Goal: Information Seeking & Learning: Learn about a topic

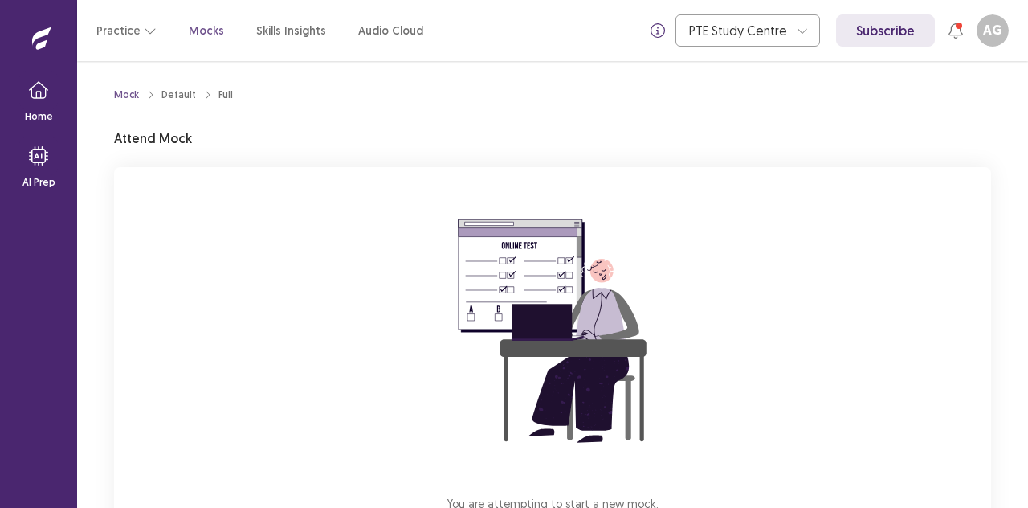
click at [345, 324] on div "You are attempting to start a new mock. Please click on the "Start" button to s…" at bounding box center [552, 382] width 877 height 430
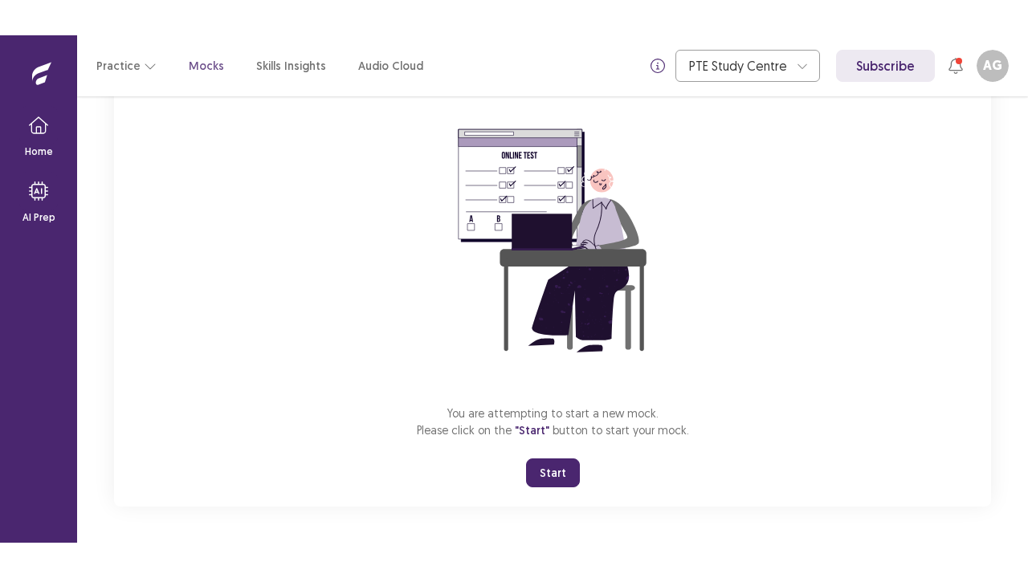
scroll to position [127, 0]
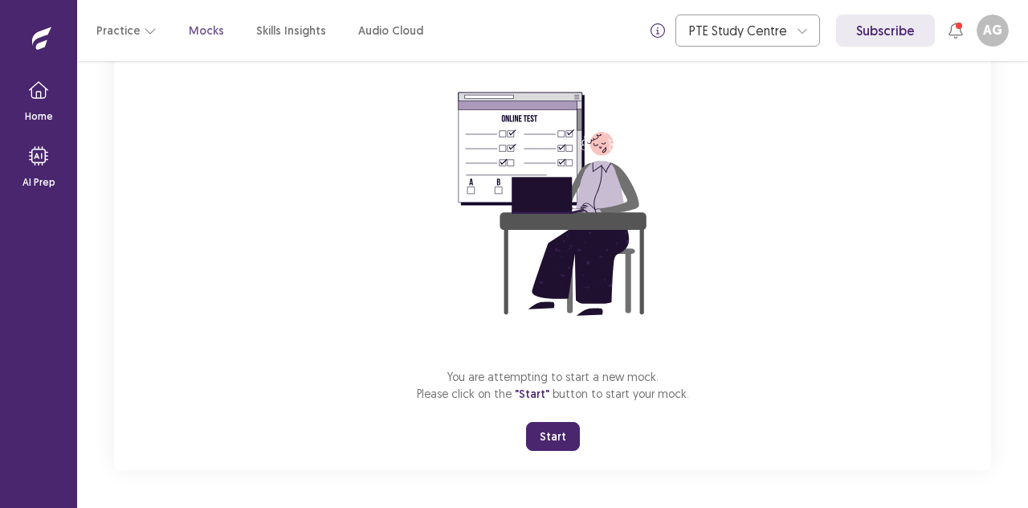
click at [551, 435] on button "Start" at bounding box center [553, 436] width 54 height 29
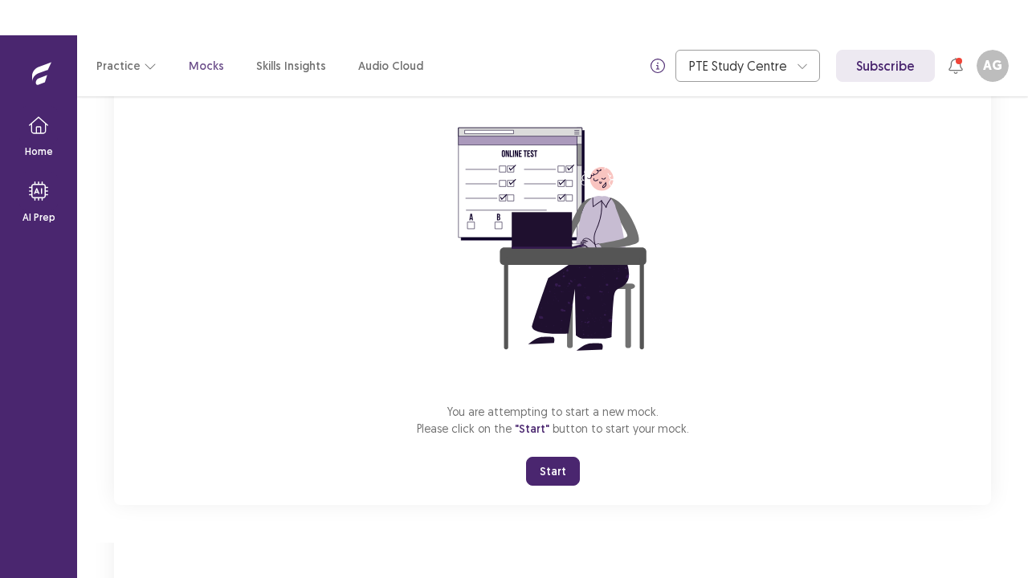
scroll to position [56, 0]
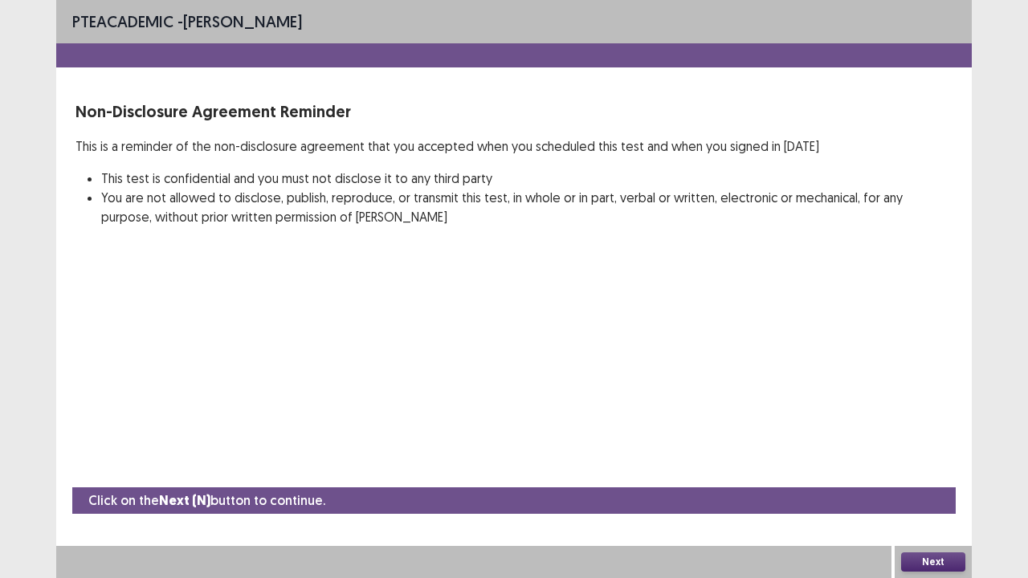
click at [944, 507] on button "Next" at bounding box center [933, 562] width 64 height 19
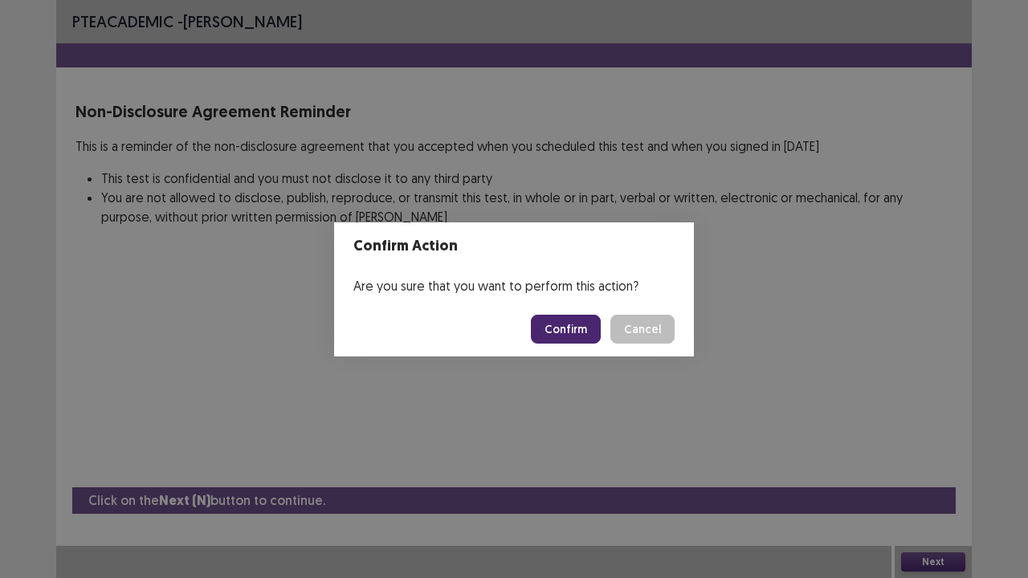
click at [583, 316] on button "Confirm" at bounding box center [566, 329] width 70 height 29
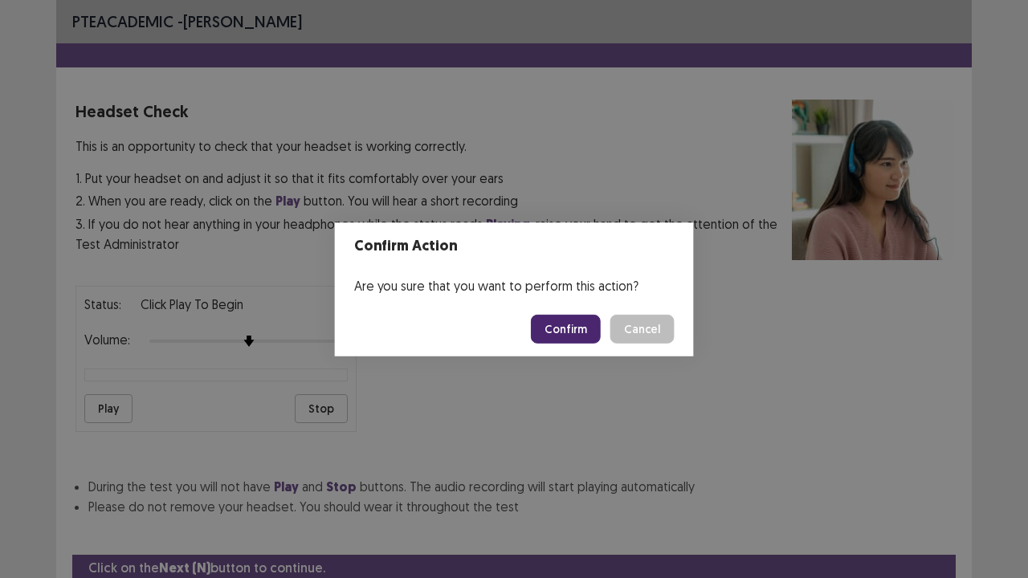
scroll to position [59, 0]
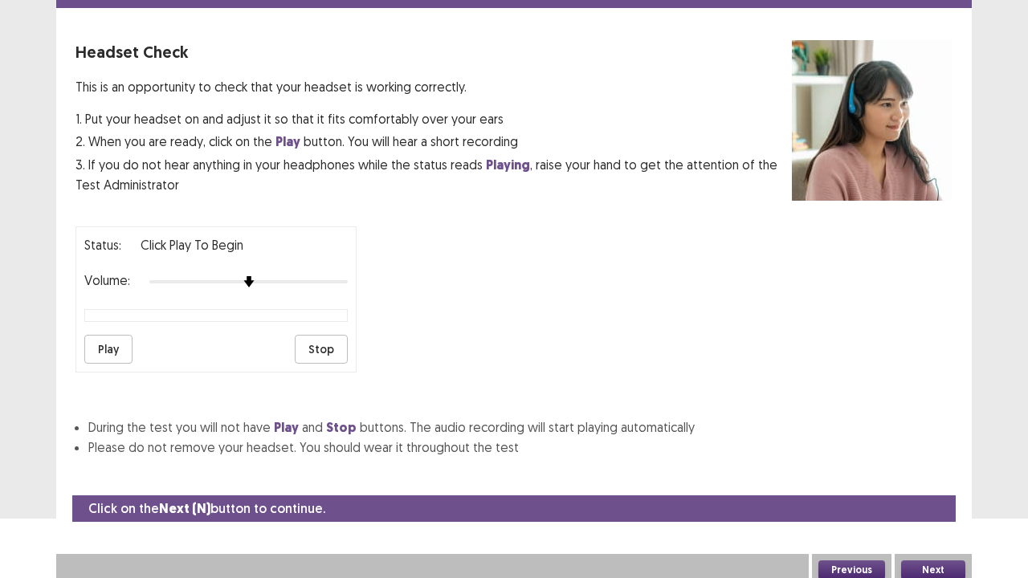
click at [96, 347] on button "Play" at bounding box center [108, 349] width 48 height 29
click at [929, 507] on button "Next" at bounding box center [933, 570] width 64 height 19
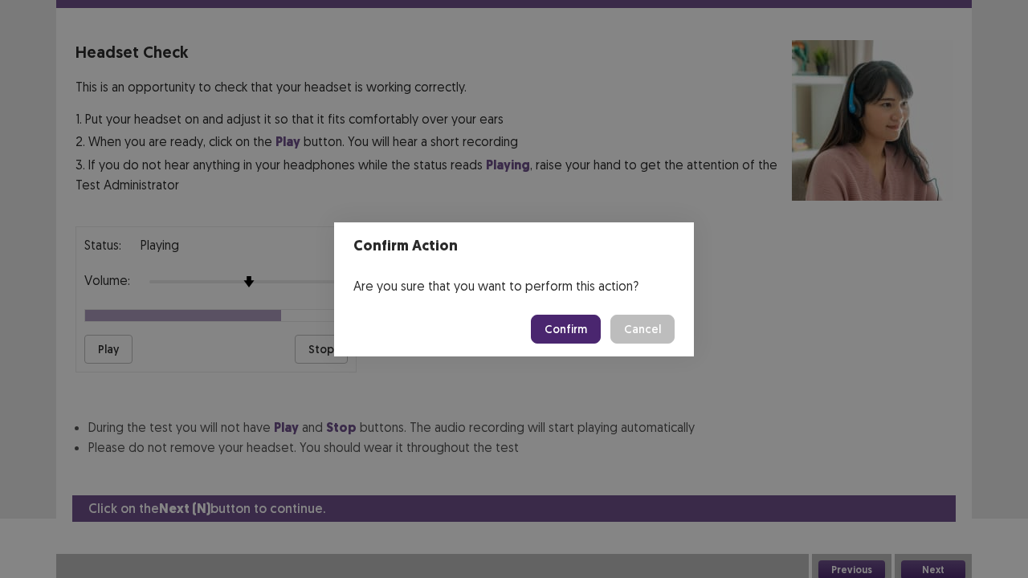
click at [581, 323] on button "Confirm" at bounding box center [566, 329] width 70 height 29
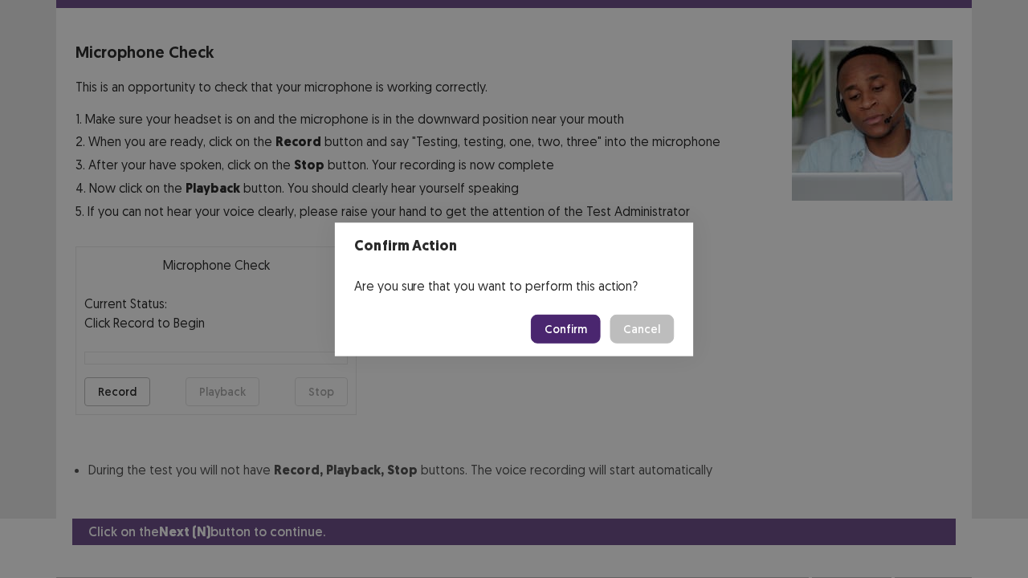
scroll to position [88, 0]
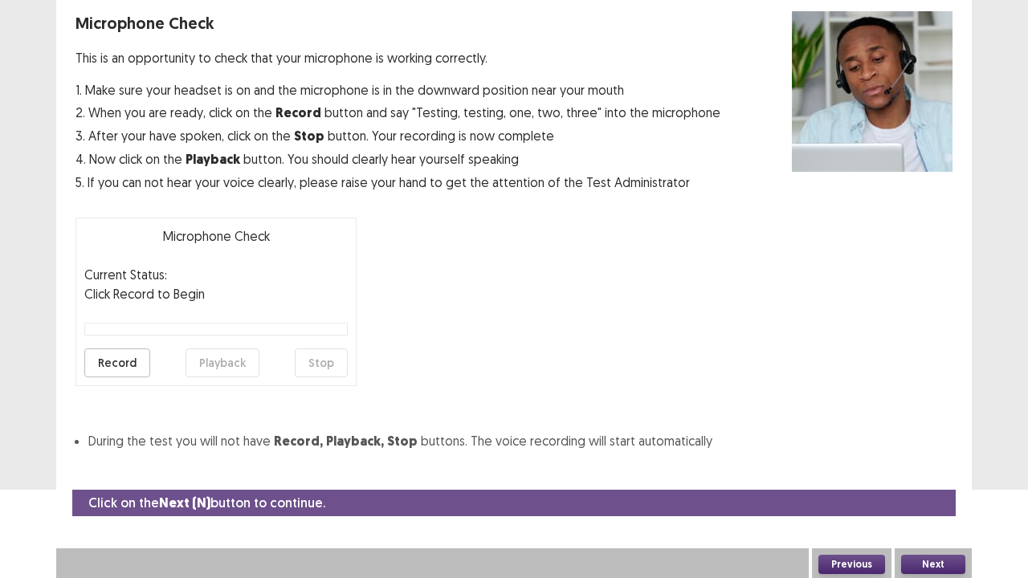
click at [944, 507] on button "Next" at bounding box center [933, 564] width 64 height 19
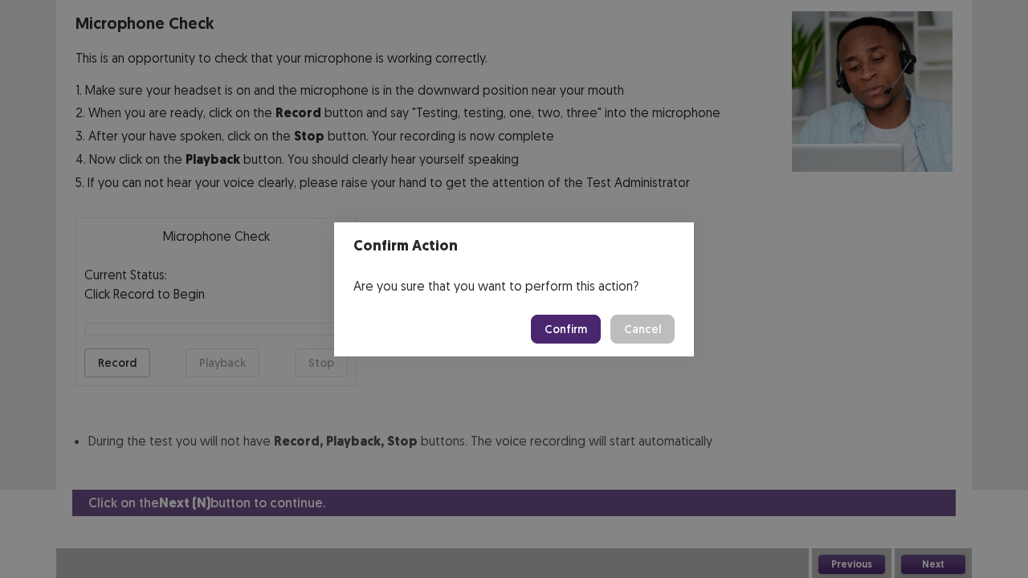
click at [559, 327] on button "Confirm" at bounding box center [566, 329] width 70 height 29
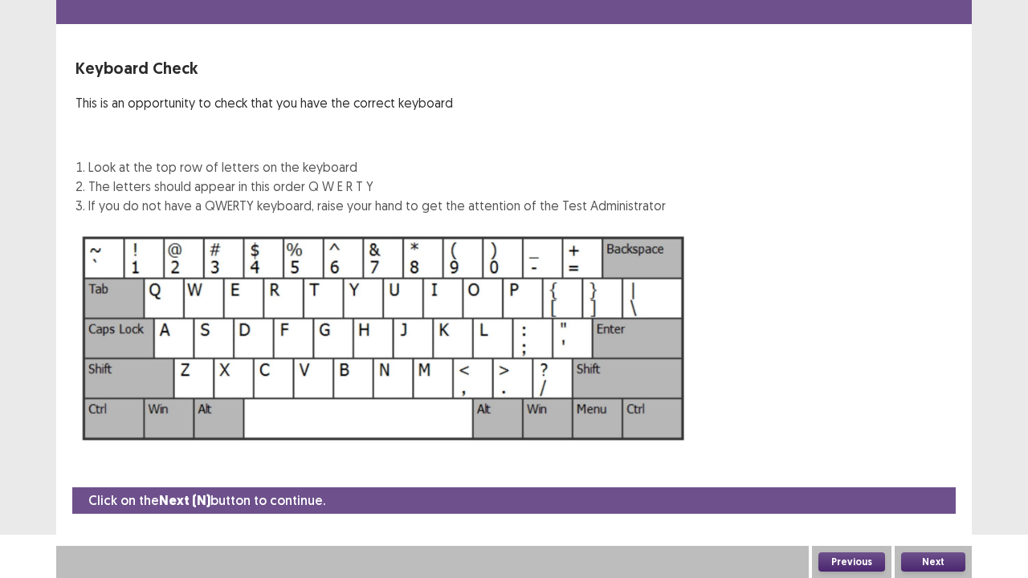
scroll to position [43, 0]
click at [926, 507] on button "Next" at bounding box center [933, 562] width 64 height 19
click at [939, 507] on button "Next" at bounding box center [933, 562] width 64 height 19
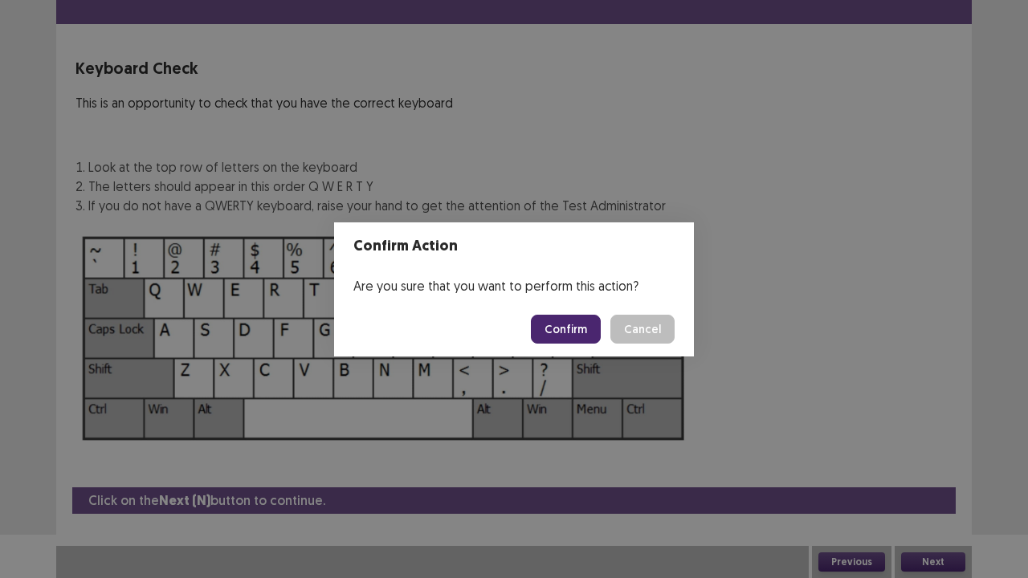
click at [582, 332] on button "Confirm" at bounding box center [566, 329] width 70 height 29
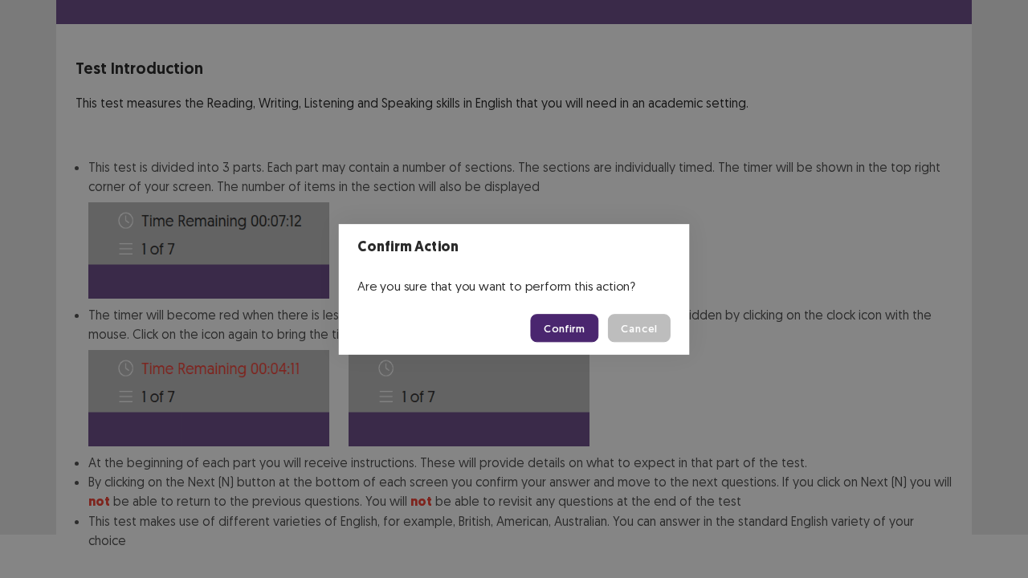
scroll to position [125, 0]
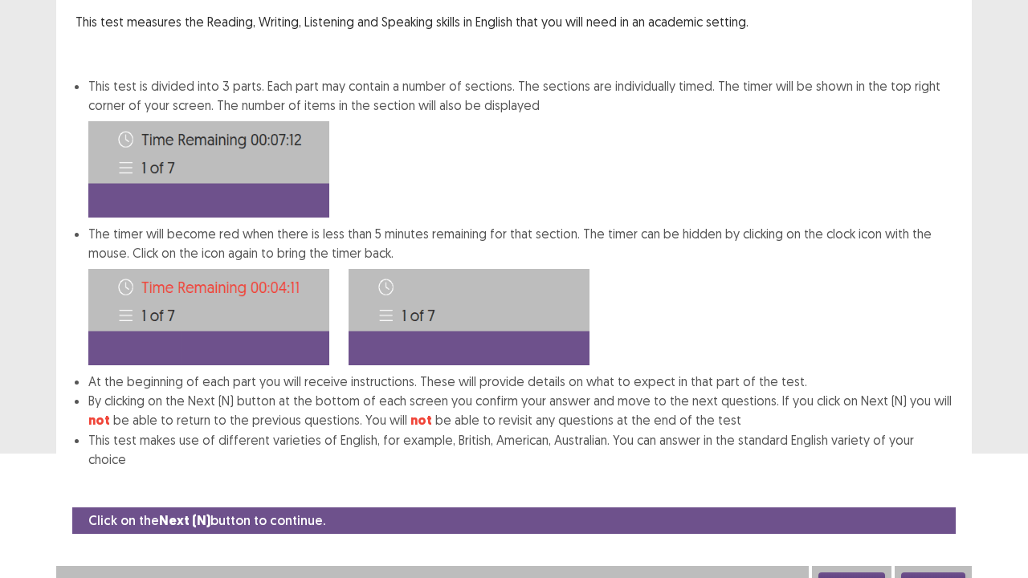
click at [938, 507] on button "Next" at bounding box center [933, 582] width 64 height 19
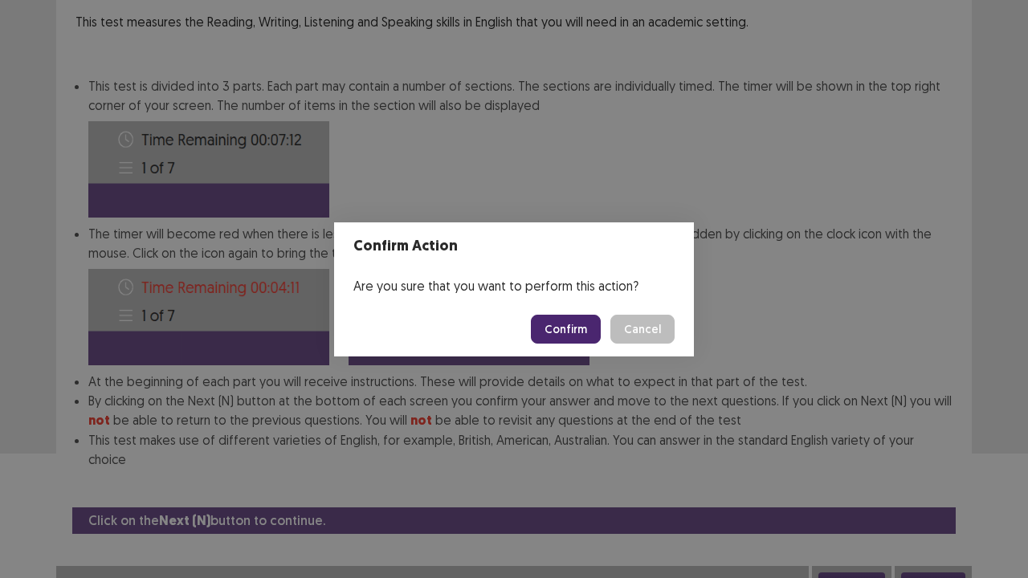
click at [575, 321] on button "Confirm" at bounding box center [566, 329] width 70 height 29
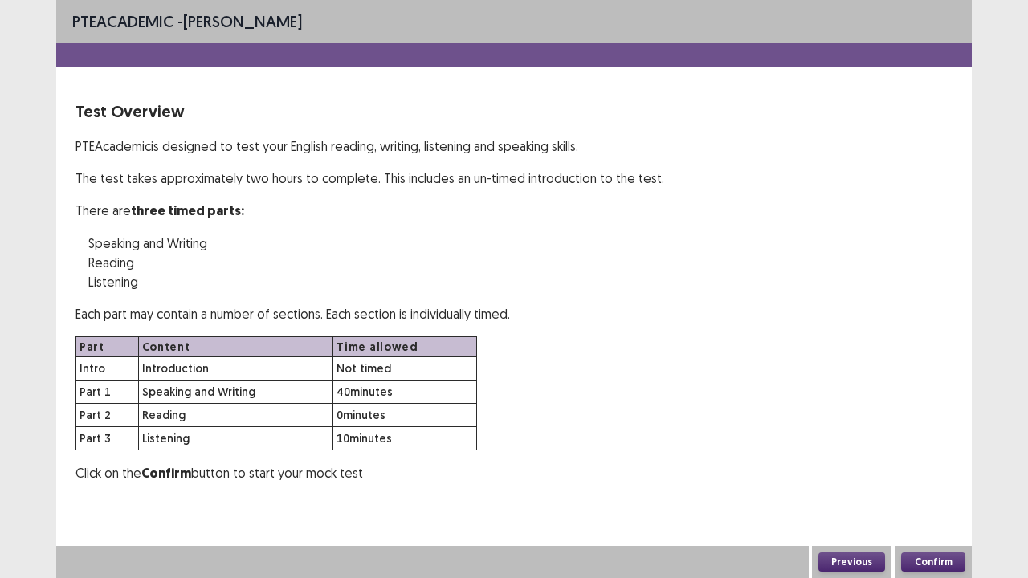
scroll to position [0, 0]
click at [951, 507] on button "Confirm" at bounding box center [933, 562] width 64 height 19
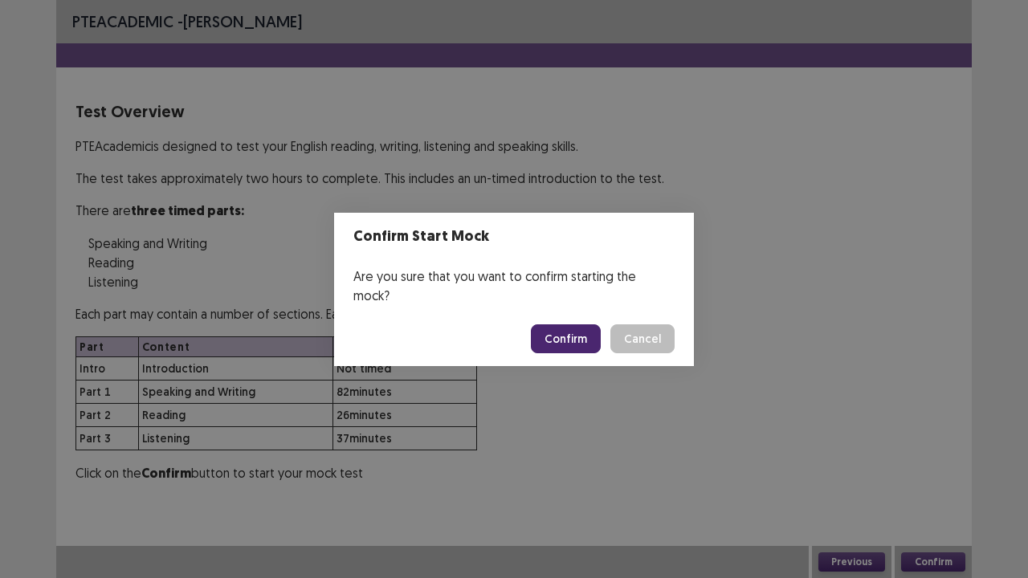
click at [578, 325] on button "Confirm" at bounding box center [566, 339] width 70 height 29
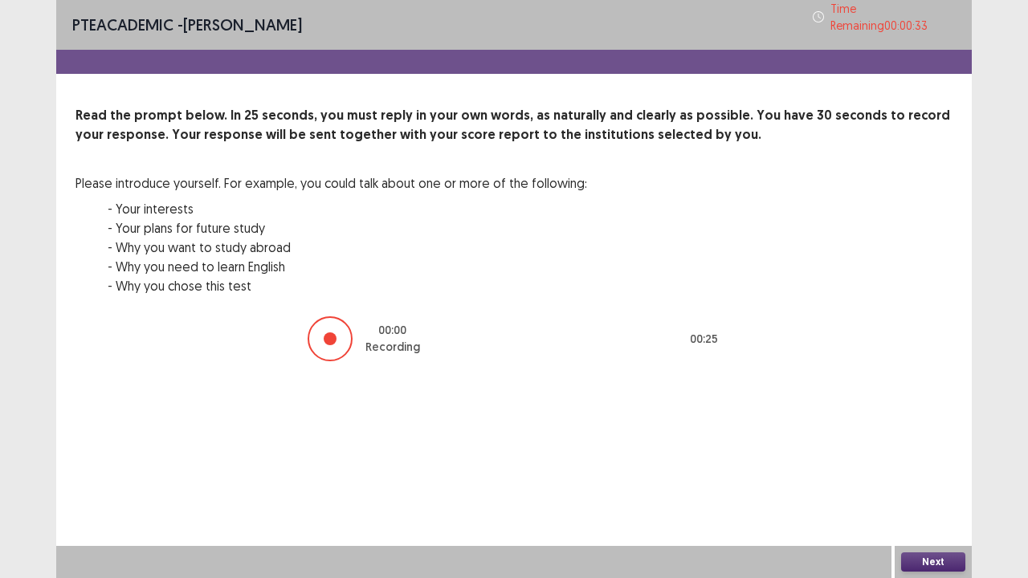
click at [940, 507] on button "Next" at bounding box center [933, 562] width 64 height 19
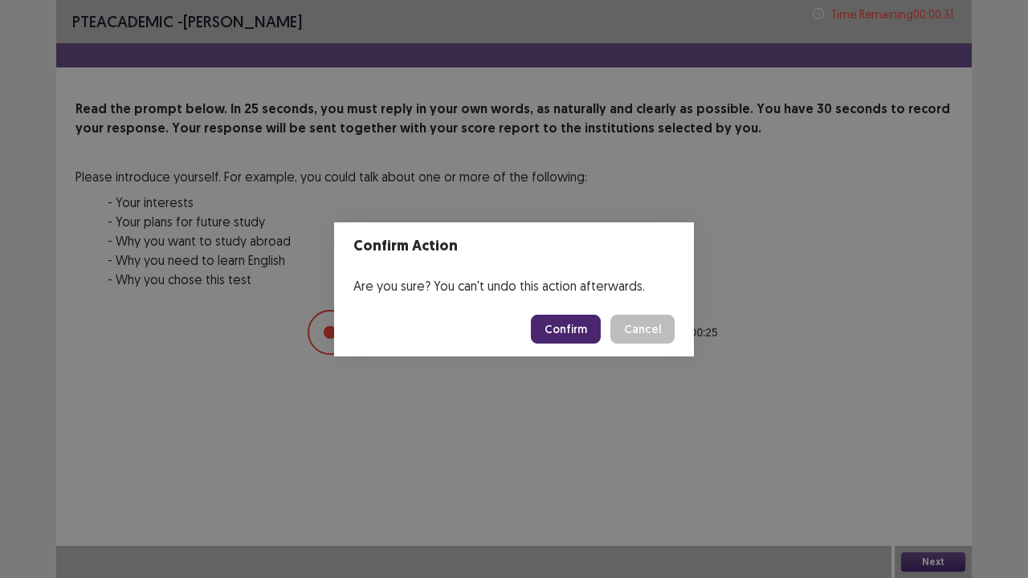
click at [562, 321] on button "Confirm" at bounding box center [566, 329] width 70 height 29
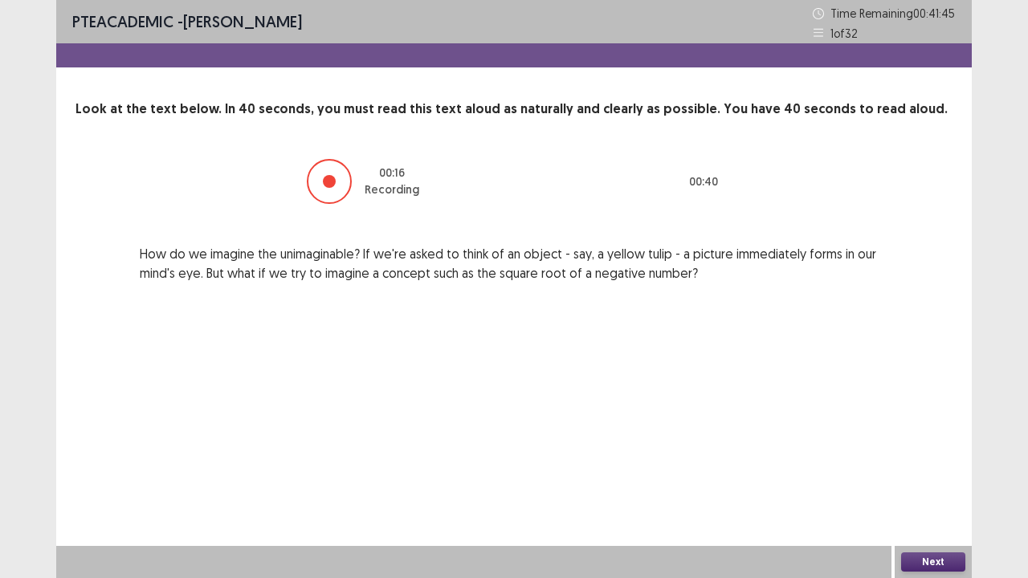
click at [917, 507] on button "Next" at bounding box center [933, 562] width 64 height 19
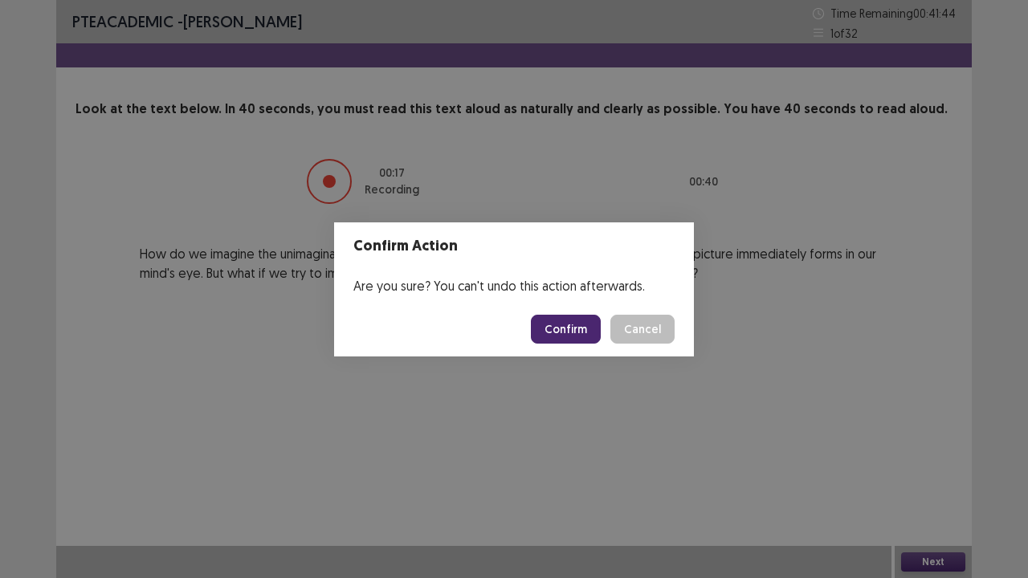
click at [556, 341] on button "Confirm" at bounding box center [566, 329] width 70 height 29
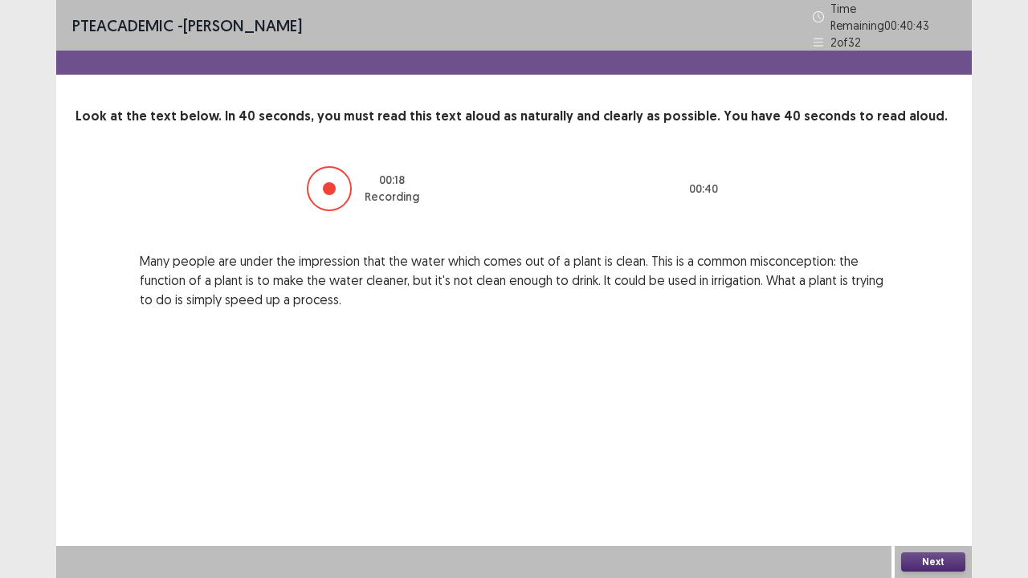
click at [919, 507] on button "Next" at bounding box center [933, 562] width 64 height 19
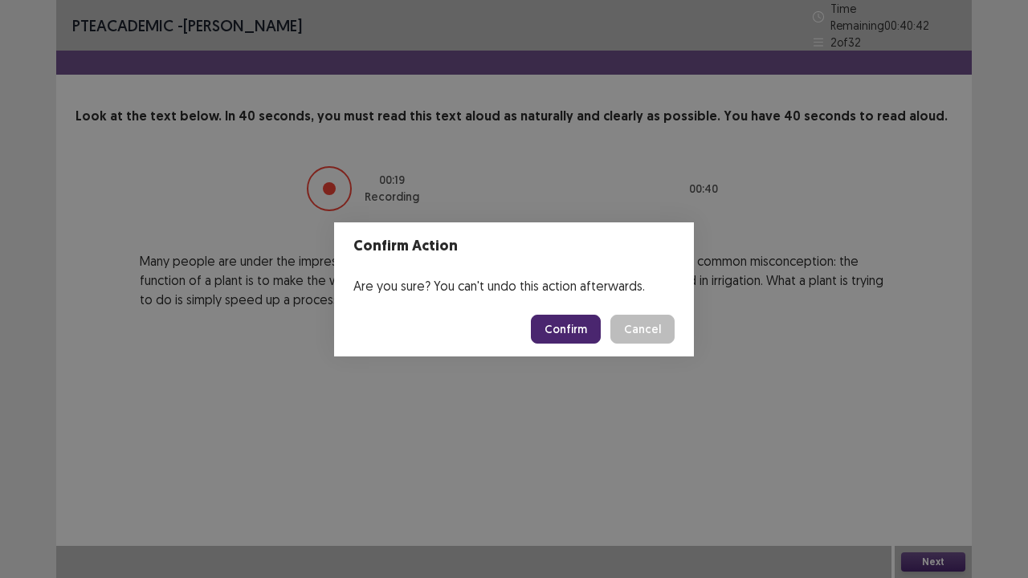
click at [569, 321] on button "Confirm" at bounding box center [566, 329] width 70 height 29
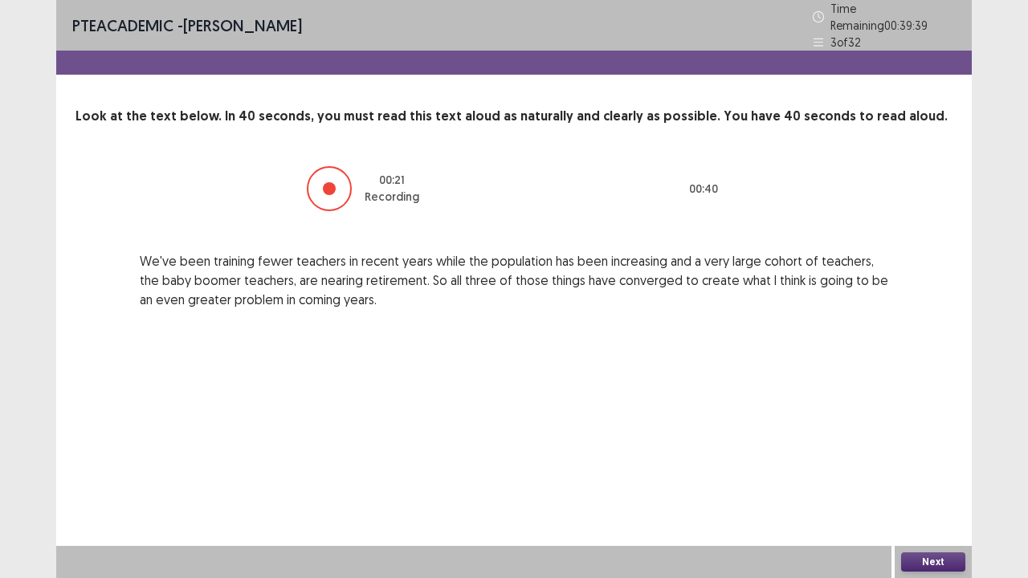
click at [915, 507] on button "Next" at bounding box center [933, 562] width 64 height 19
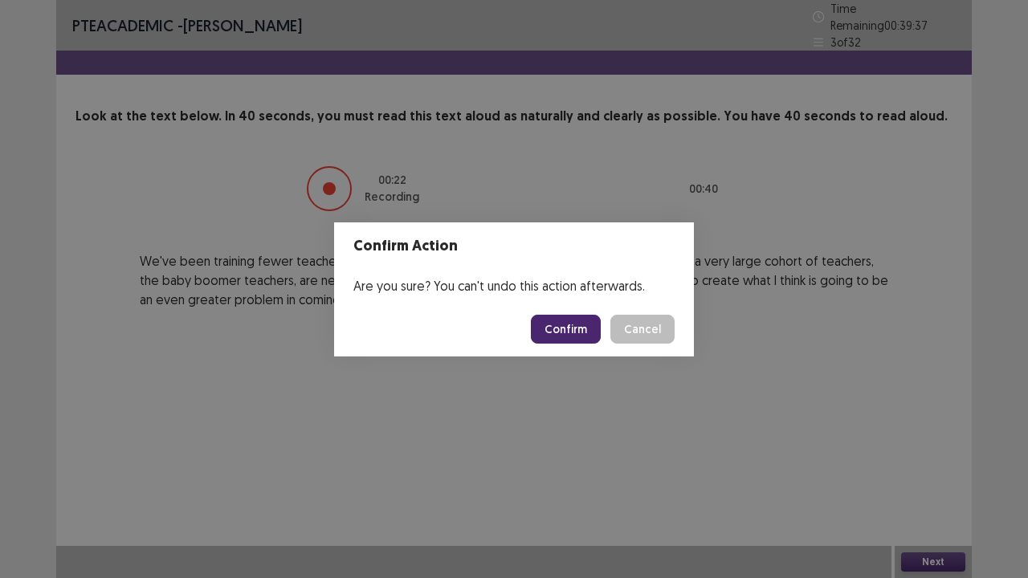
click at [563, 325] on button "Confirm" at bounding box center [566, 329] width 70 height 29
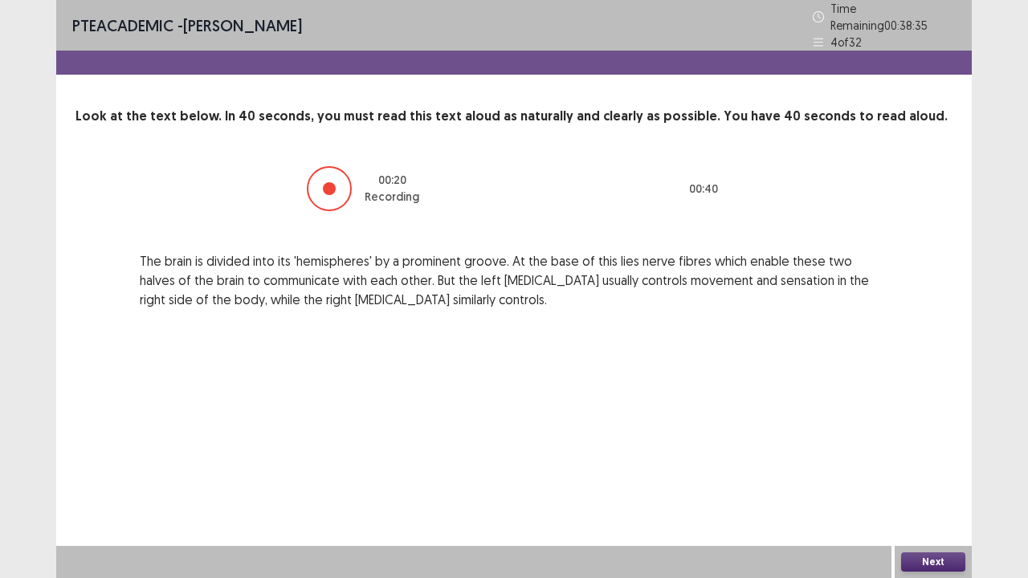
click at [909, 507] on button "Next" at bounding box center [933, 562] width 64 height 19
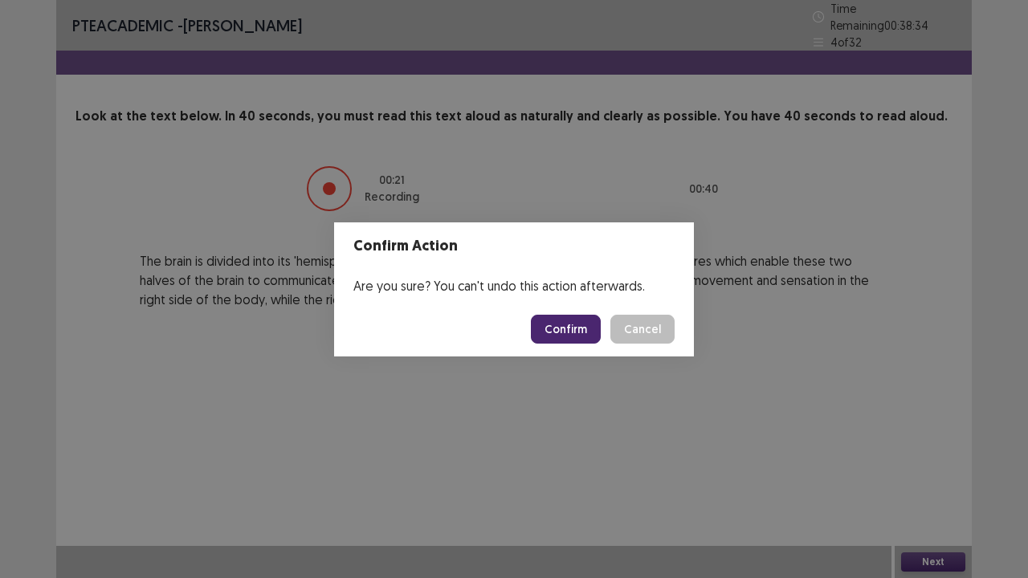
click at [561, 339] on button "Confirm" at bounding box center [566, 329] width 70 height 29
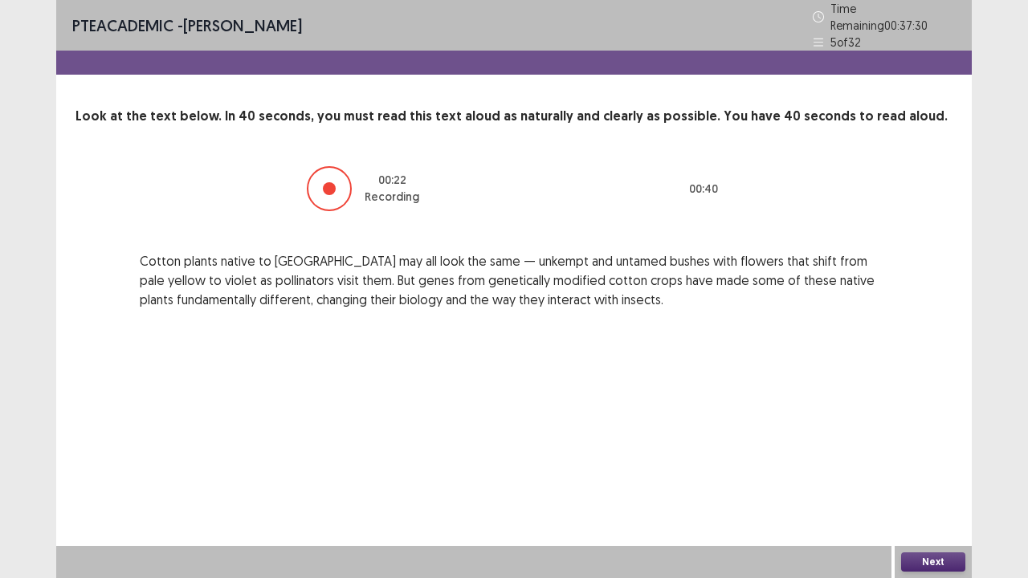
click at [946, 507] on button "Next" at bounding box center [933, 562] width 64 height 19
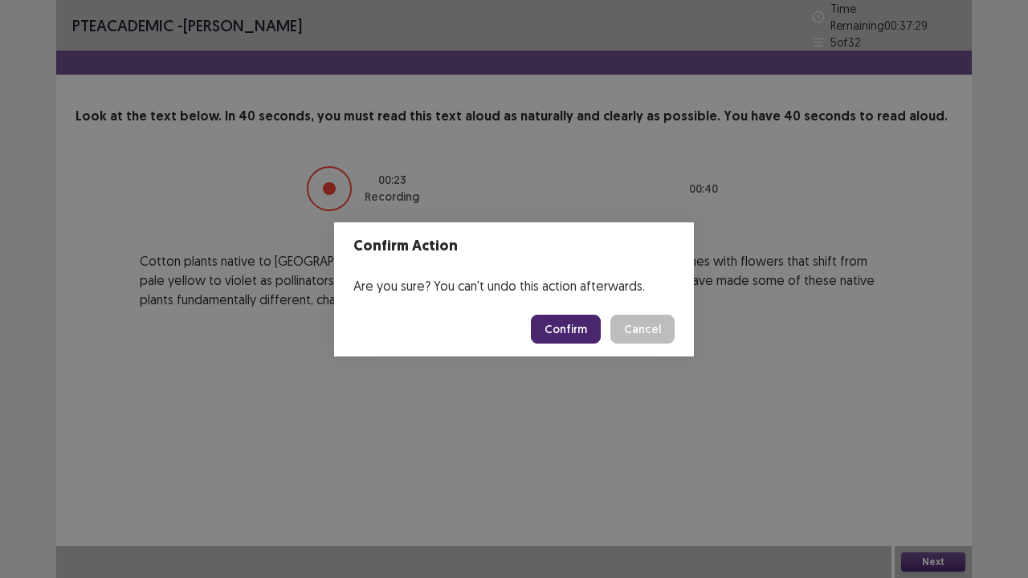
click at [576, 337] on button "Confirm" at bounding box center [566, 329] width 70 height 29
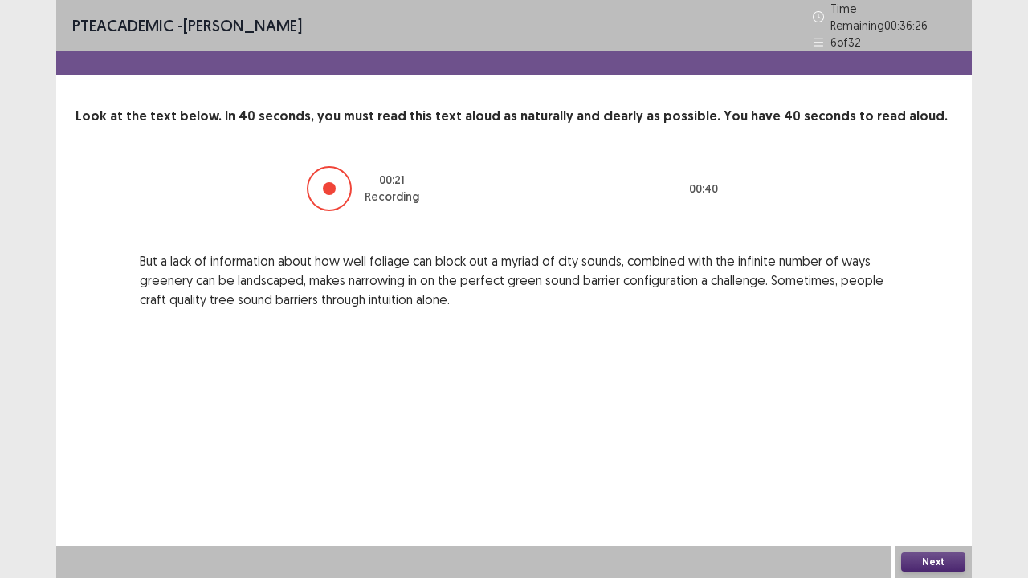
click at [943, 507] on button "Next" at bounding box center [933, 562] width 64 height 19
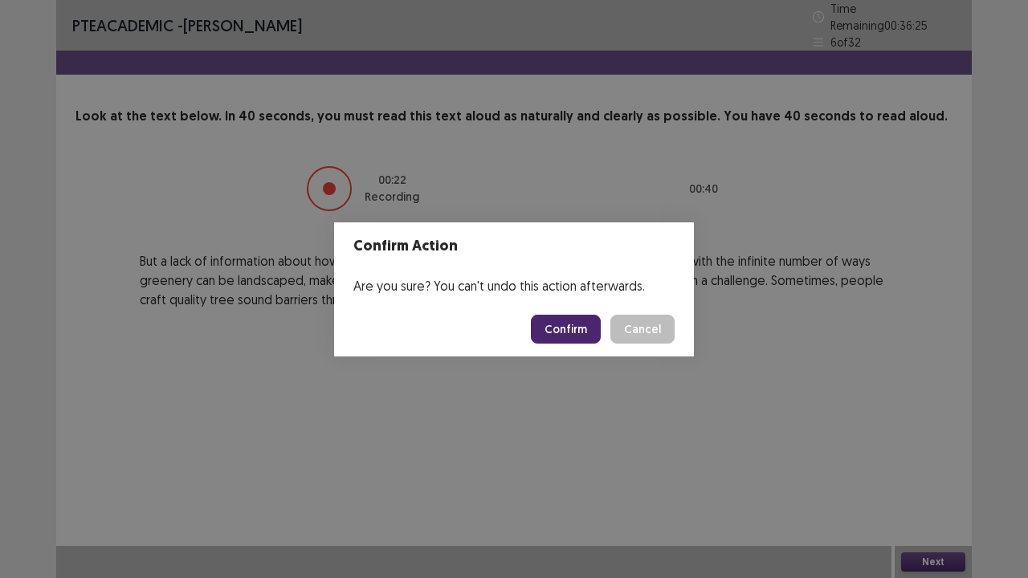
click at [574, 326] on button "Confirm" at bounding box center [566, 329] width 70 height 29
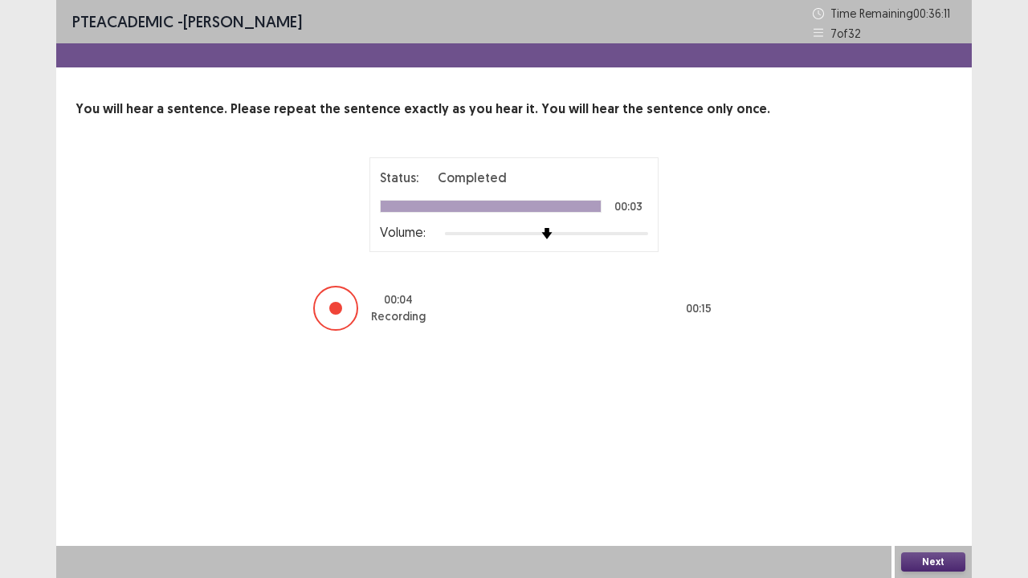
click at [916, 507] on button "Next" at bounding box center [933, 562] width 64 height 19
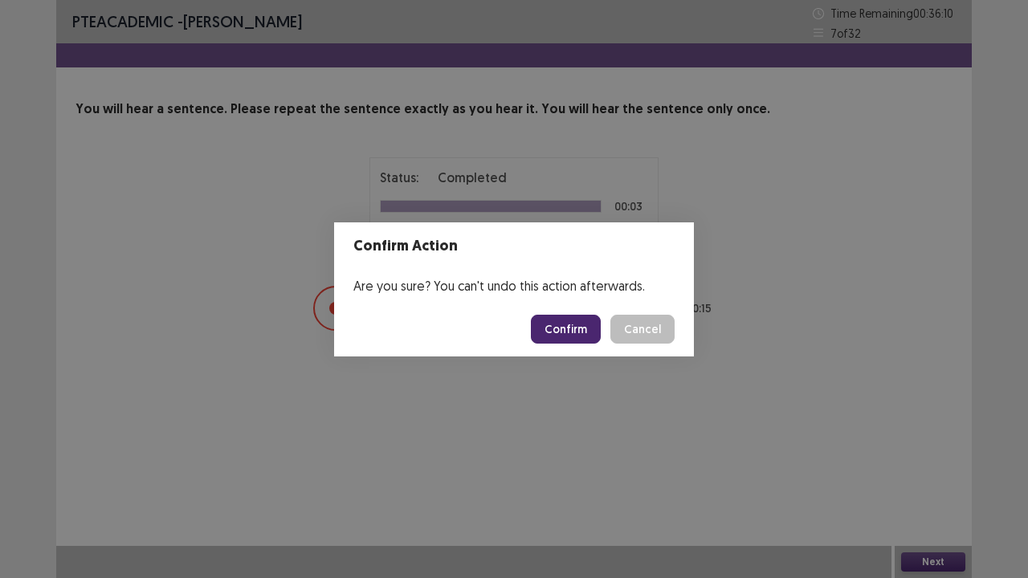
click at [585, 328] on button "Confirm" at bounding box center [566, 329] width 70 height 29
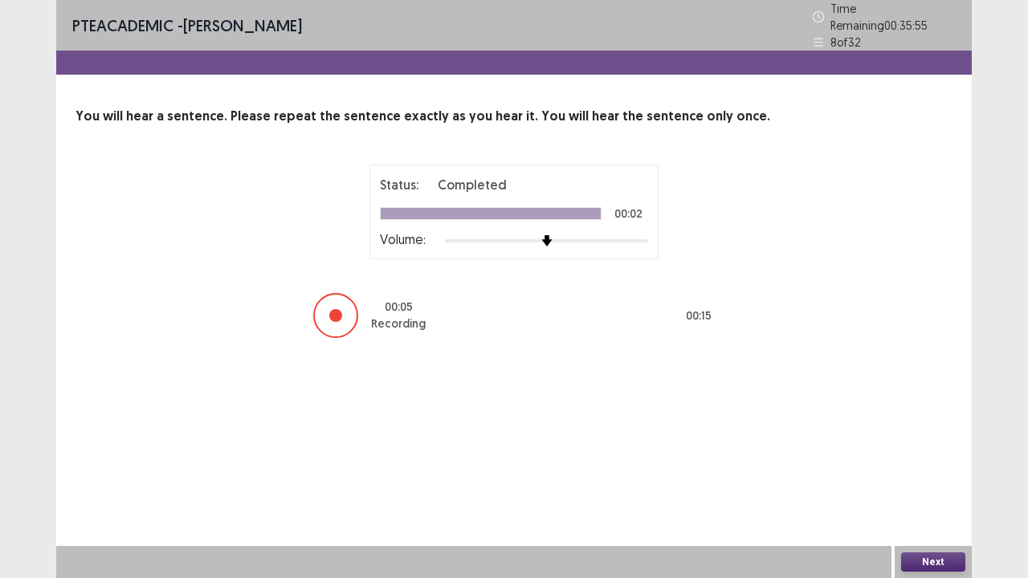
click at [911, 507] on button "Next" at bounding box center [933, 562] width 64 height 19
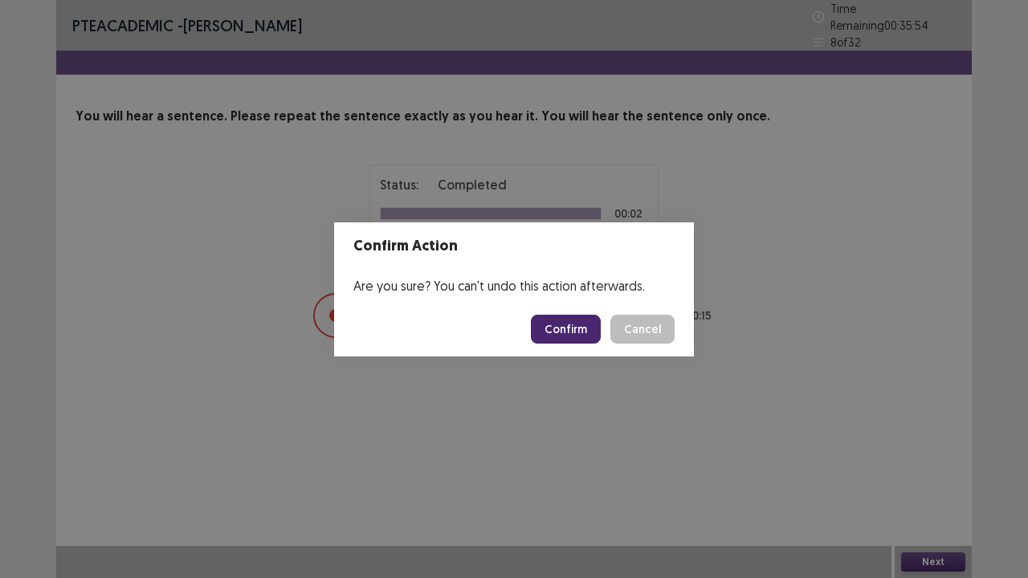
click at [592, 328] on button "Confirm" at bounding box center [566, 329] width 70 height 29
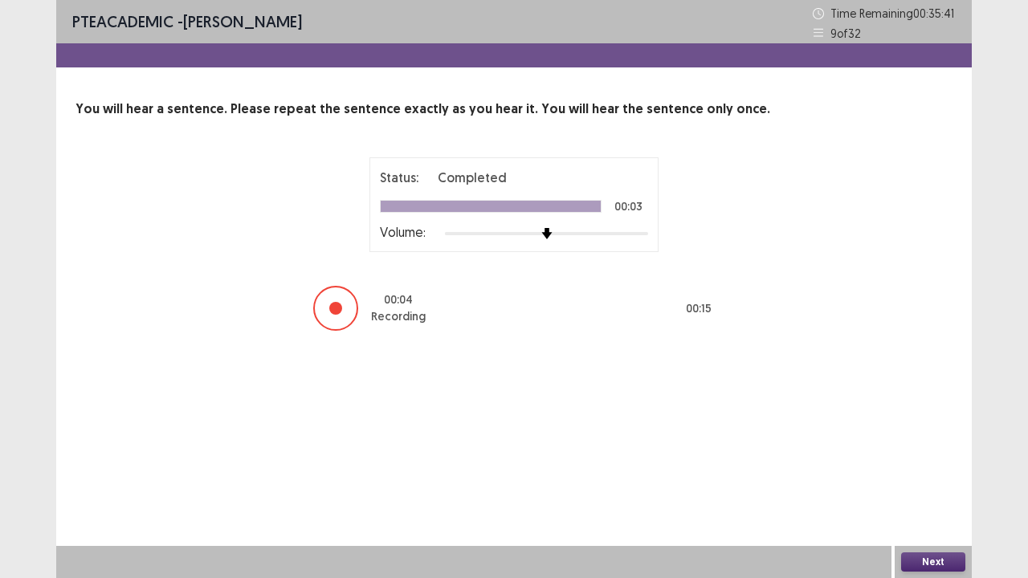
click at [917, 507] on button "Next" at bounding box center [933, 562] width 64 height 19
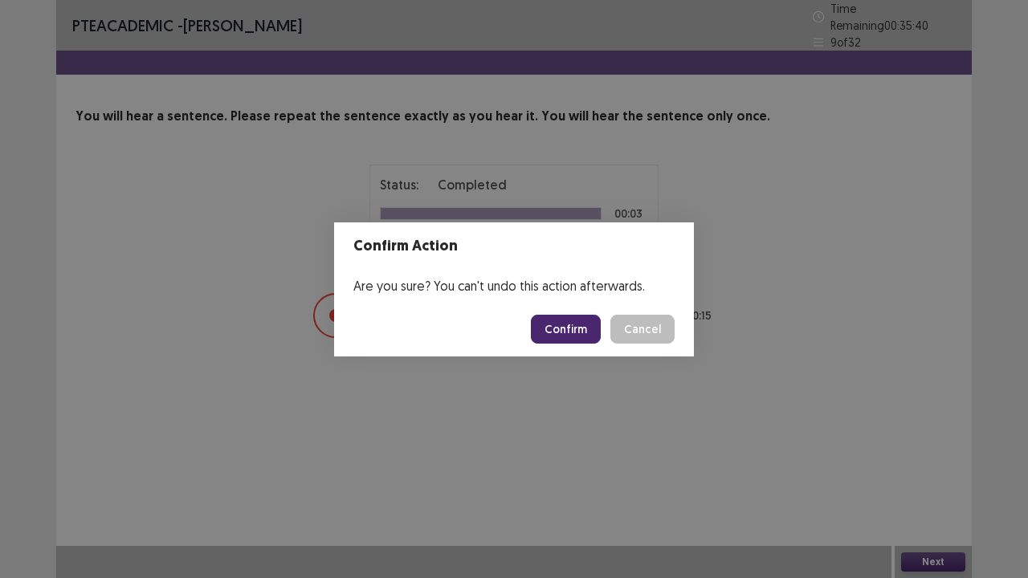
click at [582, 324] on button "Confirm" at bounding box center [566, 329] width 70 height 29
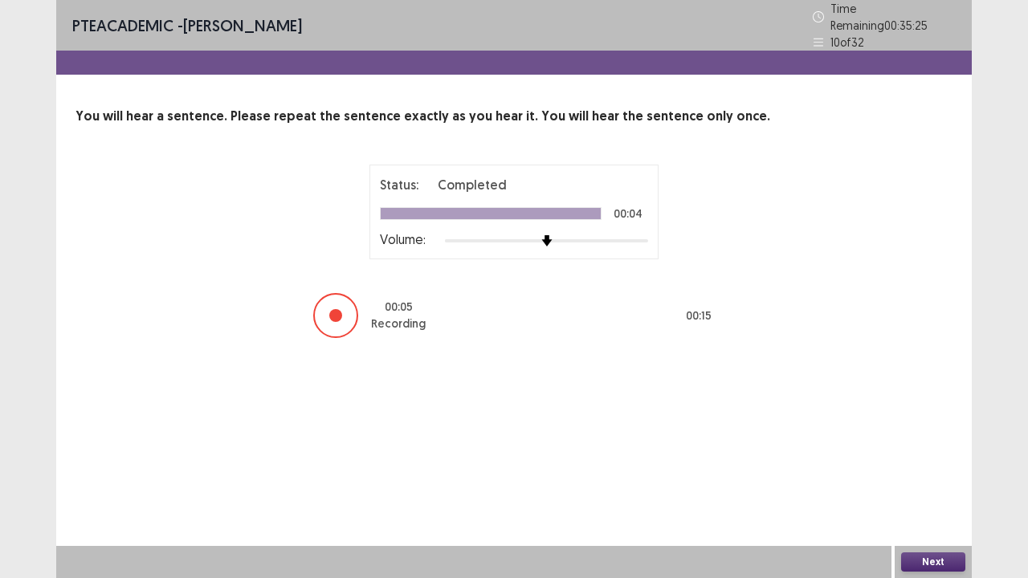
click at [914, 507] on button "Next" at bounding box center [933, 562] width 64 height 19
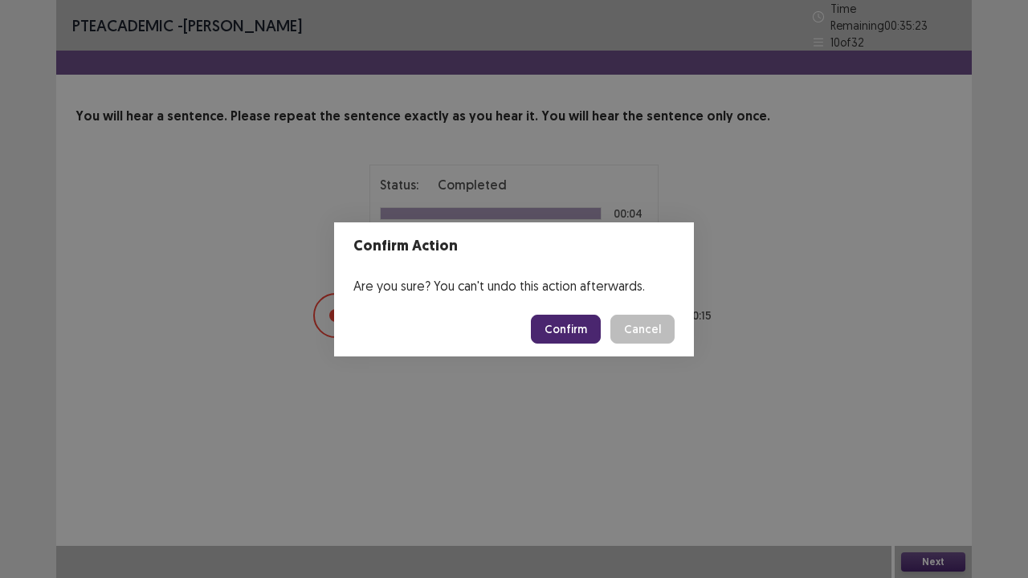
click at [573, 321] on button "Confirm" at bounding box center [566, 329] width 70 height 29
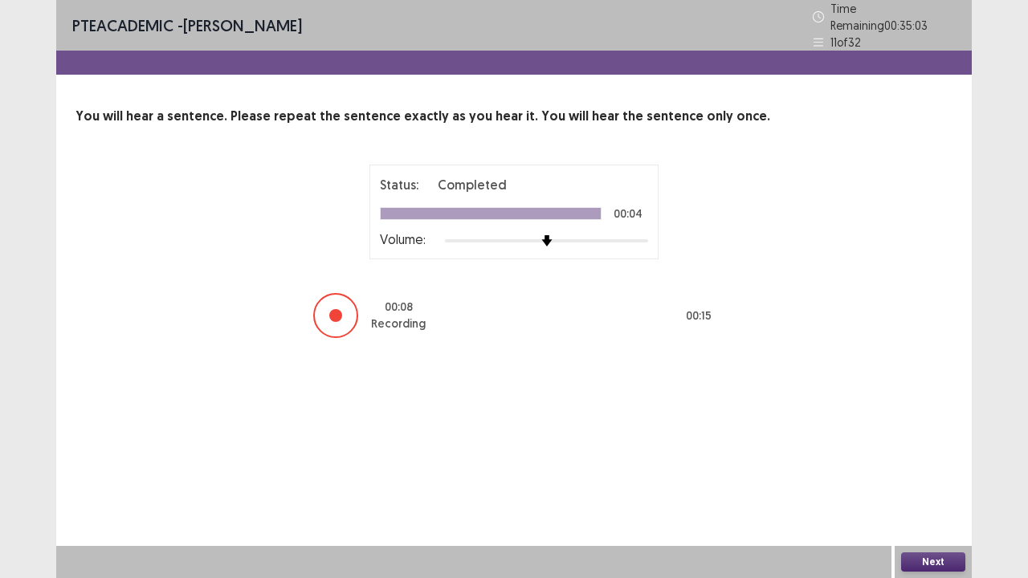
click at [918, 507] on button "Next" at bounding box center [933, 562] width 64 height 19
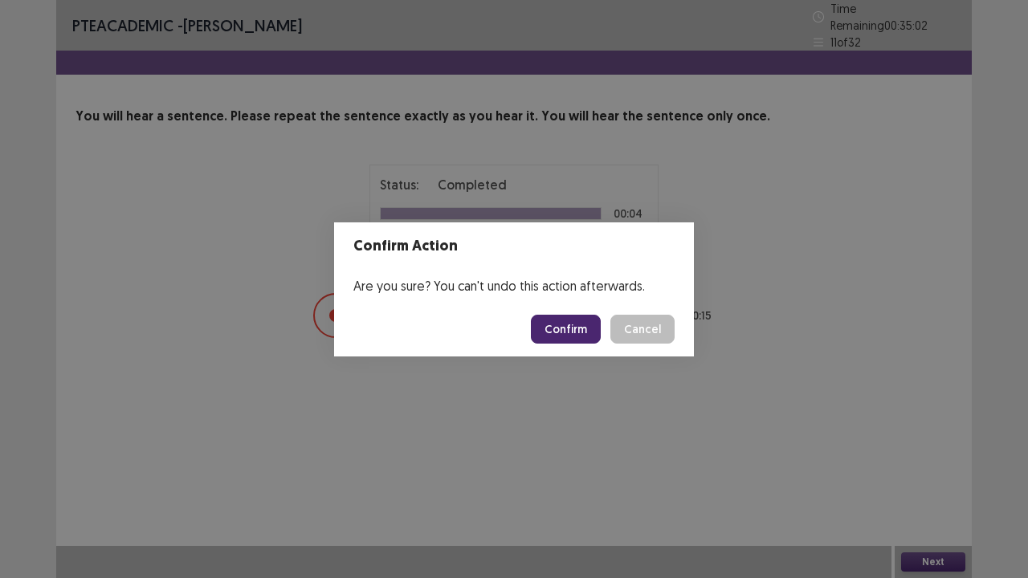
click at [558, 329] on button "Confirm" at bounding box center [566, 329] width 70 height 29
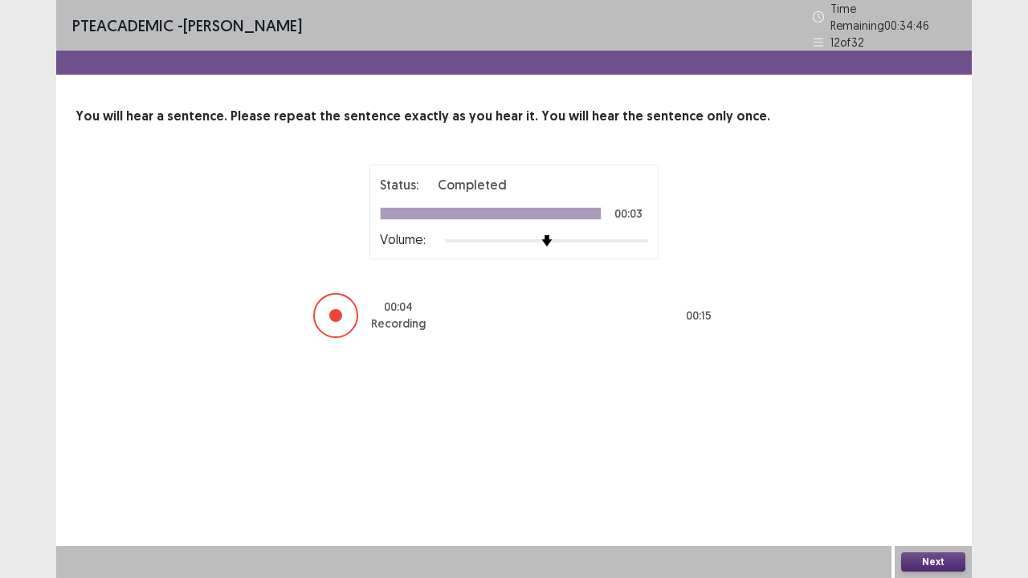
click at [919, 507] on button "Next" at bounding box center [933, 562] width 64 height 19
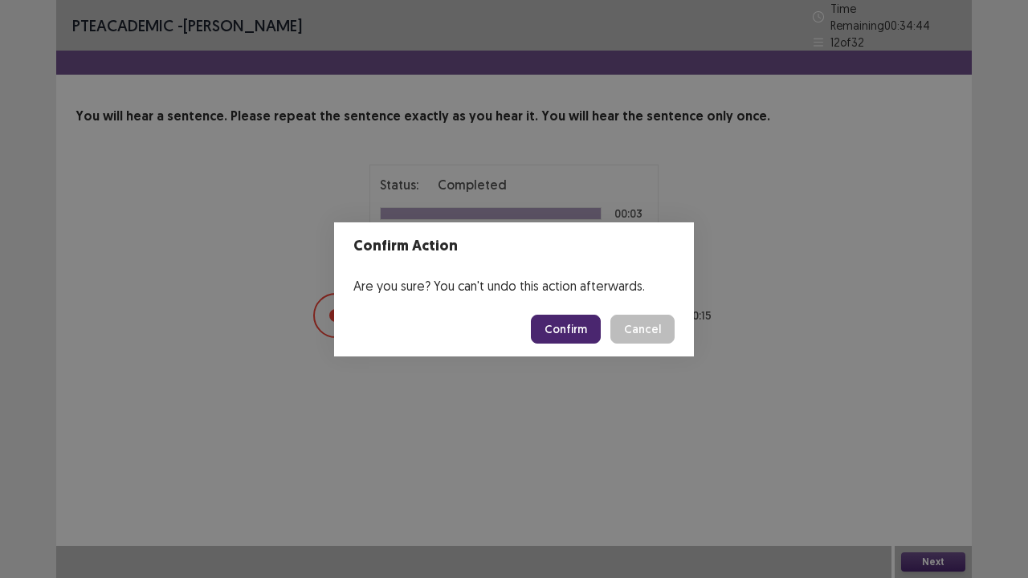
click at [591, 315] on button "Confirm" at bounding box center [566, 329] width 70 height 29
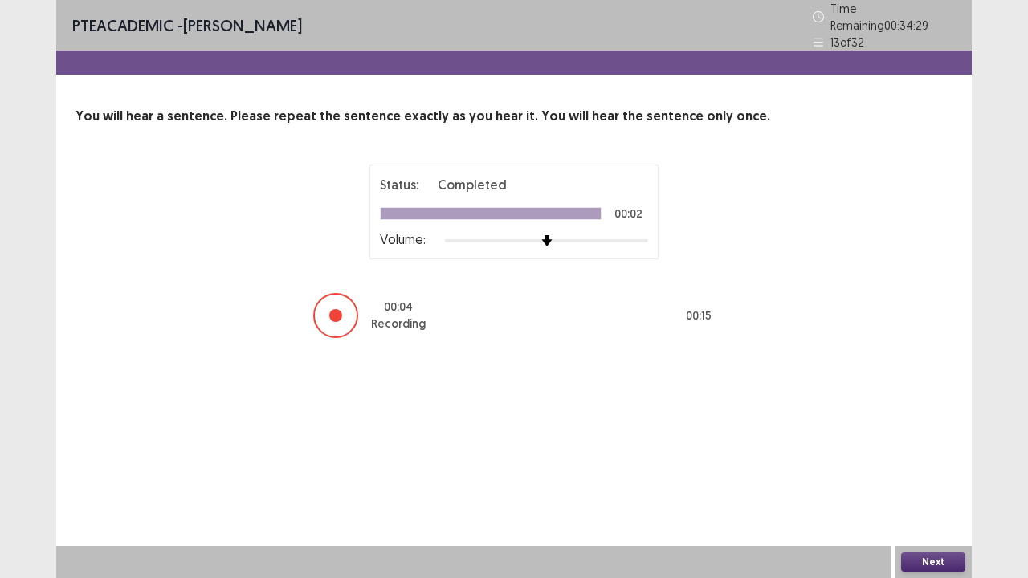
click at [927, 507] on button "Next" at bounding box center [933, 562] width 64 height 19
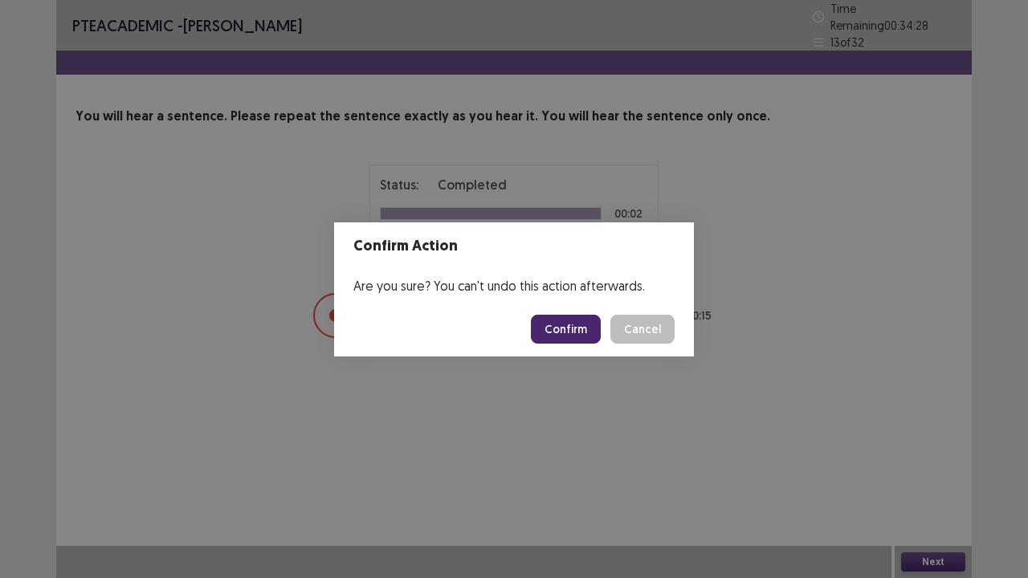
click at [573, 334] on button "Confirm" at bounding box center [566, 329] width 70 height 29
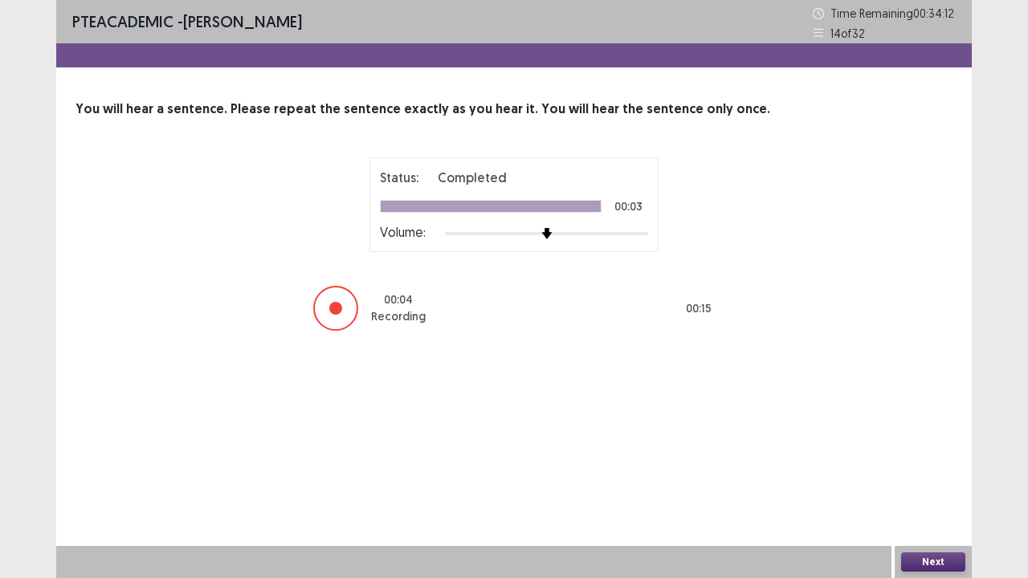
click at [926, 507] on button "Next" at bounding box center [933, 562] width 64 height 19
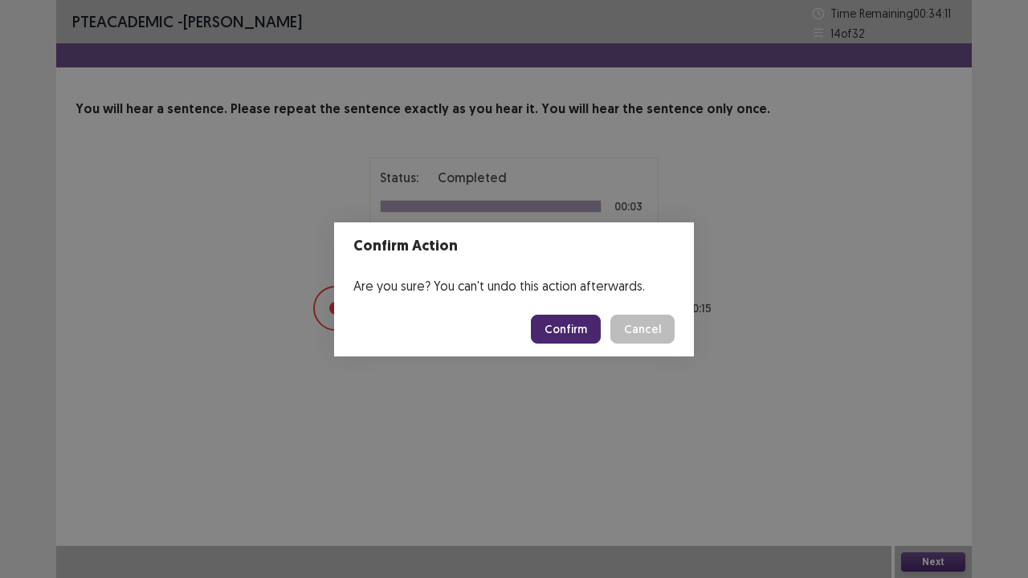
click at [591, 331] on button "Confirm" at bounding box center [566, 329] width 70 height 29
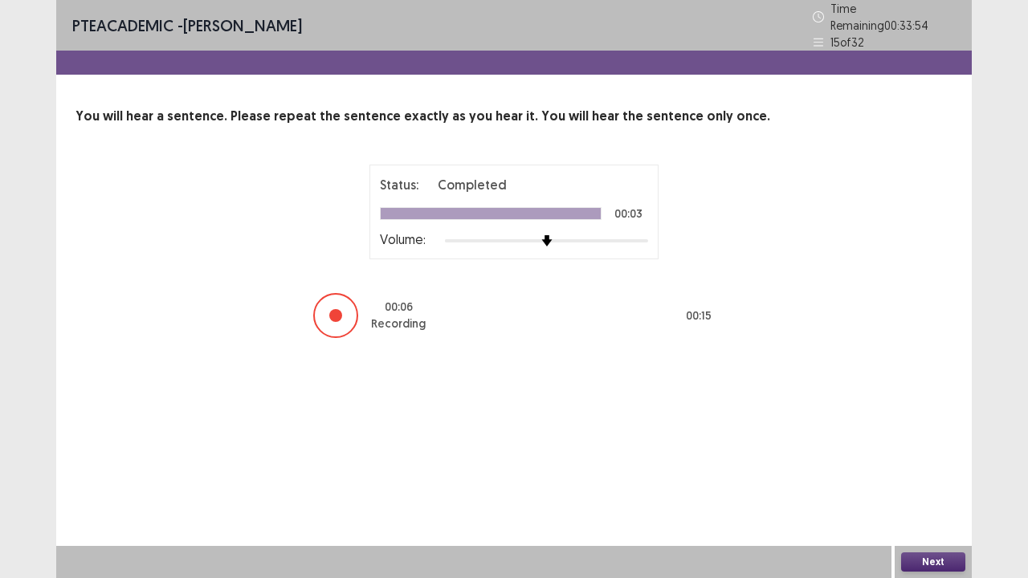
click at [934, 507] on button "Next" at bounding box center [933, 562] width 64 height 19
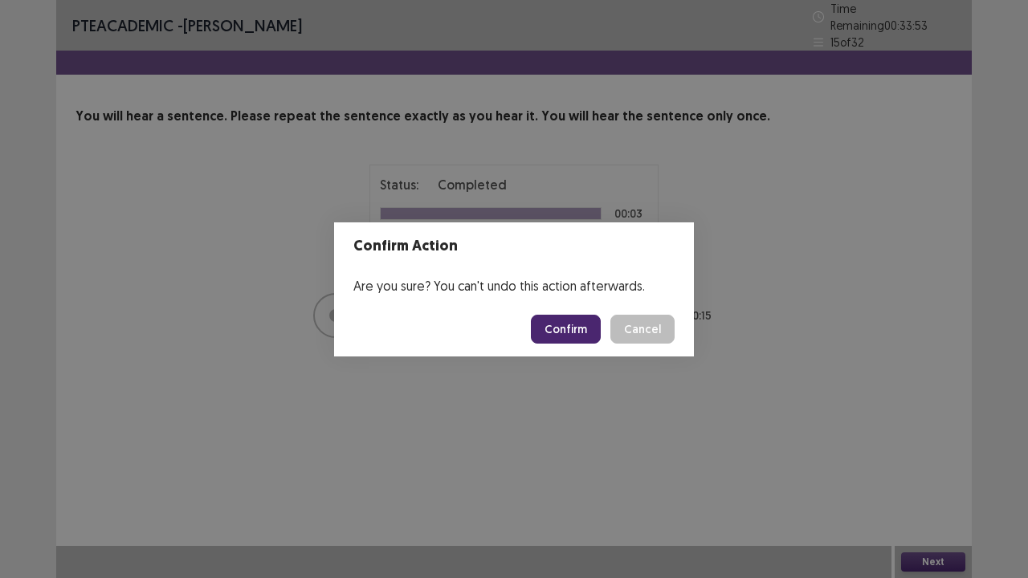
click at [575, 338] on button "Confirm" at bounding box center [566, 329] width 70 height 29
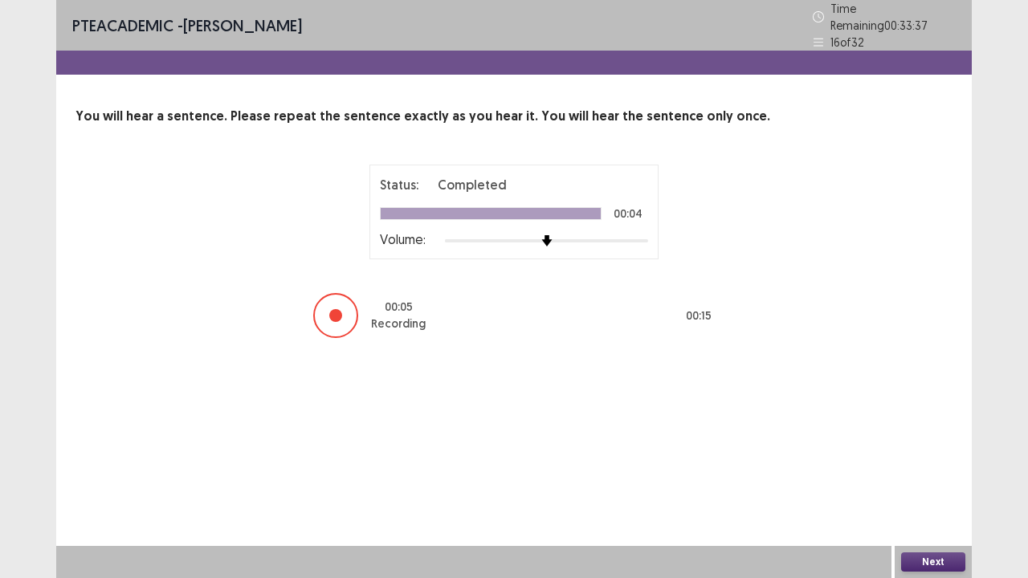
click at [945, 507] on button "Next" at bounding box center [933, 562] width 64 height 19
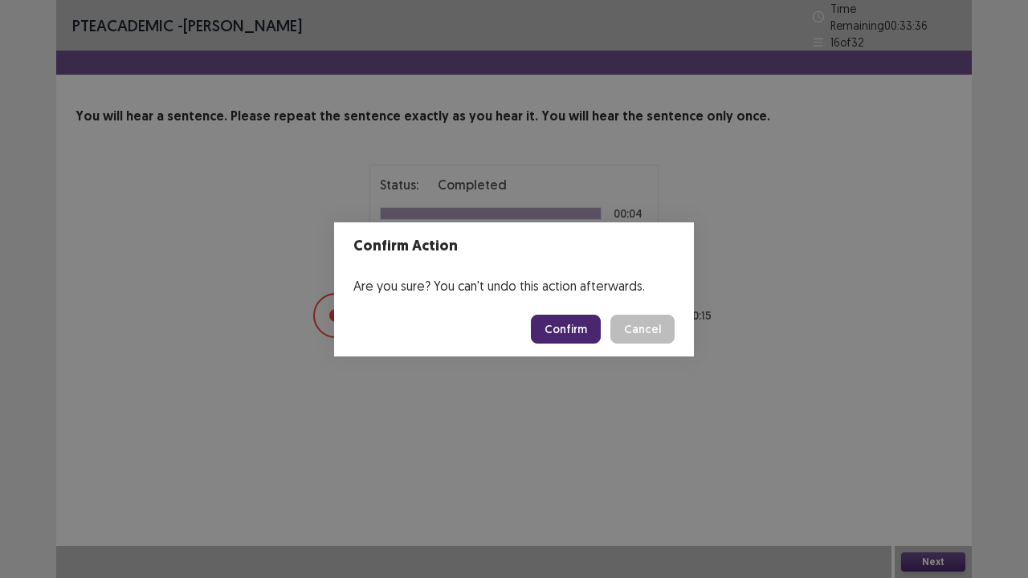
click at [568, 329] on button "Confirm" at bounding box center [566, 329] width 70 height 29
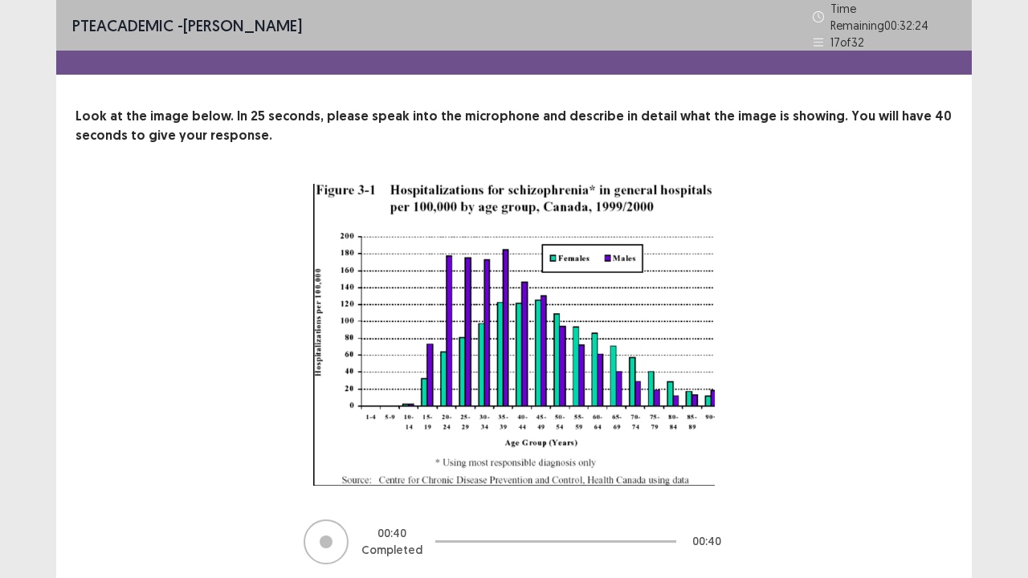
click at [781, 458] on div "00 : 40 Completed 00 : 40" at bounding box center [514, 375] width 749 height 382
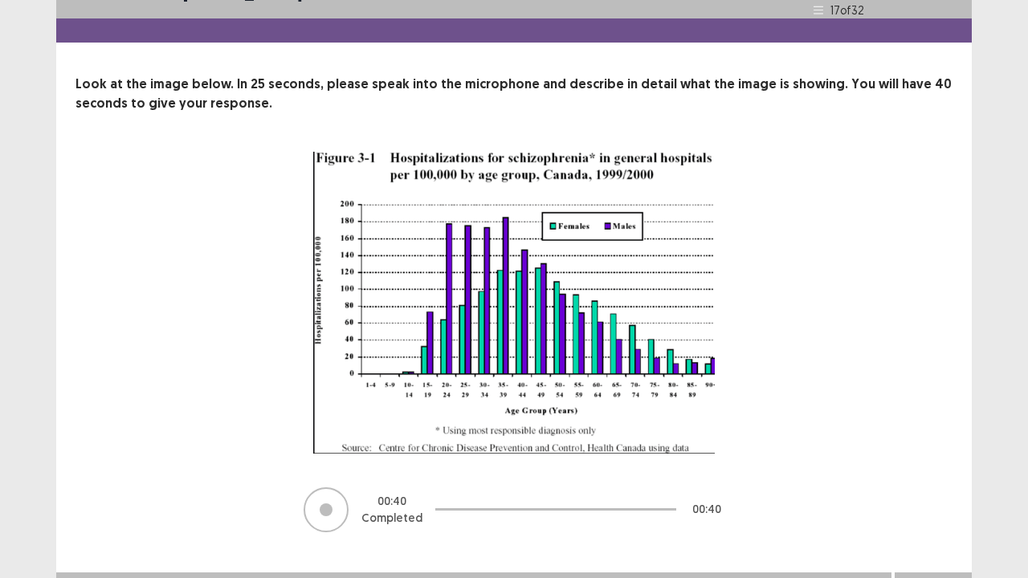
scroll to position [51, 0]
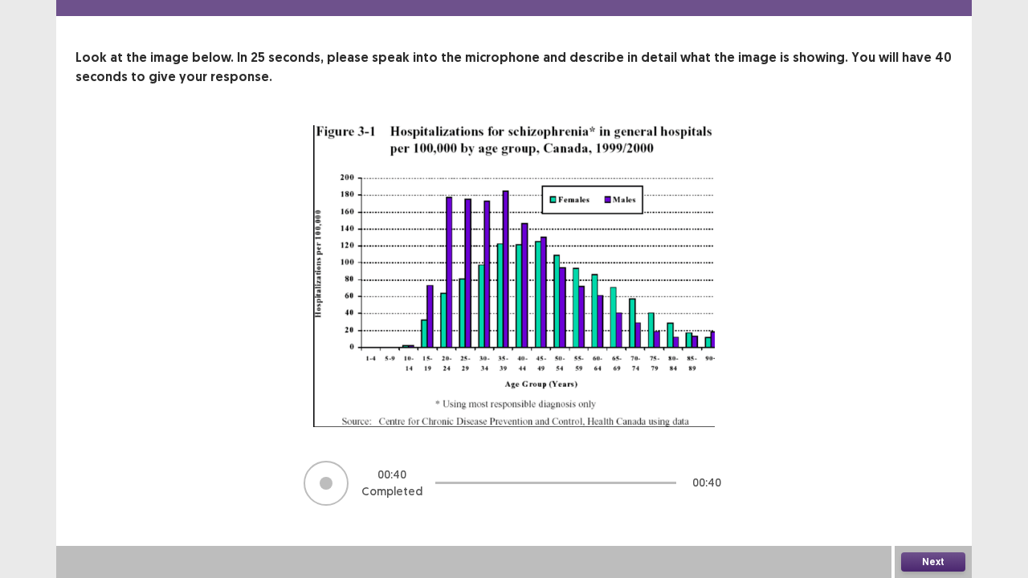
click at [919, 507] on button "Next" at bounding box center [933, 562] width 64 height 19
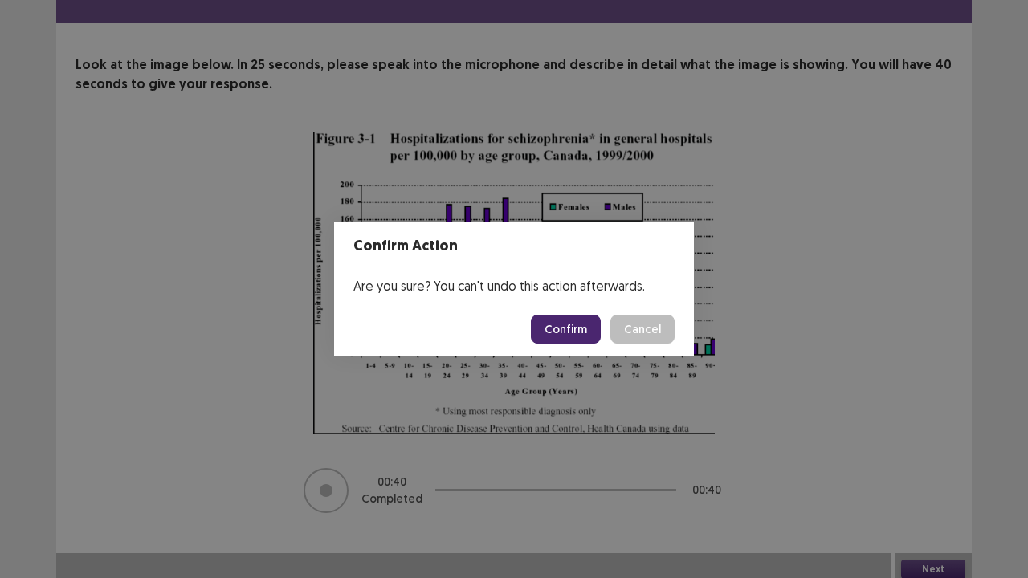
click at [562, 321] on button "Confirm" at bounding box center [566, 329] width 70 height 29
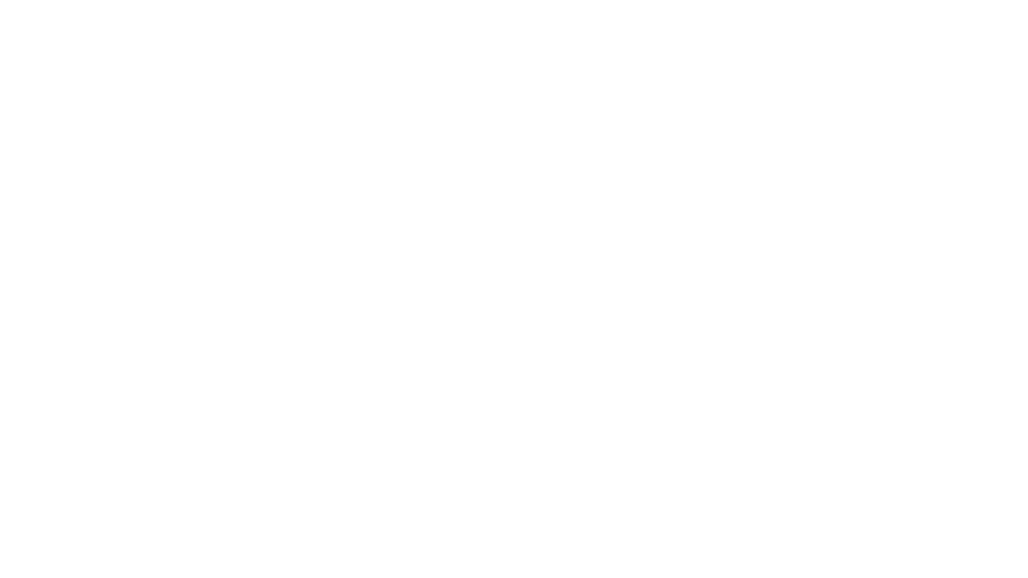
scroll to position [0, 0]
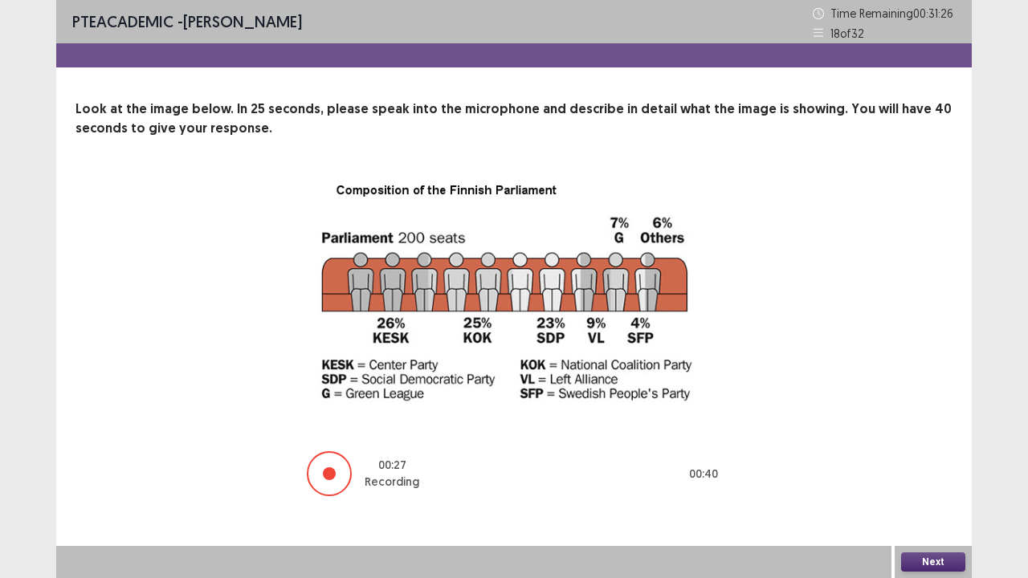
click at [916, 507] on button "Next" at bounding box center [933, 562] width 64 height 19
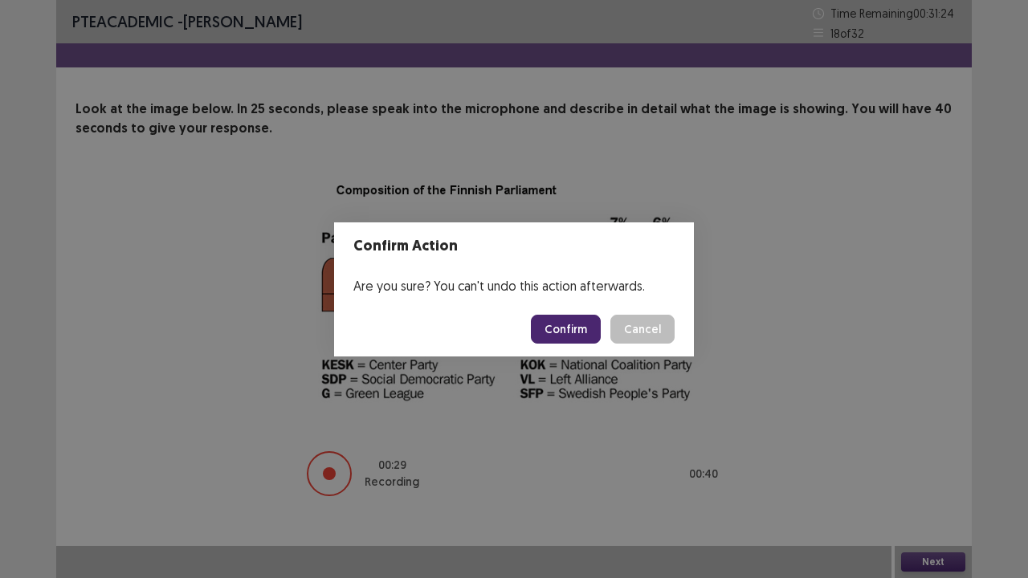
click at [559, 326] on button "Confirm" at bounding box center [566, 329] width 70 height 29
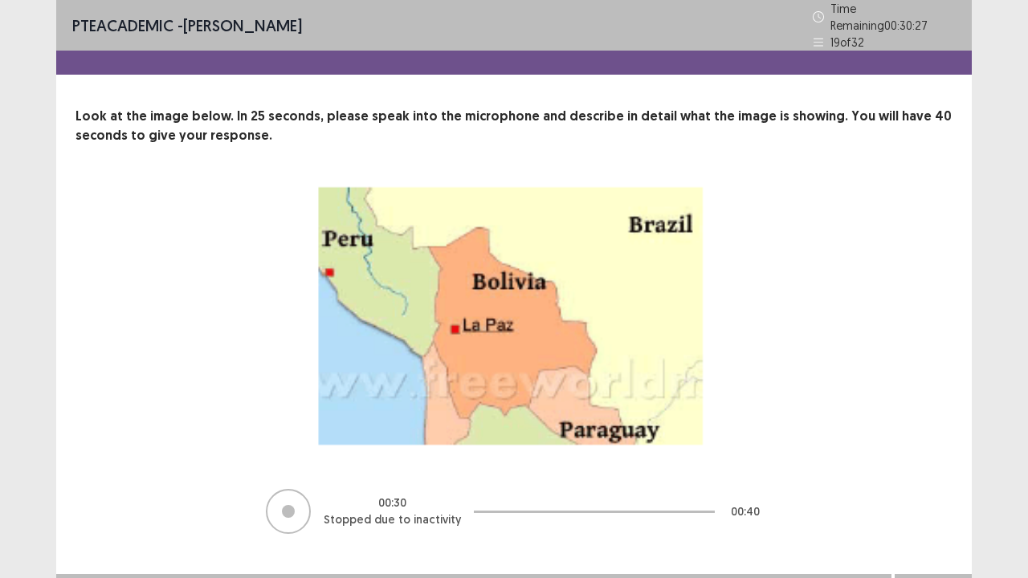
click at [797, 355] on div "00 : 30 Stopped due to inactivity 00 : 40" at bounding box center [514, 360] width 749 height 352
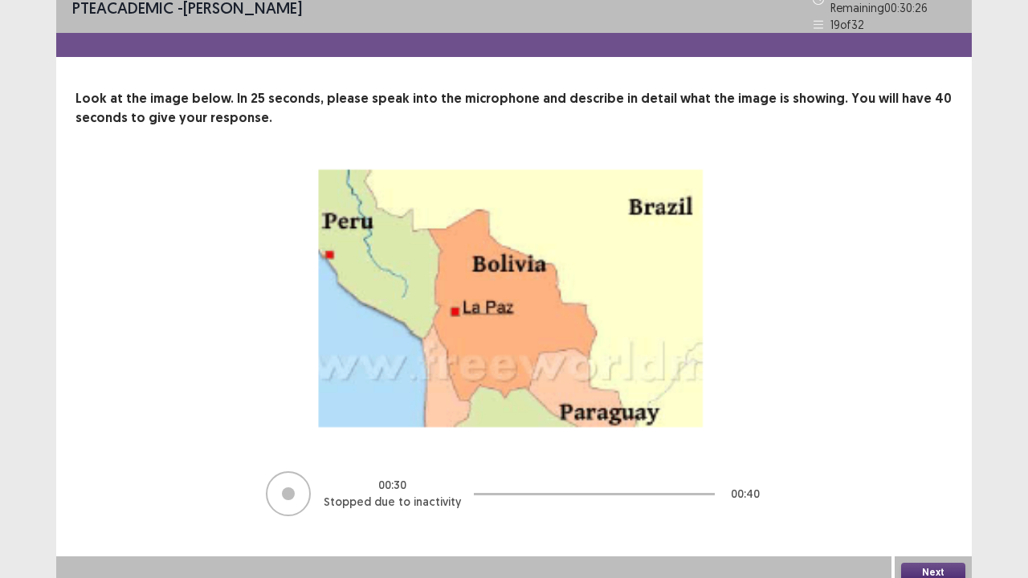
scroll to position [21, 0]
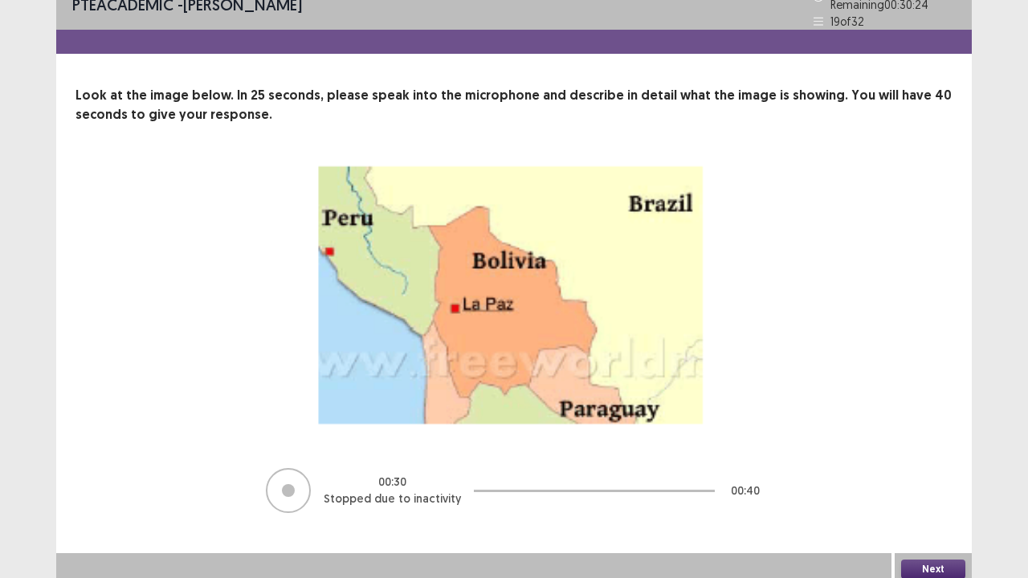
click at [948, 507] on button "Next" at bounding box center [933, 569] width 64 height 19
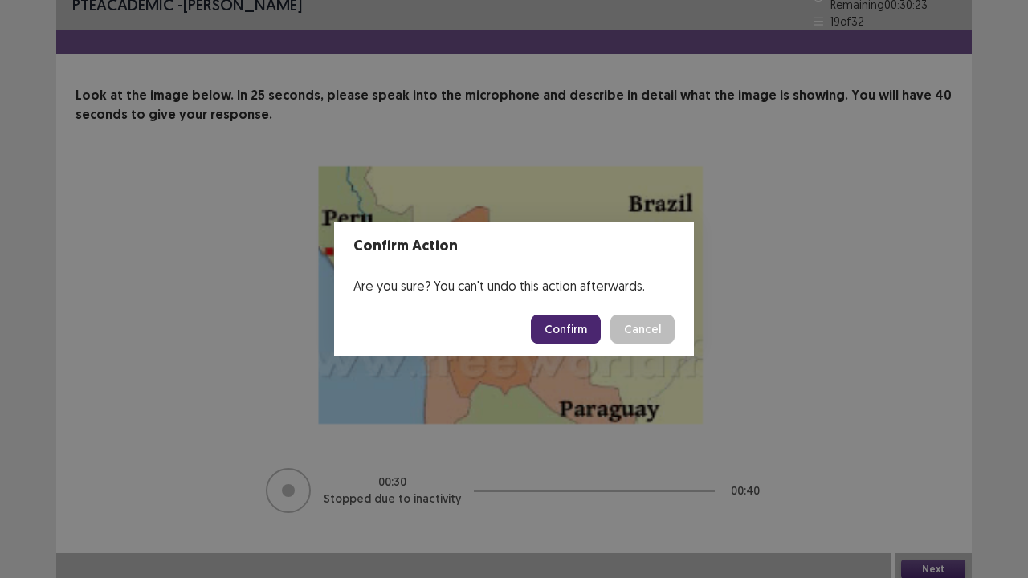
click at [574, 318] on button "Confirm" at bounding box center [566, 329] width 70 height 29
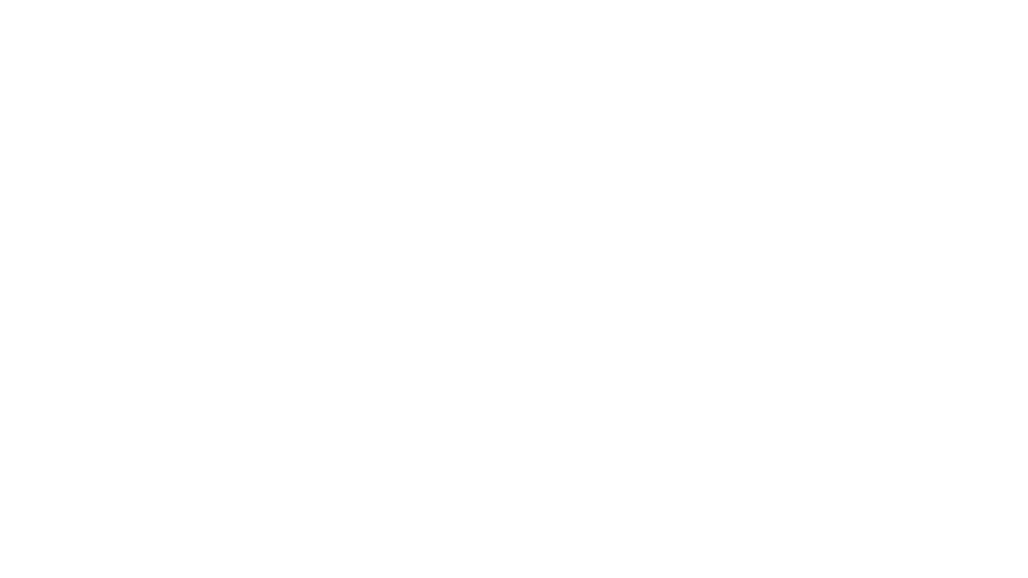
scroll to position [0, 0]
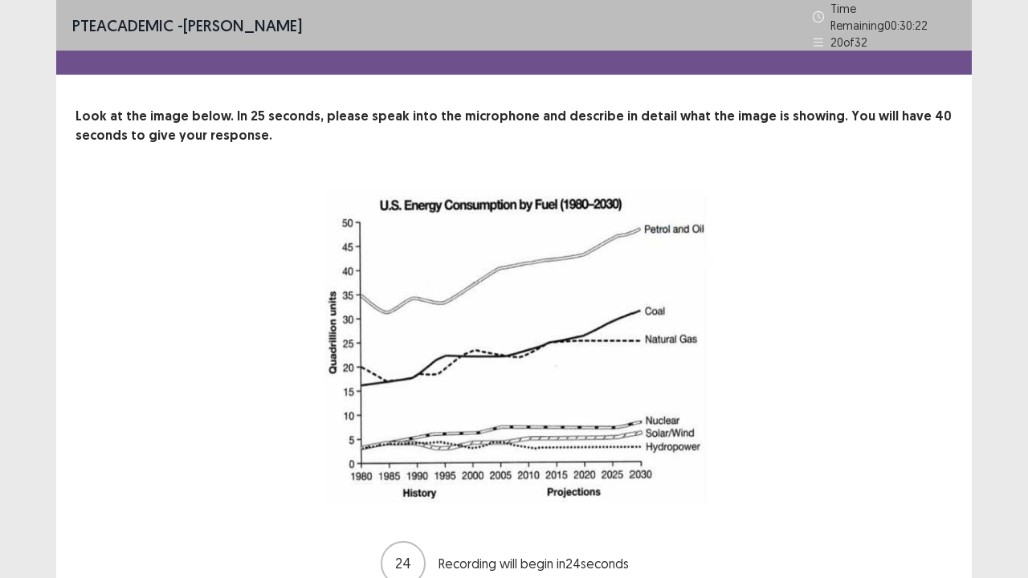
click at [766, 350] on div "24 Recording will begin in 24 seconds" at bounding box center [514, 386] width 749 height 404
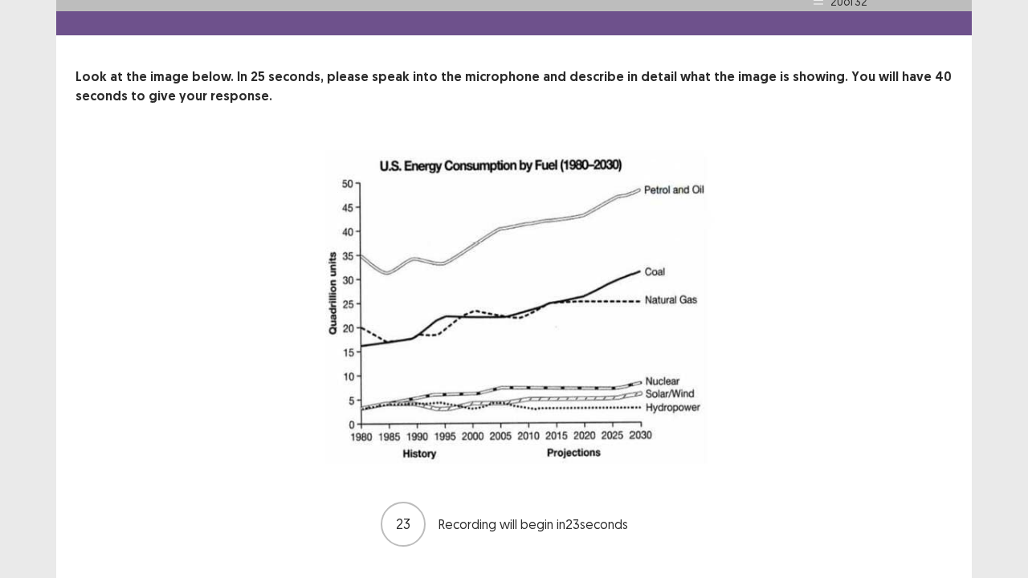
scroll to position [64, 0]
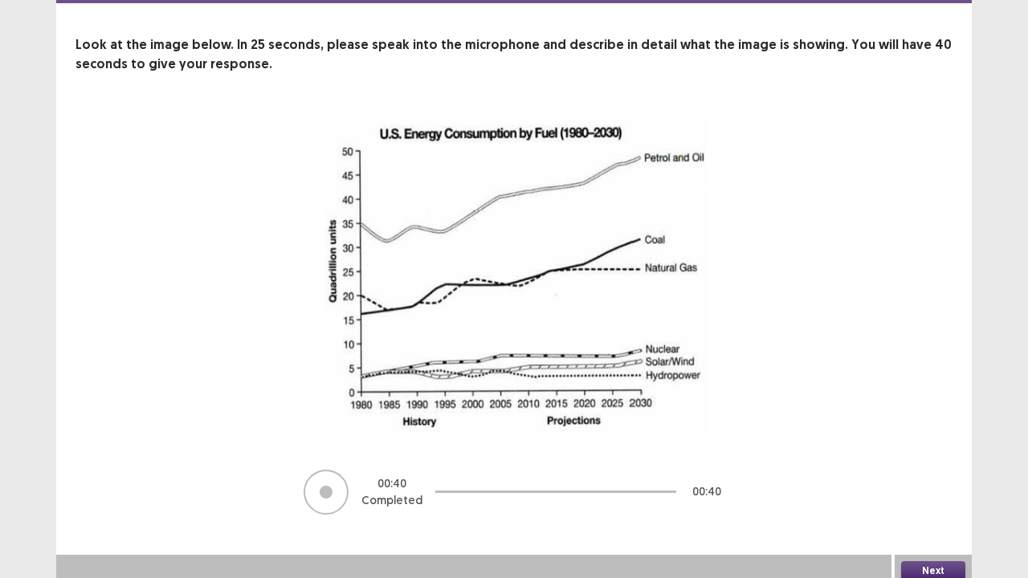
click at [922, 507] on button "Next" at bounding box center [933, 571] width 64 height 19
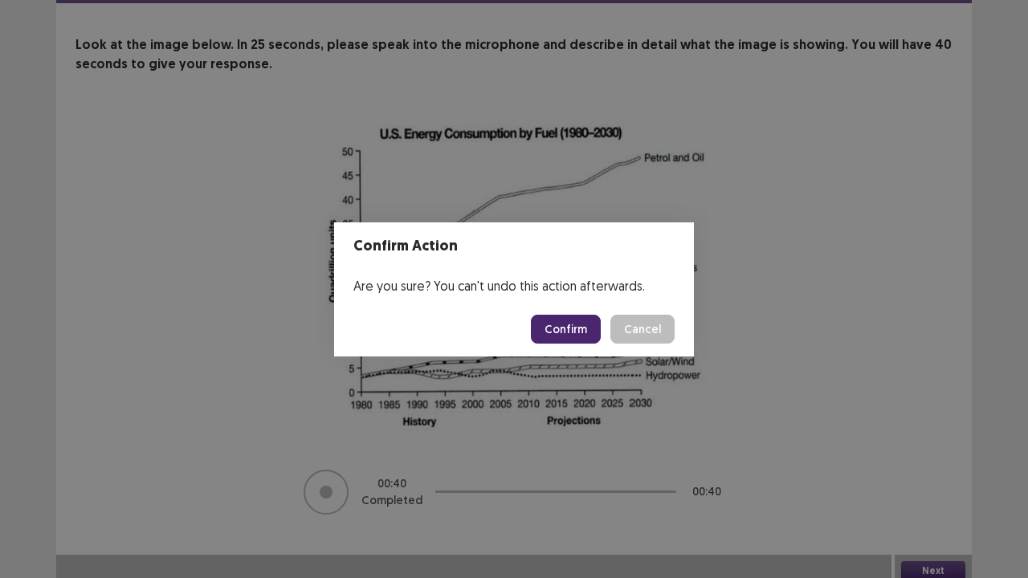
click at [577, 330] on button "Confirm" at bounding box center [566, 329] width 70 height 29
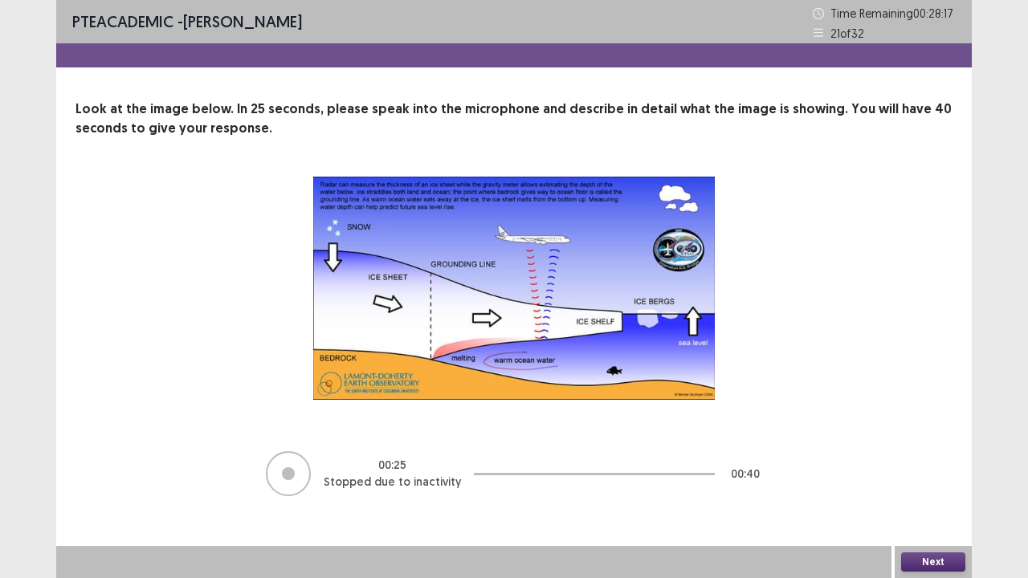
click at [929, 507] on button "Next" at bounding box center [933, 562] width 64 height 19
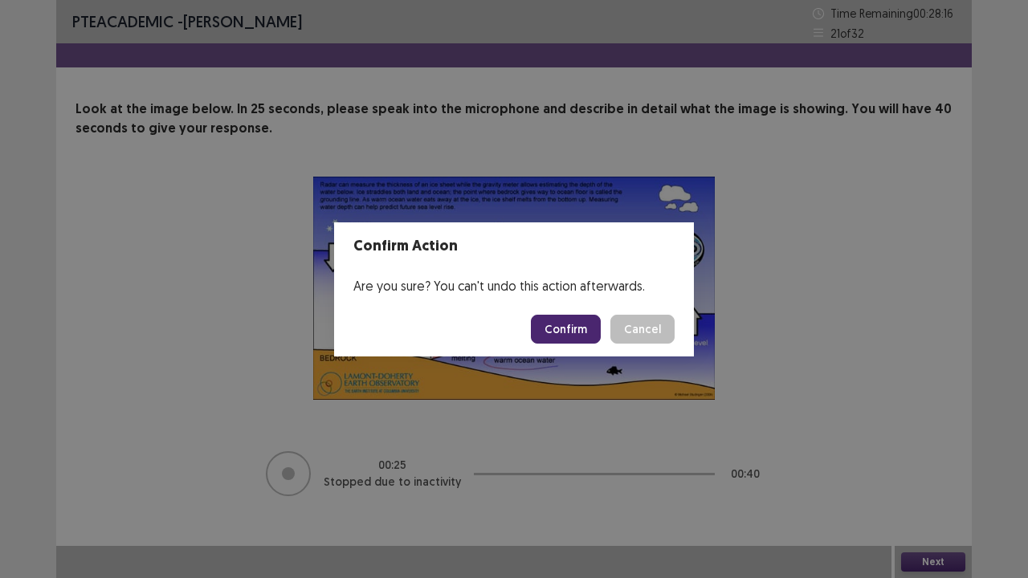
click at [554, 321] on button "Confirm" at bounding box center [566, 329] width 70 height 29
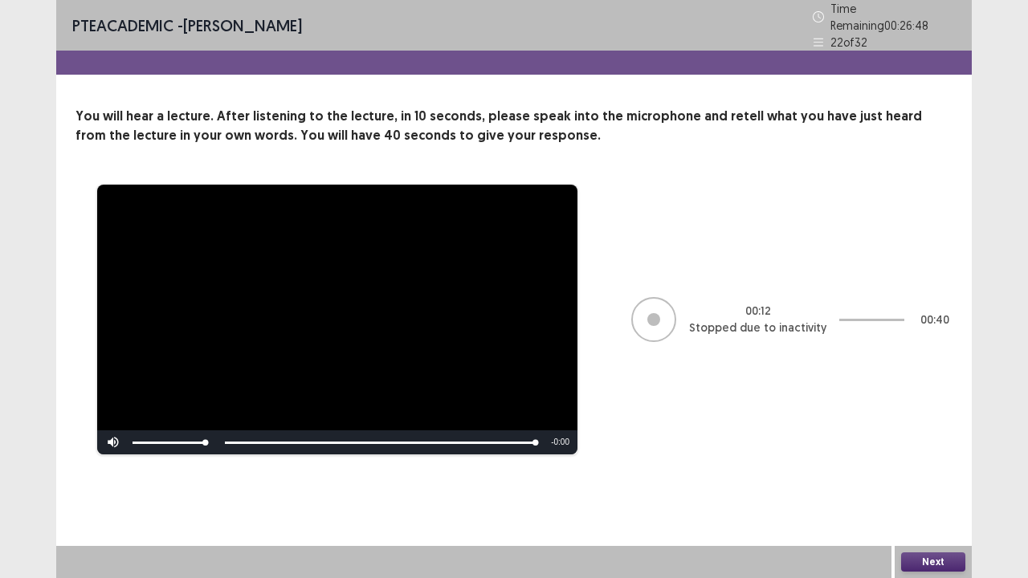
click at [923, 507] on button "Next" at bounding box center [933, 562] width 64 height 19
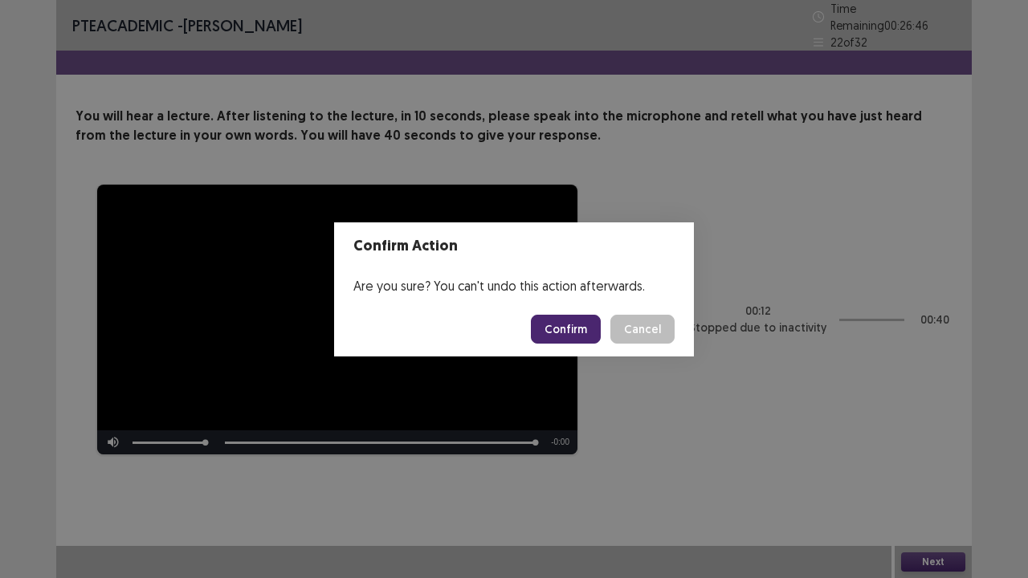
click at [586, 321] on button "Confirm" at bounding box center [566, 329] width 70 height 29
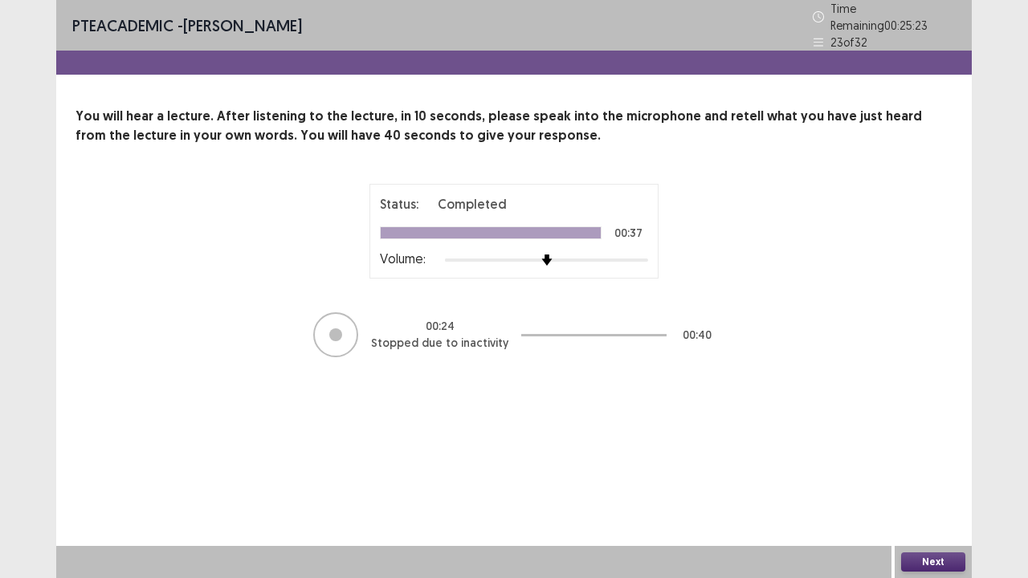
click at [930, 507] on button "Next" at bounding box center [933, 562] width 64 height 19
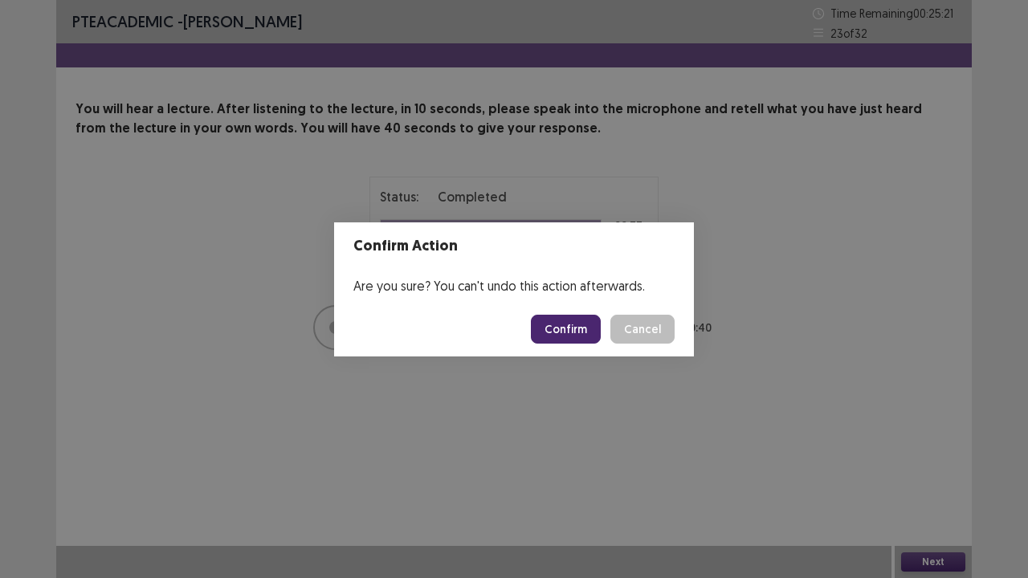
click at [586, 323] on button "Confirm" at bounding box center [566, 329] width 70 height 29
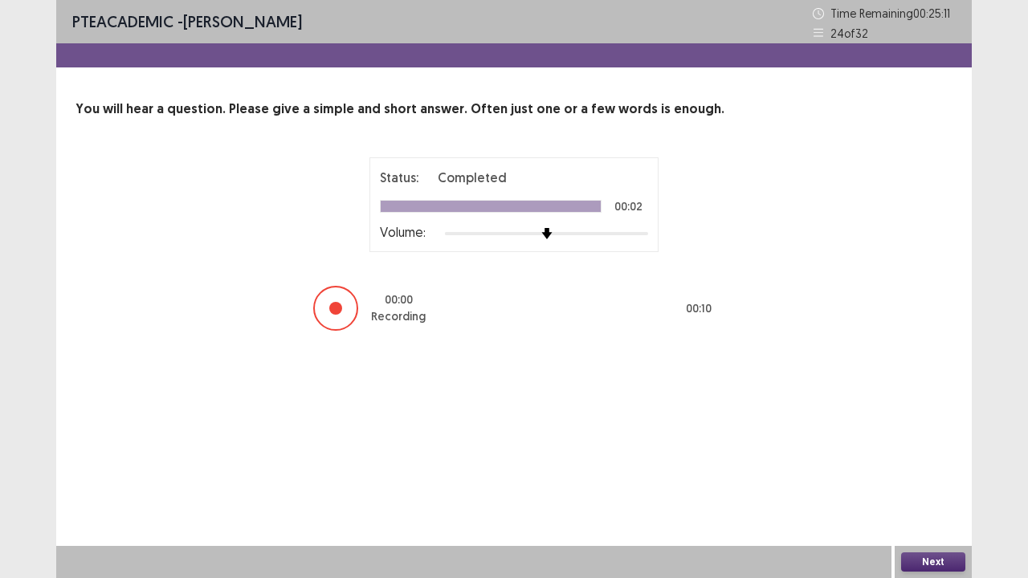
click at [927, 507] on button "Next" at bounding box center [933, 562] width 64 height 19
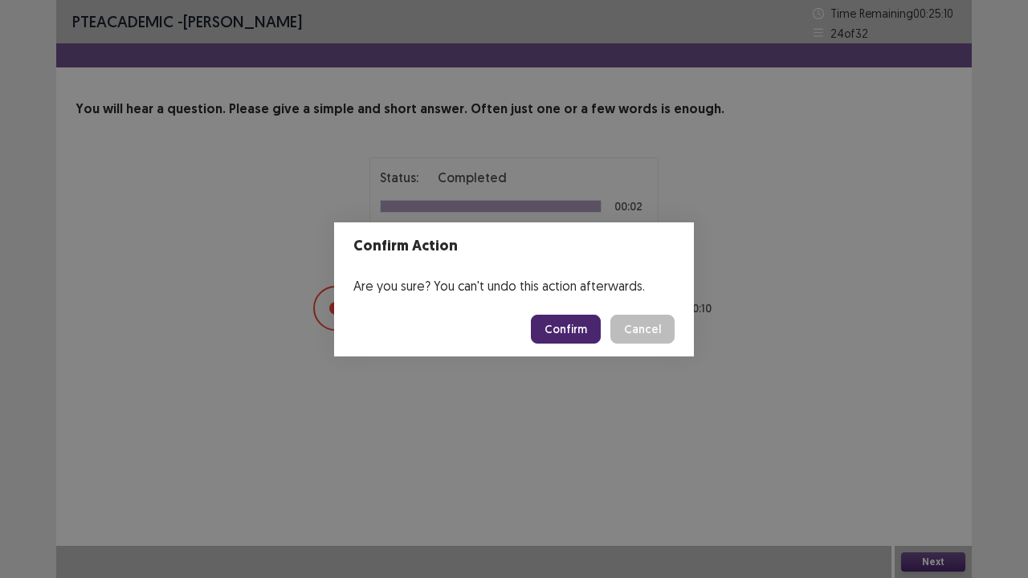
click at [566, 338] on button "Confirm" at bounding box center [566, 329] width 70 height 29
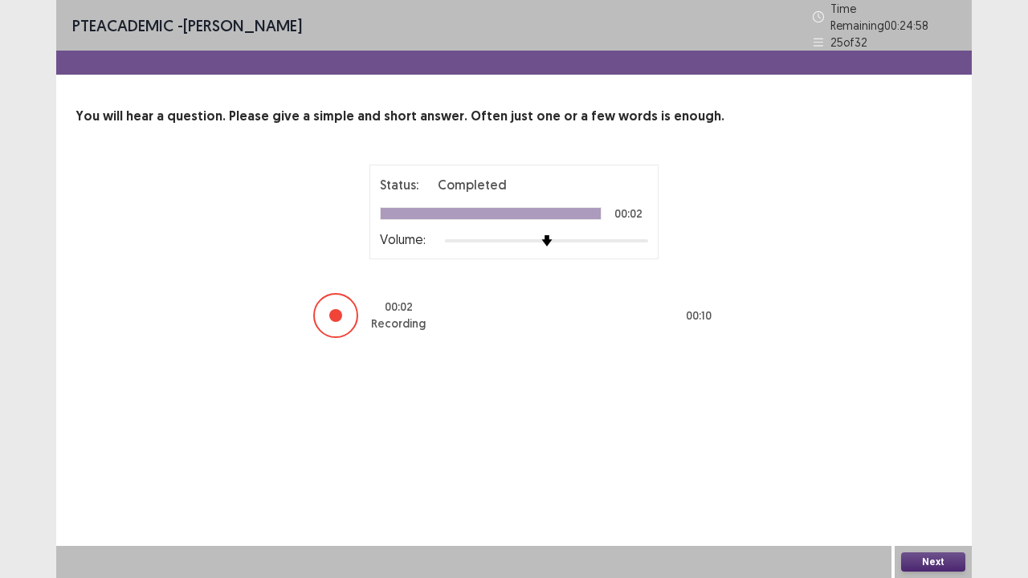
click at [921, 507] on button "Next" at bounding box center [933, 562] width 64 height 19
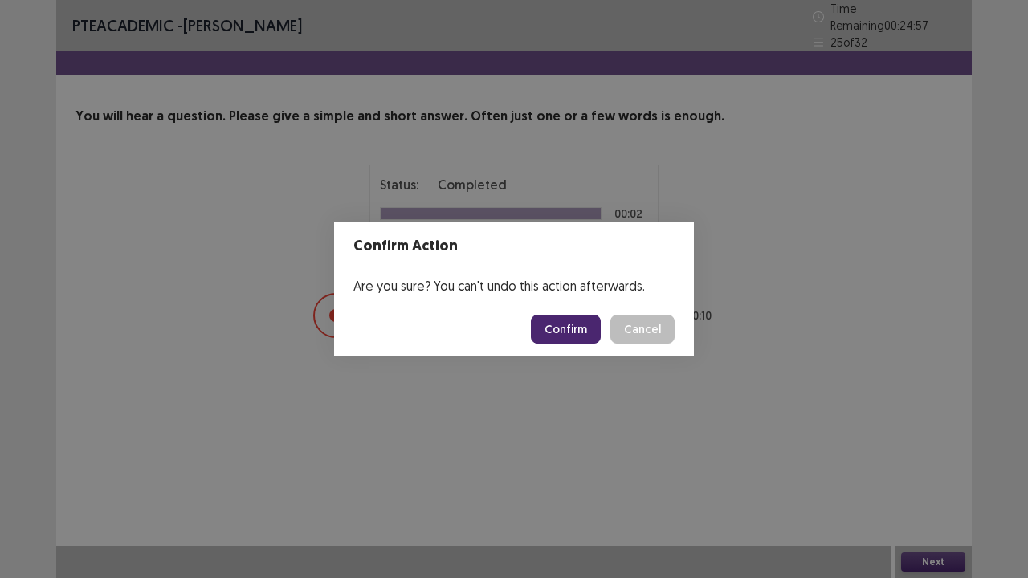
click at [577, 333] on button "Confirm" at bounding box center [566, 329] width 70 height 29
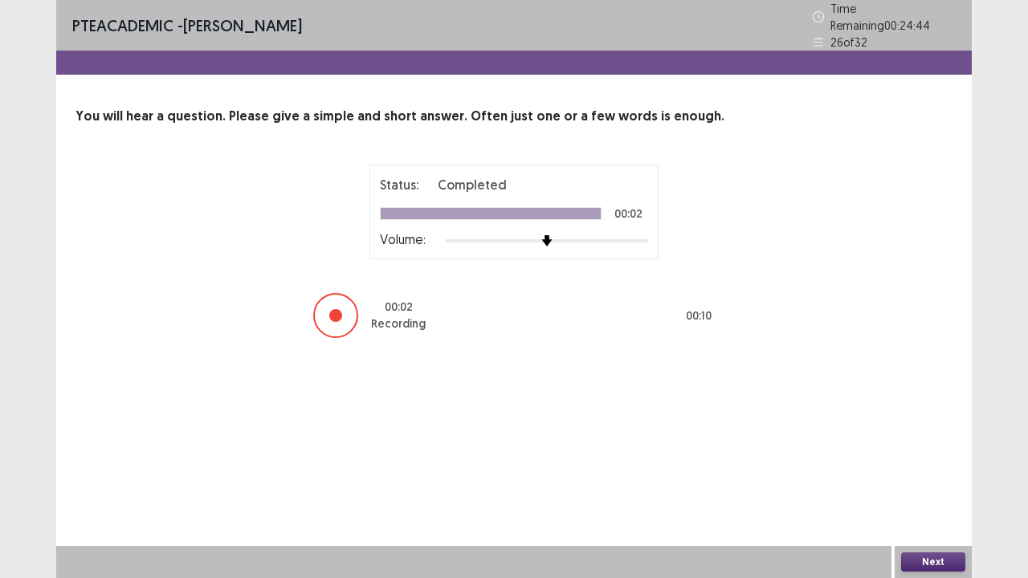
click at [919, 507] on button "Next" at bounding box center [933, 562] width 64 height 19
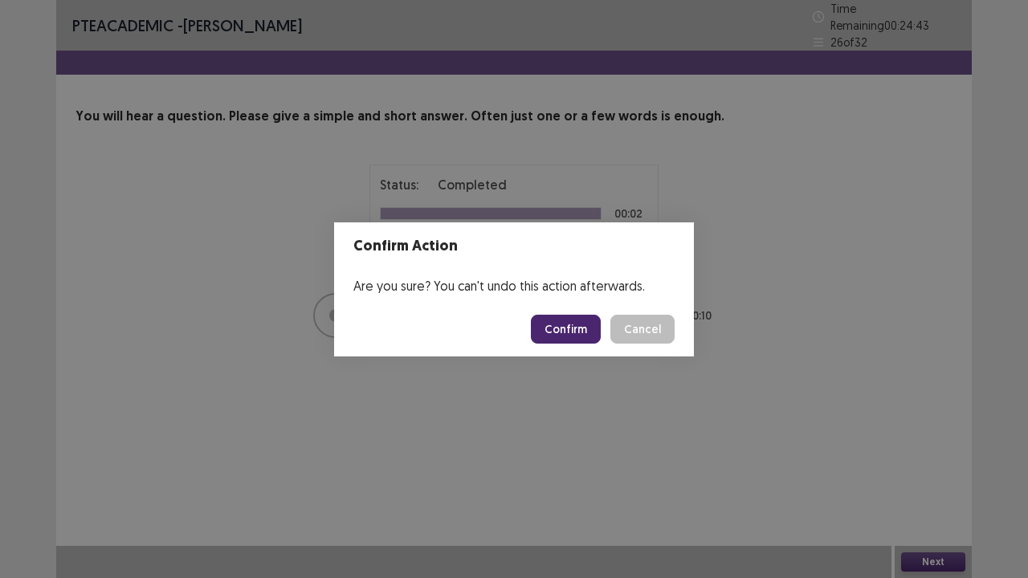
click at [577, 331] on button "Confirm" at bounding box center [566, 329] width 70 height 29
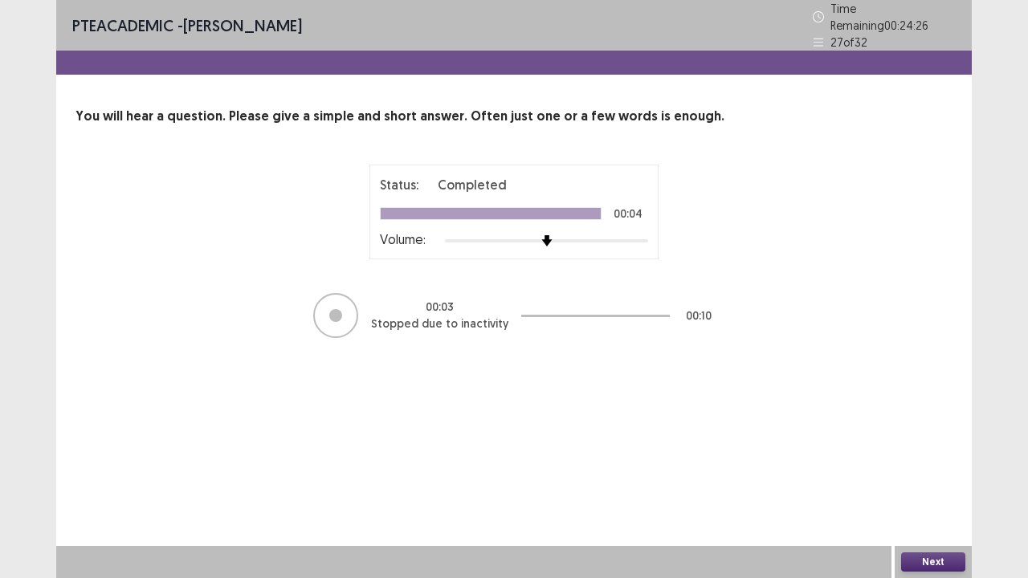
click at [935, 507] on button "Next" at bounding box center [933, 562] width 64 height 19
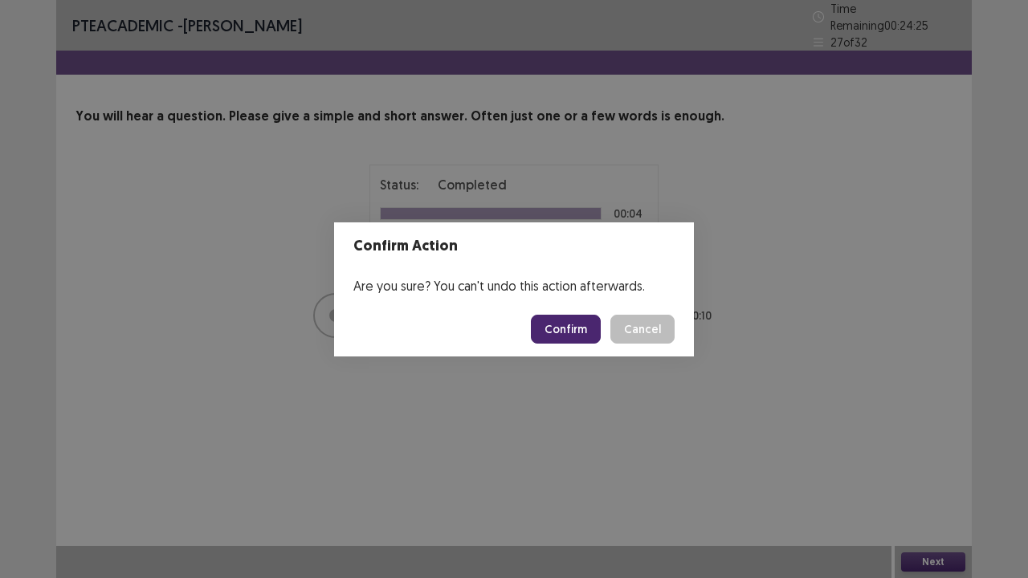
click at [568, 331] on button "Confirm" at bounding box center [566, 329] width 70 height 29
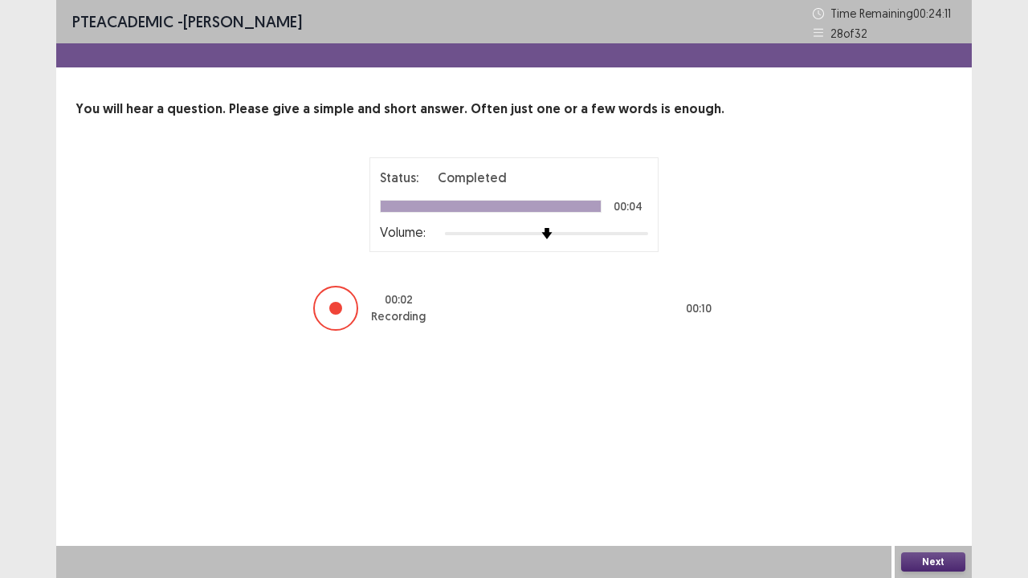
click at [922, 507] on button "Next" at bounding box center [933, 562] width 64 height 19
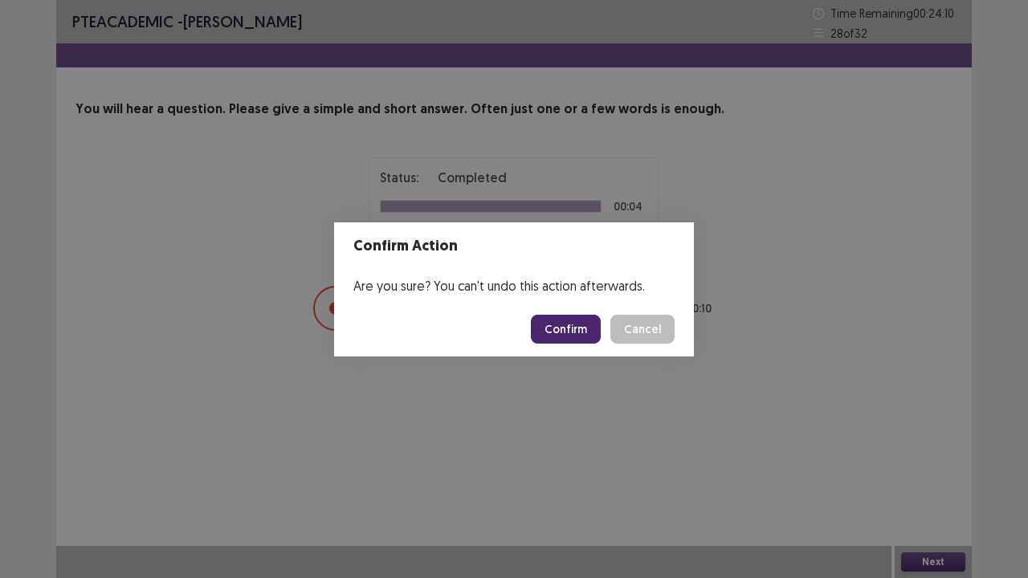
click at [564, 328] on button "Confirm" at bounding box center [566, 329] width 70 height 29
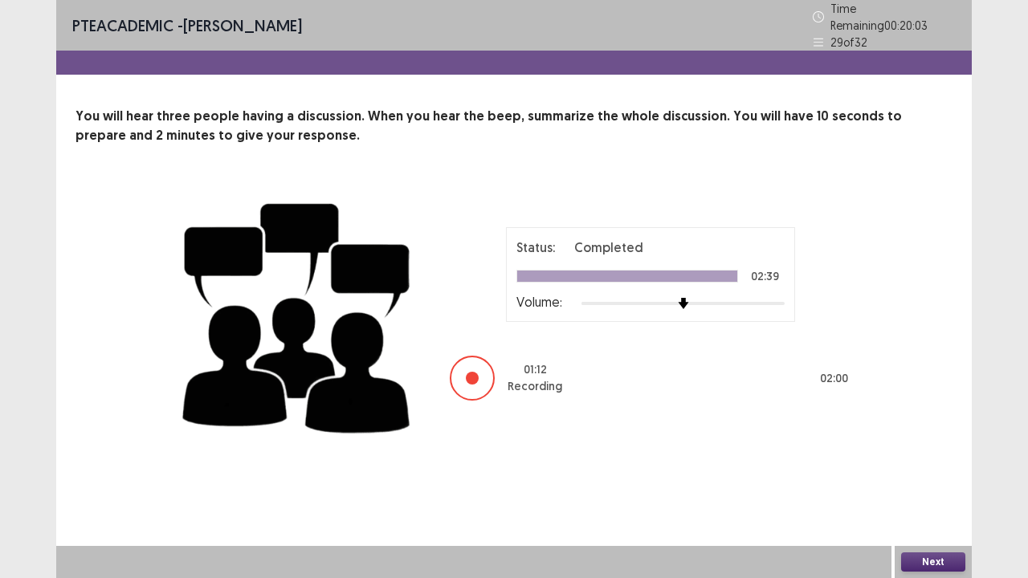
click at [926, 507] on button "Next" at bounding box center [933, 562] width 64 height 19
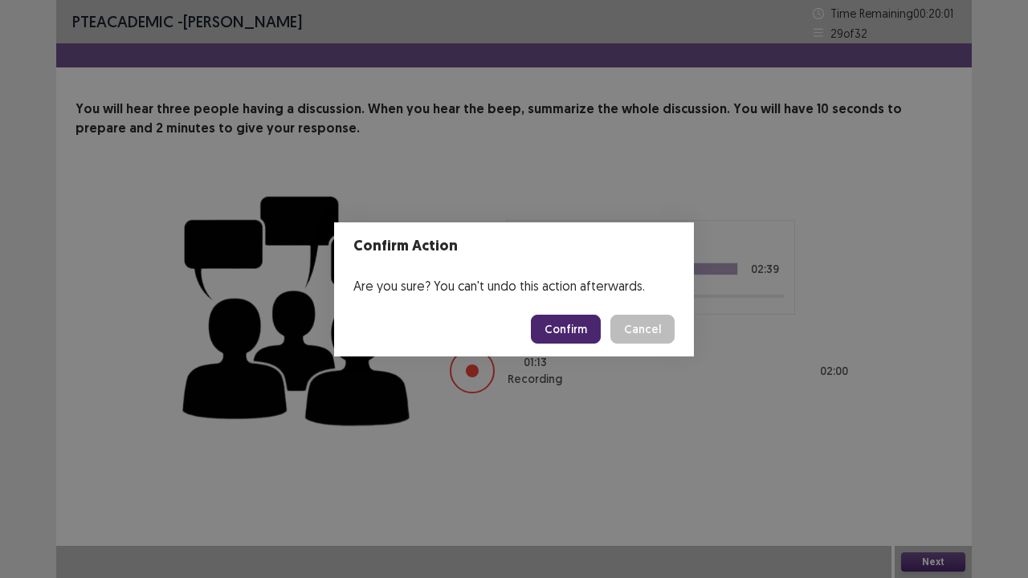
click at [588, 317] on button "Confirm" at bounding box center [566, 329] width 70 height 29
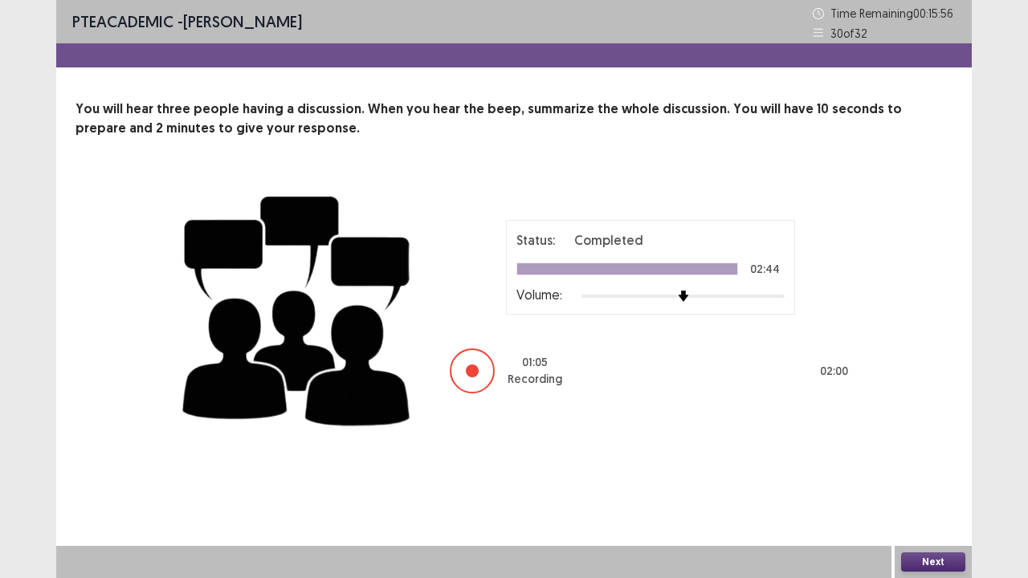
click at [924, 507] on button "Next" at bounding box center [933, 562] width 64 height 19
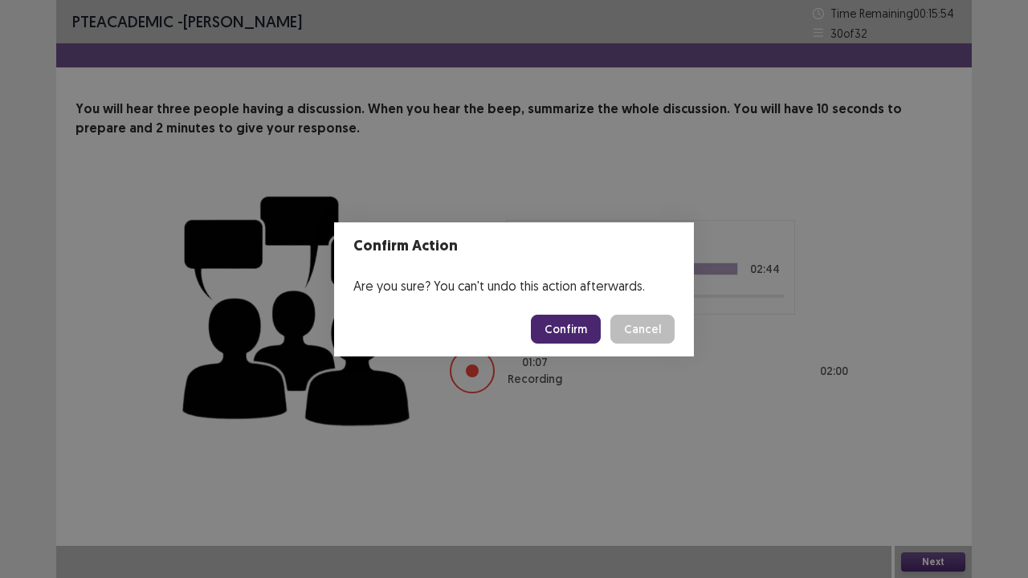
click at [581, 333] on button "Confirm" at bounding box center [566, 329] width 70 height 29
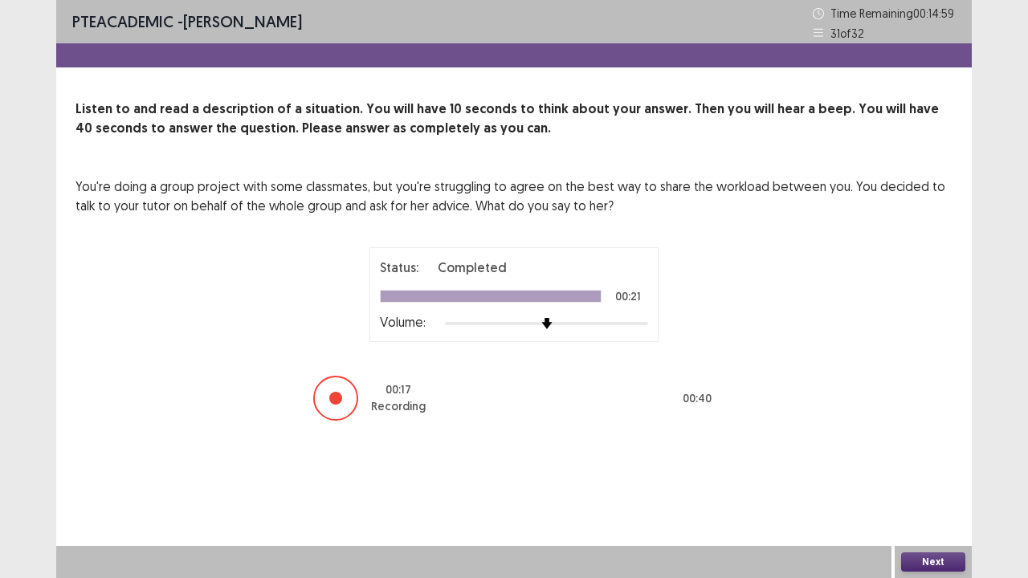
click at [918, 507] on button "Next" at bounding box center [933, 562] width 64 height 19
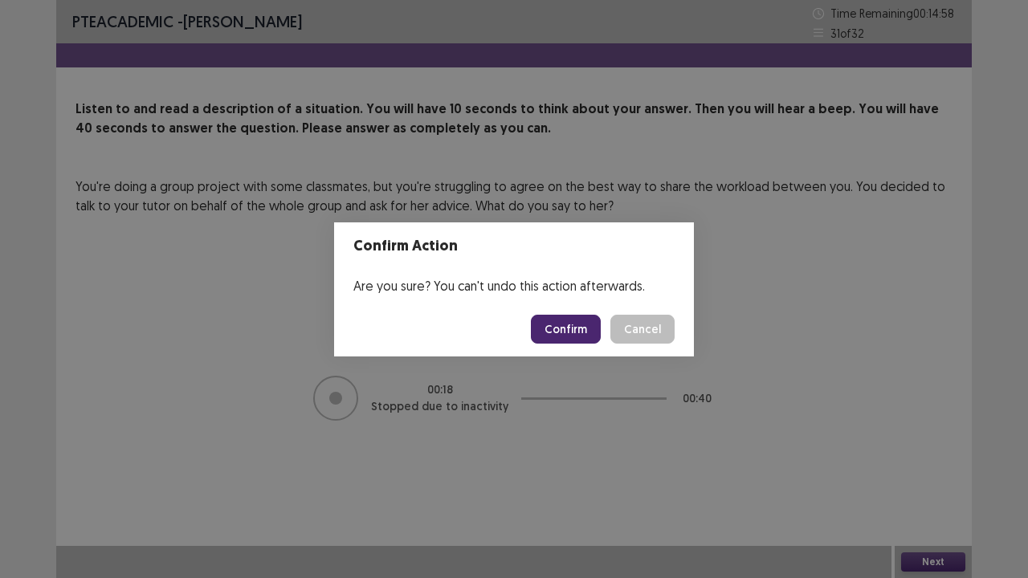
click at [576, 329] on button "Confirm" at bounding box center [566, 329] width 70 height 29
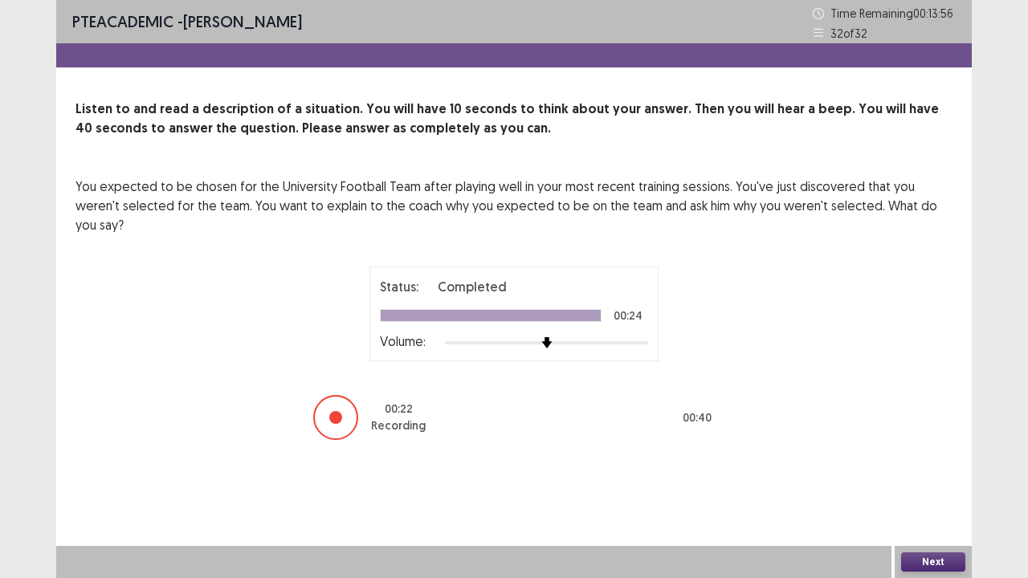
click at [926, 507] on button "Next" at bounding box center [933, 562] width 64 height 19
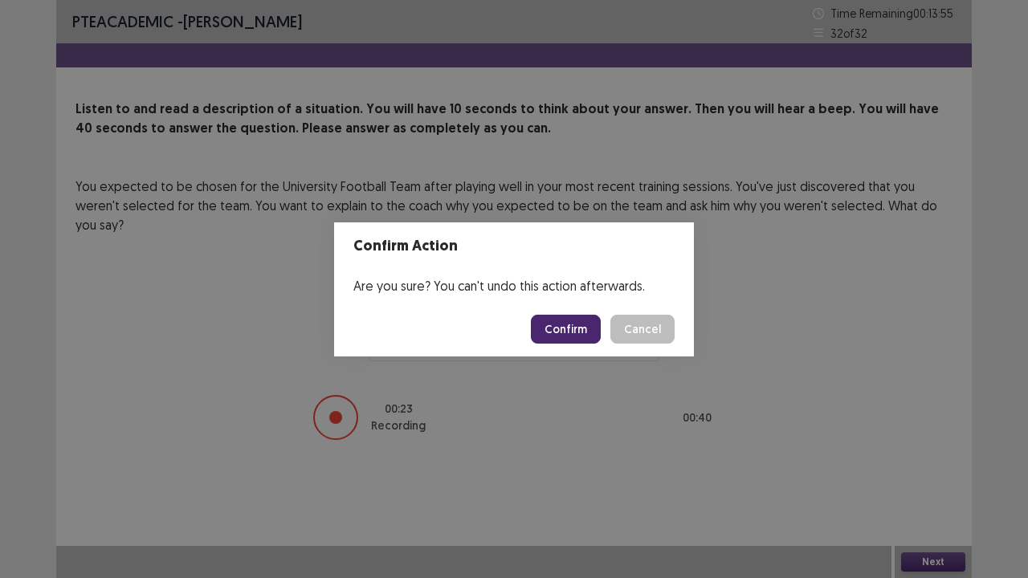
click at [585, 325] on button "Confirm" at bounding box center [566, 329] width 70 height 29
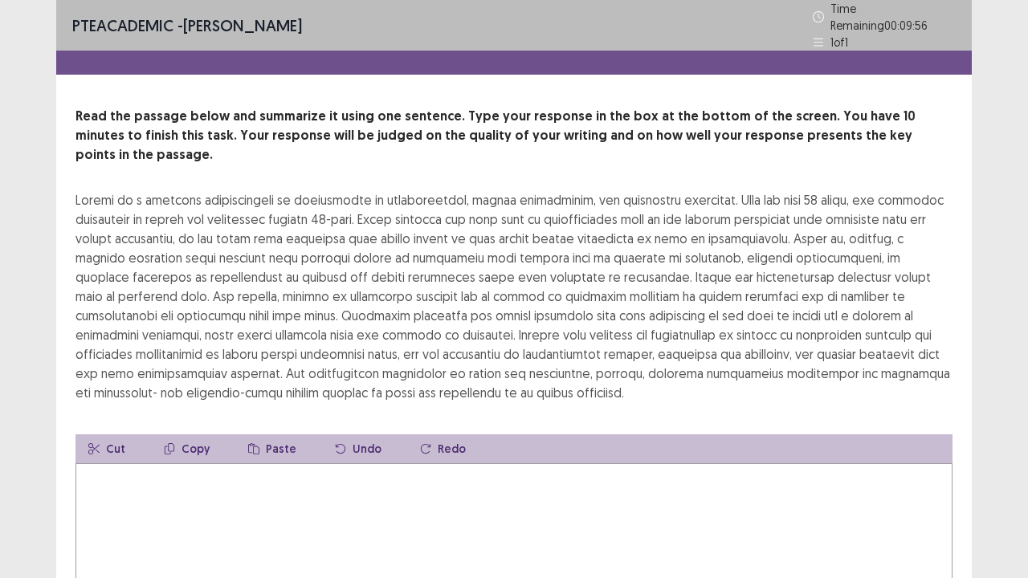
click at [119, 477] on textarea at bounding box center [514, 552] width 877 height 177
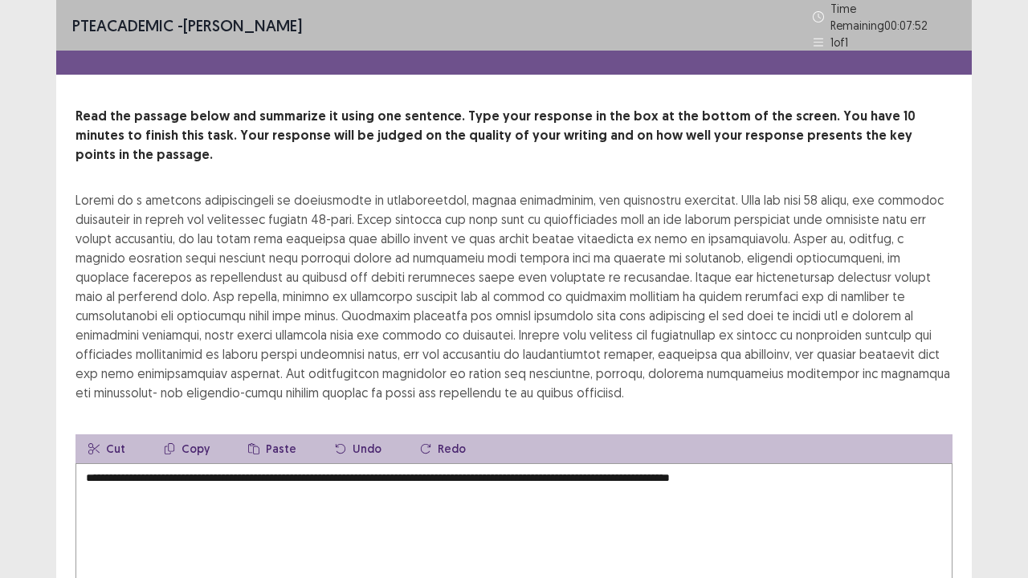
click at [762, 464] on textarea "**********" at bounding box center [514, 552] width 877 height 177
click at [805, 464] on textarea "**********" at bounding box center [514, 552] width 877 height 177
click at [487, 464] on textarea "**********" at bounding box center [514, 552] width 877 height 177
click at [856, 464] on textarea "**********" at bounding box center [514, 552] width 877 height 177
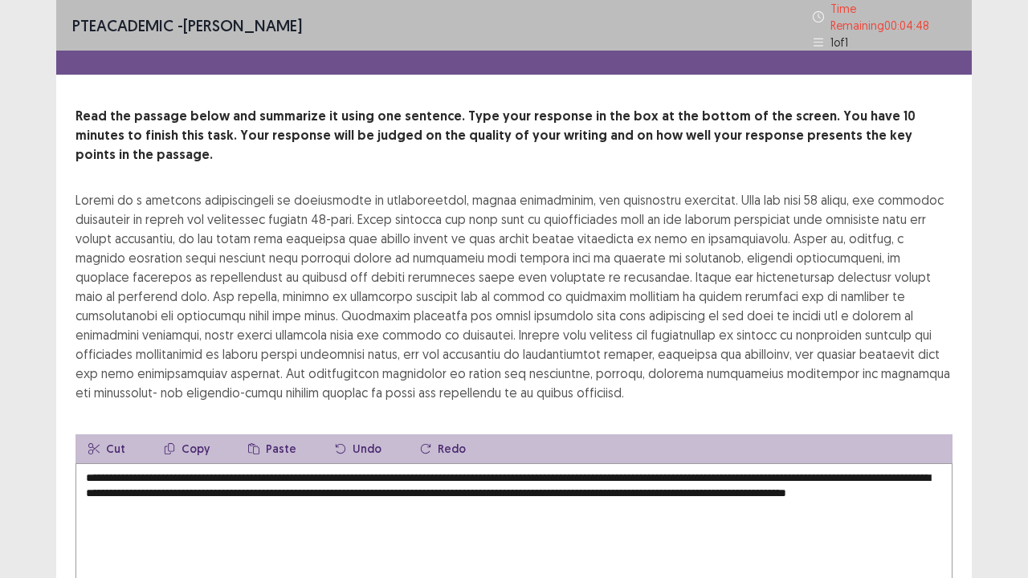
click at [705, 224] on div at bounding box center [514, 296] width 877 height 212
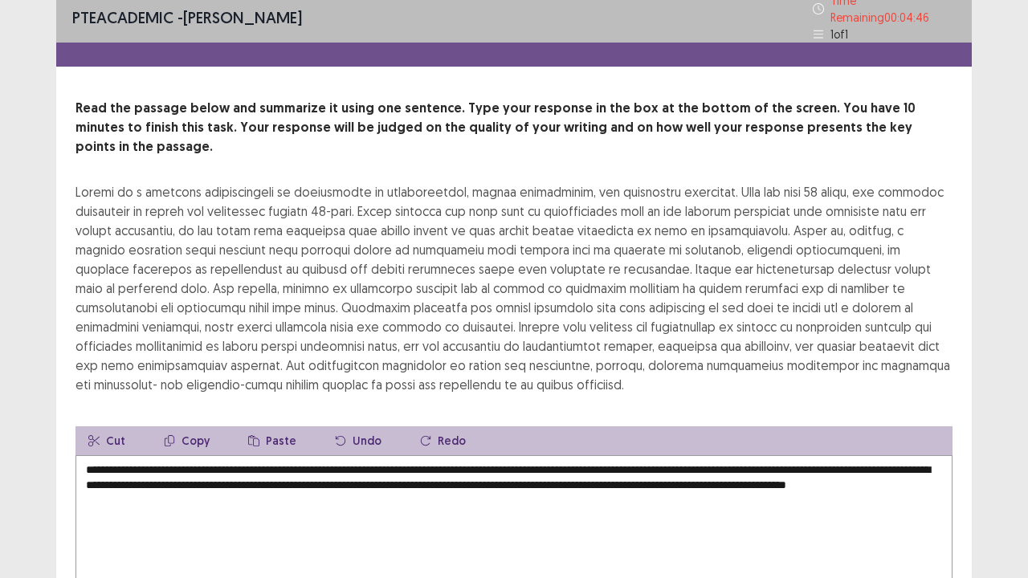
scroll to position [6, 0]
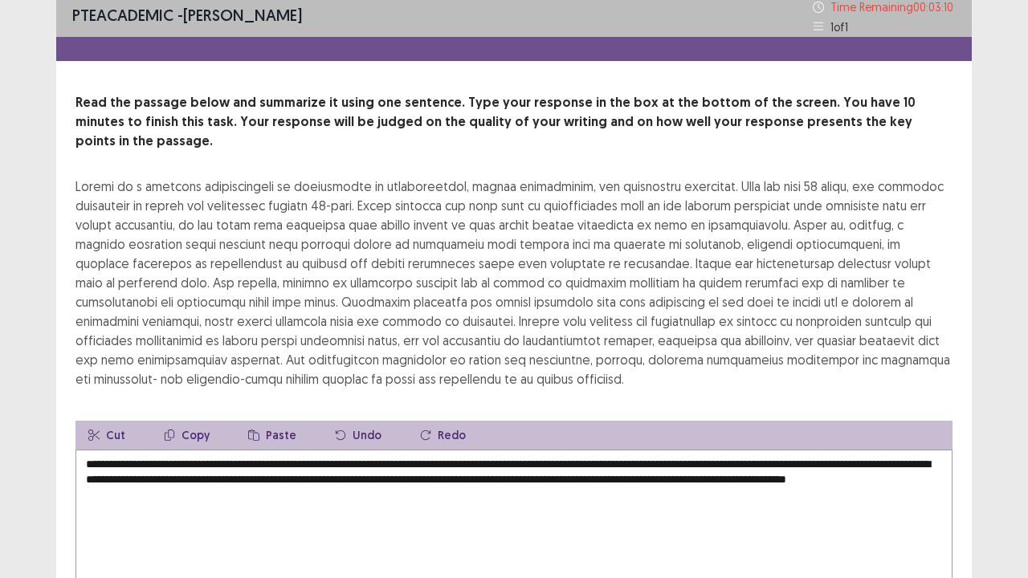
click at [301, 479] on textarea "**********" at bounding box center [514, 538] width 877 height 177
click at [607, 304] on div at bounding box center [514, 283] width 877 height 212
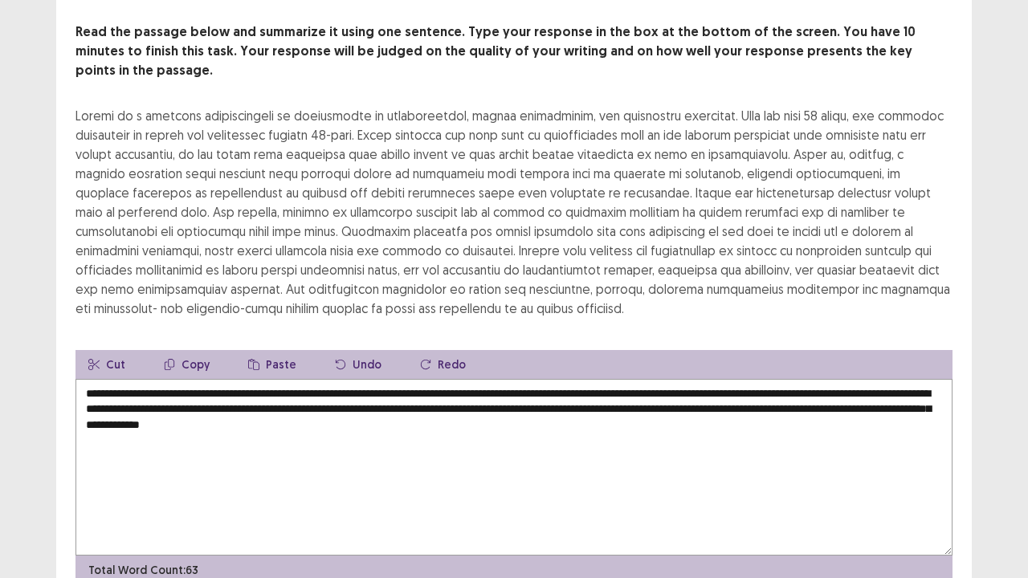
scroll to position [135, 0]
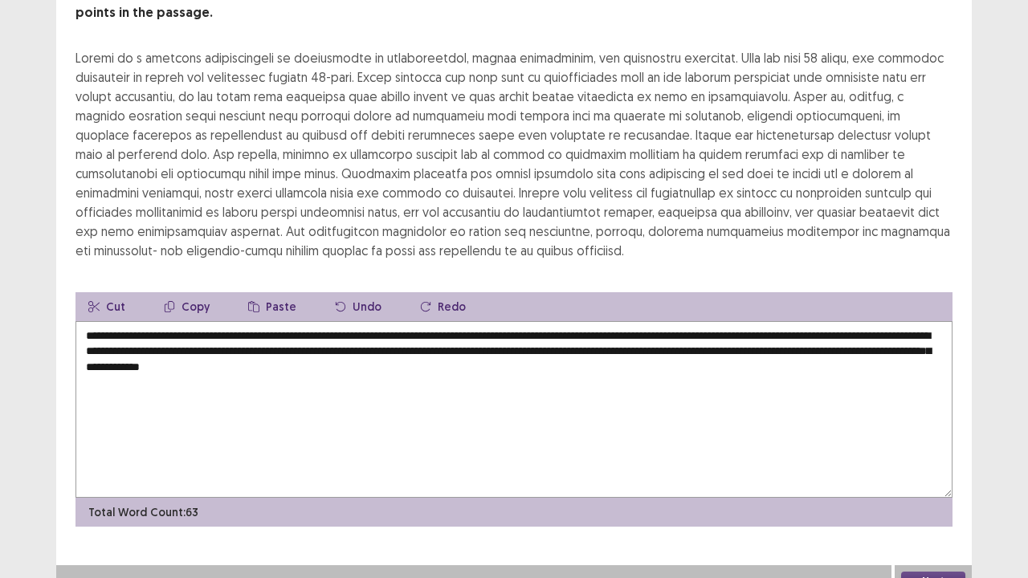
click at [556, 358] on textarea "**********" at bounding box center [514, 409] width 877 height 177
click at [537, 349] on textarea "**********" at bounding box center [514, 409] width 877 height 177
click at [593, 346] on textarea "**********" at bounding box center [514, 409] width 877 height 177
drag, startPoint x: 916, startPoint y: 354, endPoint x: 259, endPoint y: 407, distance: 659.3
click at [259, 407] on textarea "**********" at bounding box center [514, 409] width 877 height 177
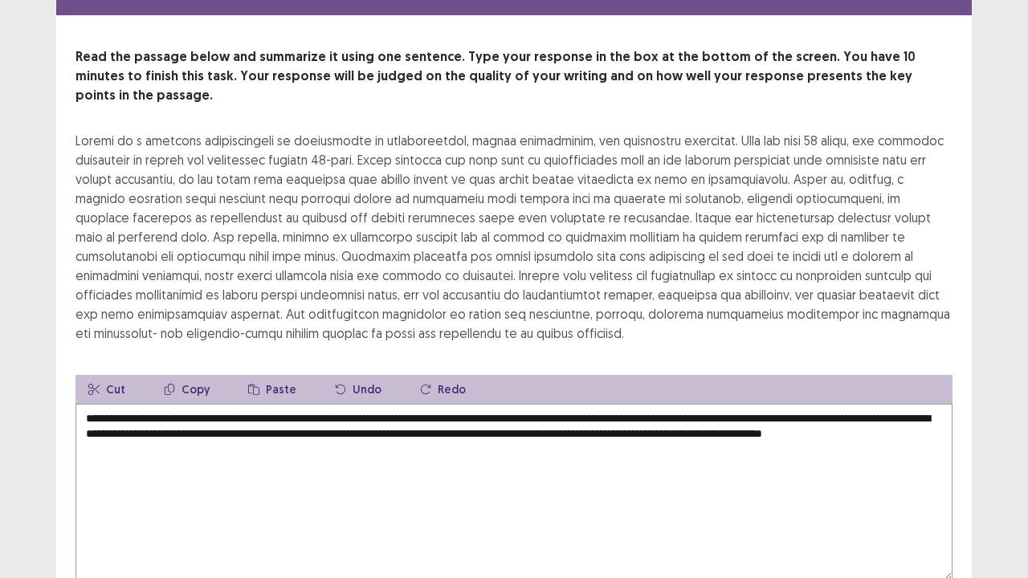
scroll to position [53, 0]
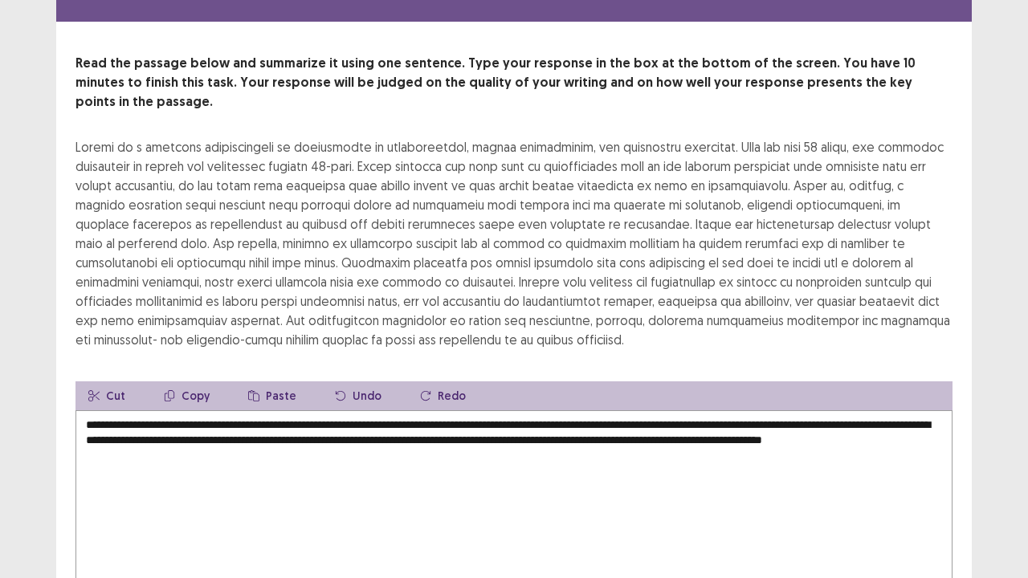
click at [734, 464] on textarea "**********" at bounding box center [514, 499] width 877 height 177
type textarea "**********"
click at [718, 297] on div at bounding box center [514, 243] width 877 height 212
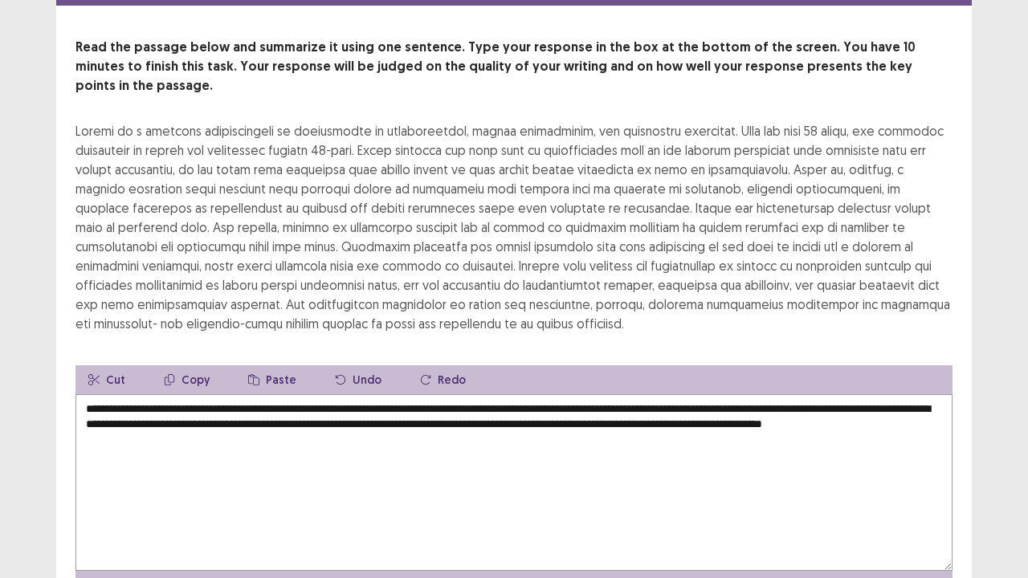
scroll to position [135, 0]
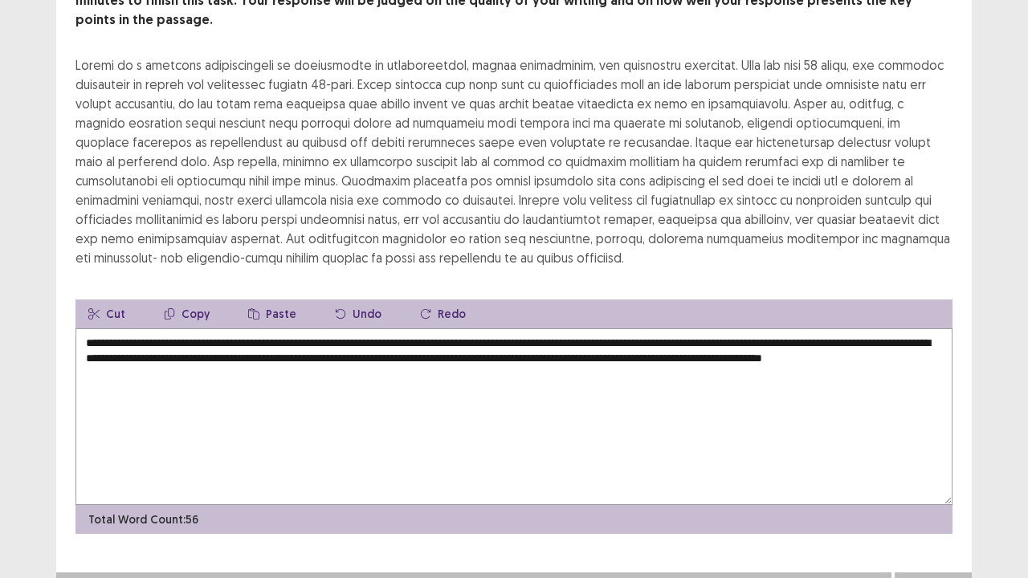
click at [942, 507] on button "Next" at bounding box center [933, 588] width 64 height 19
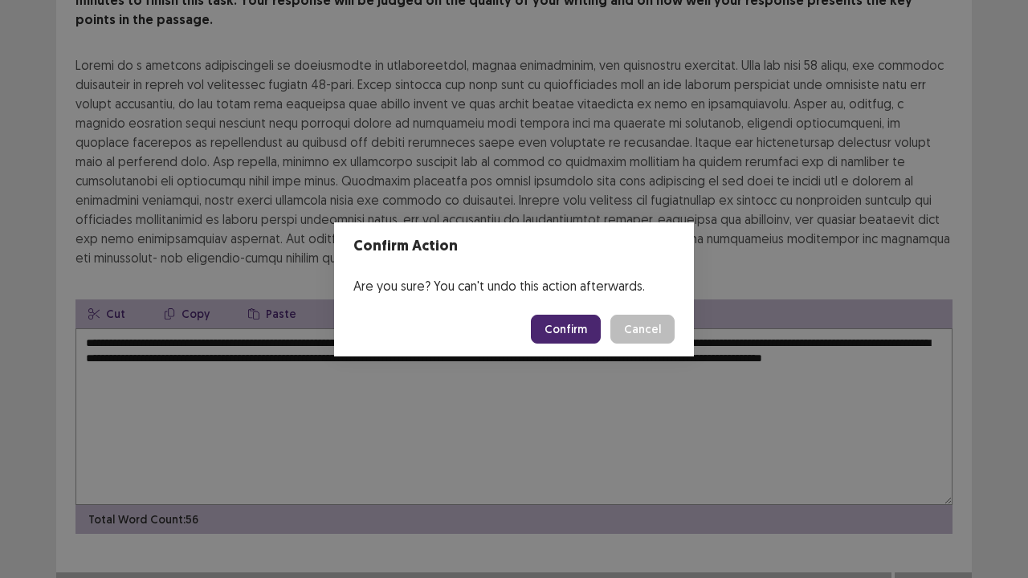
click at [554, 340] on button "Confirm" at bounding box center [566, 329] width 70 height 29
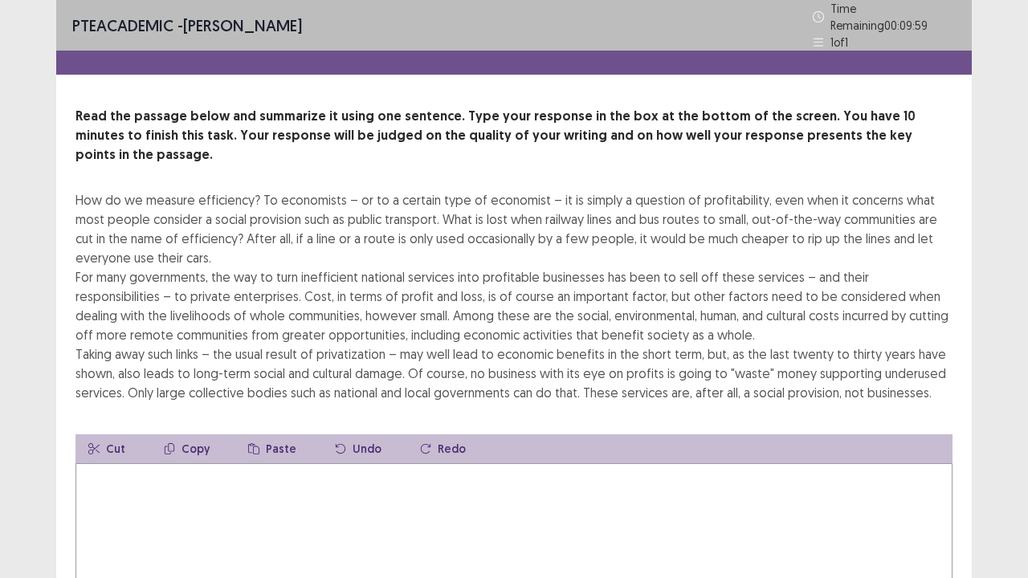
click at [147, 478] on textarea at bounding box center [514, 552] width 877 height 177
click at [344, 265] on div "How do we measure efficiency? To economists – or to a certain type of economist…" at bounding box center [514, 296] width 877 height 212
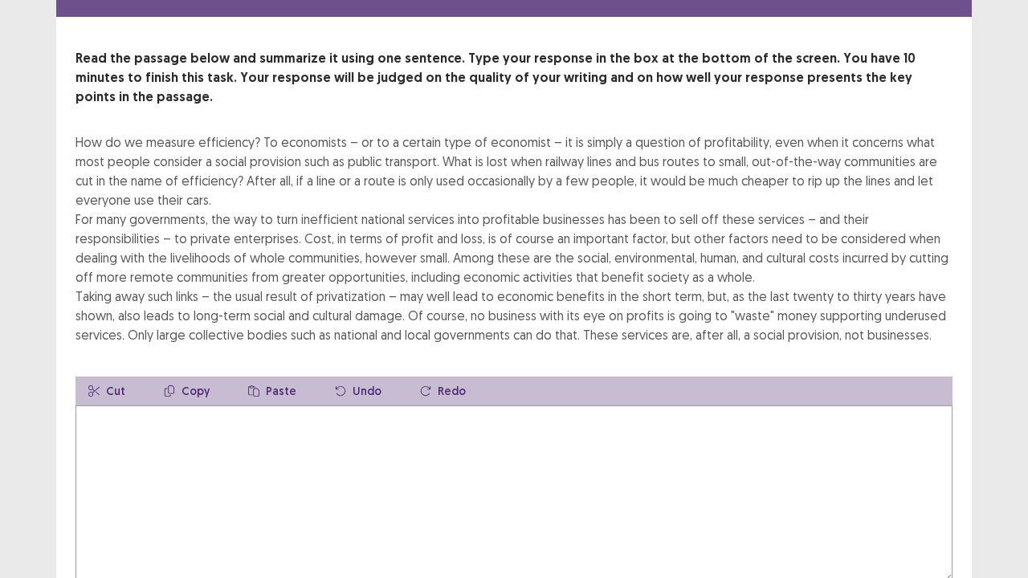
scroll to position [64, 0]
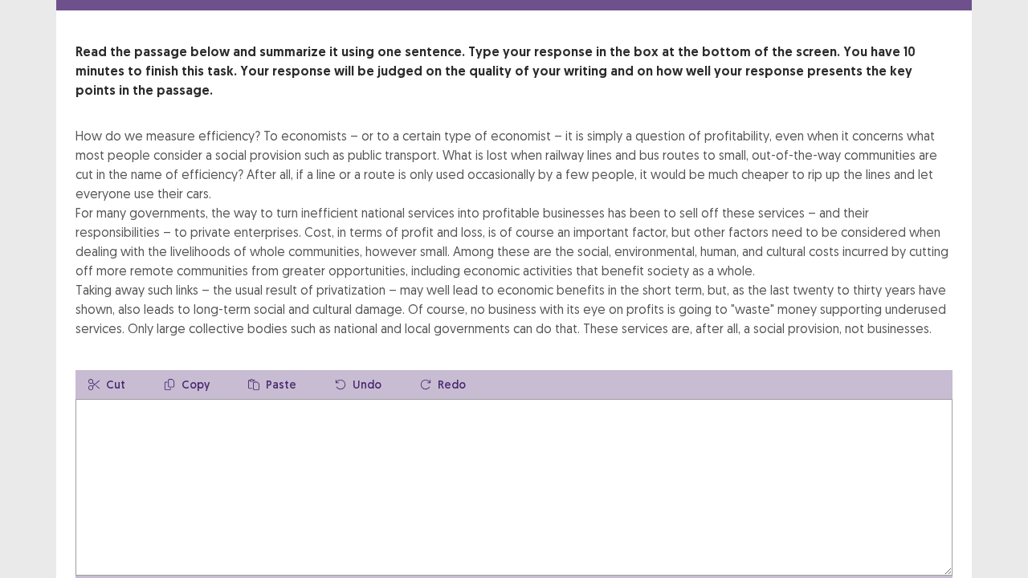
click at [129, 399] on textarea at bounding box center [514, 487] width 877 height 177
click at [219, 399] on textarea "**********" at bounding box center [514, 487] width 877 height 177
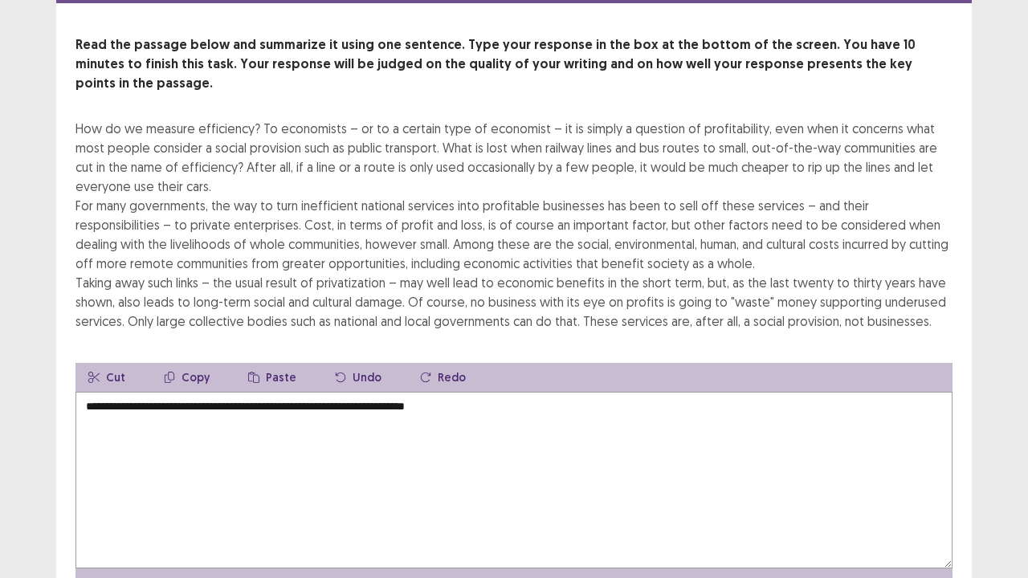
click at [482, 392] on textarea "**********" at bounding box center [514, 480] width 877 height 177
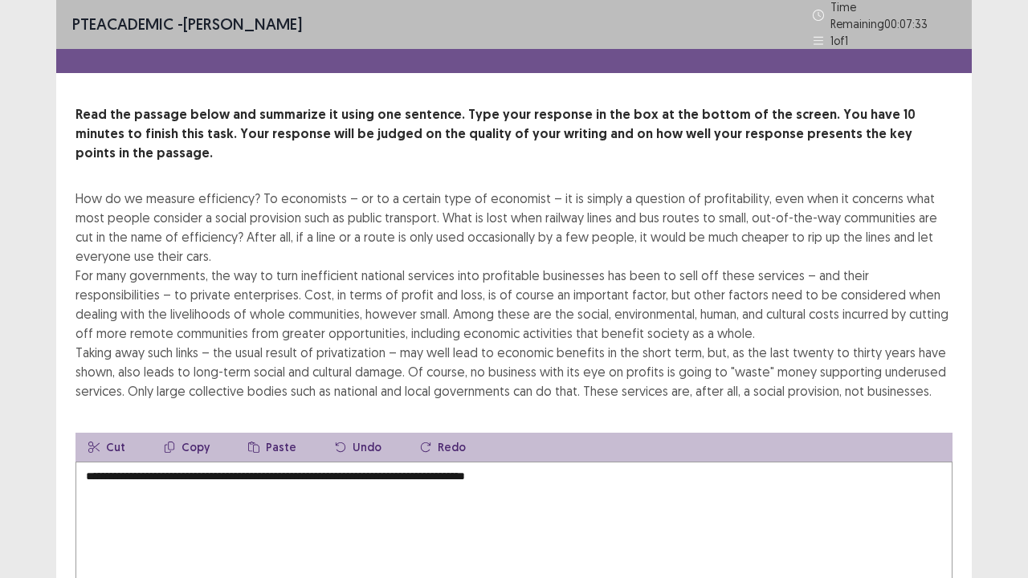
scroll to position [2, 0]
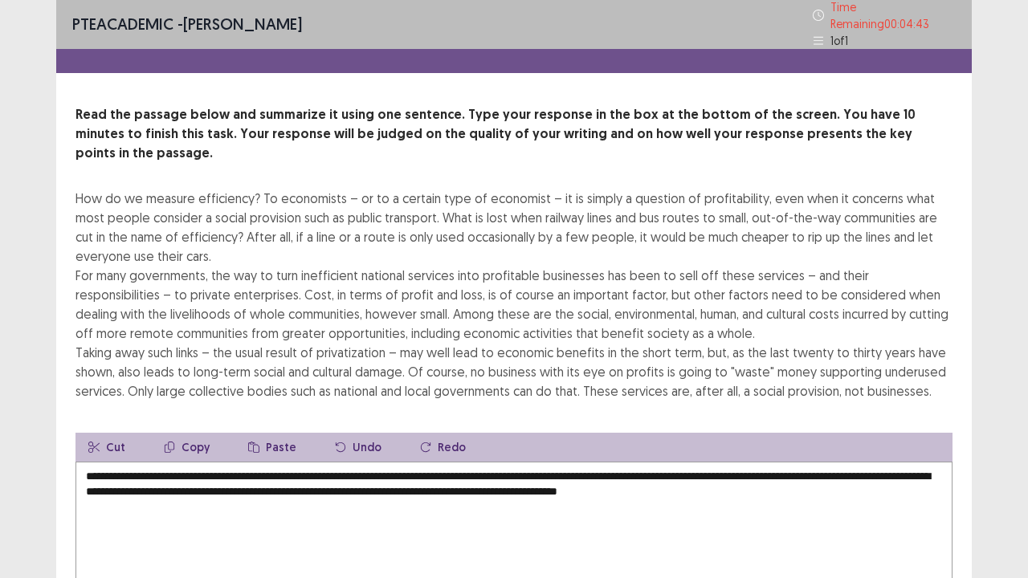
click at [197, 464] on textarea "**********" at bounding box center [514, 550] width 877 height 177
click at [300, 466] on textarea "**********" at bounding box center [514, 550] width 877 height 177
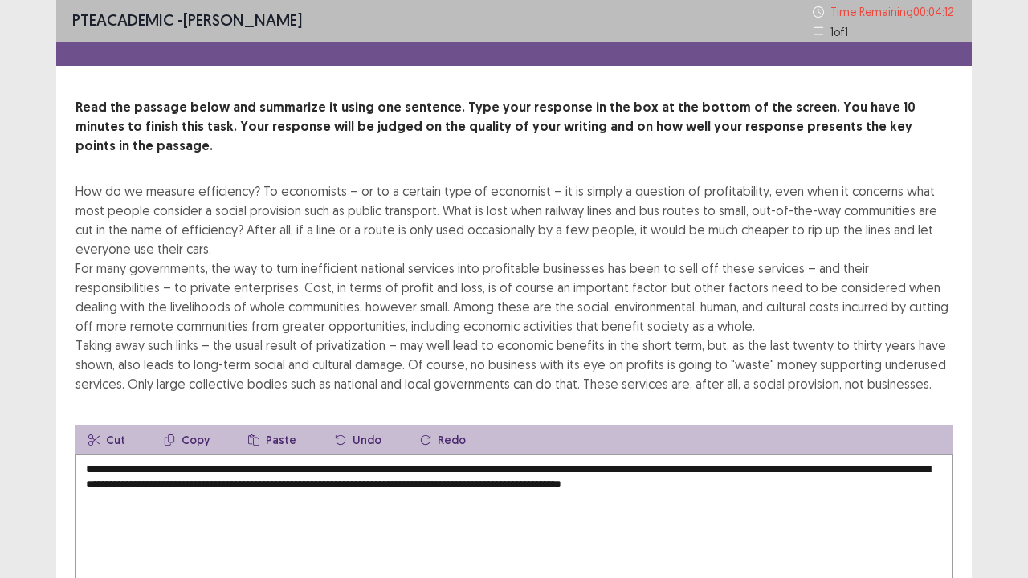
click at [842, 463] on textarea "**********" at bounding box center [514, 543] width 877 height 177
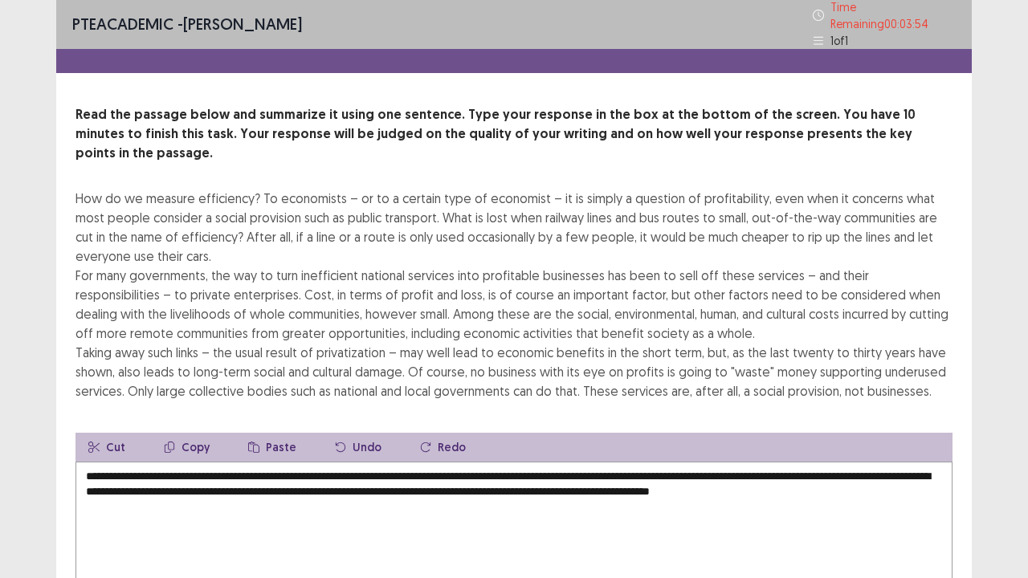
click at [883, 466] on textarea "**********" at bounding box center [514, 550] width 877 height 177
click at [930, 466] on textarea "**********" at bounding box center [514, 550] width 877 height 177
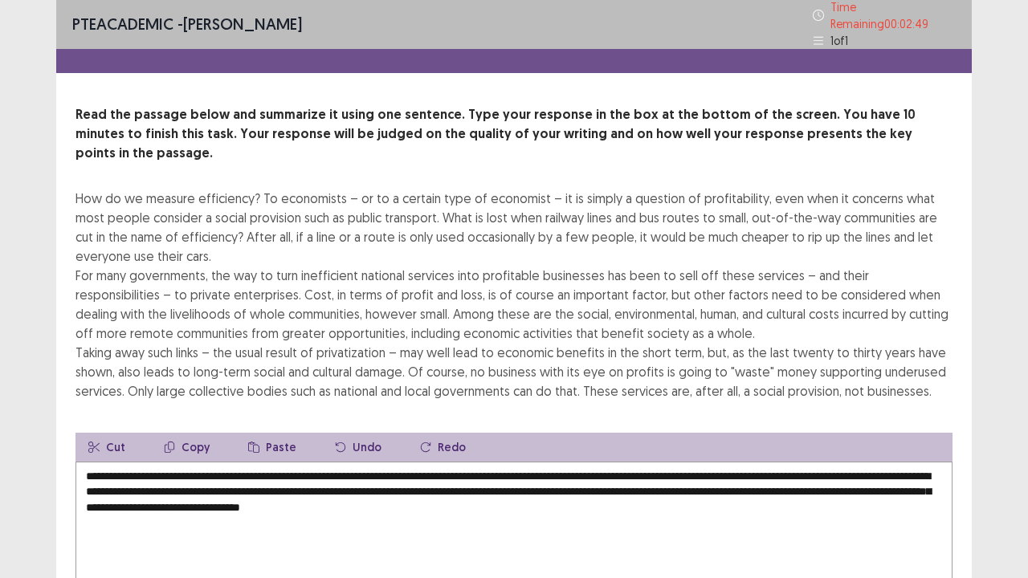
click at [877, 390] on div "Read the passage below and summarize it using one sentence. Type your response …" at bounding box center [514, 386] width 916 height 562
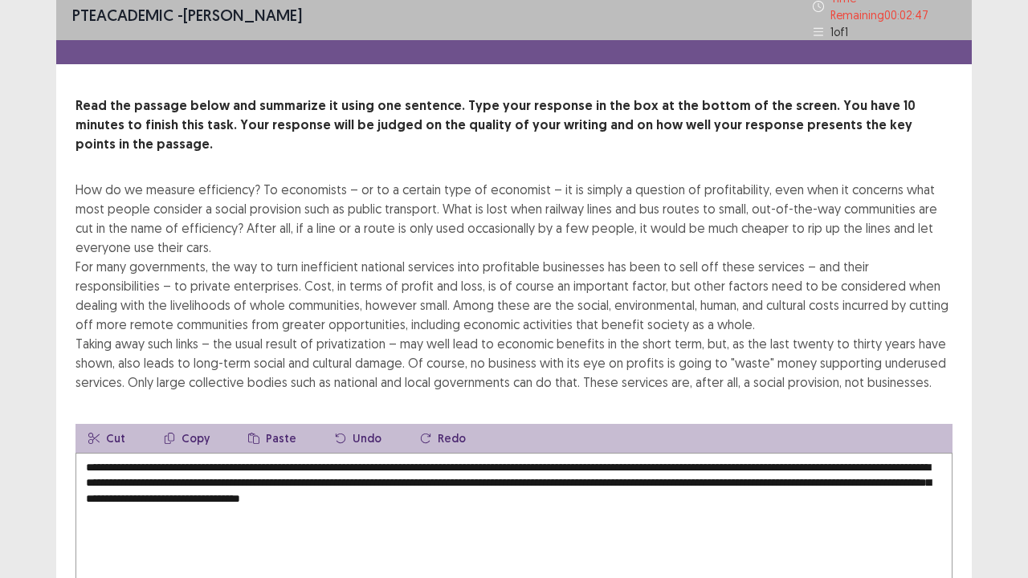
scroll to position [0, 0]
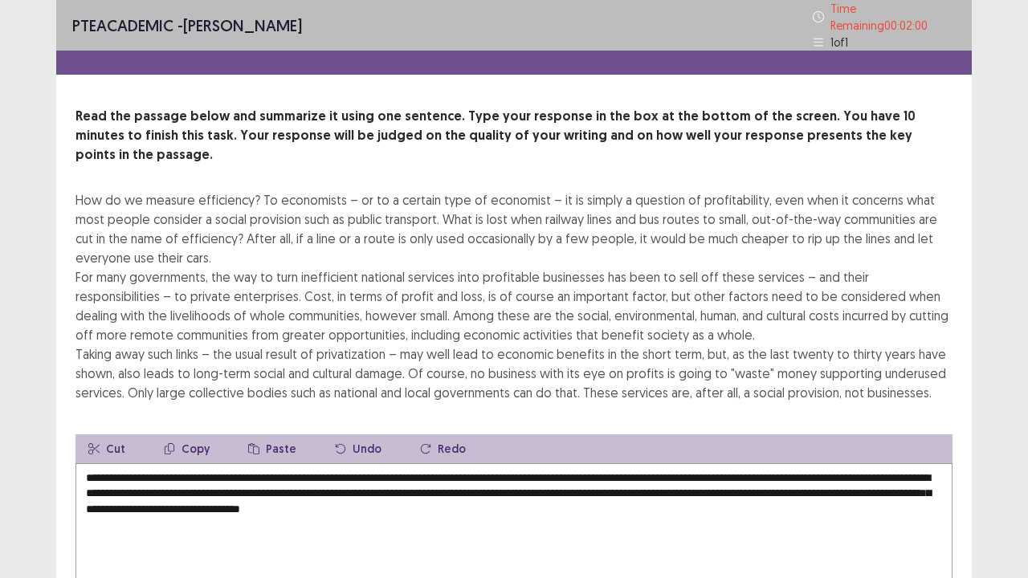
click at [726, 464] on textarea "**********" at bounding box center [514, 552] width 877 height 177
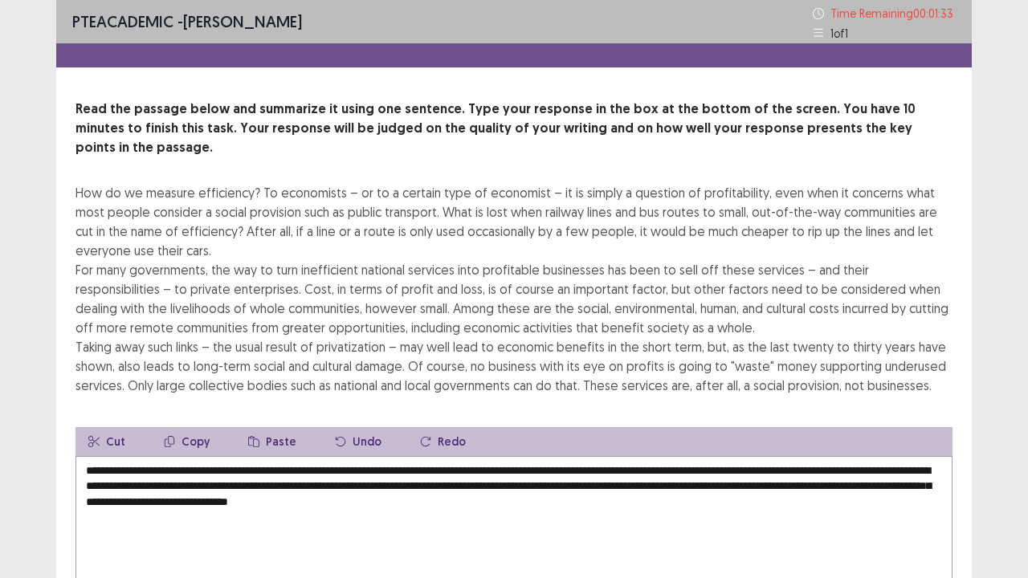
click at [336, 466] on textarea "**********" at bounding box center [514, 544] width 877 height 177
click at [812, 470] on textarea "**********" at bounding box center [514, 544] width 877 height 177
click at [797, 507] on textarea "**********" at bounding box center [514, 544] width 877 height 177
click at [763, 297] on div "How do we measure efficiency? To economists – or to a certain type of economist…" at bounding box center [514, 289] width 877 height 212
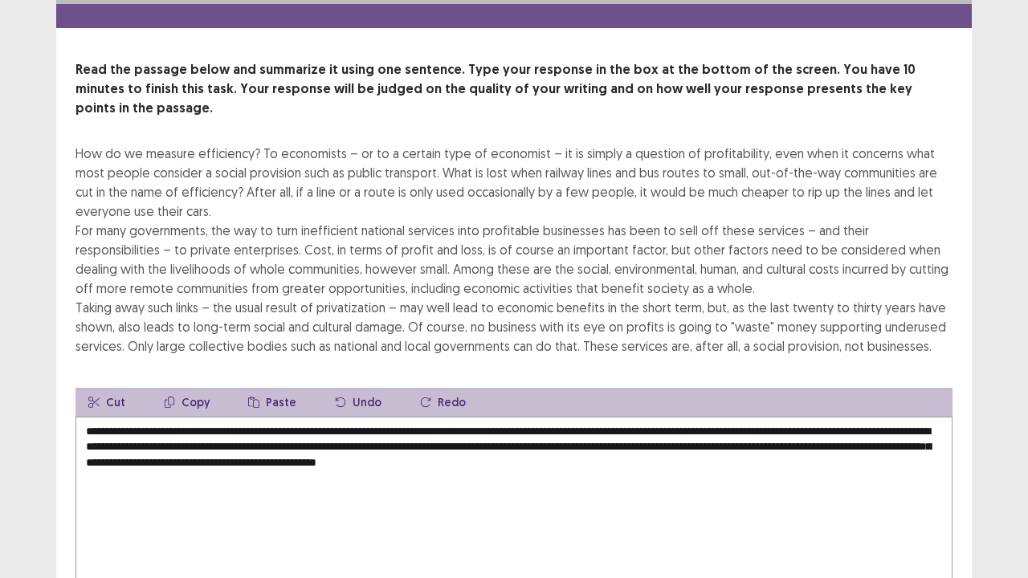
scroll to position [39, 0]
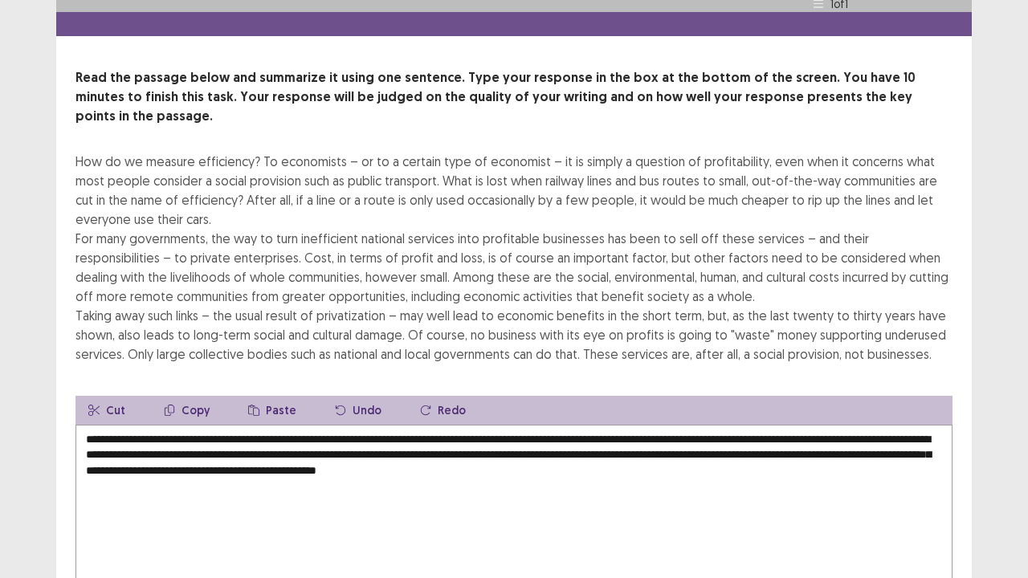
click at [628, 427] on textarea "**********" at bounding box center [514, 513] width 877 height 177
click at [818, 427] on textarea "**********" at bounding box center [514, 513] width 877 height 177
click at [820, 427] on textarea "**********" at bounding box center [514, 513] width 877 height 177
type textarea "**********"
click at [435, 320] on div "How do we measure efficiency? To economists – or to a certain type of economist…" at bounding box center [514, 258] width 877 height 212
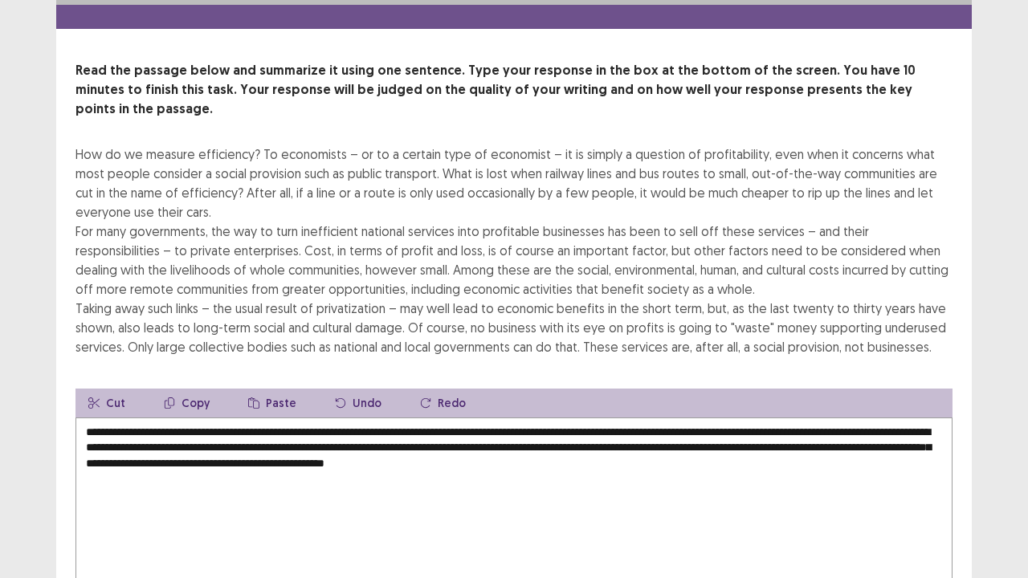
scroll to position [50, 0]
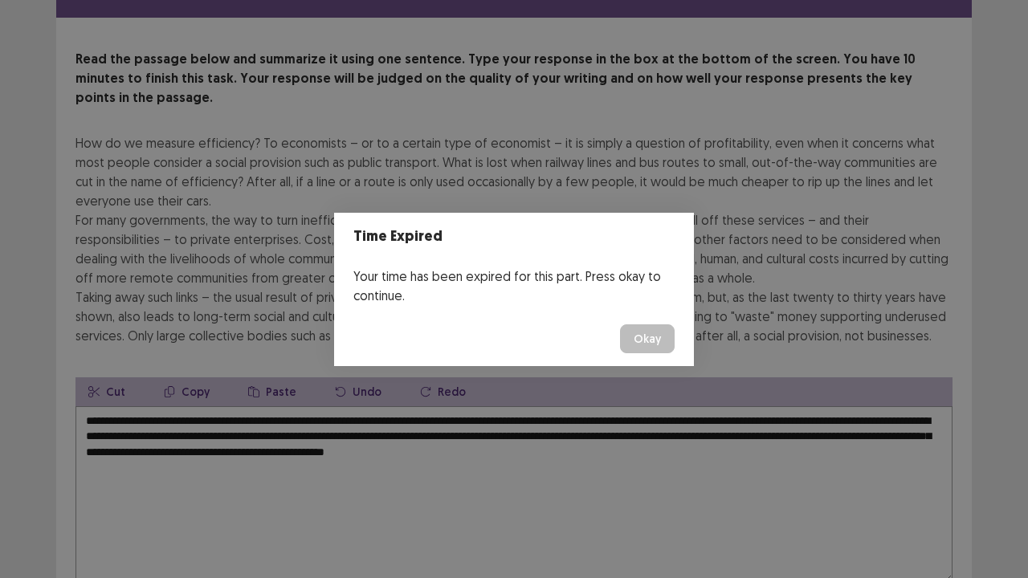
click at [639, 341] on button "Okay" at bounding box center [647, 339] width 55 height 29
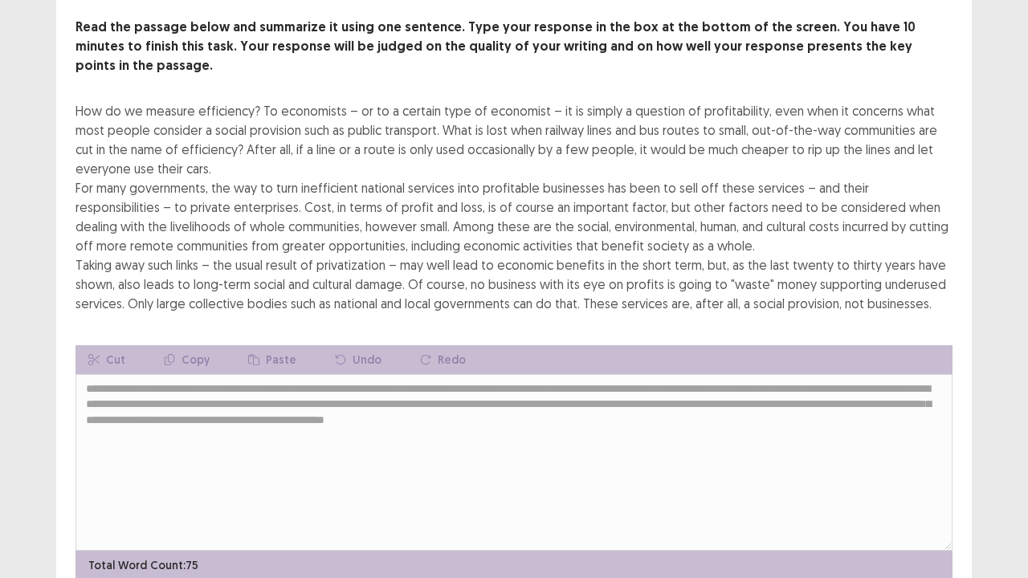
scroll to position [135, 0]
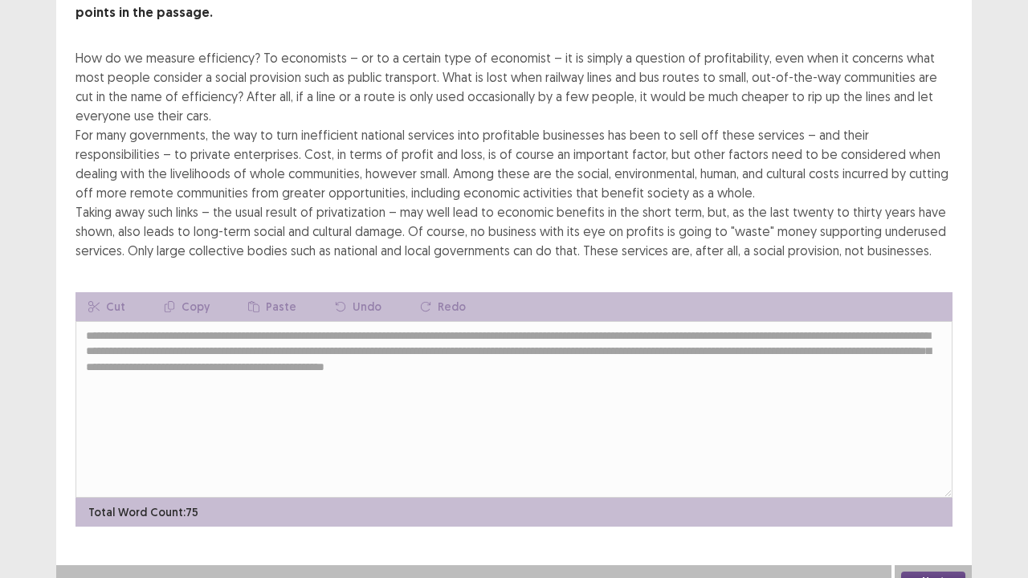
click at [940, 507] on button "Next" at bounding box center [933, 581] width 64 height 19
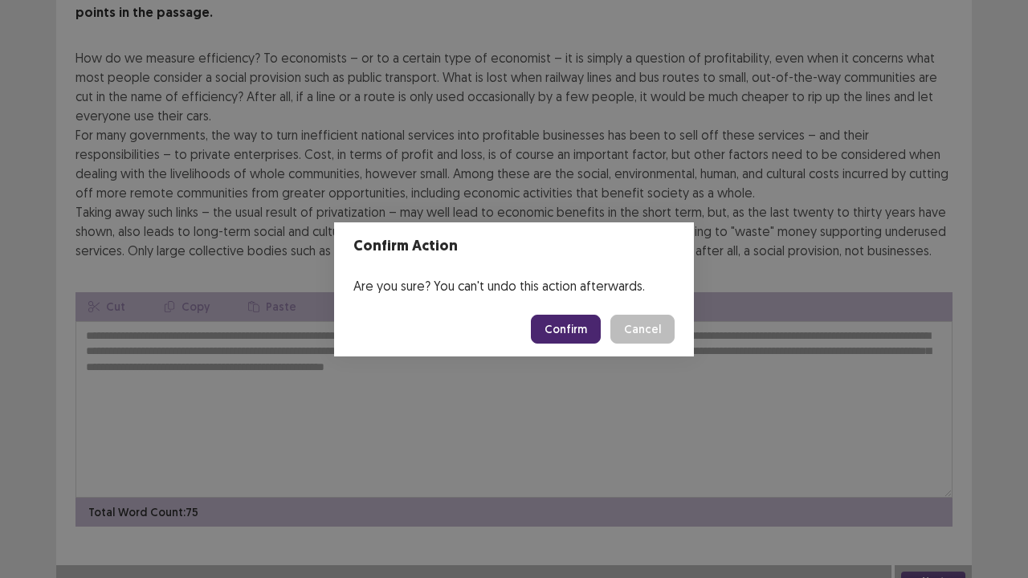
click at [567, 341] on button "Confirm" at bounding box center [566, 329] width 70 height 29
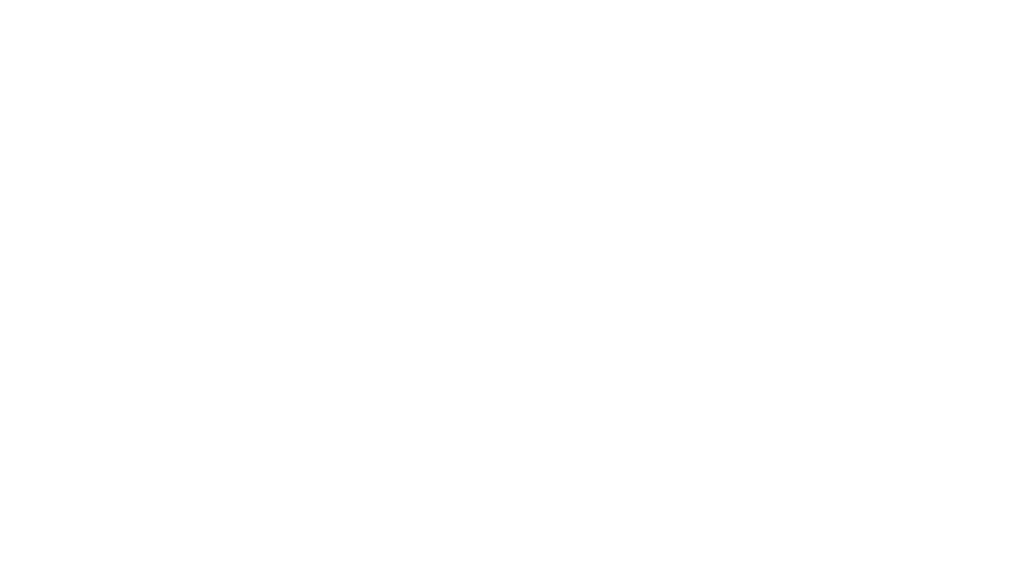
scroll to position [0, 0]
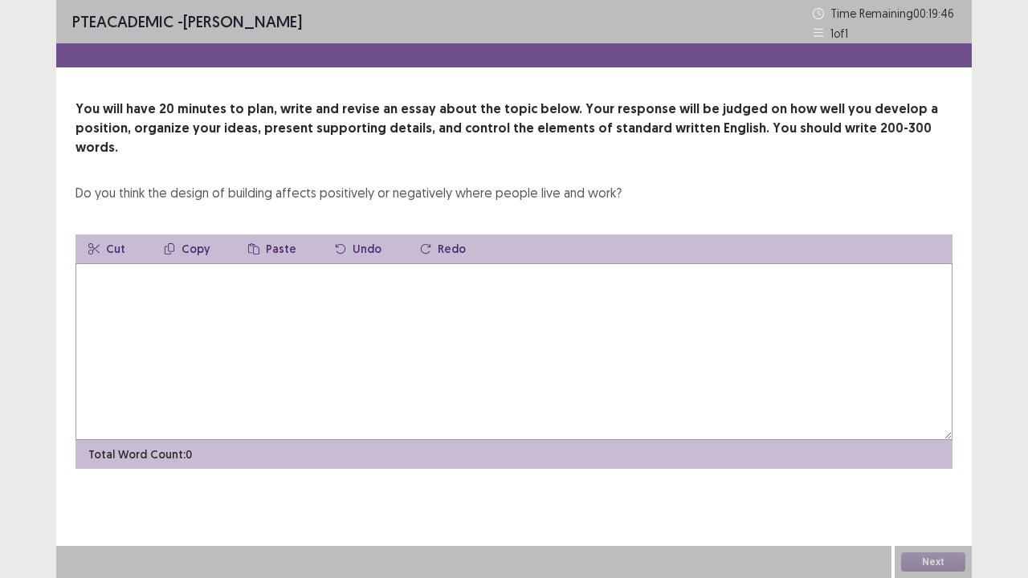
click at [235, 300] on textarea at bounding box center [514, 352] width 877 height 177
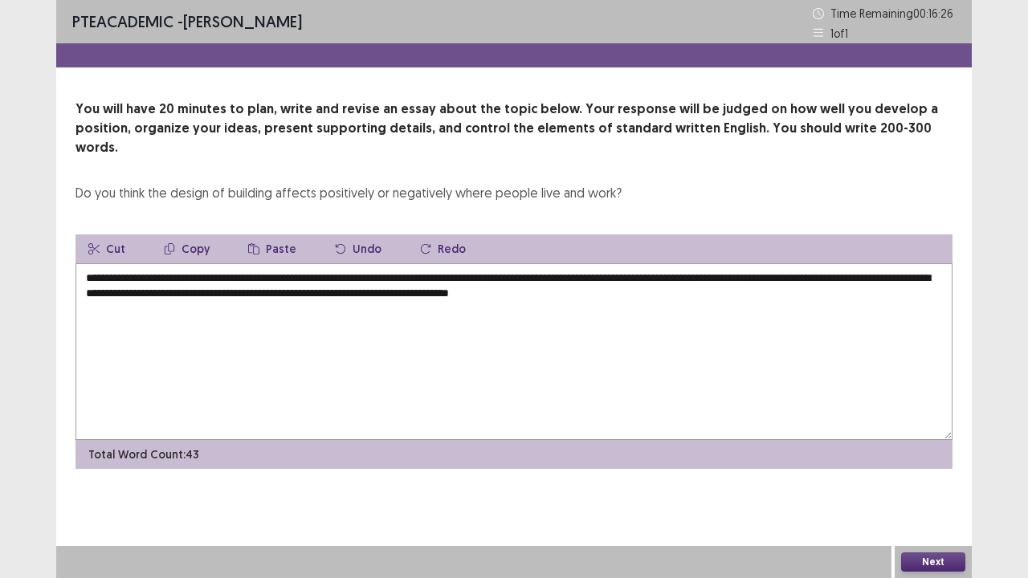
click at [688, 273] on textarea "**********" at bounding box center [514, 352] width 877 height 177
click at [718, 280] on textarea "**********" at bounding box center [514, 352] width 877 height 177
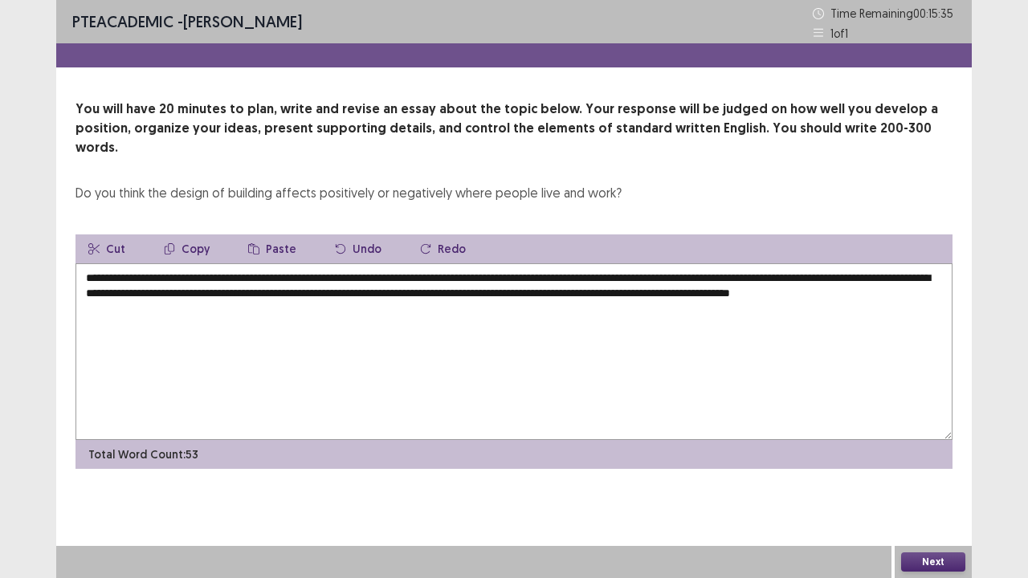
click at [182, 287] on textarea "**********" at bounding box center [514, 352] width 877 height 177
click at [282, 294] on textarea "**********" at bounding box center [514, 352] width 877 height 177
click at [381, 288] on textarea "**********" at bounding box center [514, 352] width 877 height 177
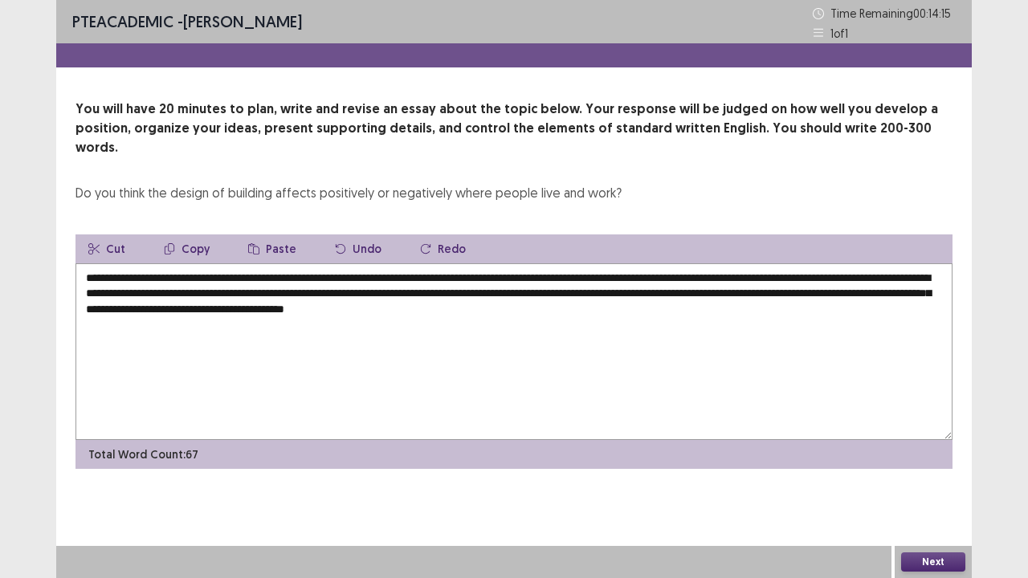
click at [723, 291] on textarea "**********" at bounding box center [514, 352] width 877 height 177
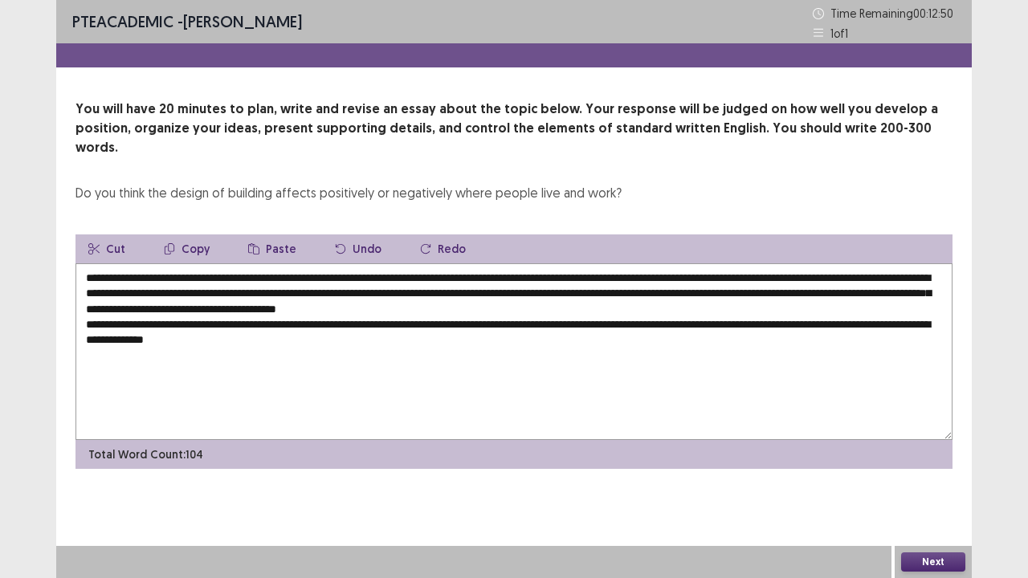
click at [922, 304] on textarea "**********" at bounding box center [514, 352] width 877 height 177
click at [311, 328] on textarea "**********" at bounding box center [514, 352] width 877 height 177
click at [301, 322] on textarea "**********" at bounding box center [514, 352] width 877 height 177
click at [302, 322] on textarea "**********" at bounding box center [514, 352] width 877 height 177
click at [599, 326] on textarea "**********" at bounding box center [514, 352] width 877 height 177
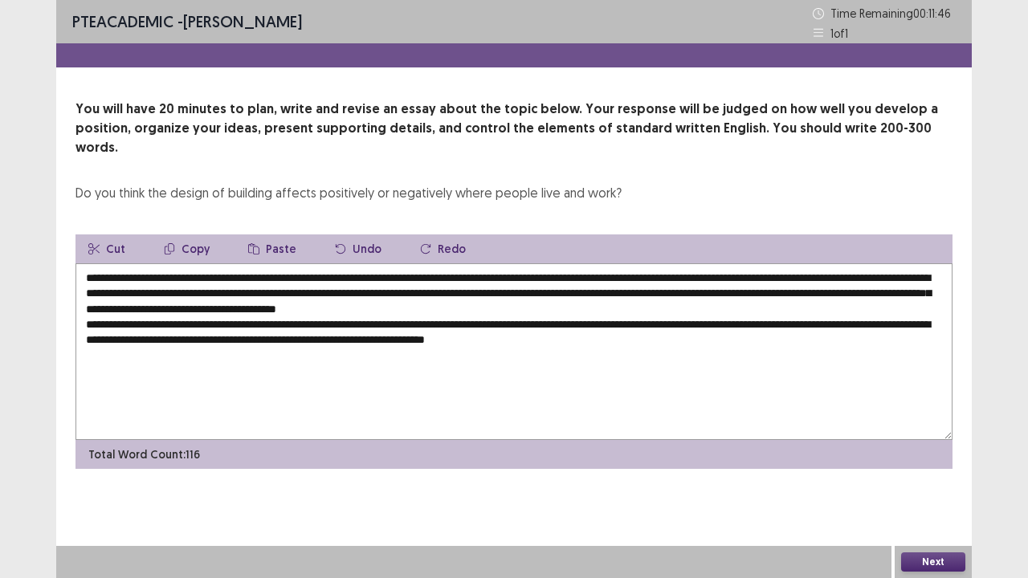
click at [604, 321] on textarea "**********" at bounding box center [514, 352] width 877 height 177
click at [643, 324] on textarea "**********" at bounding box center [514, 352] width 877 height 177
click at [201, 323] on textarea "**********" at bounding box center [514, 352] width 877 height 177
click at [658, 328] on textarea "**********" at bounding box center [514, 352] width 877 height 177
click at [539, 318] on textarea "**********" at bounding box center [514, 352] width 877 height 177
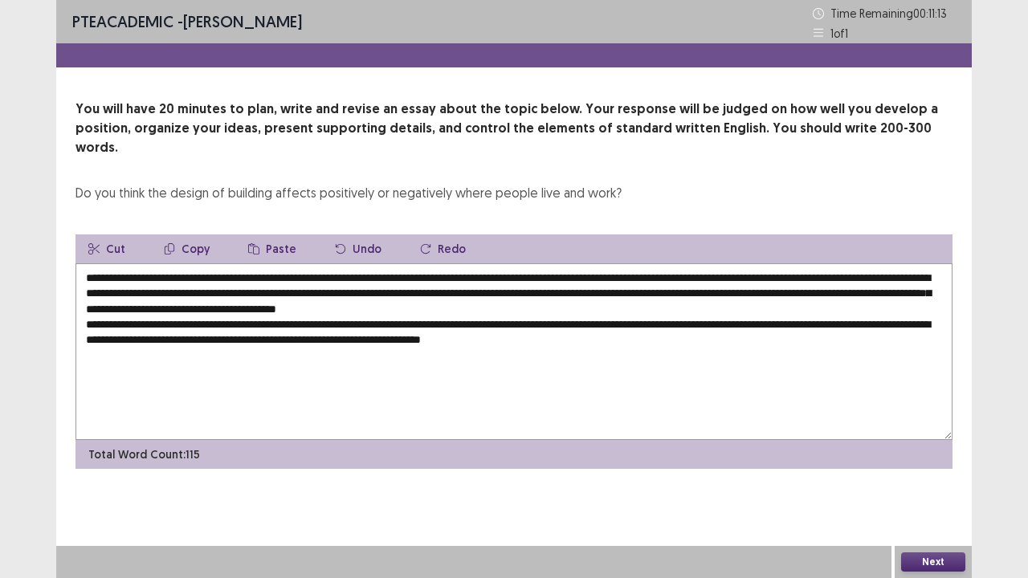
click at [656, 329] on textarea "**********" at bounding box center [514, 352] width 877 height 177
click at [645, 320] on textarea "**********" at bounding box center [514, 352] width 877 height 177
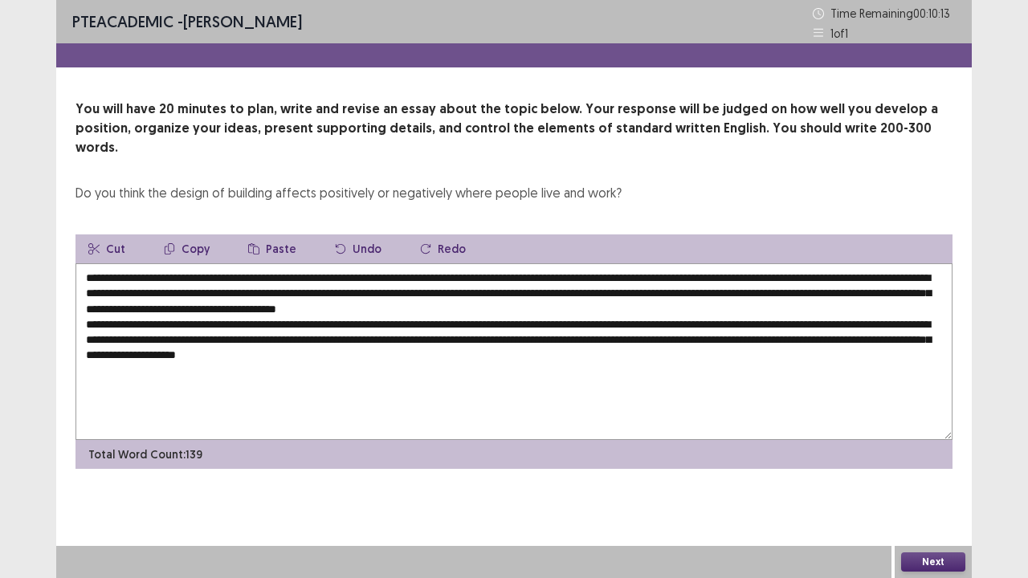
click at [412, 333] on textarea "**********" at bounding box center [514, 352] width 877 height 177
click at [488, 337] on textarea "**********" at bounding box center [514, 352] width 877 height 177
click at [484, 337] on textarea "**********" at bounding box center [514, 352] width 877 height 177
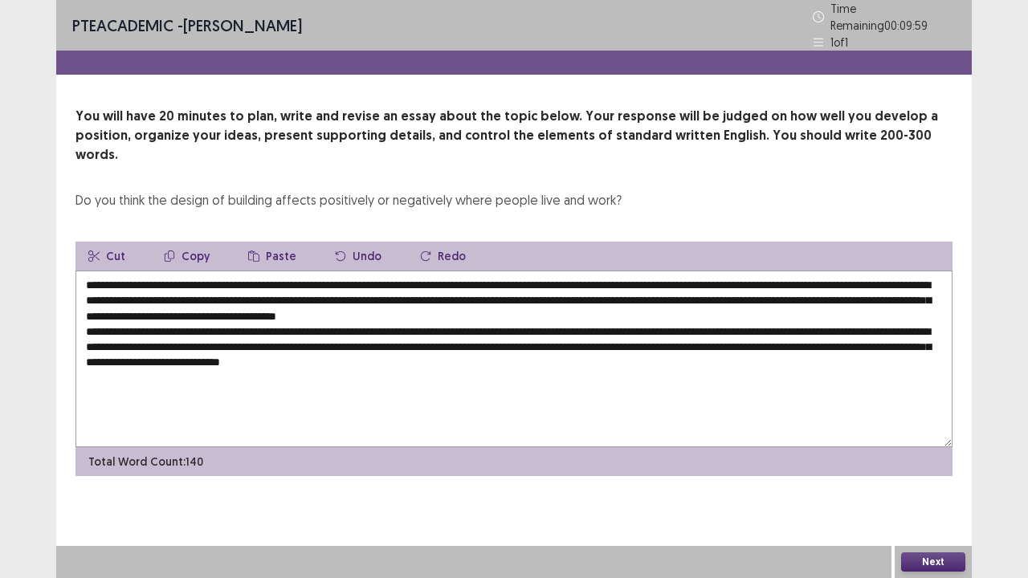
click at [420, 334] on textarea "**********" at bounding box center [514, 359] width 877 height 177
click at [541, 334] on textarea "**********" at bounding box center [514, 359] width 877 height 177
click at [600, 337] on textarea "**********" at bounding box center [514, 359] width 877 height 177
click at [419, 339] on textarea "**********" at bounding box center [514, 359] width 877 height 177
click at [535, 337] on textarea "**********" at bounding box center [514, 359] width 877 height 177
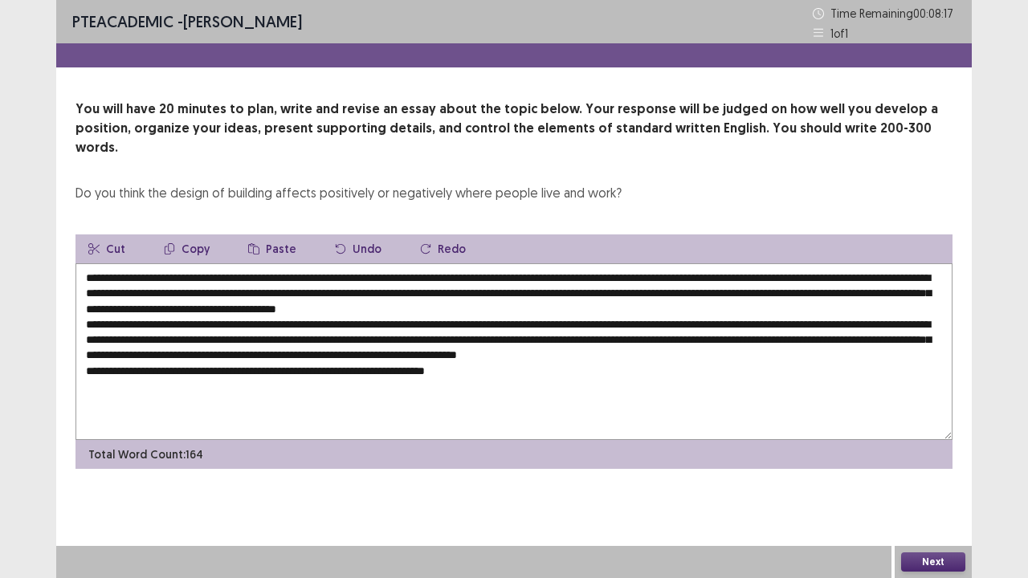
click at [159, 290] on textarea at bounding box center [514, 352] width 877 height 177
click at [182, 291] on textarea at bounding box center [514, 352] width 877 height 177
click at [488, 382] on textarea at bounding box center [514, 352] width 877 height 177
click at [507, 351] on textarea at bounding box center [514, 352] width 877 height 177
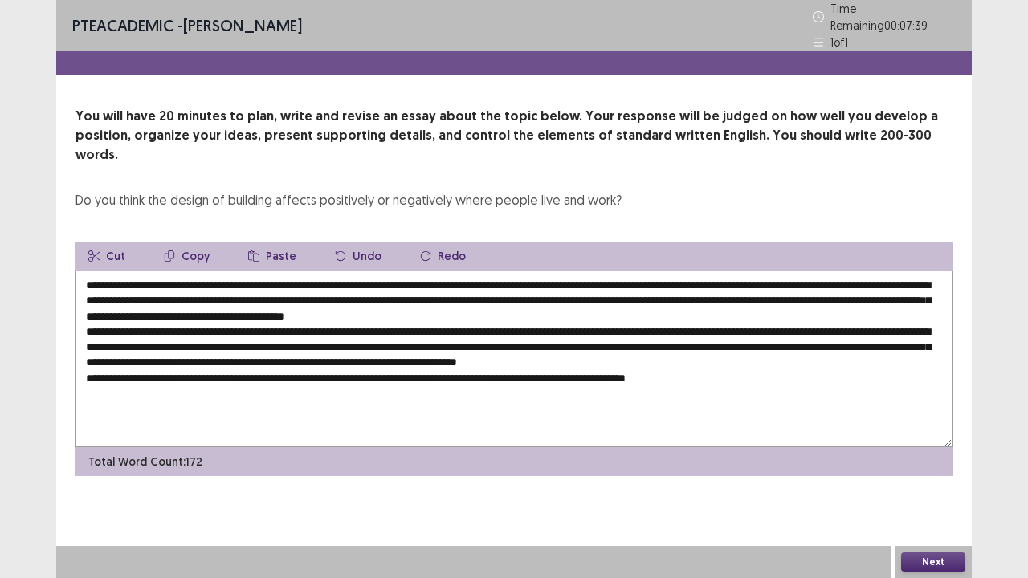
click at [331, 291] on textarea at bounding box center [514, 359] width 877 height 177
click at [743, 350] on textarea at bounding box center [514, 359] width 877 height 177
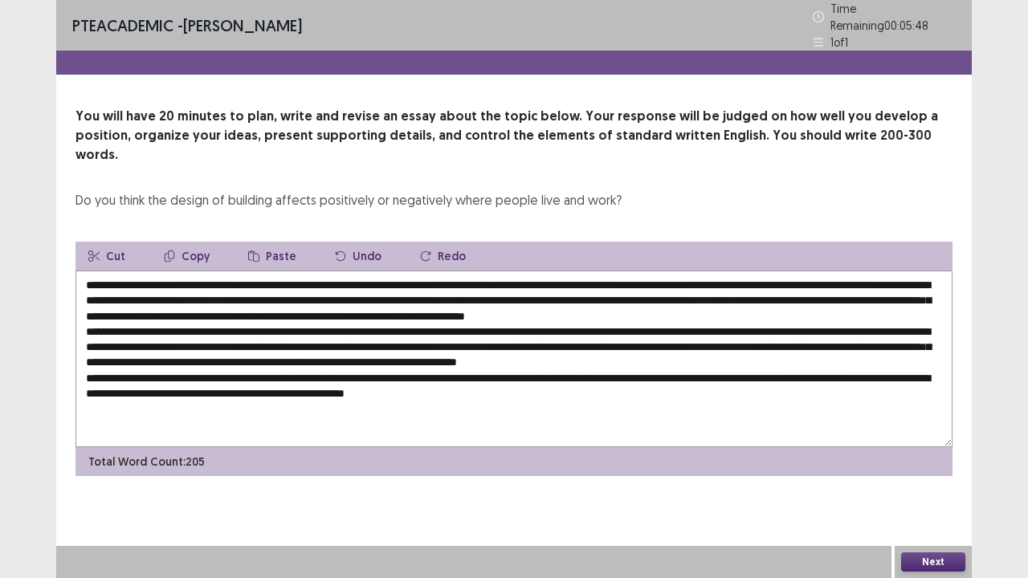
click at [117, 364] on textarea at bounding box center [514, 359] width 877 height 177
click at [194, 365] on textarea at bounding box center [514, 359] width 877 height 177
click at [652, 366] on textarea at bounding box center [514, 359] width 877 height 177
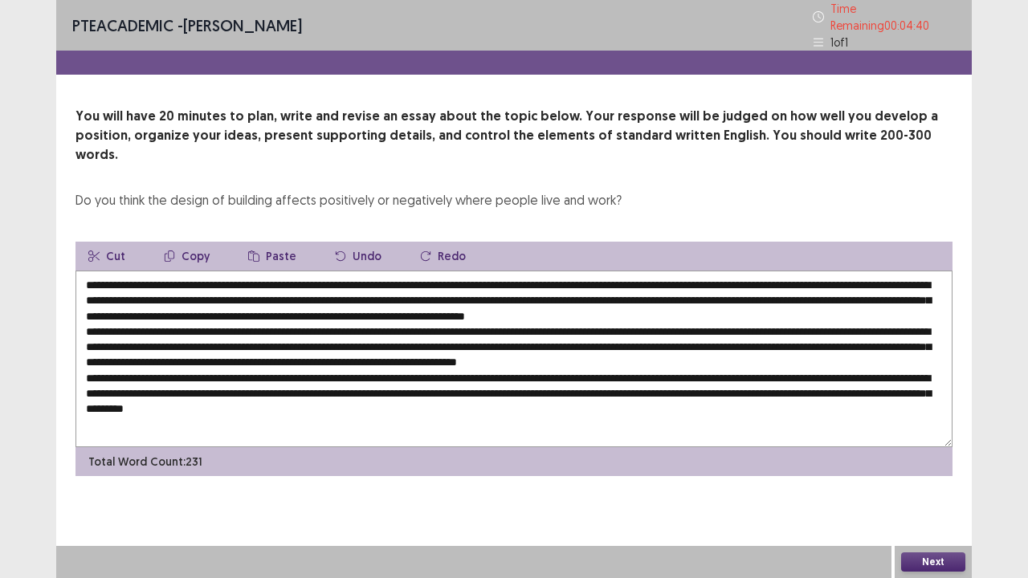
click at [389, 381] on textarea at bounding box center [514, 359] width 877 height 177
click at [480, 382] on textarea at bounding box center [514, 359] width 877 height 177
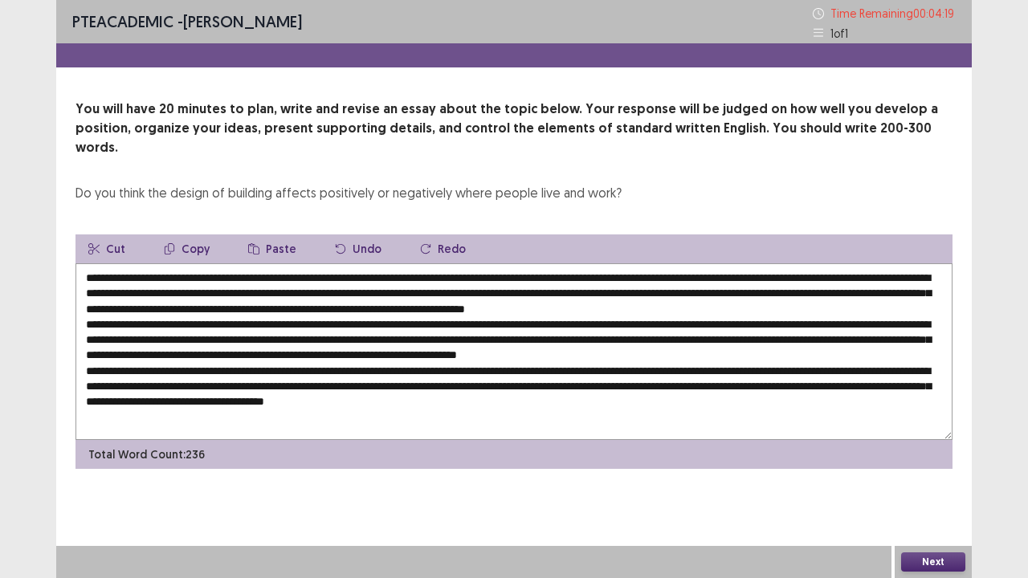
click at [567, 382] on textarea at bounding box center [514, 352] width 877 height 177
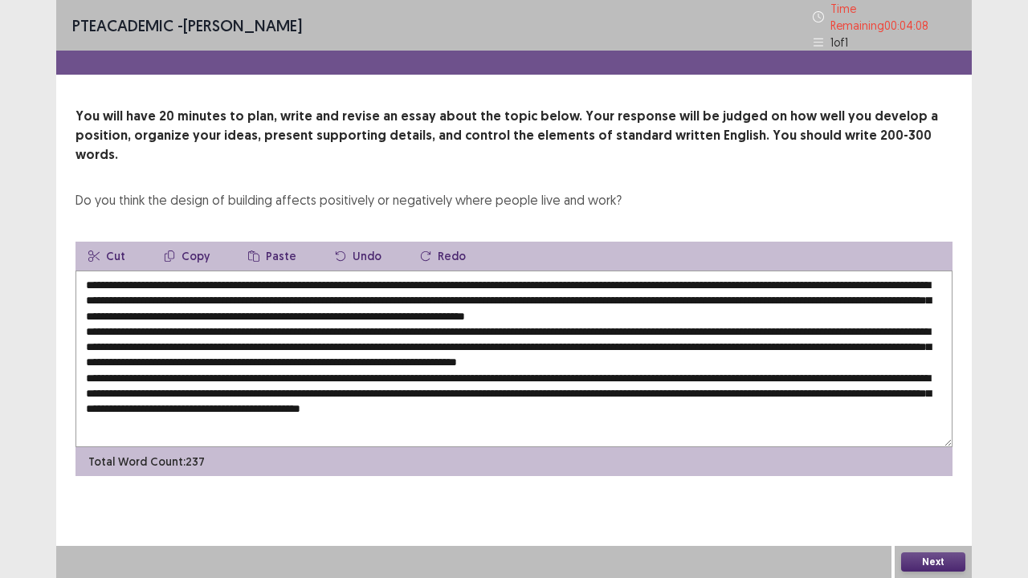
click at [651, 385] on textarea at bounding box center [514, 359] width 877 height 177
click at [611, 384] on textarea at bounding box center [514, 359] width 877 height 177
click at [656, 386] on textarea at bounding box center [514, 359] width 877 height 177
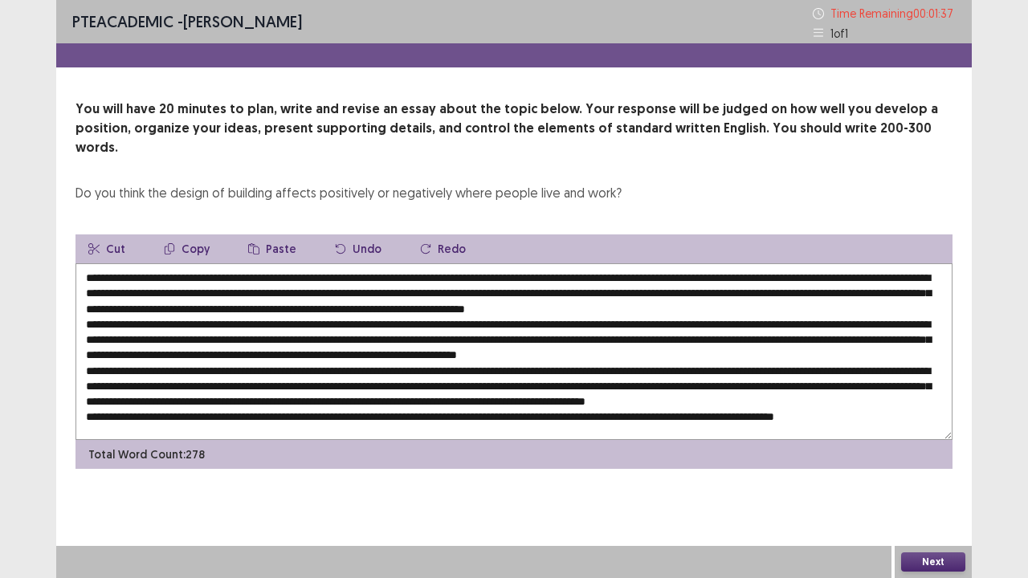
scroll to position [15, 0]
click at [451, 336] on textarea at bounding box center [514, 352] width 877 height 177
click at [796, 264] on textarea at bounding box center [514, 352] width 877 height 177
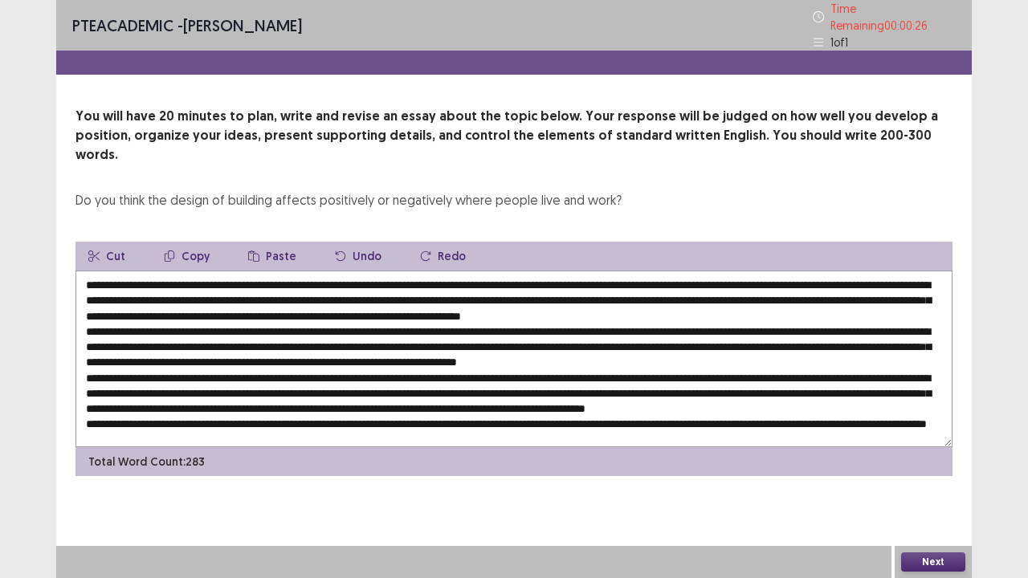
click at [464, 299] on textarea at bounding box center [514, 359] width 877 height 177
click at [458, 298] on textarea at bounding box center [514, 359] width 877 height 177
click at [483, 299] on textarea at bounding box center [514, 359] width 877 height 177
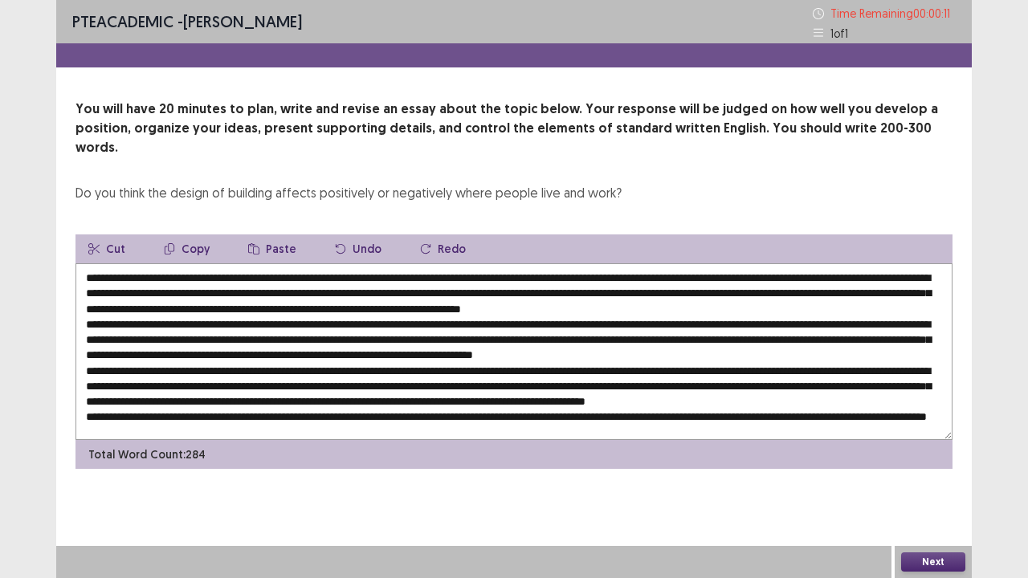
click at [254, 310] on textarea at bounding box center [514, 352] width 877 height 177
type textarea "**********"
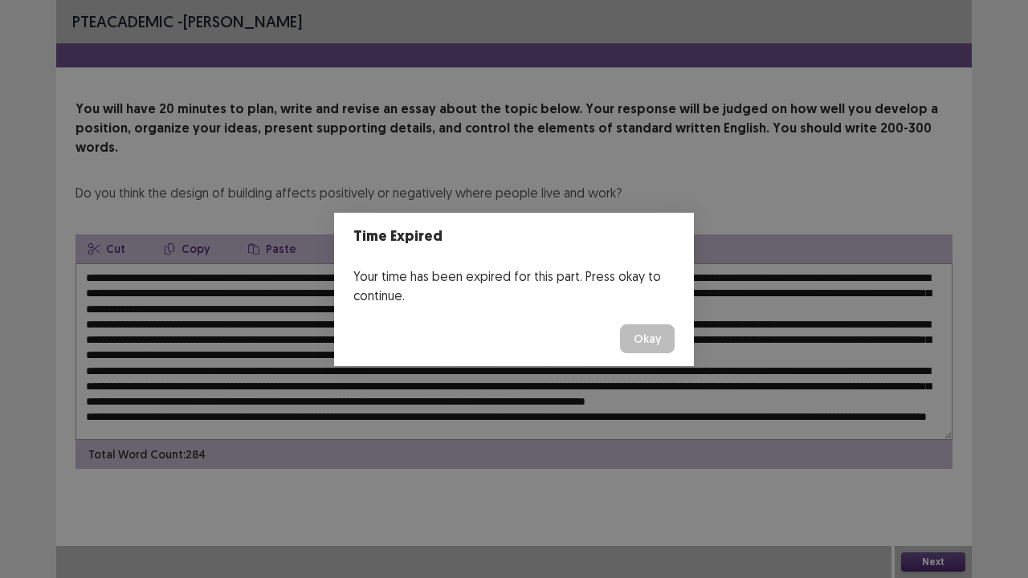
click at [649, 335] on button "Okay" at bounding box center [647, 339] width 55 height 29
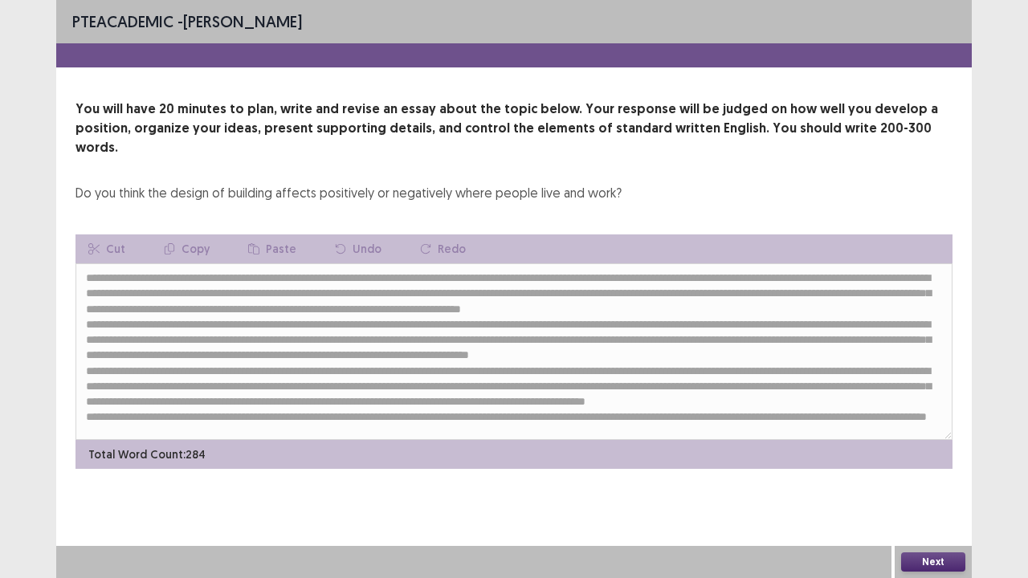
click at [922, 507] on button "Next" at bounding box center [933, 562] width 64 height 19
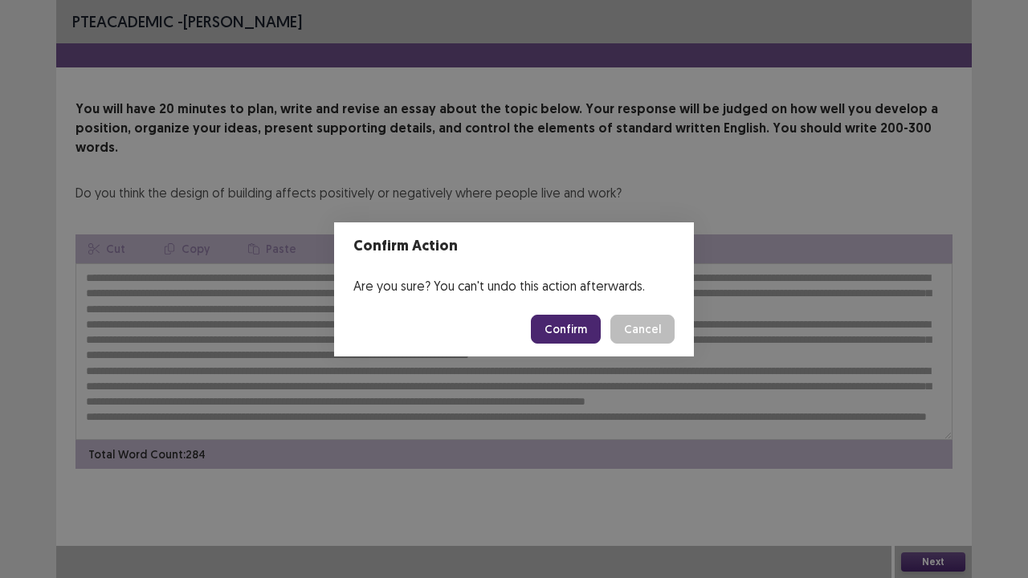
click at [568, 334] on button "Confirm" at bounding box center [566, 329] width 70 height 29
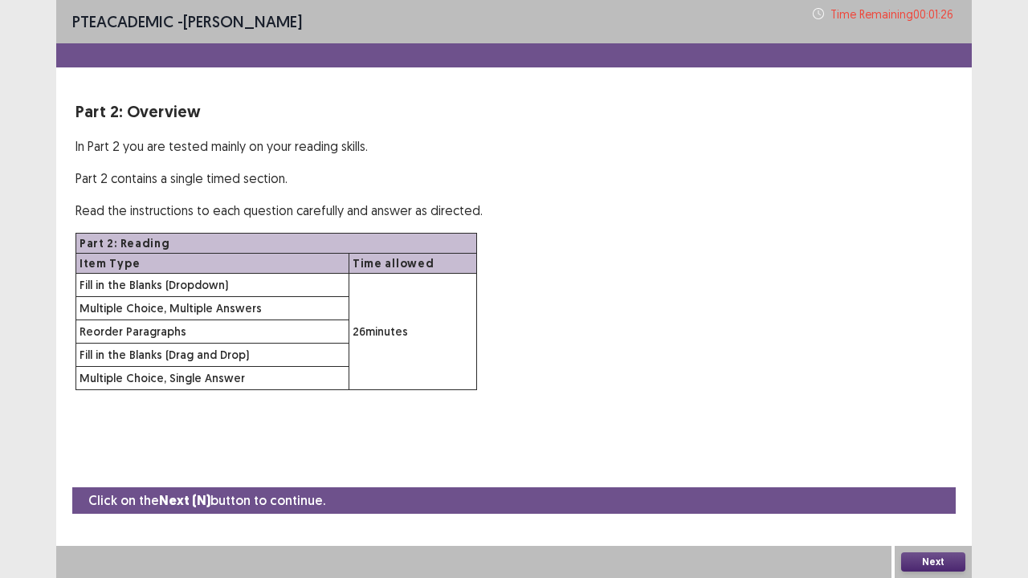
click at [936, 507] on button "Next" at bounding box center [933, 562] width 64 height 19
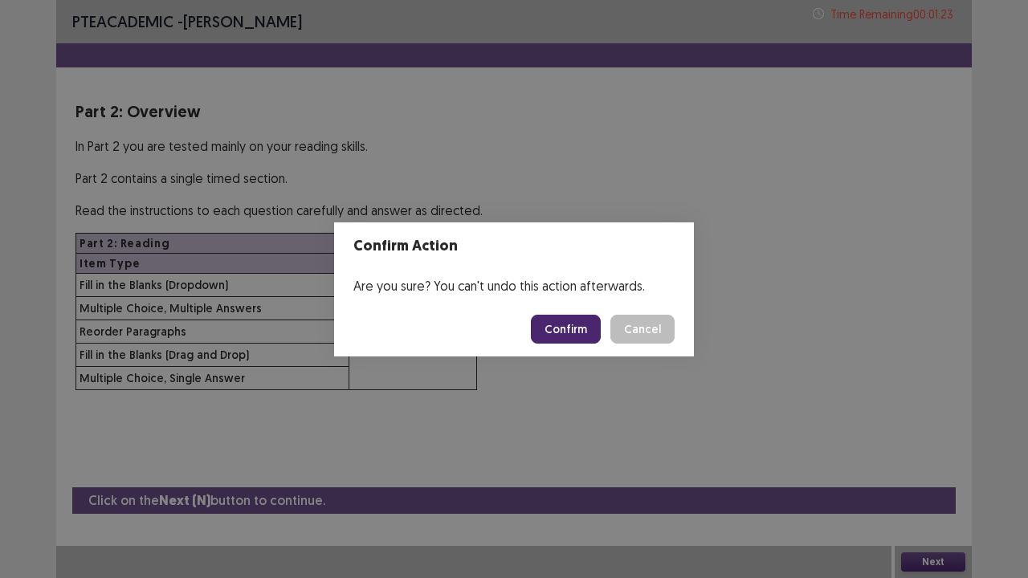
click at [556, 320] on button "Confirm" at bounding box center [566, 329] width 70 height 29
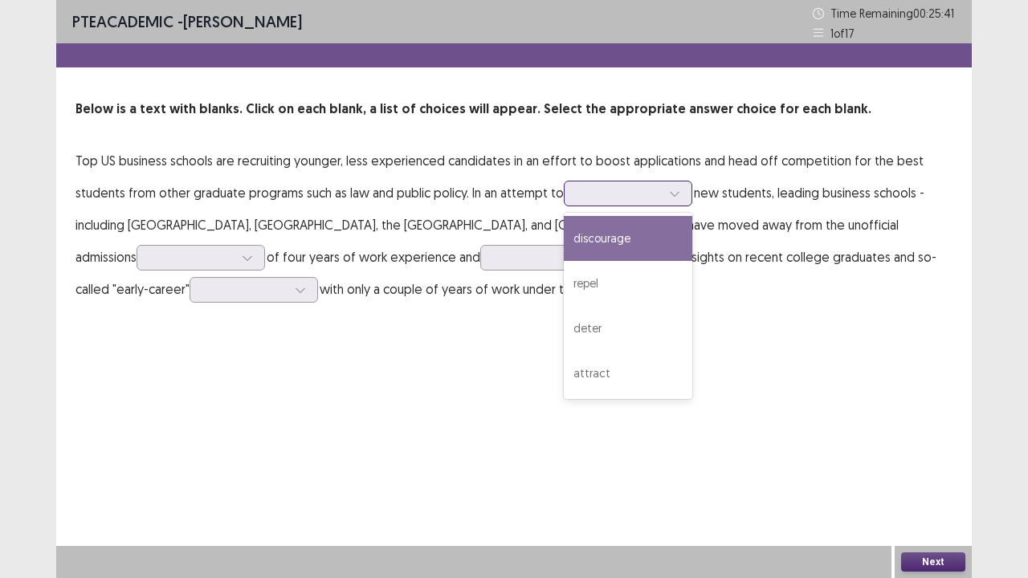
click at [628, 197] on div at bounding box center [620, 193] width 84 height 15
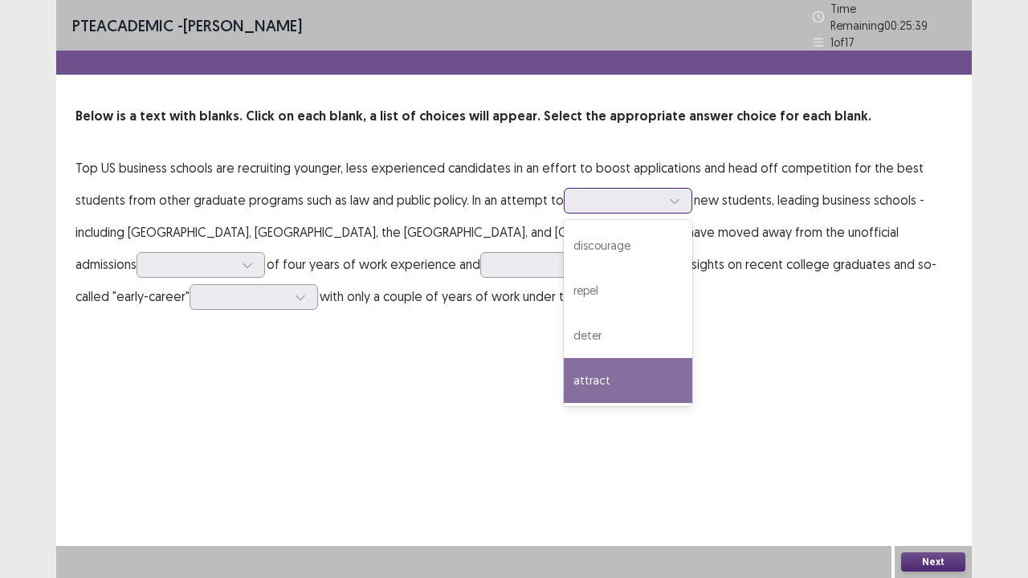
click at [615, 386] on div "attract" at bounding box center [628, 380] width 129 height 45
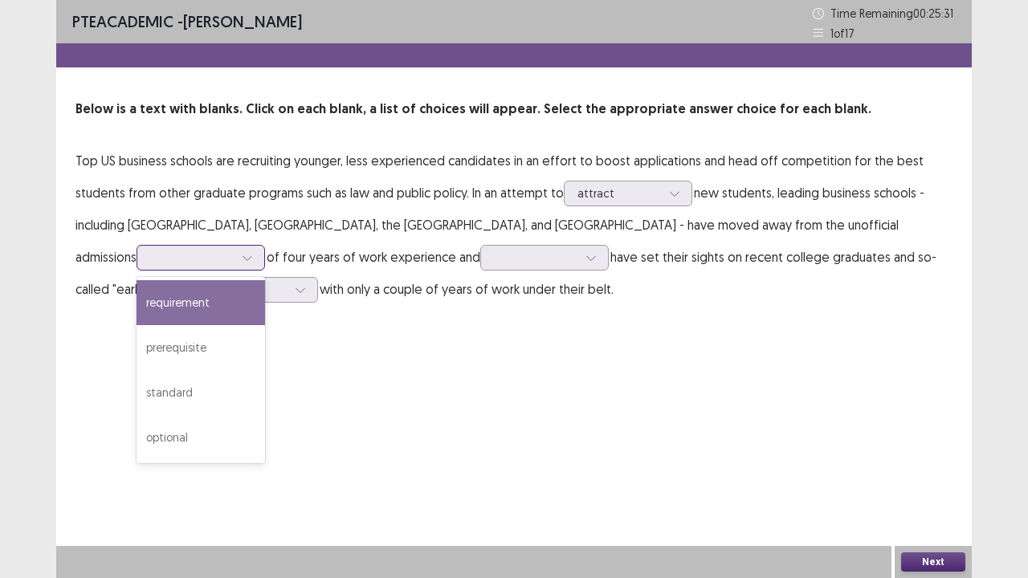
click at [234, 250] on div at bounding box center [192, 257] width 84 height 15
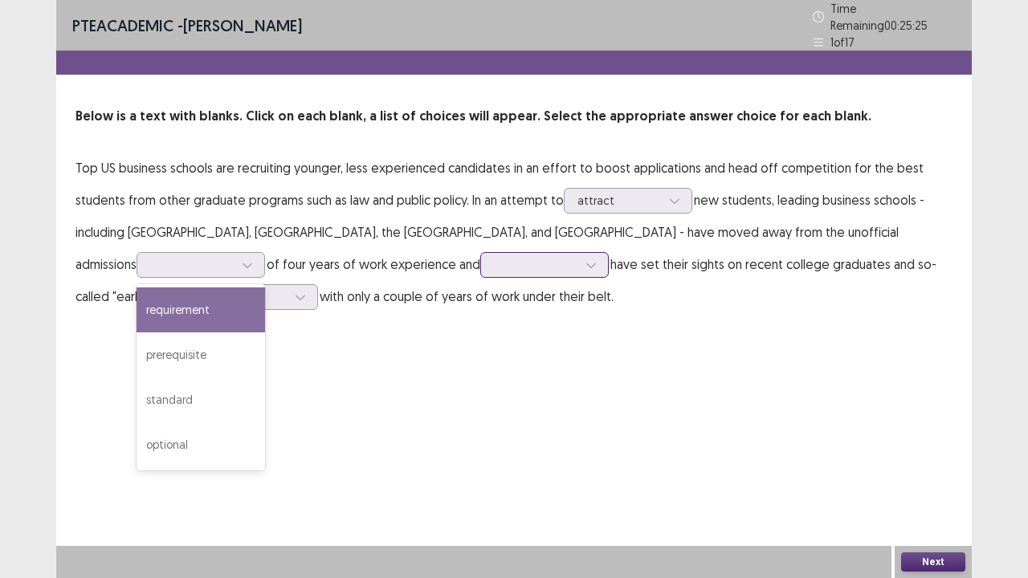
click at [494, 257] on div at bounding box center [536, 264] width 84 height 15
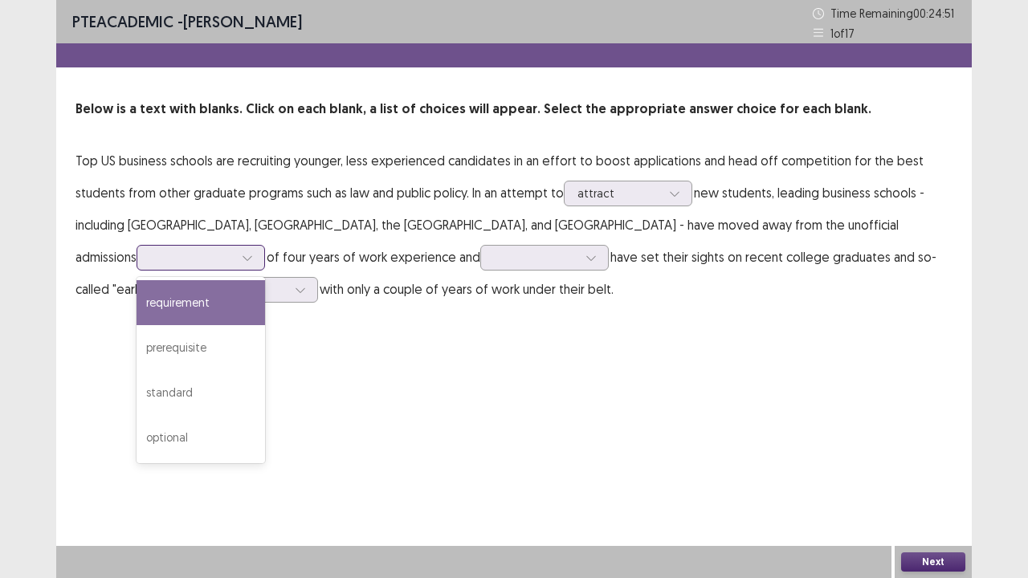
click at [234, 250] on div at bounding box center [192, 257] width 84 height 15
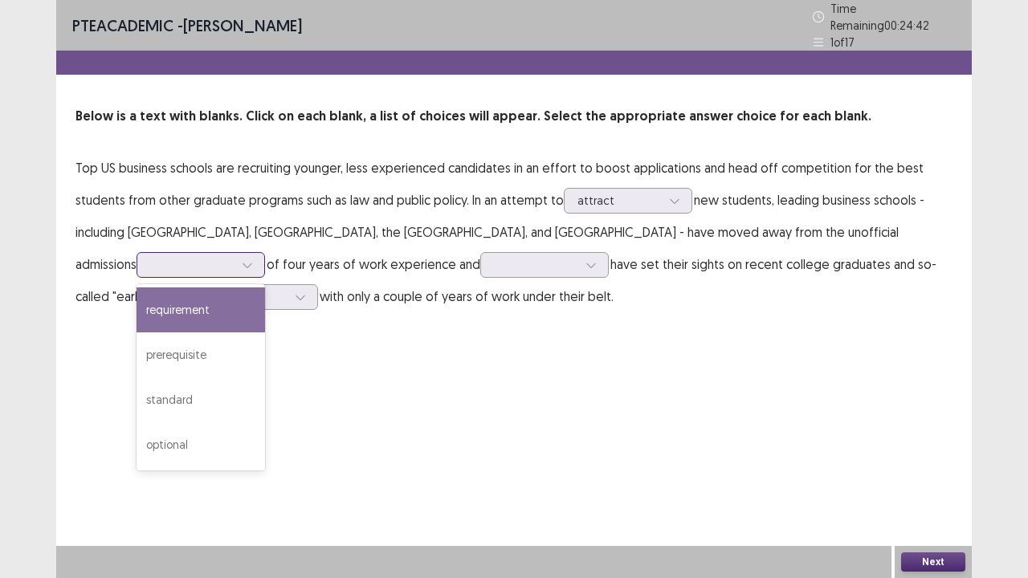
click at [265, 288] on div "requirement" at bounding box center [201, 310] width 129 height 45
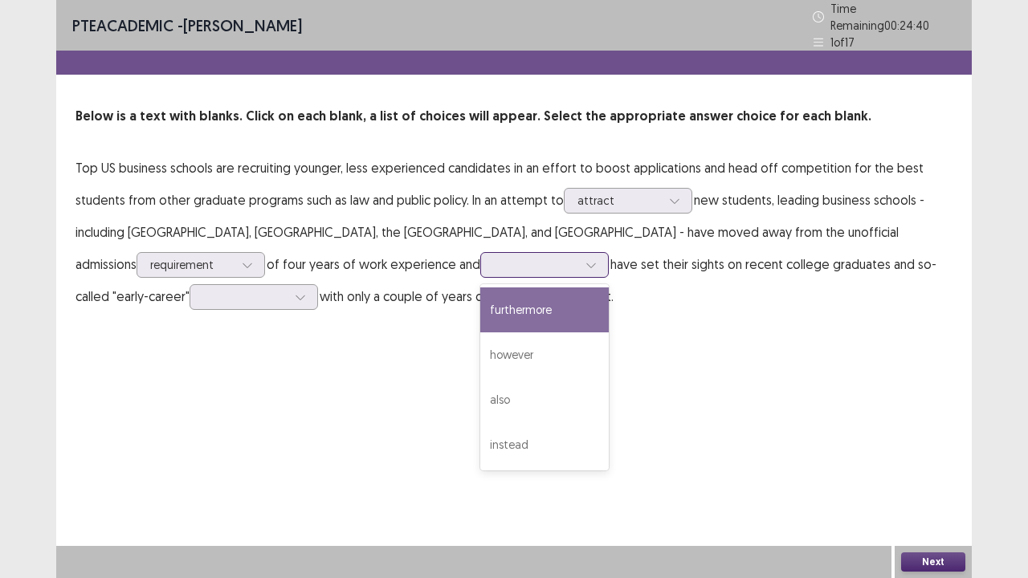
click at [494, 265] on div at bounding box center [536, 264] width 84 height 15
click at [480, 309] on div "furthermore" at bounding box center [544, 310] width 129 height 45
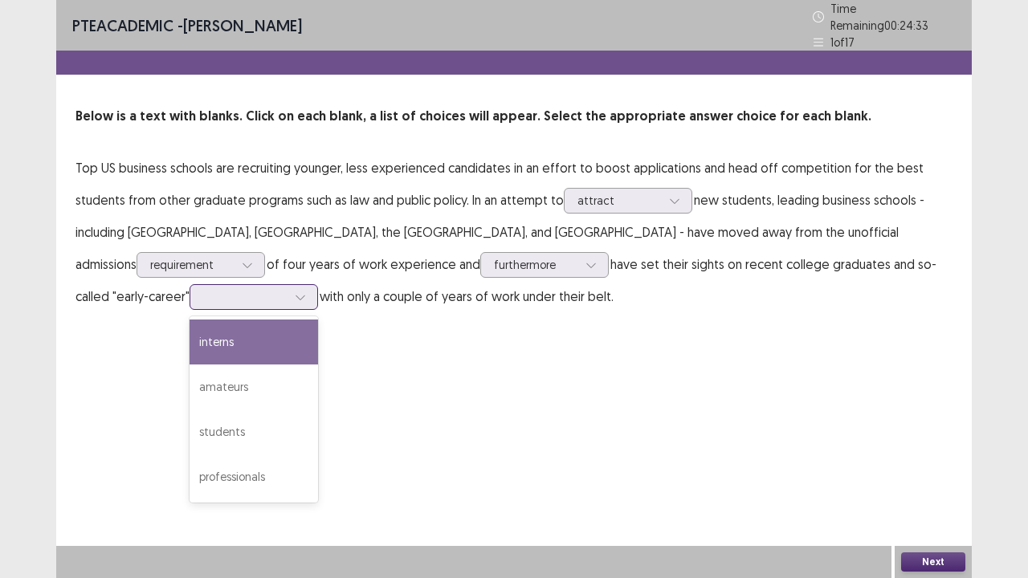
click at [287, 289] on div at bounding box center [245, 296] width 84 height 15
click at [318, 320] on div "interns" at bounding box center [254, 342] width 129 height 45
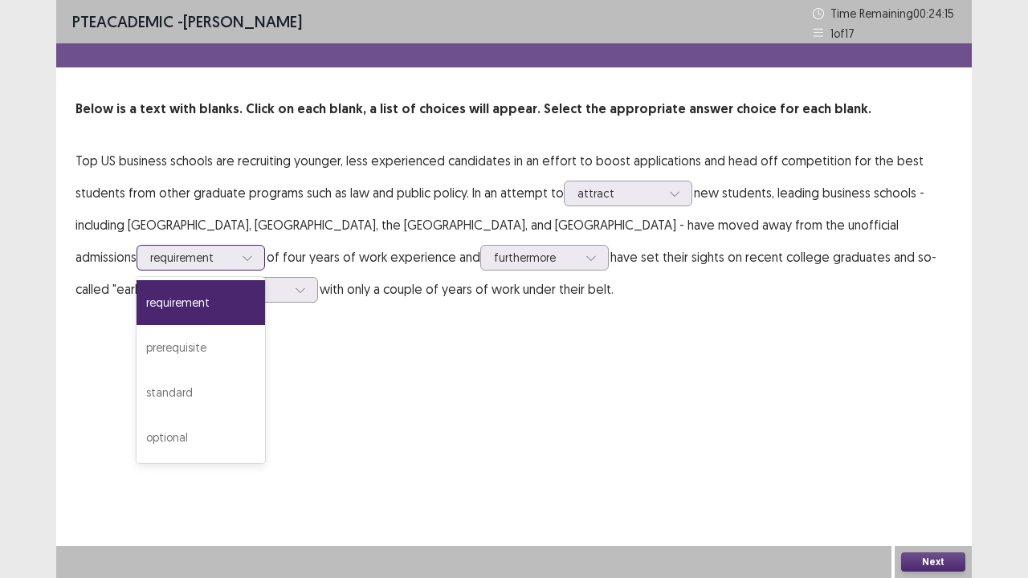
click at [234, 250] on div at bounding box center [192, 257] width 84 height 15
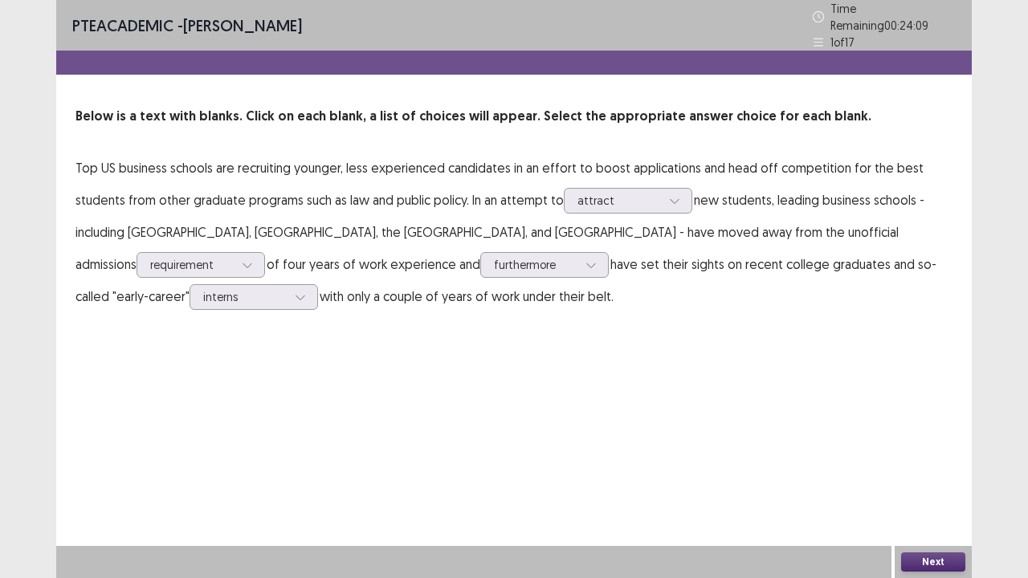
click at [554, 397] on div "PTE academic - [PERSON_NAME] Time Remaining 00 : 24 : 09 1 of 17 Below is a tex…" at bounding box center [514, 289] width 916 height 578
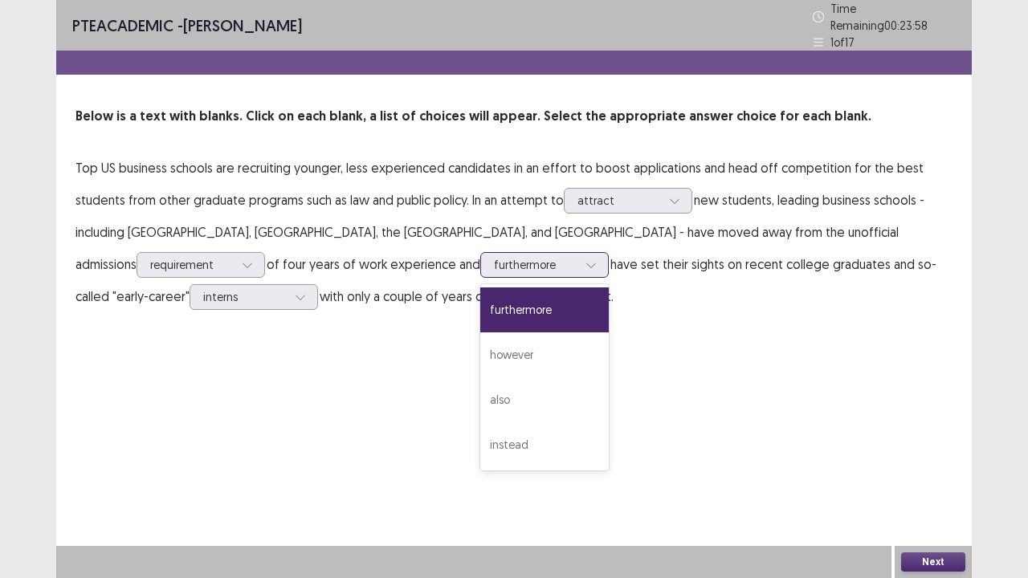
click at [494, 257] on div at bounding box center [536, 264] width 84 height 15
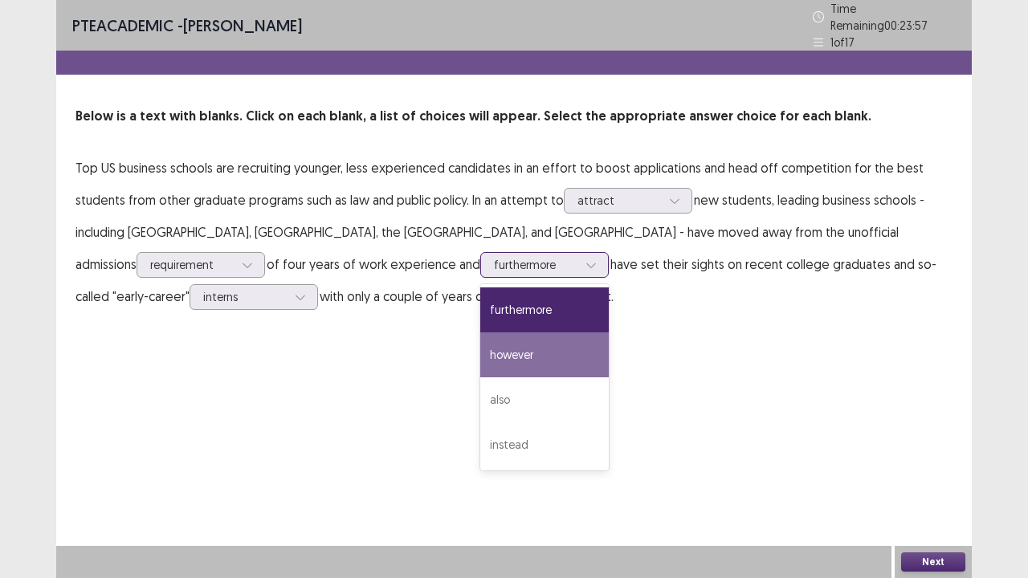
click at [480, 344] on div "however" at bounding box center [544, 355] width 129 height 45
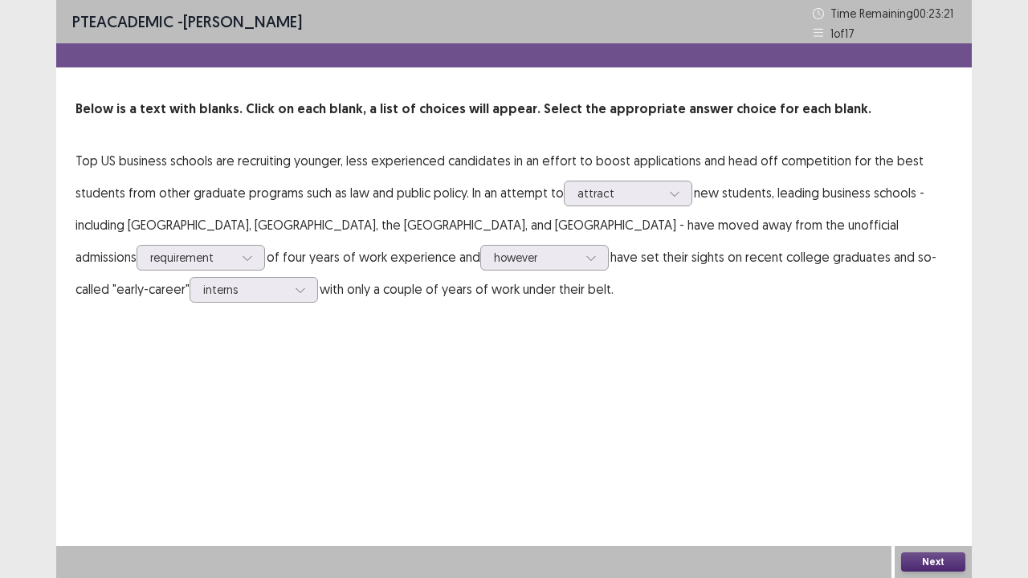
click at [930, 507] on div "Next" at bounding box center [933, 562] width 77 height 32
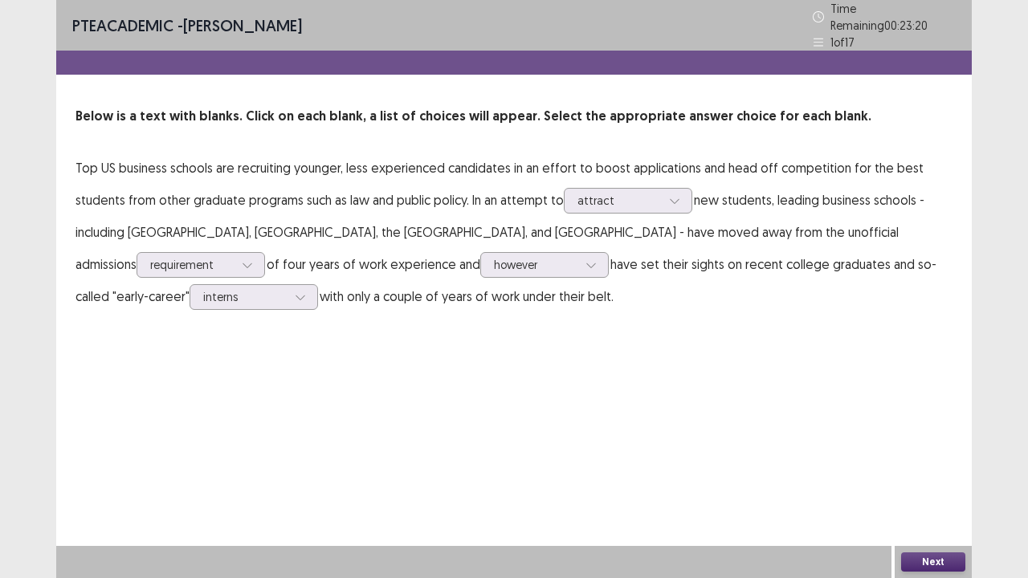
click at [929, 507] on button "Next" at bounding box center [933, 562] width 64 height 19
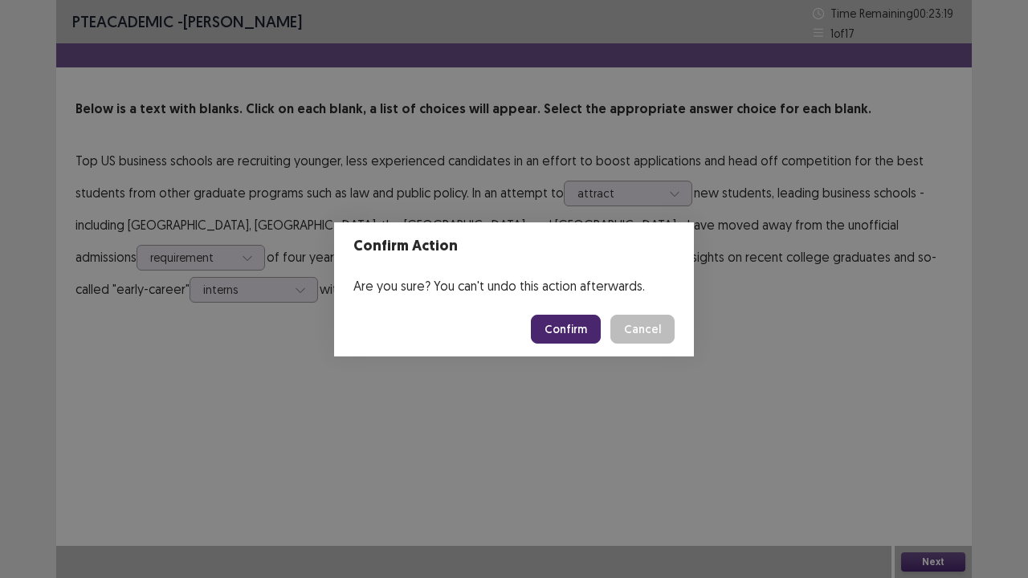
click at [564, 337] on button "Confirm" at bounding box center [566, 329] width 70 height 29
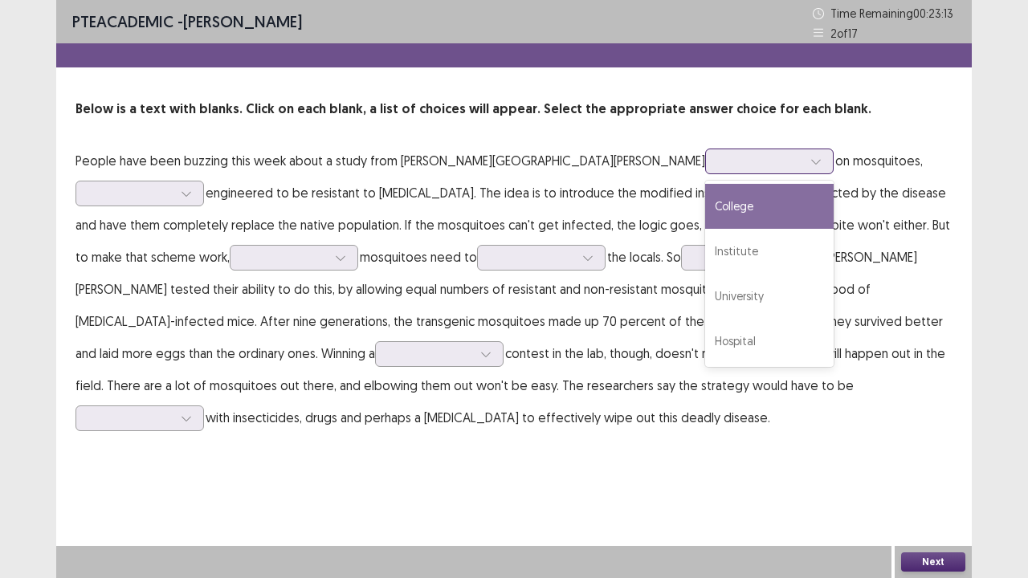
click at [804, 168] on div at bounding box center [816, 161] width 24 height 24
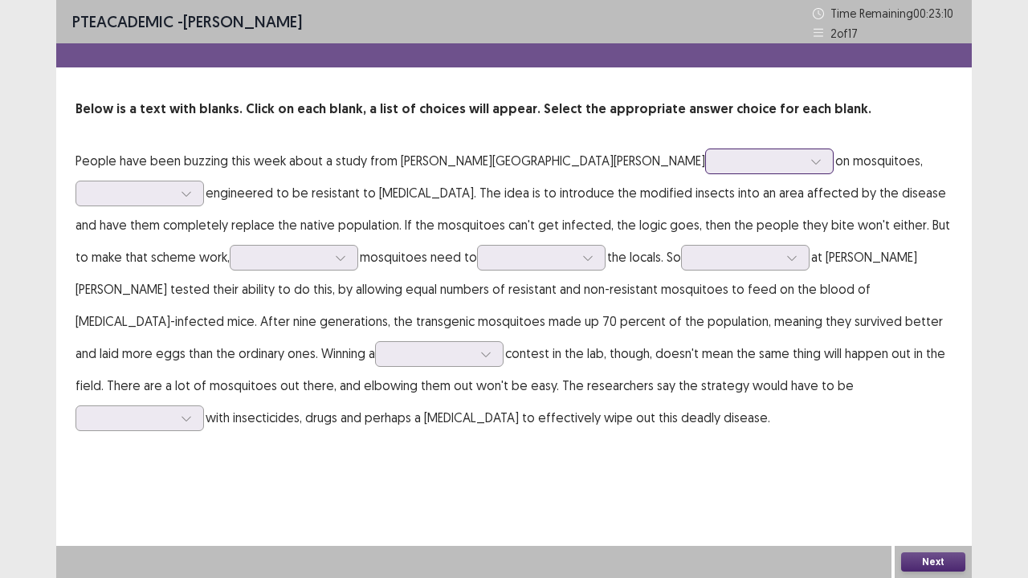
click at [804, 168] on div at bounding box center [816, 161] width 24 height 24
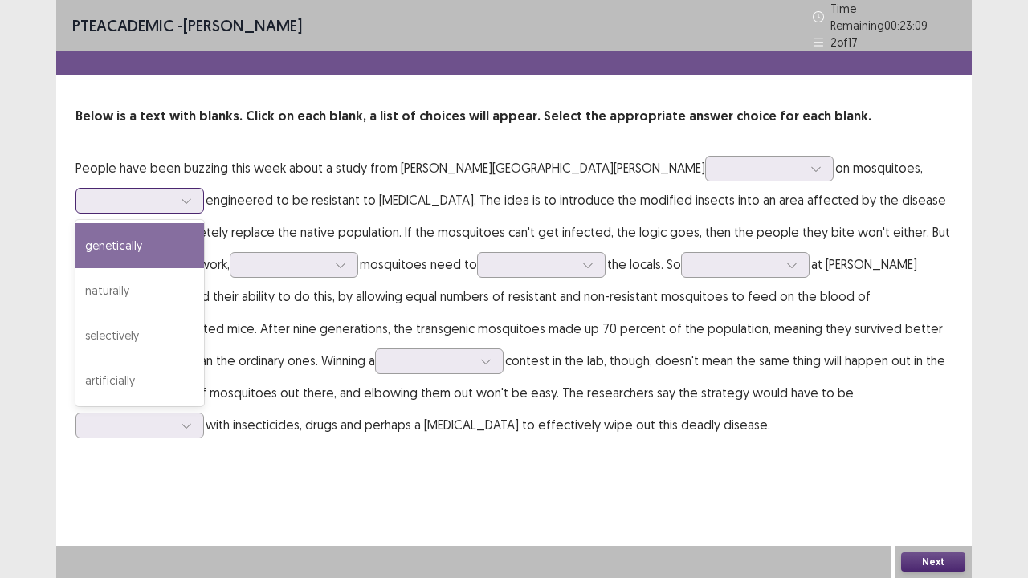
click at [173, 193] on div at bounding box center [131, 200] width 84 height 15
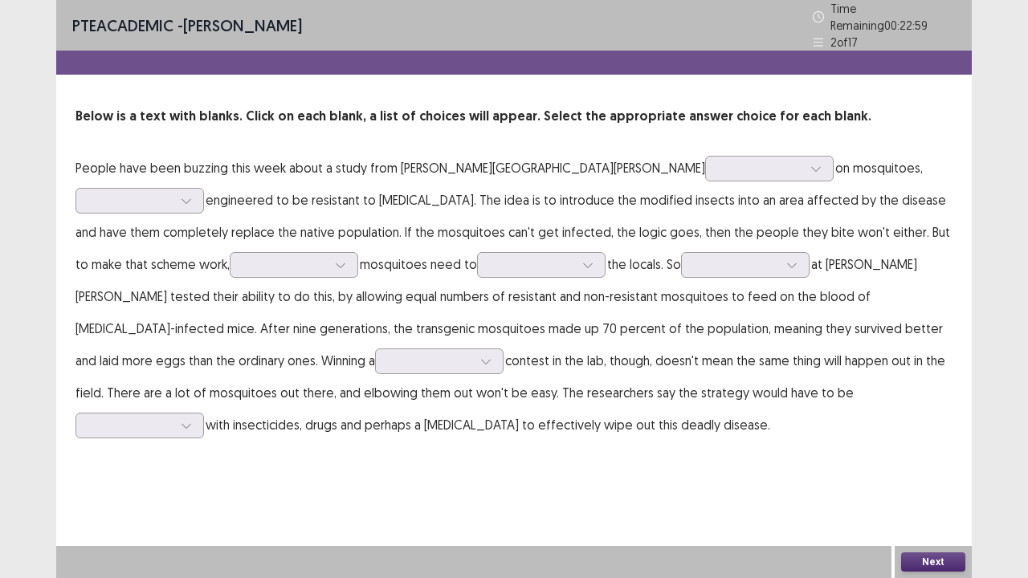
click at [440, 207] on p "People have been buzzing this week about a study from [PERSON_NAME] [PERSON_NAM…" at bounding box center [514, 296] width 877 height 289
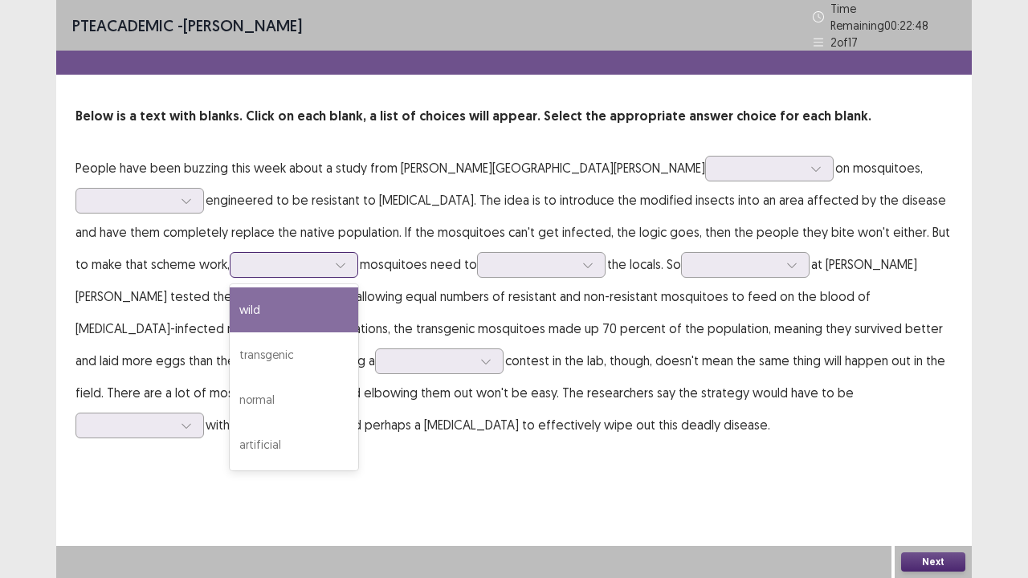
click at [335, 260] on icon at bounding box center [340, 265] width 11 height 11
click at [230, 299] on div "wild" at bounding box center [294, 310] width 129 height 45
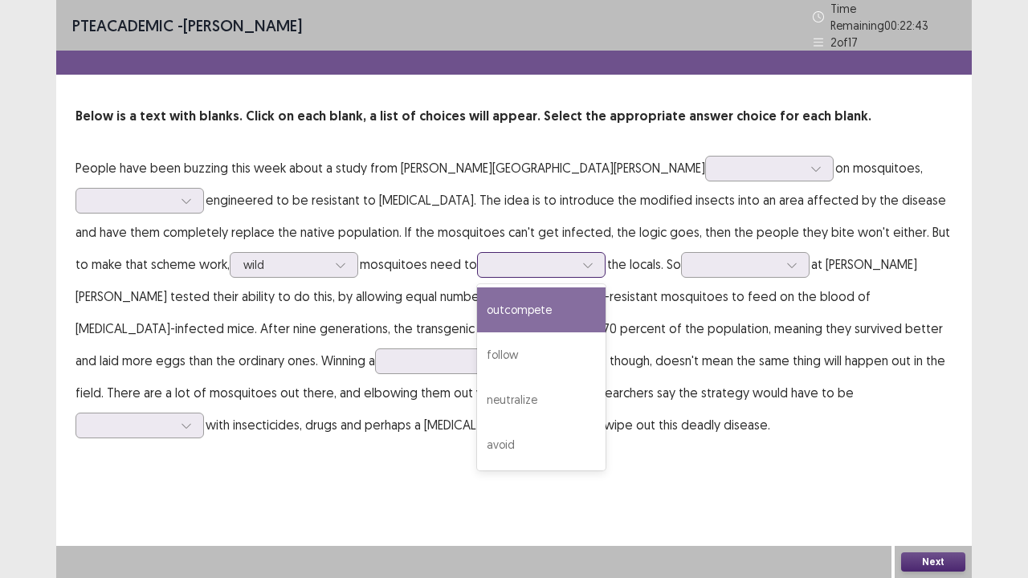
click at [491, 261] on div at bounding box center [533, 264] width 84 height 15
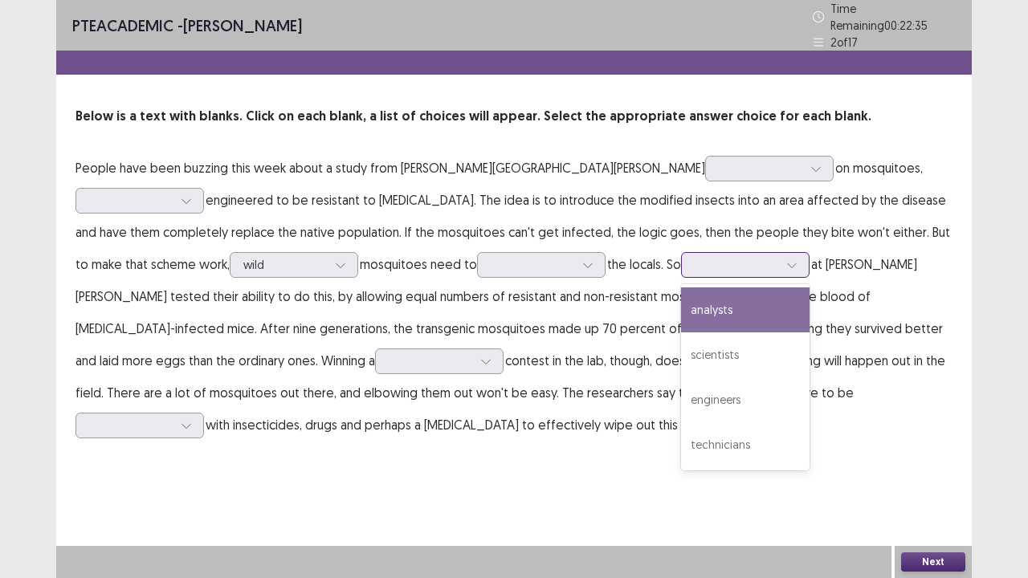
click at [695, 257] on div at bounding box center [737, 264] width 84 height 15
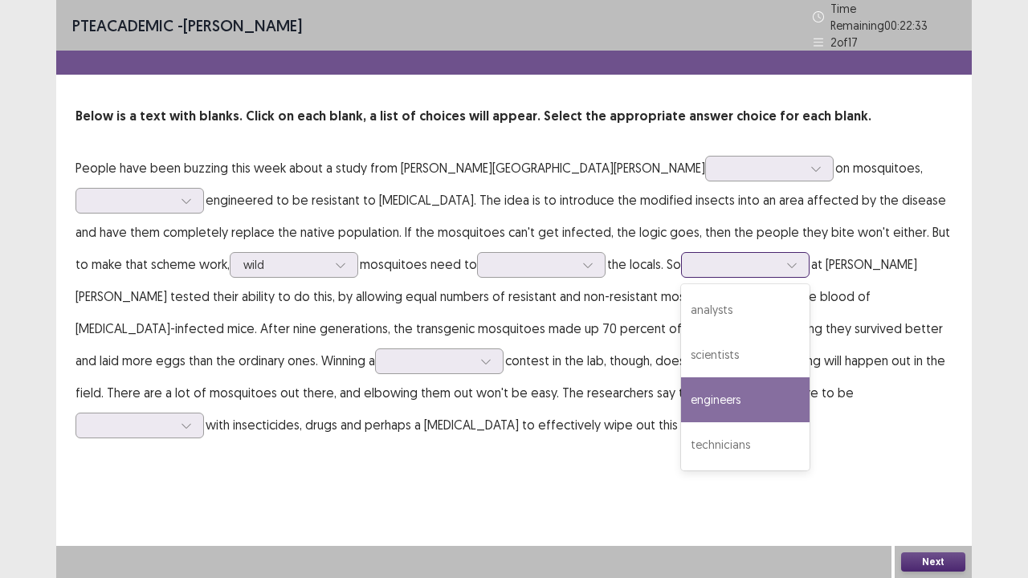
click at [681, 405] on div "engineers" at bounding box center [745, 400] width 129 height 45
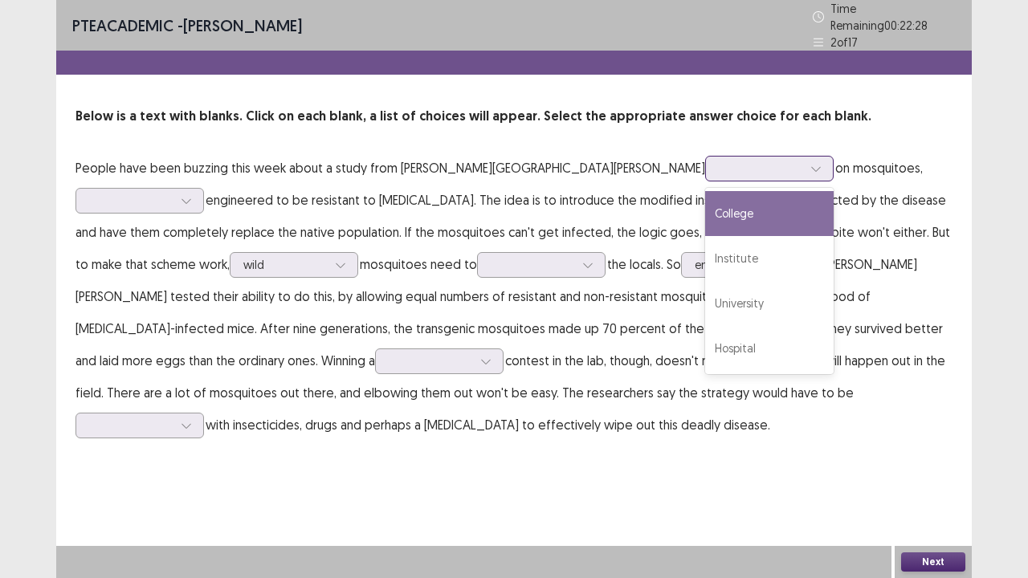
click at [804, 164] on div at bounding box center [816, 169] width 24 height 24
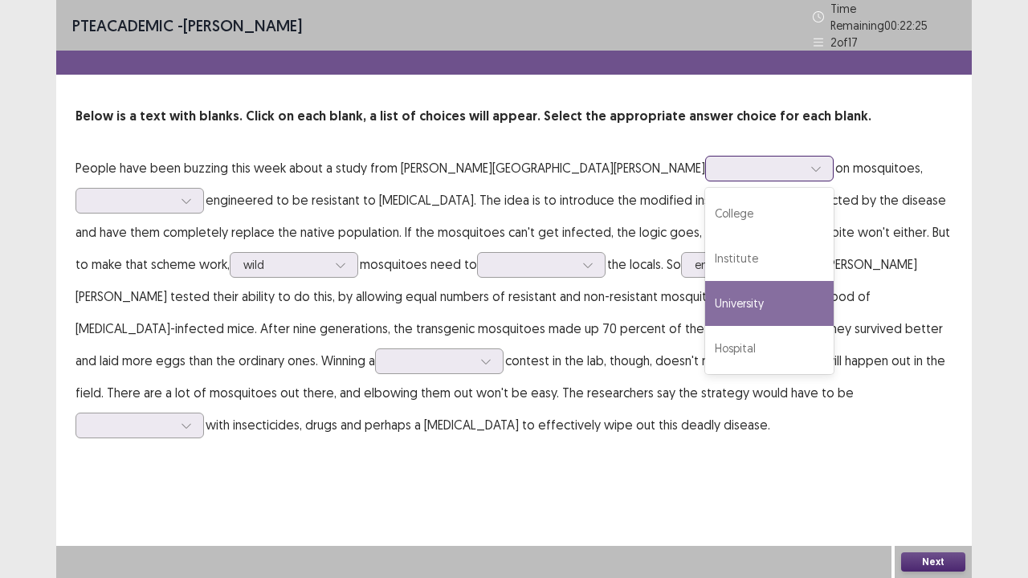
click at [705, 284] on div "University" at bounding box center [769, 303] width 129 height 45
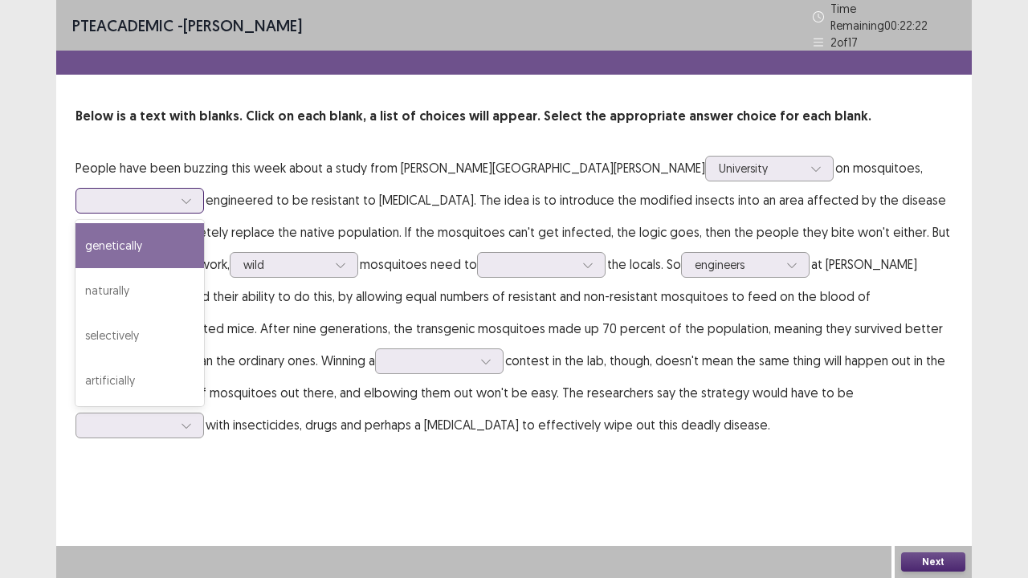
click at [173, 193] on div at bounding box center [131, 200] width 84 height 15
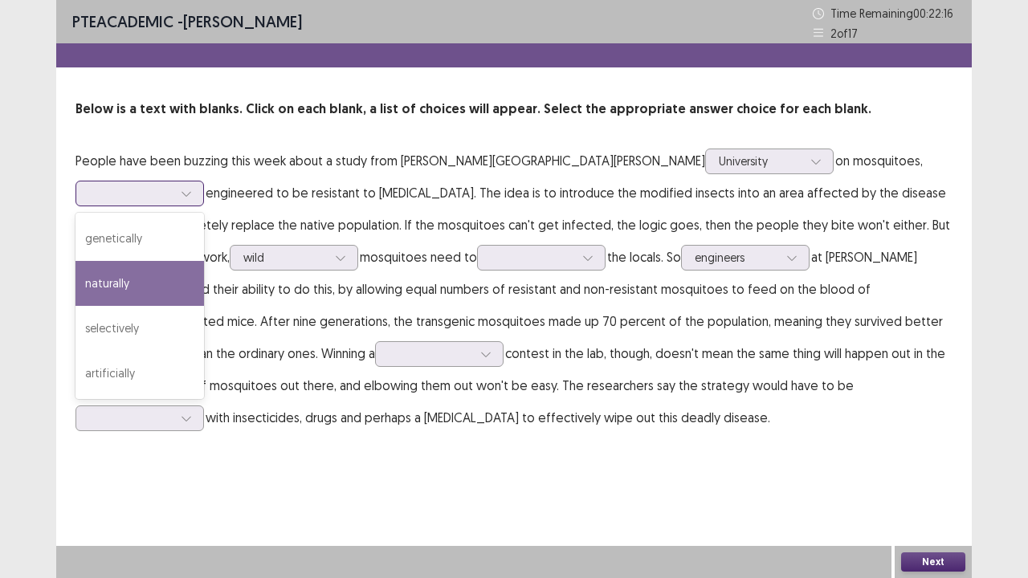
click at [204, 261] on div "naturally" at bounding box center [140, 283] width 129 height 45
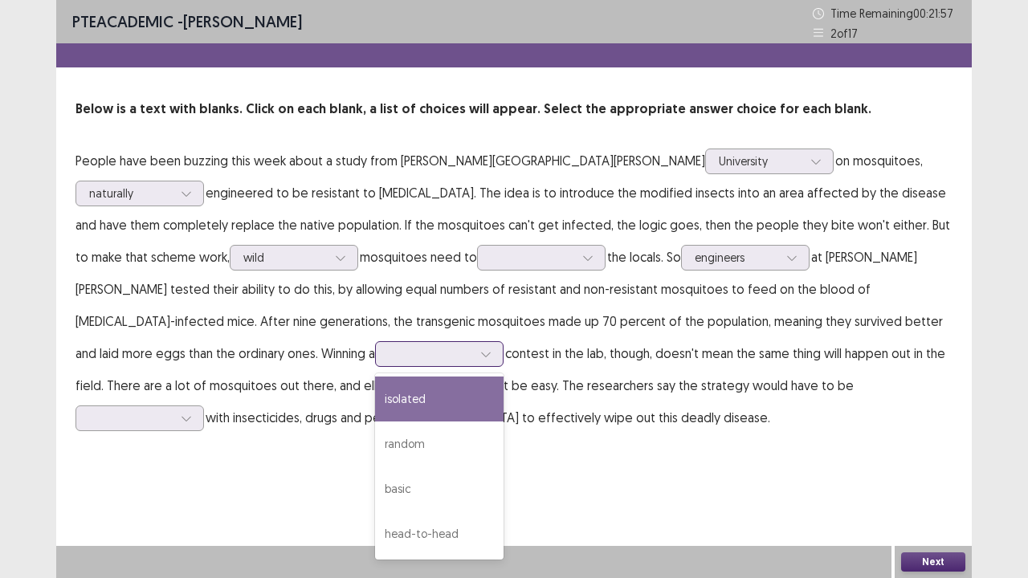
click at [480, 357] on icon at bounding box center [485, 354] width 11 height 11
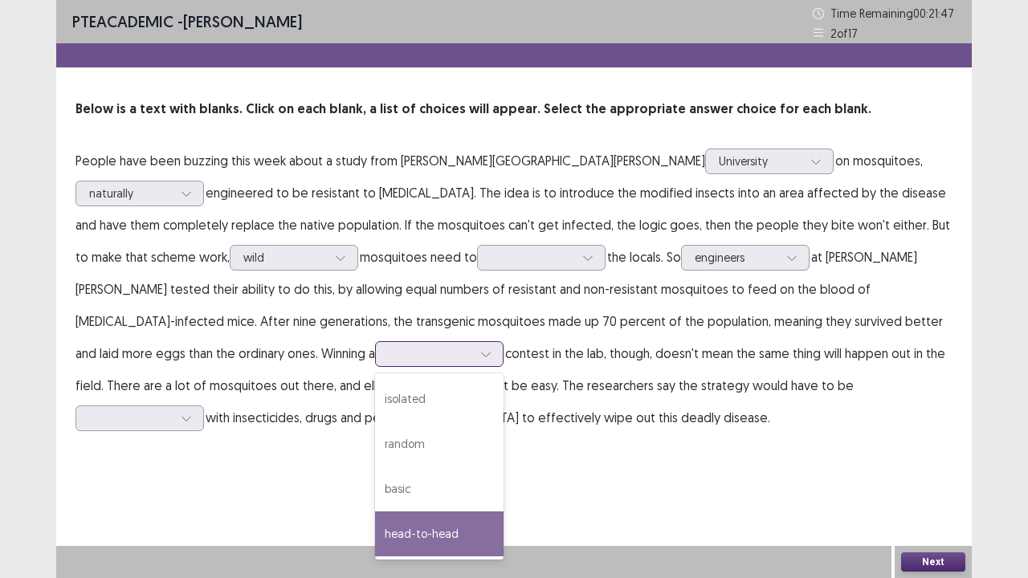
click at [375, 507] on div "head-to-head" at bounding box center [439, 534] width 129 height 45
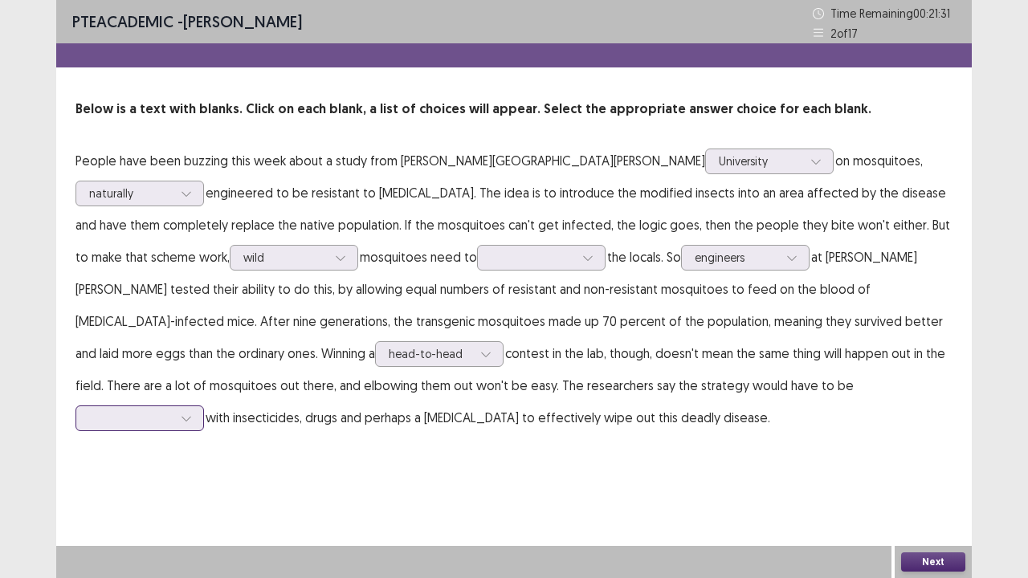
click at [173, 411] on div at bounding box center [131, 418] width 84 height 15
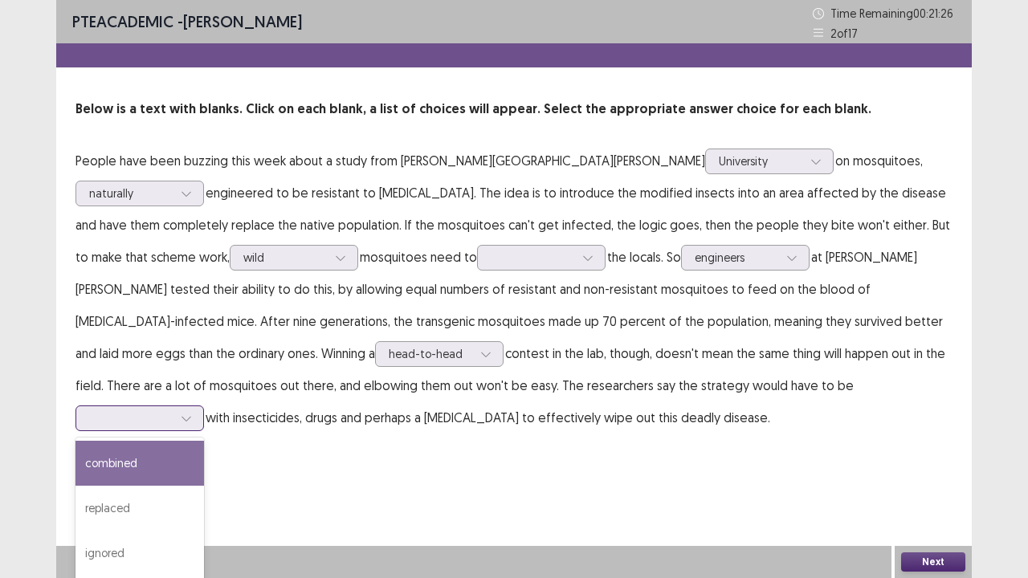
click at [204, 441] on div "combined" at bounding box center [140, 463] width 129 height 45
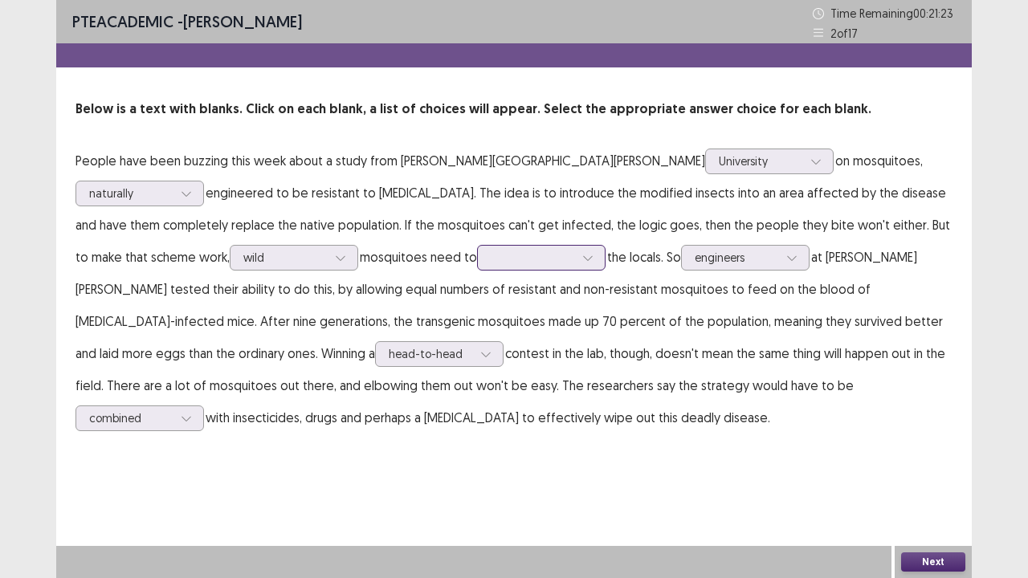
click at [491, 260] on div at bounding box center [533, 257] width 84 height 15
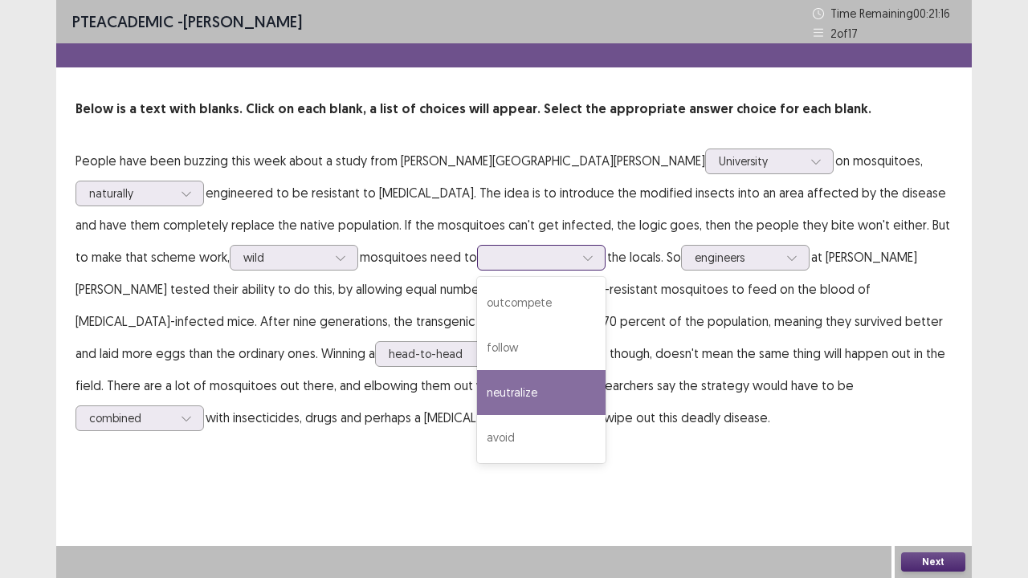
click at [477, 394] on div "neutralize" at bounding box center [541, 392] width 129 height 45
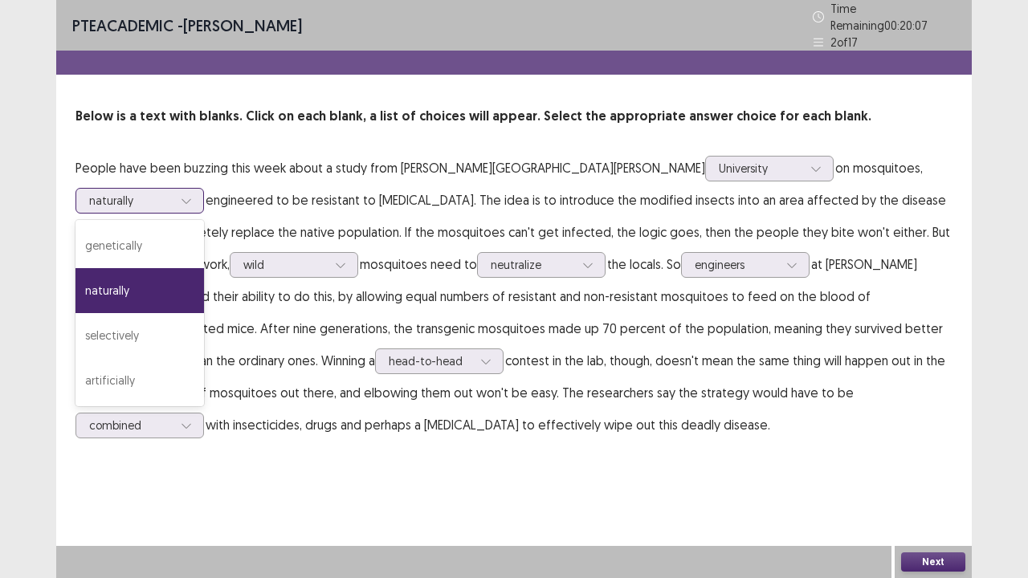
click at [173, 189] on div "naturally" at bounding box center [131, 201] width 84 height 24
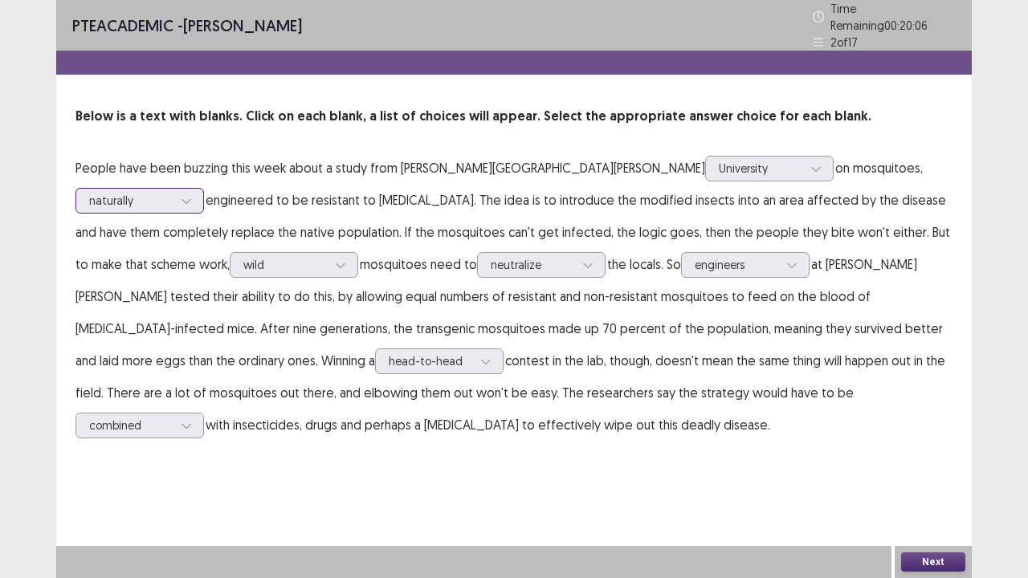
click at [173, 189] on div "naturally" at bounding box center [131, 201] width 84 height 24
click at [919, 507] on button "Next" at bounding box center [933, 562] width 64 height 19
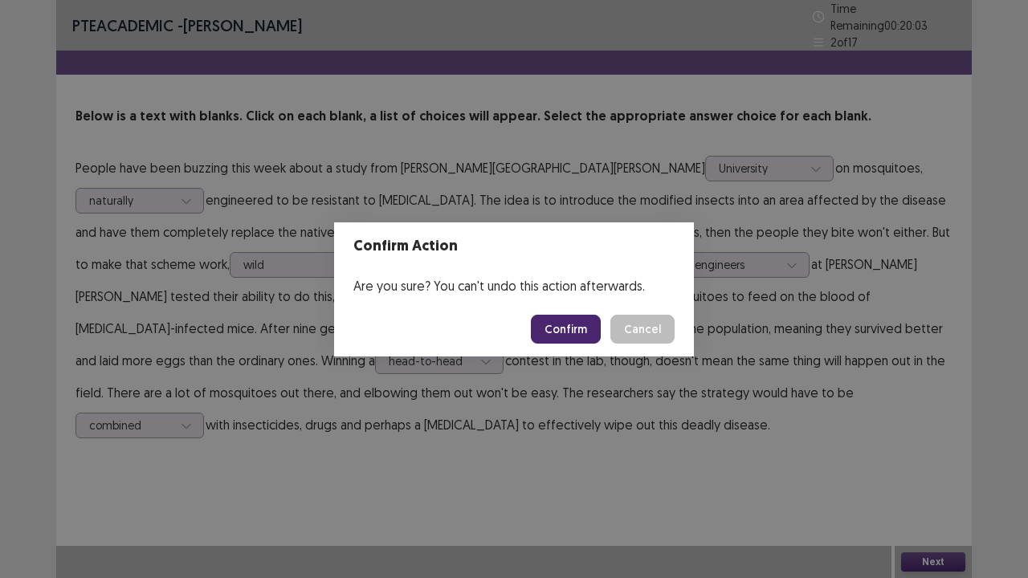
click at [562, 326] on button "Confirm" at bounding box center [566, 329] width 70 height 29
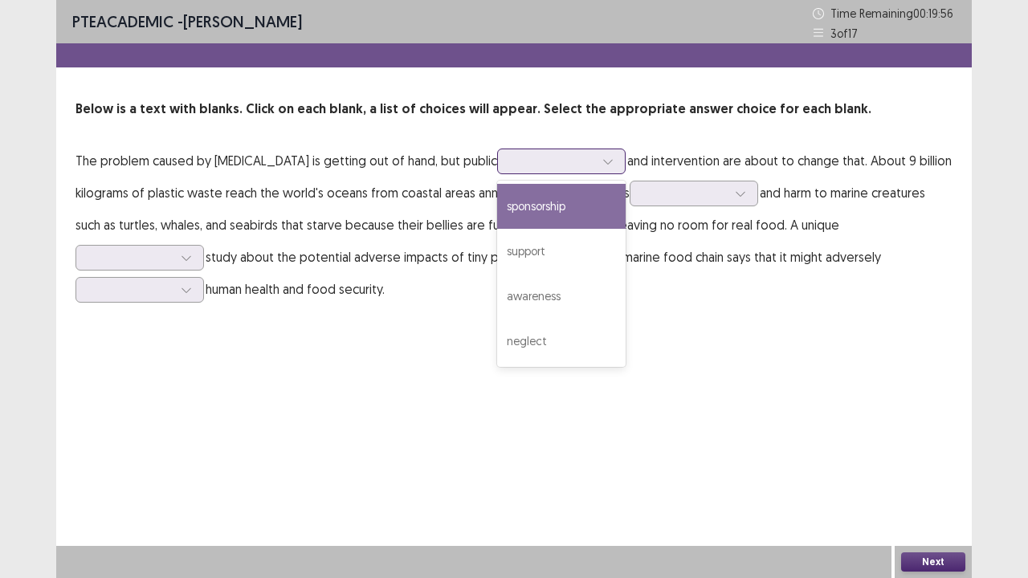
click at [583, 162] on div at bounding box center [553, 160] width 84 height 15
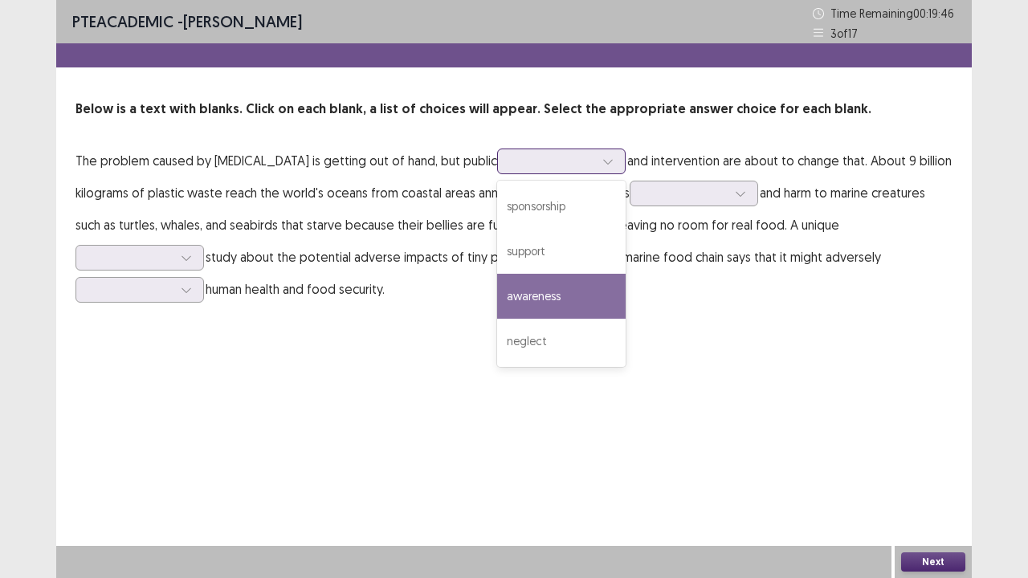
click at [566, 296] on div "awareness" at bounding box center [561, 296] width 129 height 45
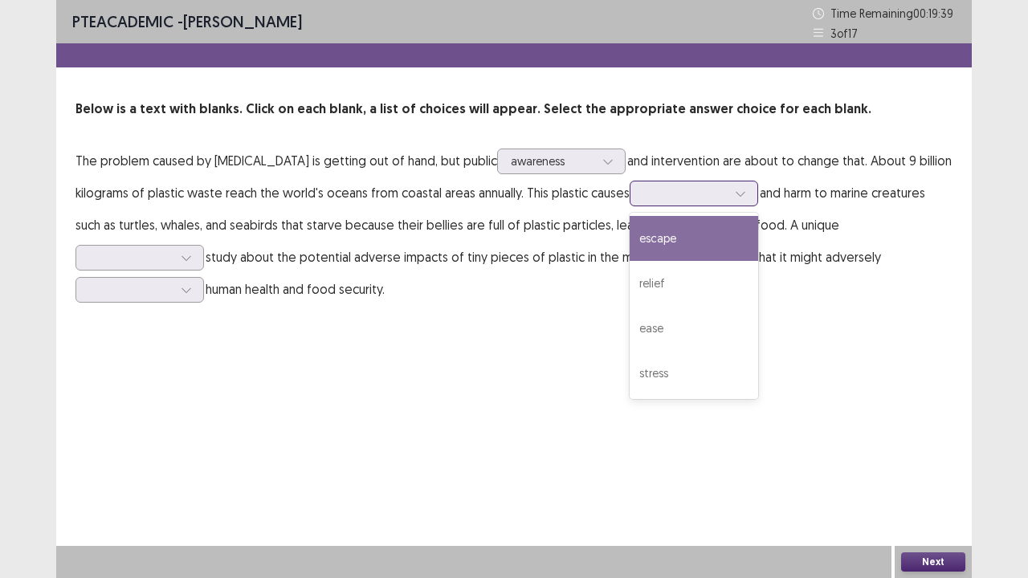
click at [687, 190] on div at bounding box center [686, 193] width 84 height 15
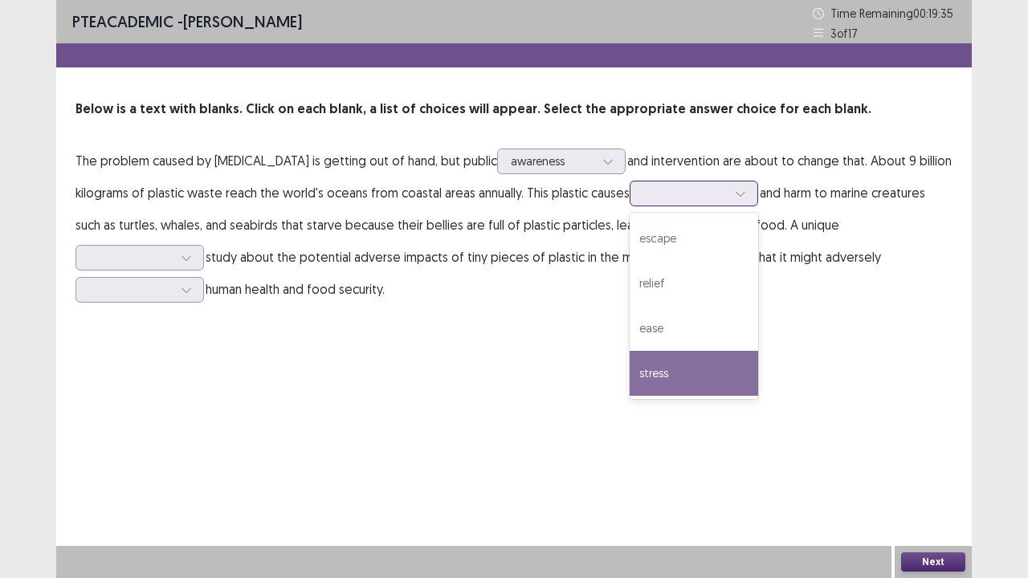
click at [662, 388] on div "stress" at bounding box center [694, 373] width 129 height 45
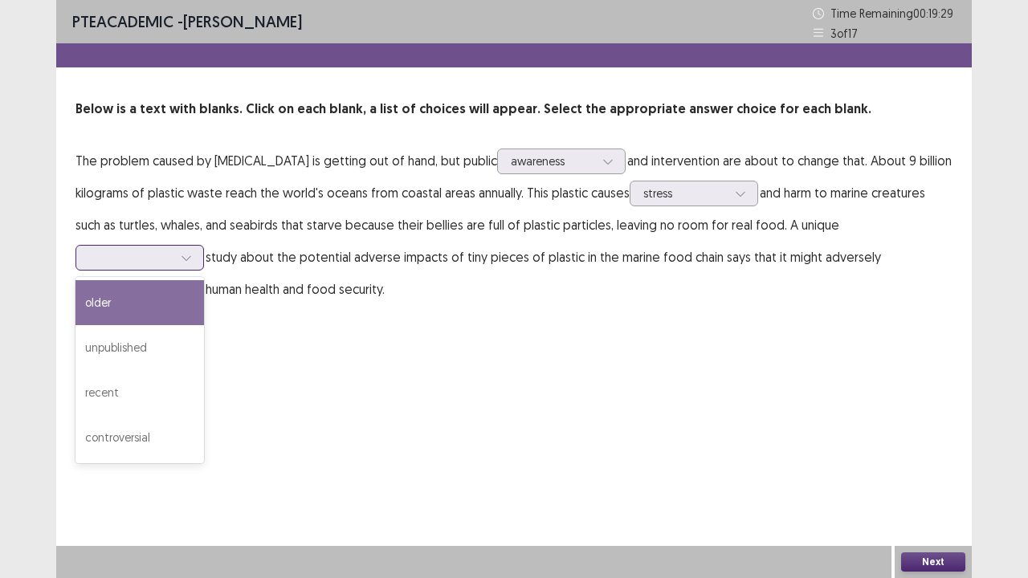
click at [144, 261] on div at bounding box center [131, 257] width 84 height 15
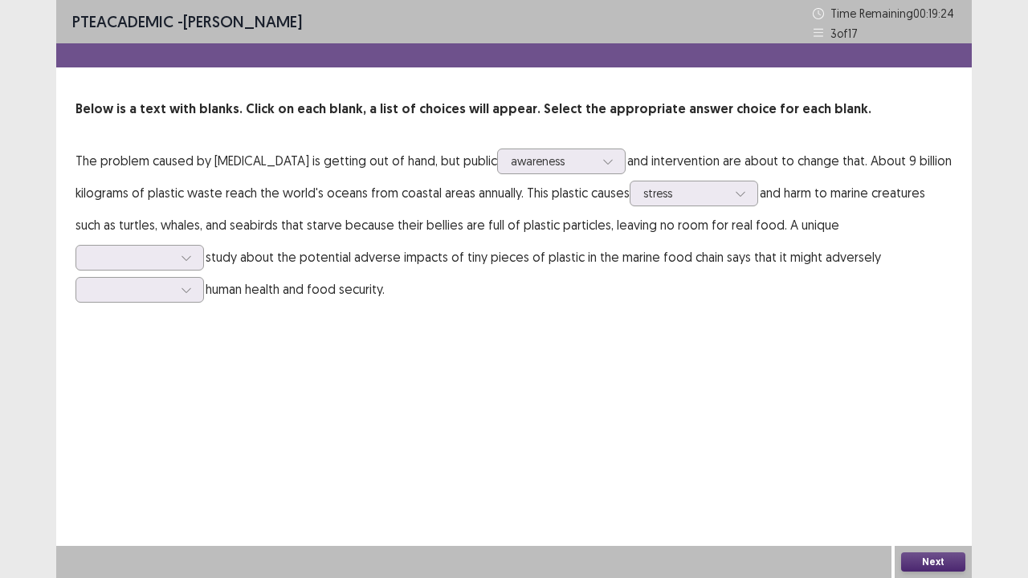
click at [292, 368] on div "PTE academic - [PERSON_NAME] Time Remaining 00 : 19 : 24 3 of 17 Below is a tex…" at bounding box center [514, 289] width 916 height 578
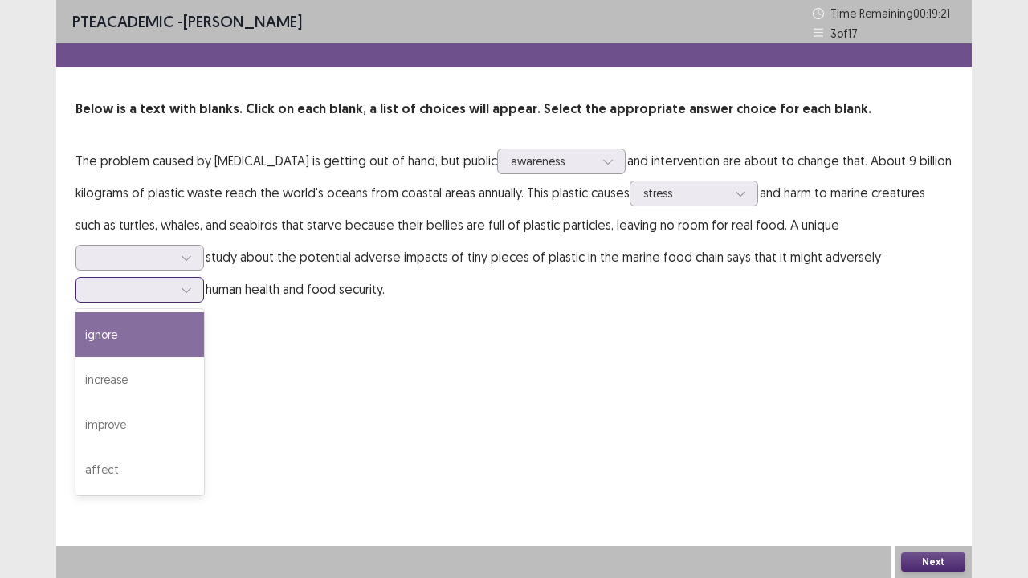
click at [174, 288] on div at bounding box center [186, 290] width 24 height 24
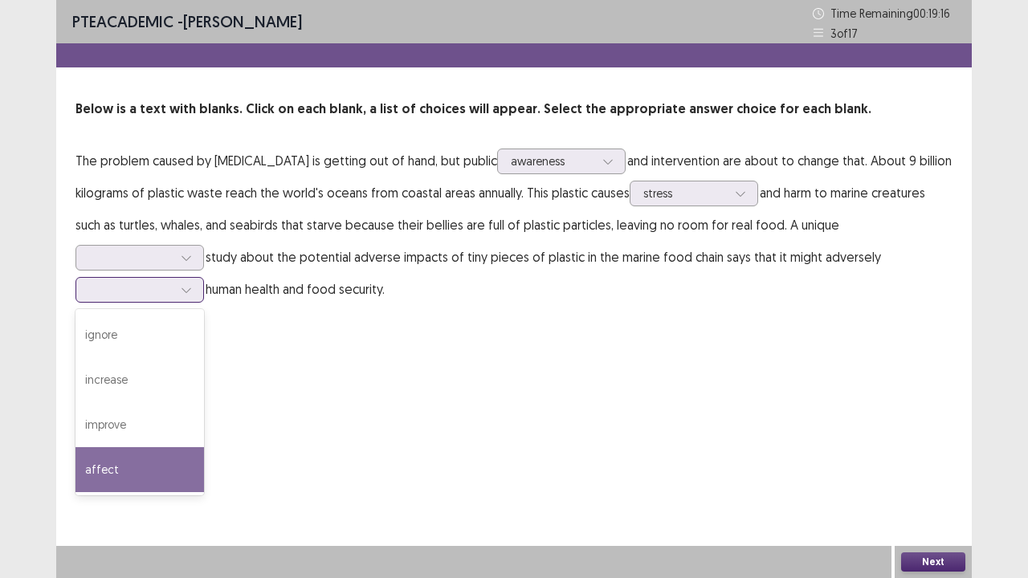
click at [133, 466] on div "affect" at bounding box center [140, 469] width 129 height 45
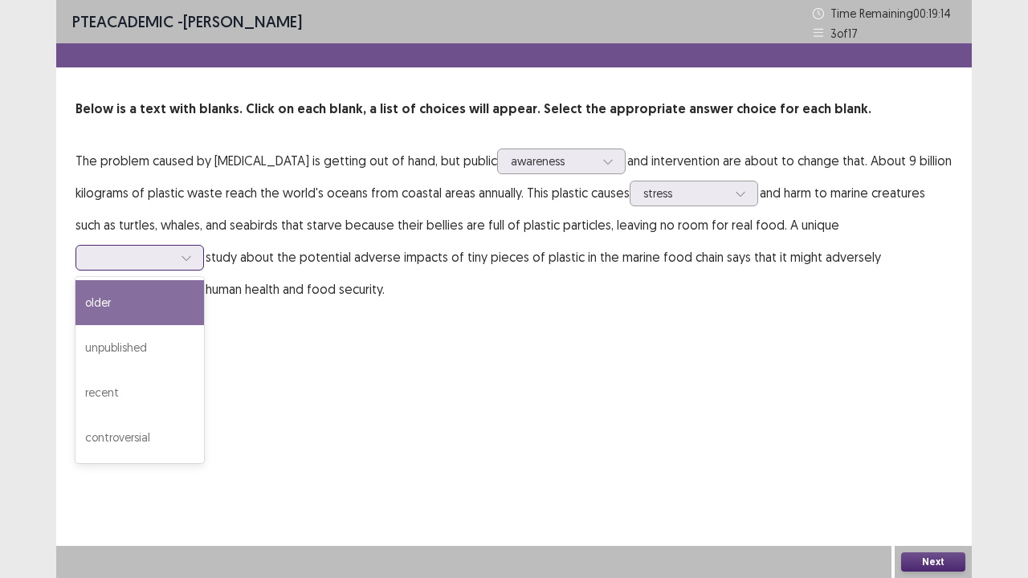
click at [157, 263] on div at bounding box center [131, 257] width 84 height 15
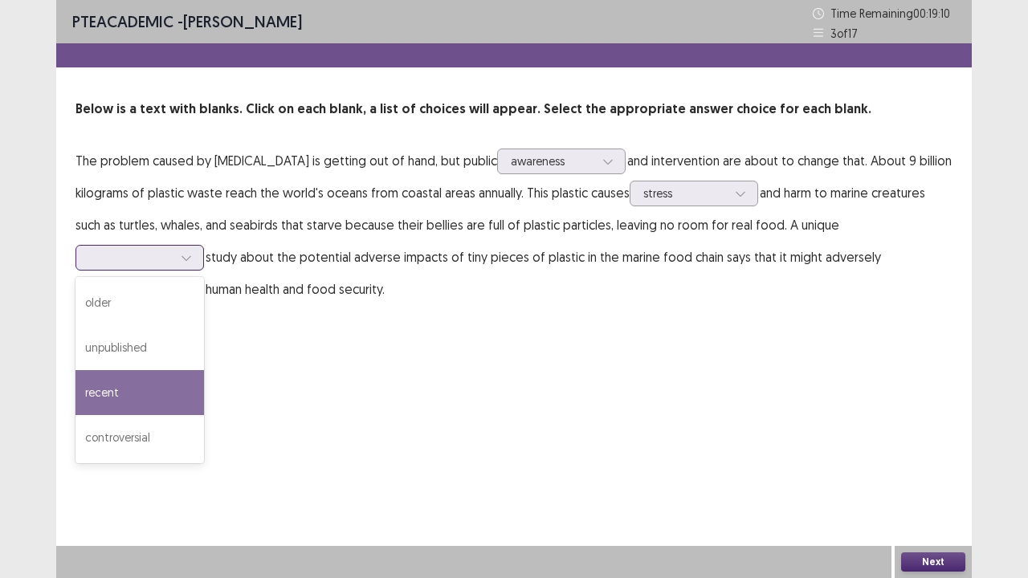
click at [122, 387] on div "recent" at bounding box center [140, 392] width 129 height 45
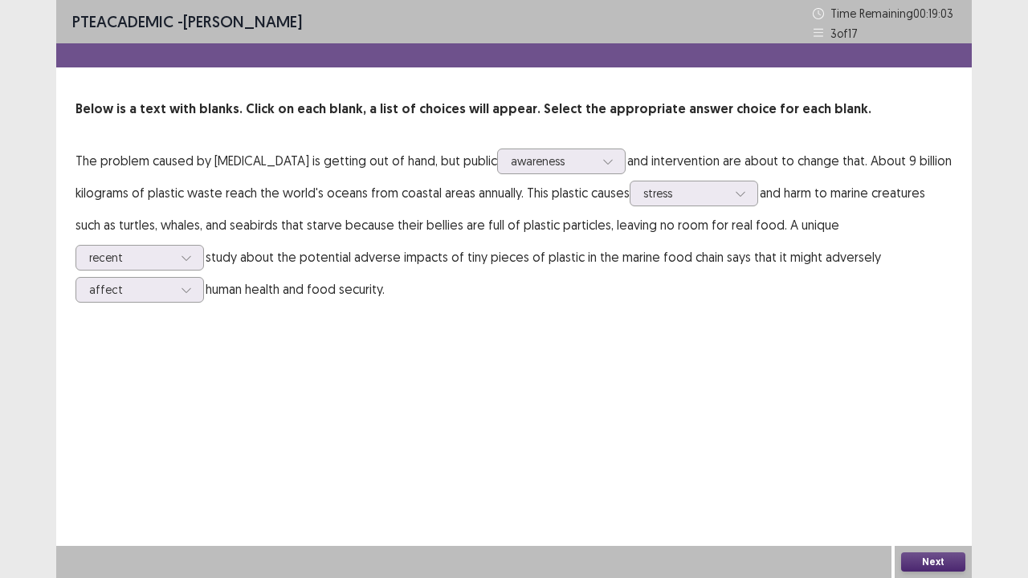
click at [919, 507] on button "Next" at bounding box center [933, 562] width 64 height 19
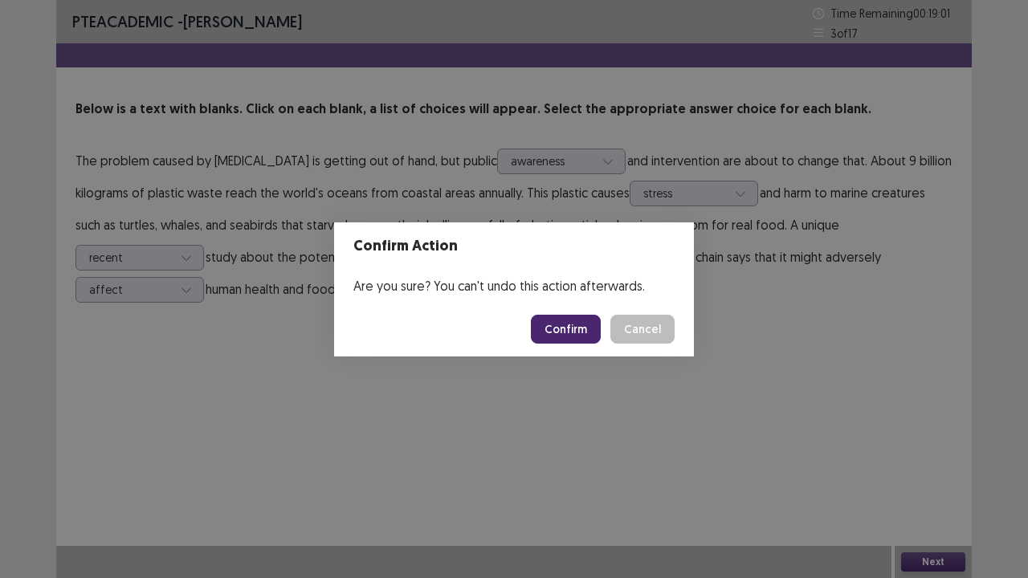
click at [586, 325] on button "Confirm" at bounding box center [566, 329] width 70 height 29
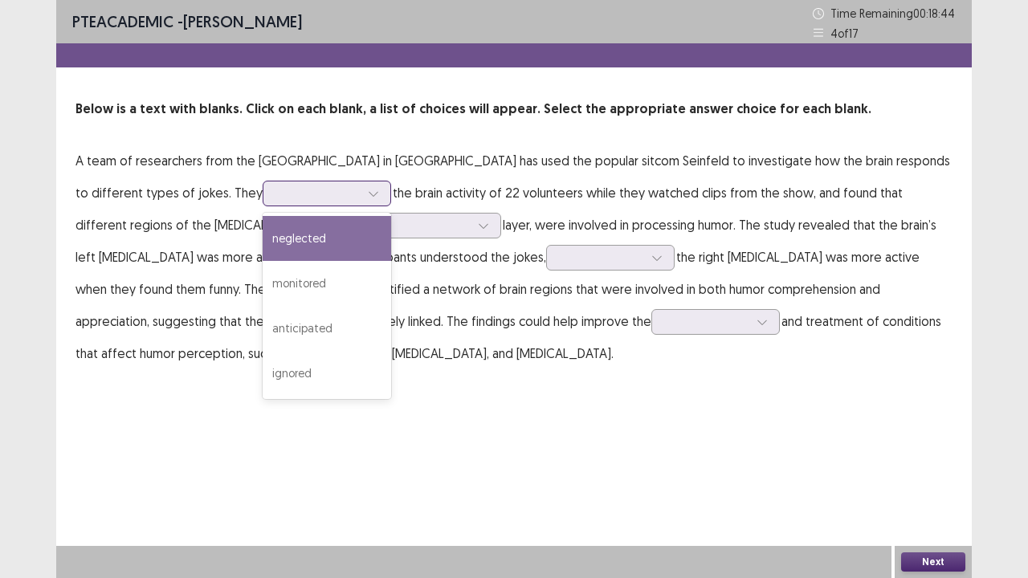
click at [305, 201] on div at bounding box center [318, 193] width 84 height 15
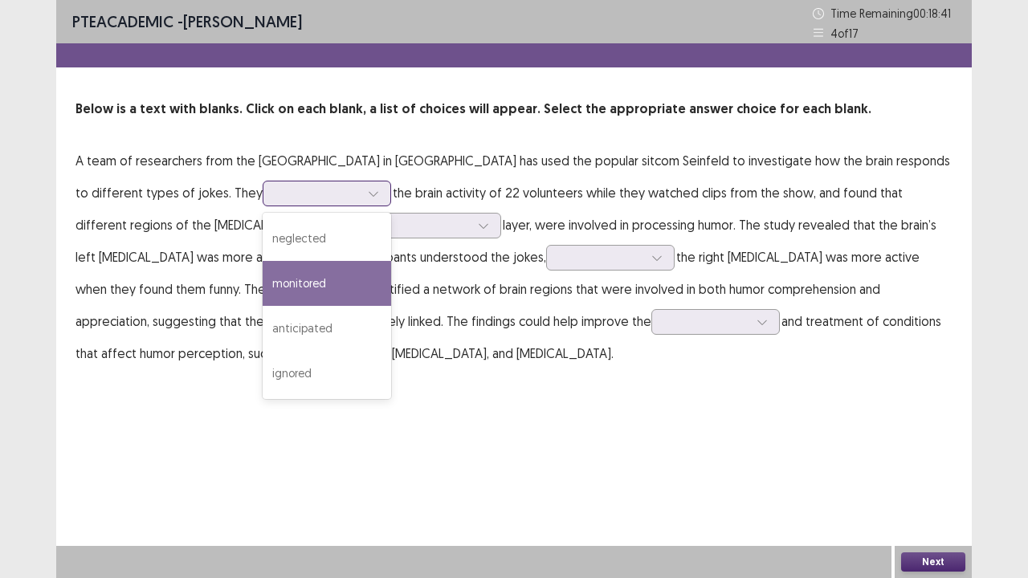
click at [300, 280] on div "monitored" at bounding box center [327, 283] width 129 height 45
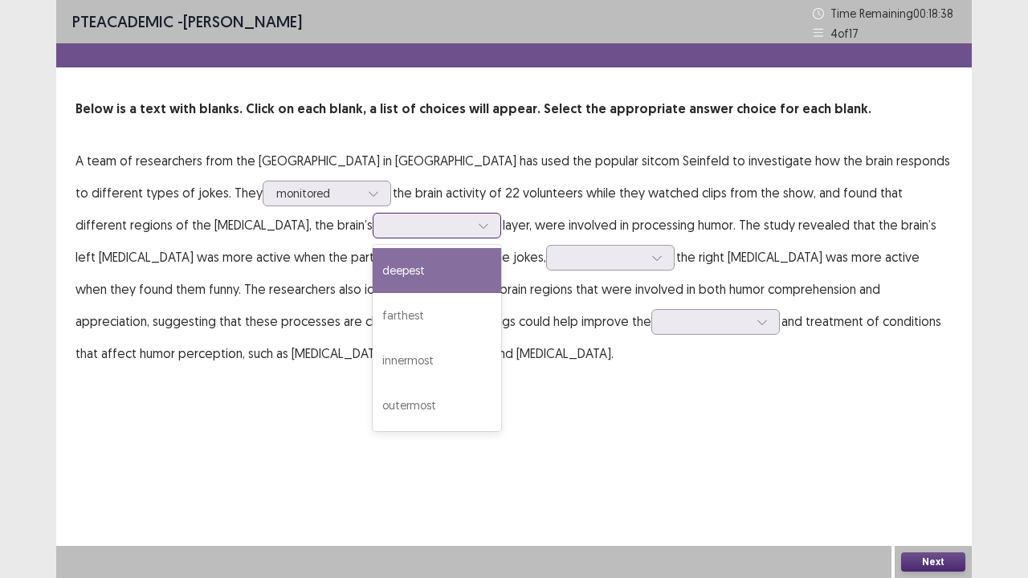
click at [386, 232] on div at bounding box center [428, 225] width 84 height 15
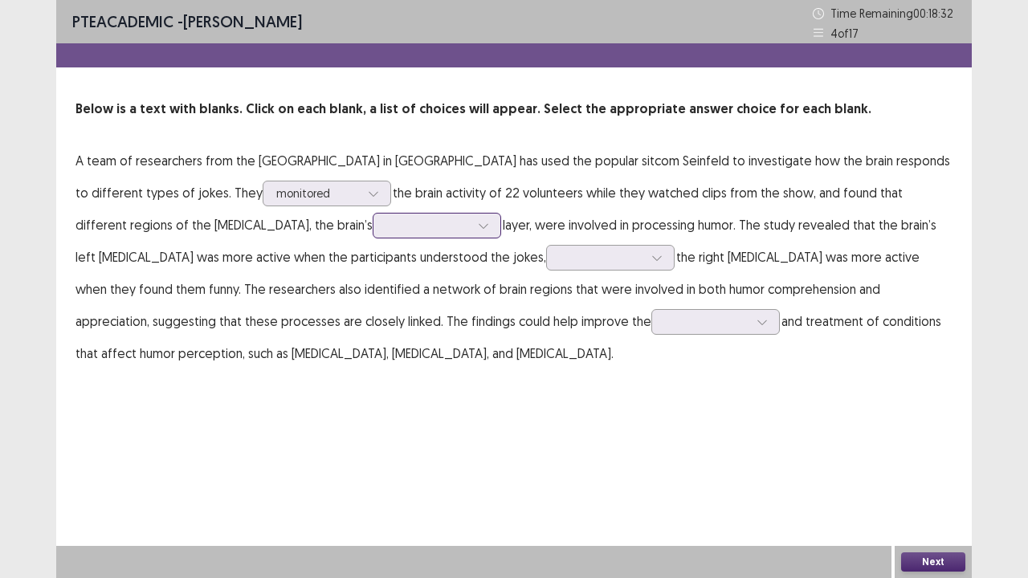
click at [386, 232] on div at bounding box center [428, 225] width 84 height 15
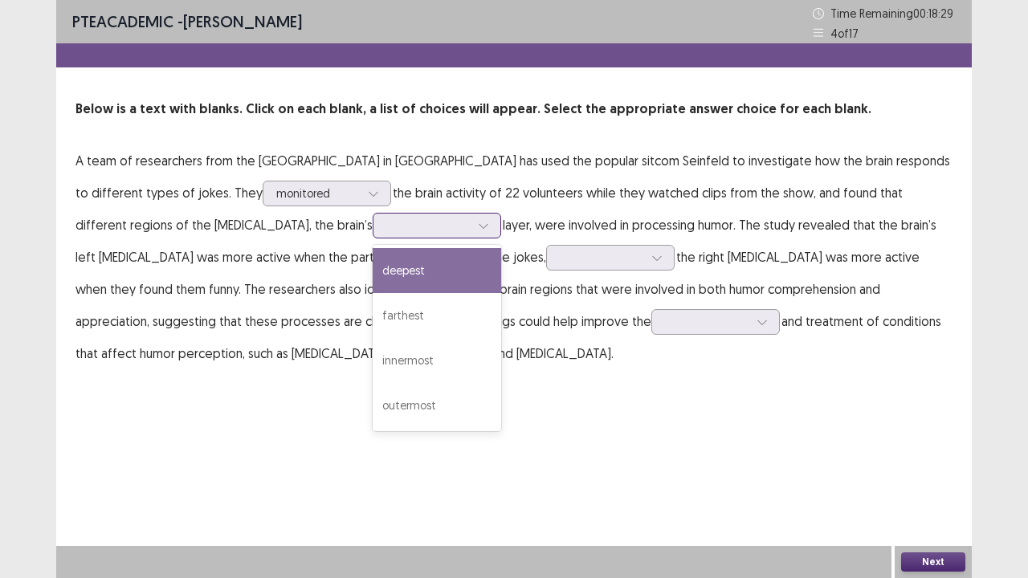
click at [386, 220] on div at bounding box center [428, 225] width 84 height 15
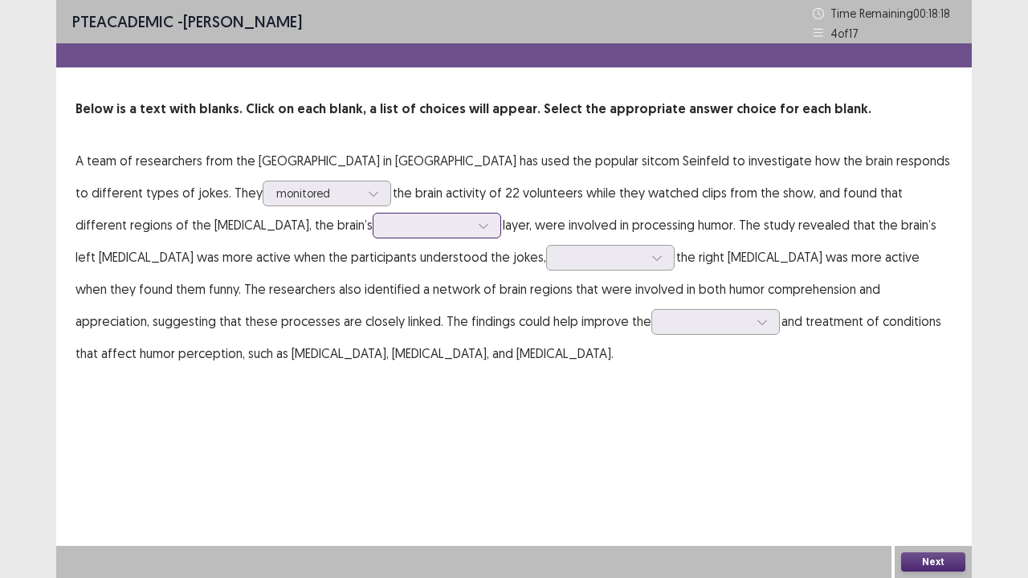
click at [386, 220] on div at bounding box center [428, 225] width 84 height 15
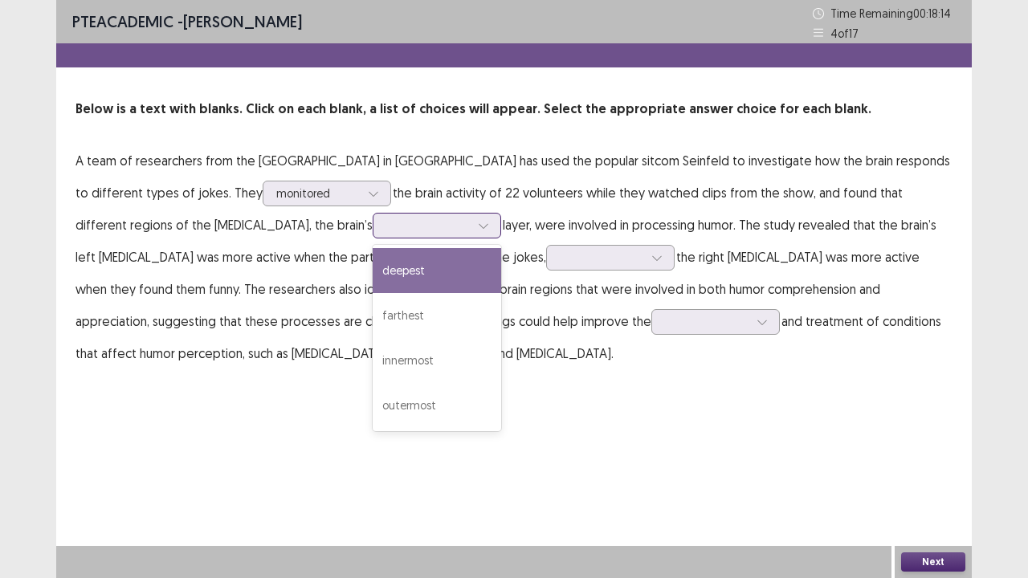
click at [386, 225] on div at bounding box center [428, 225] width 84 height 15
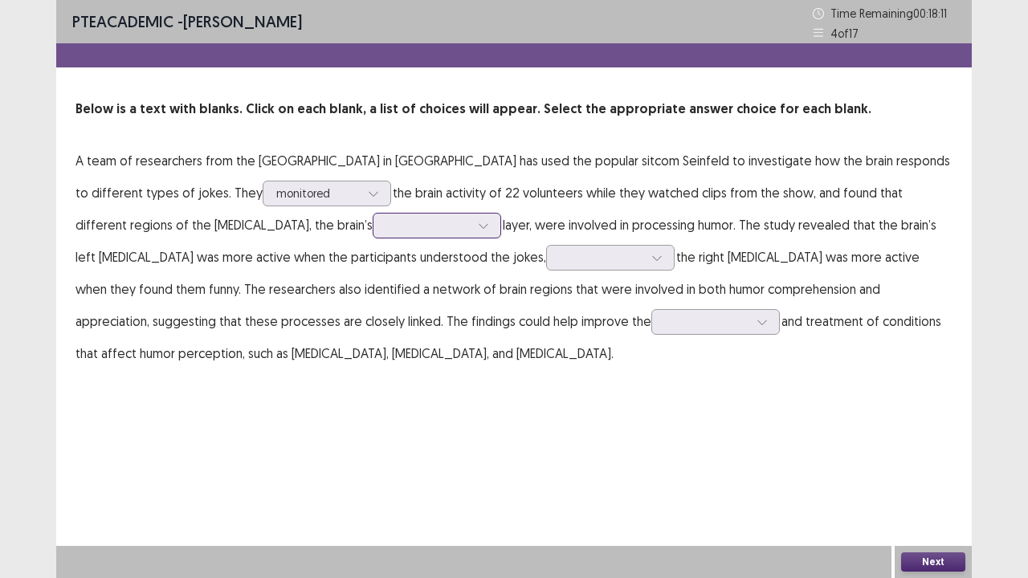
click at [386, 225] on div at bounding box center [428, 225] width 84 height 15
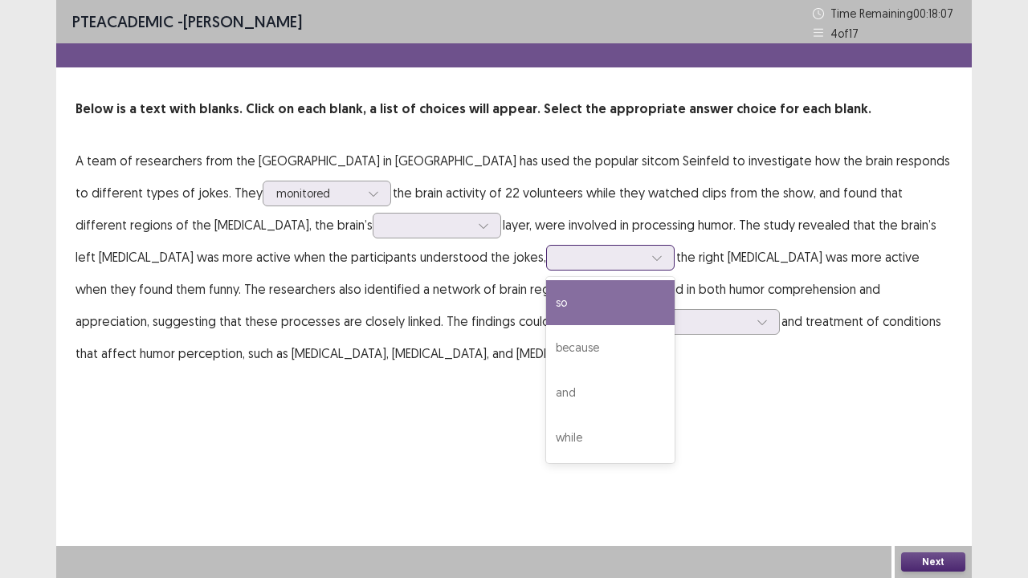
click at [560, 257] on div at bounding box center [602, 257] width 84 height 15
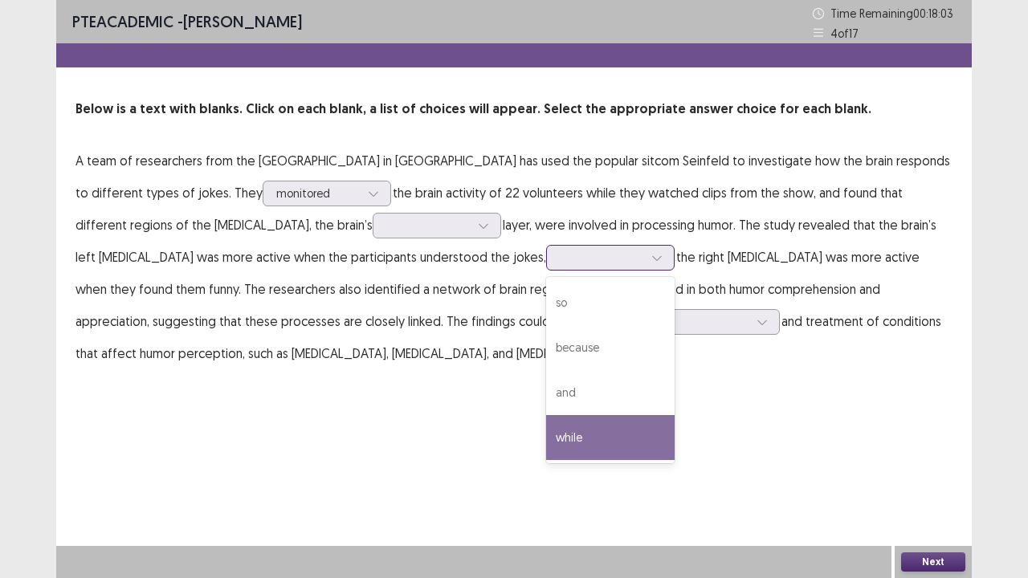
click at [546, 423] on div "while" at bounding box center [610, 437] width 129 height 45
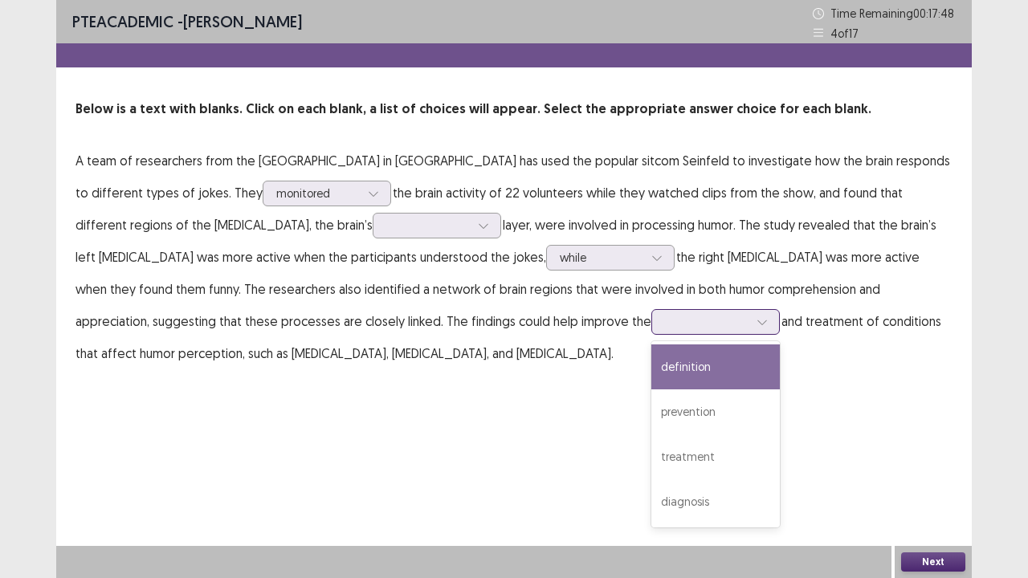
click at [665, 319] on div at bounding box center [707, 321] width 84 height 15
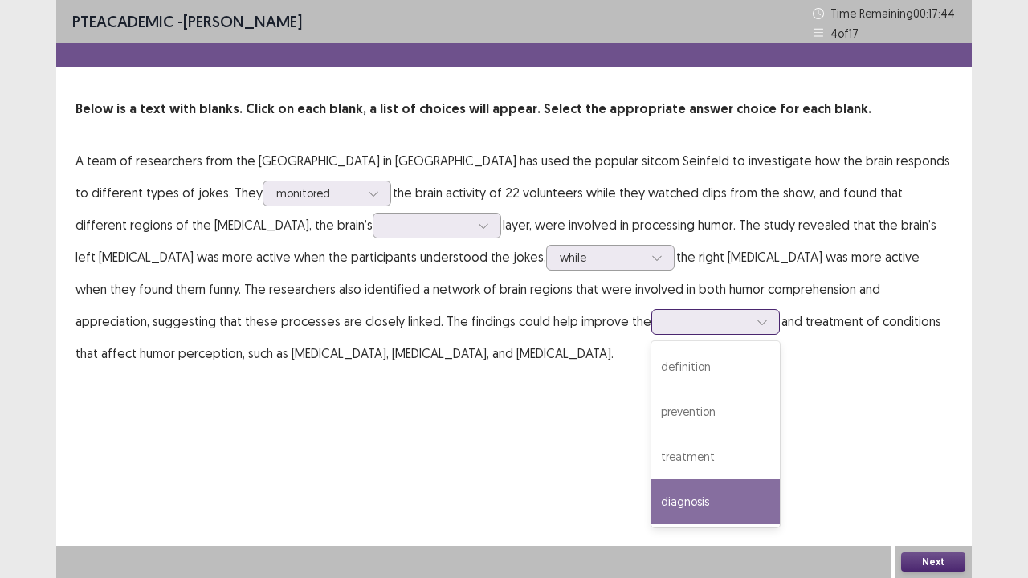
click at [652, 507] on div "diagnosis" at bounding box center [716, 502] width 129 height 45
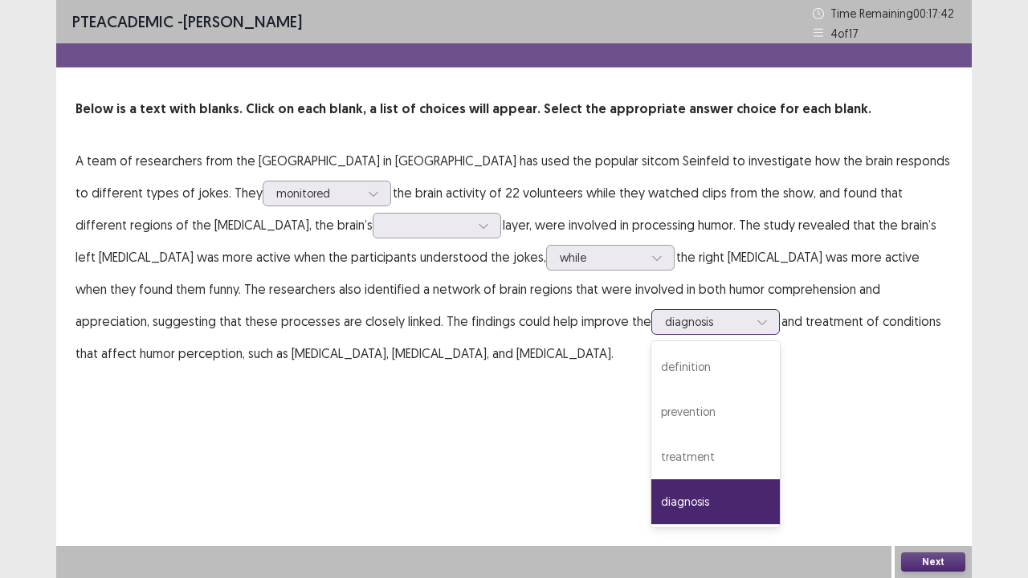
click at [665, 319] on div at bounding box center [707, 321] width 84 height 15
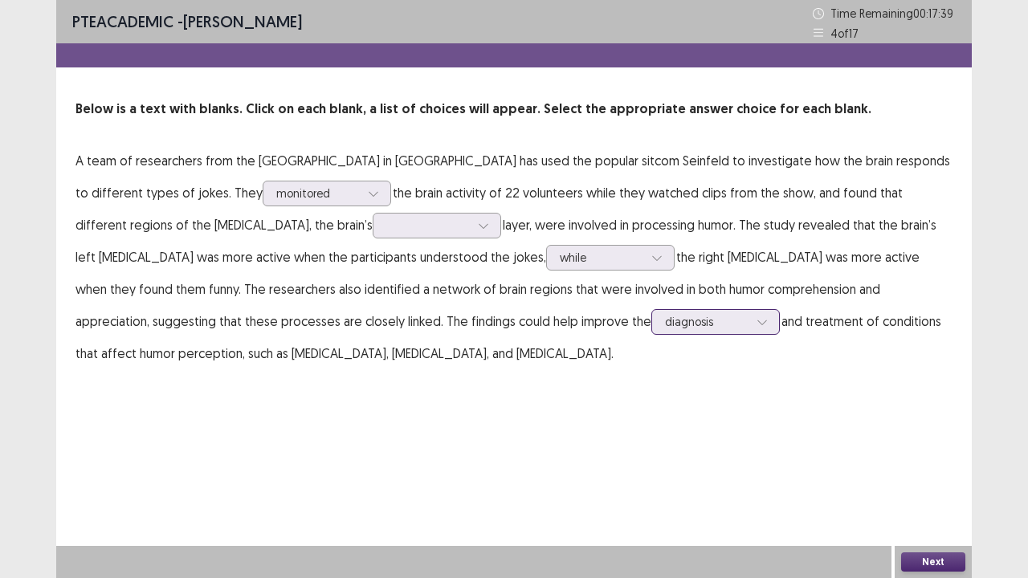
click at [665, 319] on div at bounding box center [707, 321] width 84 height 15
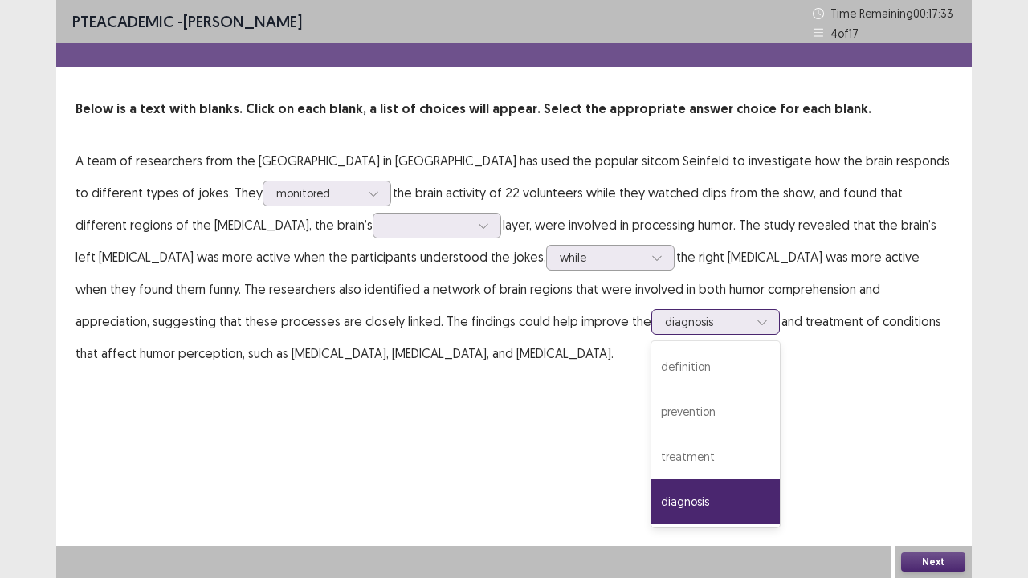
click at [665, 319] on div at bounding box center [707, 321] width 84 height 15
click at [652, 426] on div "prevention" at bounding box center [716, 412] width 129 height 45
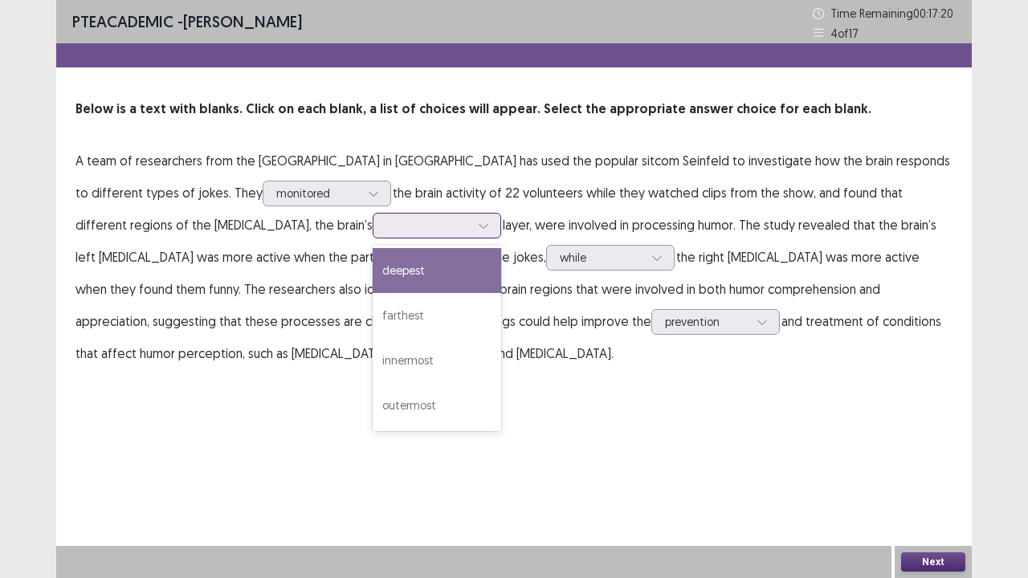
click at [386, 233] on div at bounding box center [428, 225] width 84 height 15
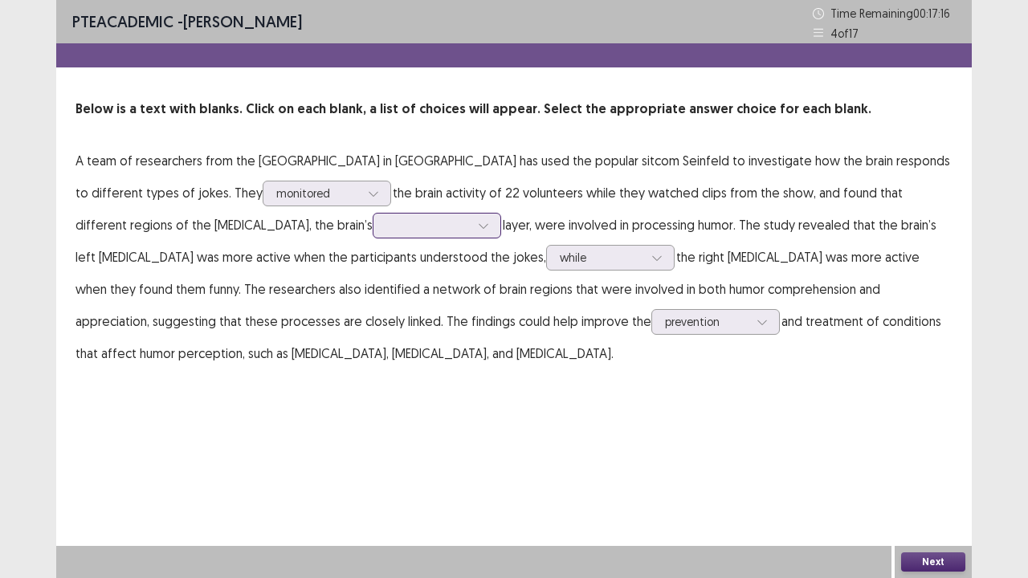
click at [386, 233] on div at bounding box center [428, 225] width 84 height 15
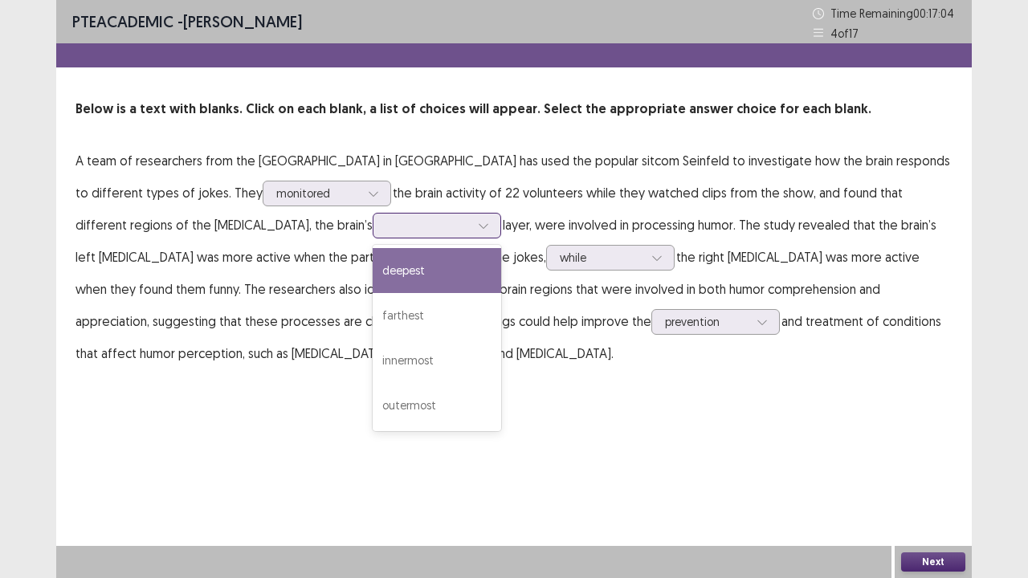
click at [386, 233] on div at bounding box center [428, 225] width 84 height 15
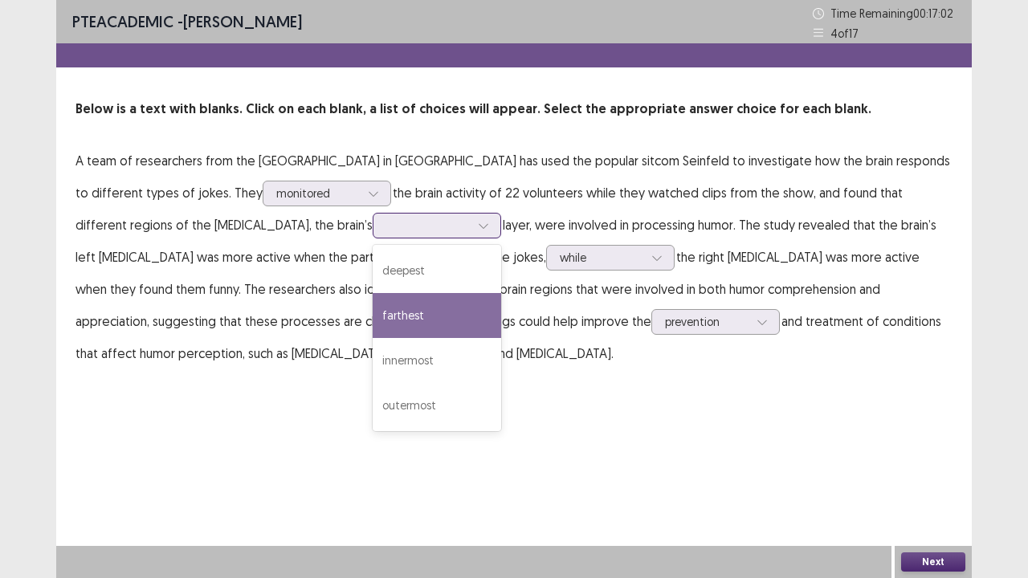
click at [373, 313] on div "farthest" at bounding box center [437, 315] width 129 height 45
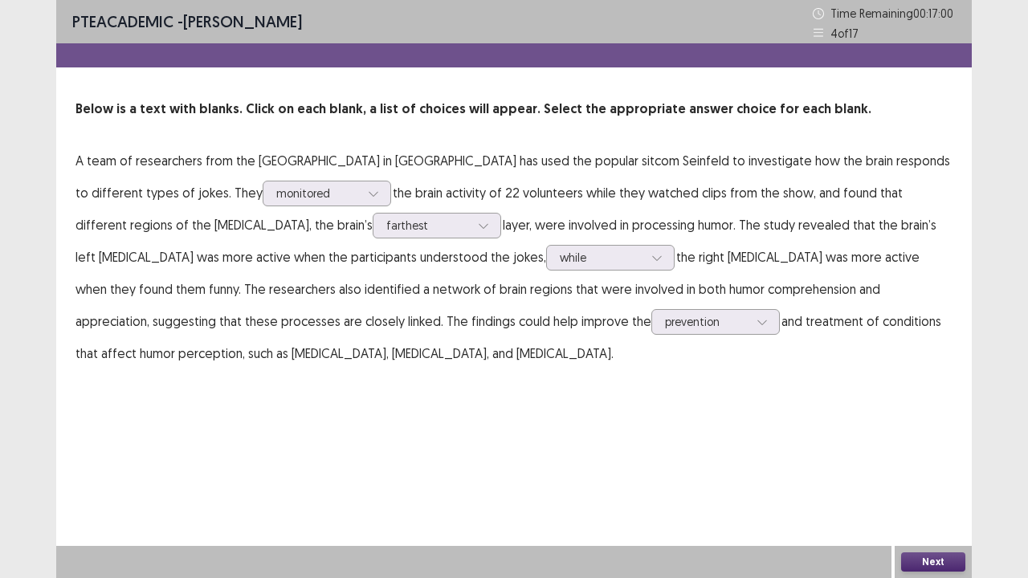
click at [934, 507] on button "Next" at bounding box center [933, 562] width 64 height 19
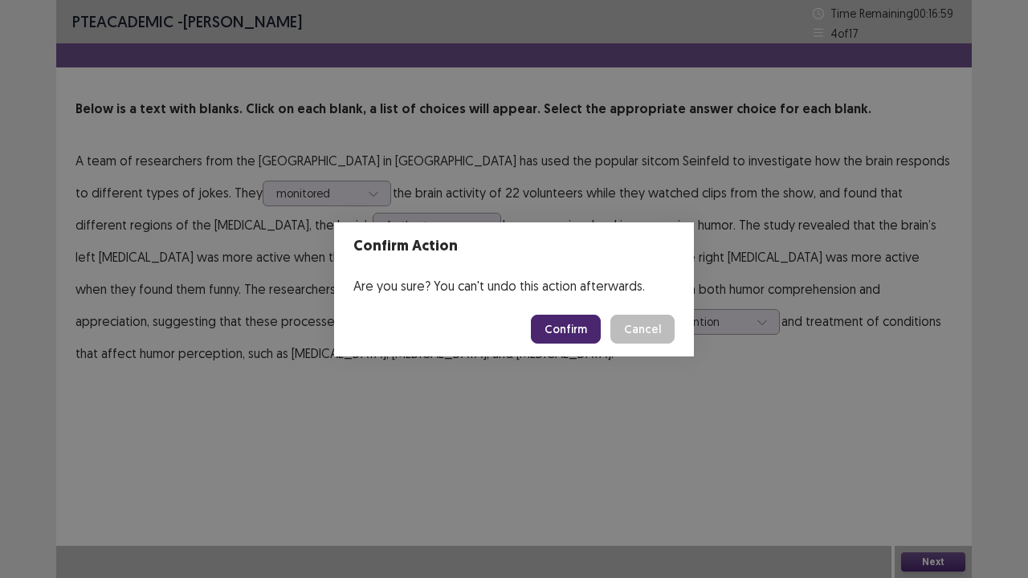
click at [570, 318] on button "Confirm" at bounding box center [566, 329] width 70 height 29
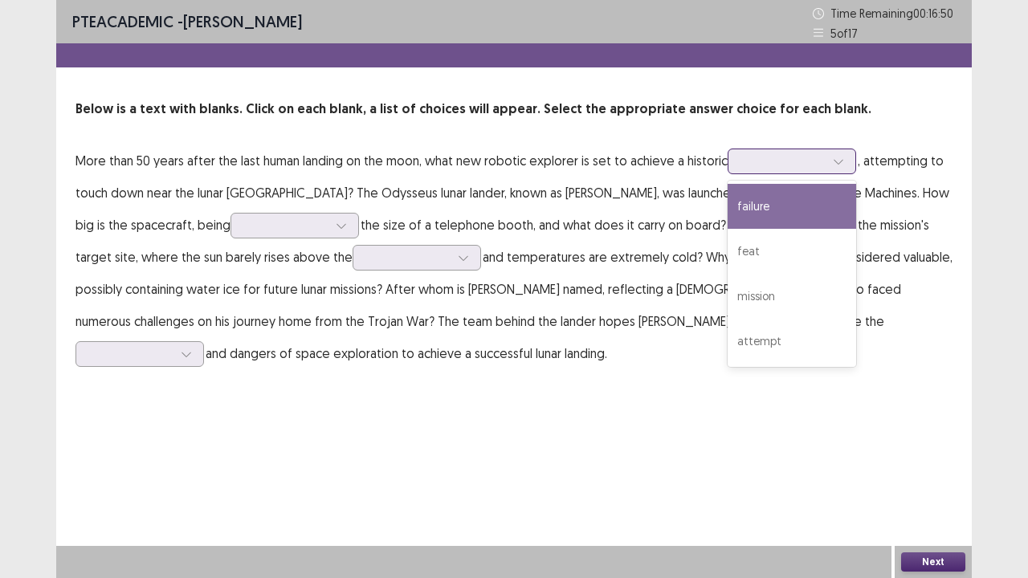
click at [771, 166] on div at bounding box center [784, 160] width 84 height 15
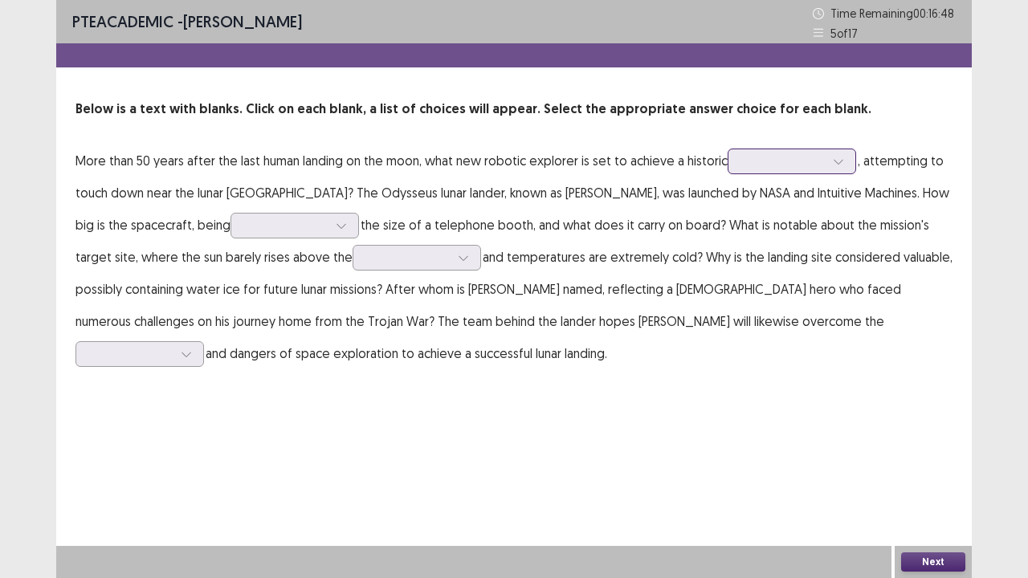
click at [771, 166] on div at bounding box center [784, 160] width 84 height 15
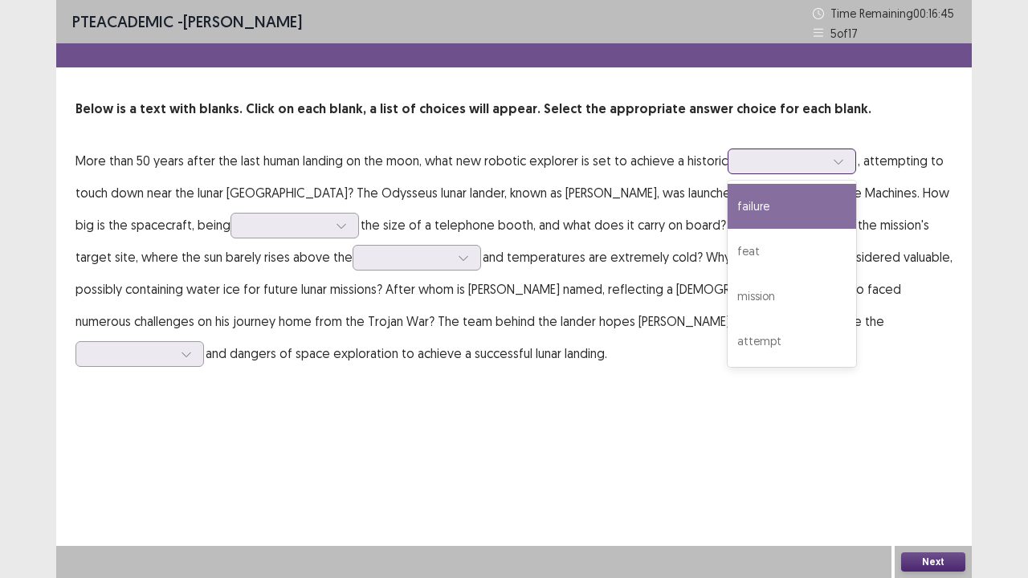
click at [771, 166] on div at bounding box center [784, 160] width 84 height 15
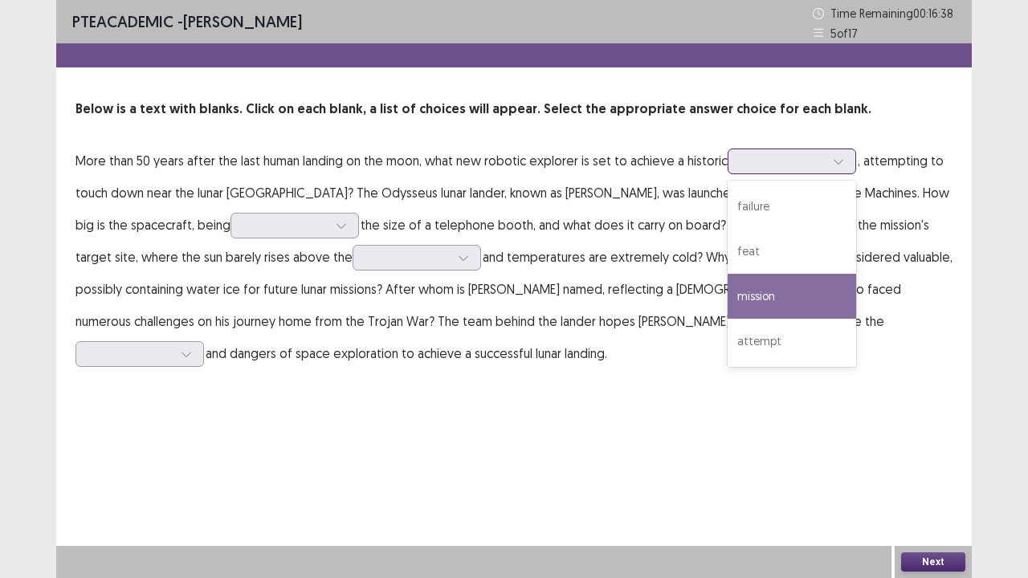
click at [750, 292] on div "mission" at bounding box center [792, 296] width 129 height 45
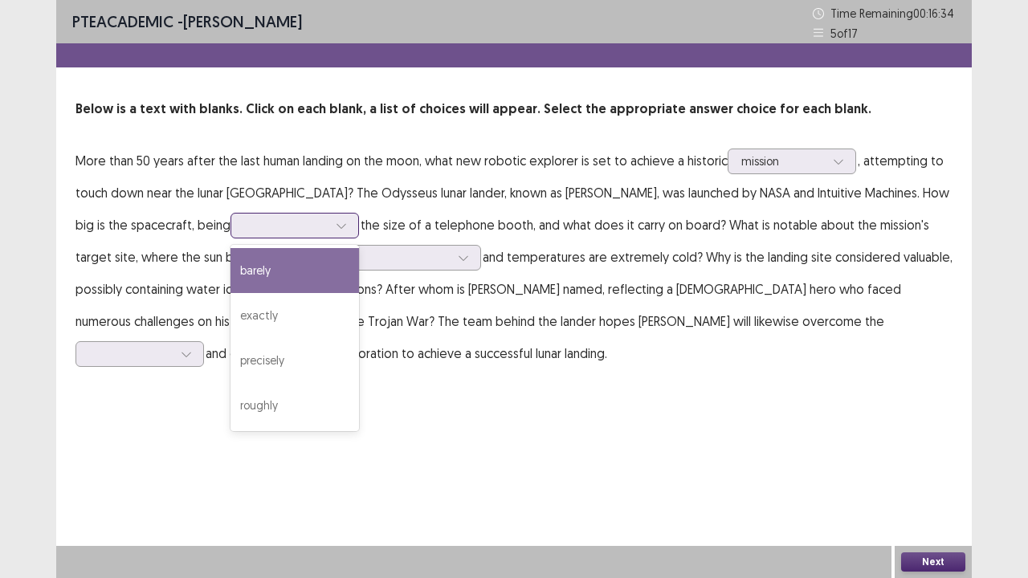
click at [244, 226] on div at bounding box center [286, 225] width 84 height 15
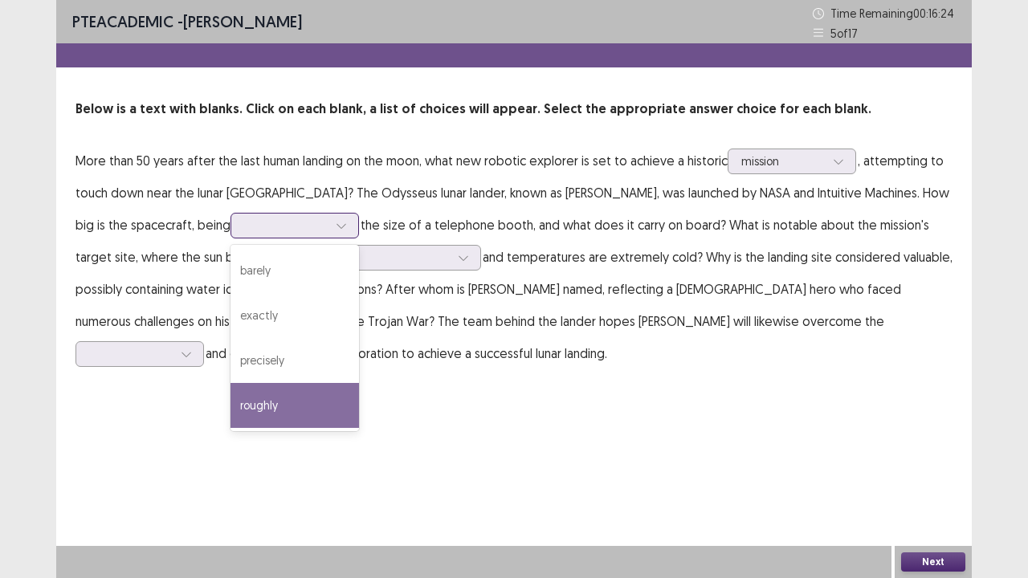
click at [231, 410] on div "roughly" at bounding box center [295, 405] width 129 height 45
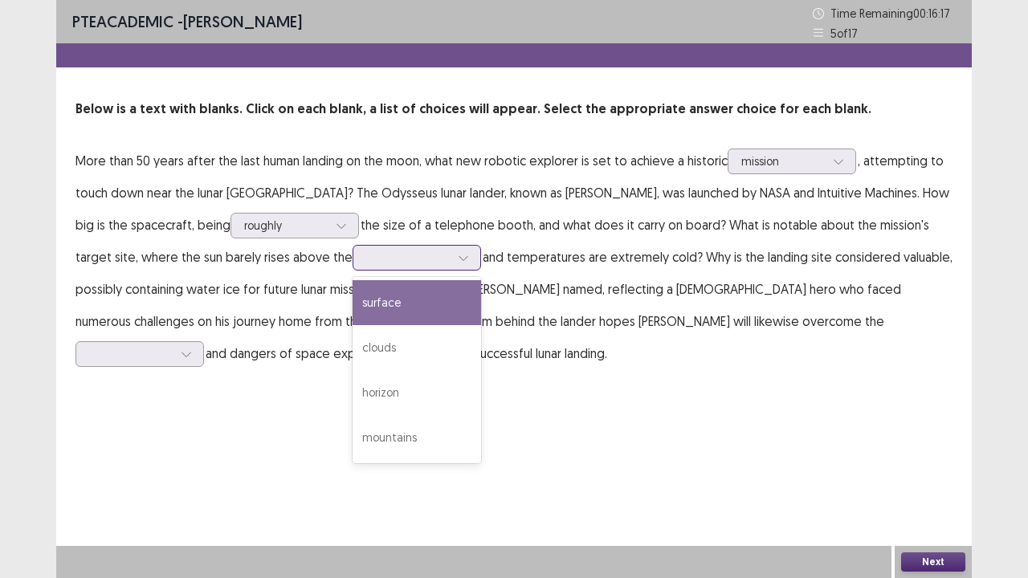
click at [366, 262] on div at bounding box center [408, 257] width 84 height 15
click at [358, 300] on div "surface" at bounding box center [417, 302] width 129 height 45
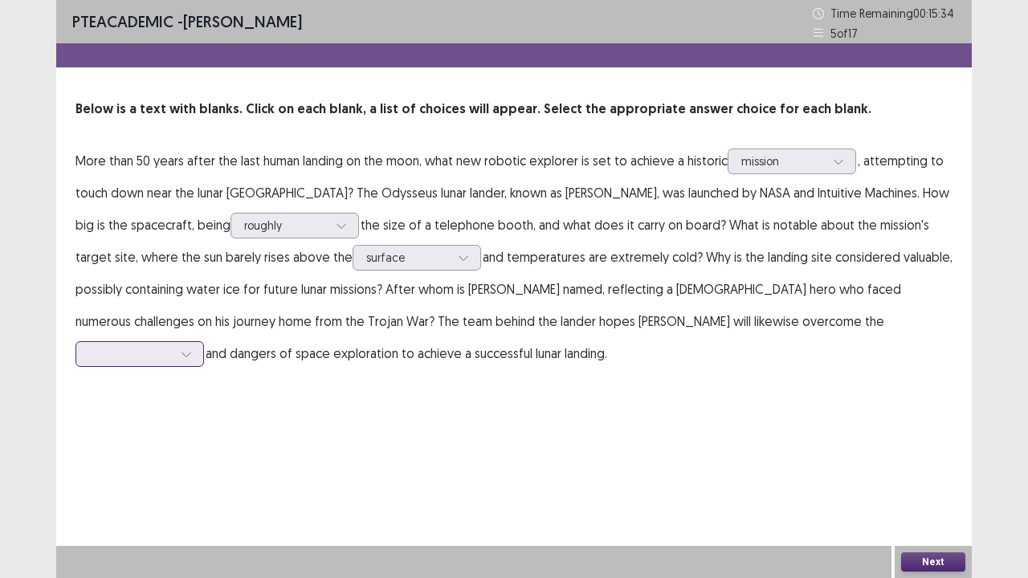
drag, startPoint x: 668, startPoint y: 306, endPoint x: 668, endPoint y: 323, distance: 16.9
click at [668, 323] on p "More than 50 years after the last human landing on the moon, what new robotic e…" at bounding box center [514, 257] width 877 height 225
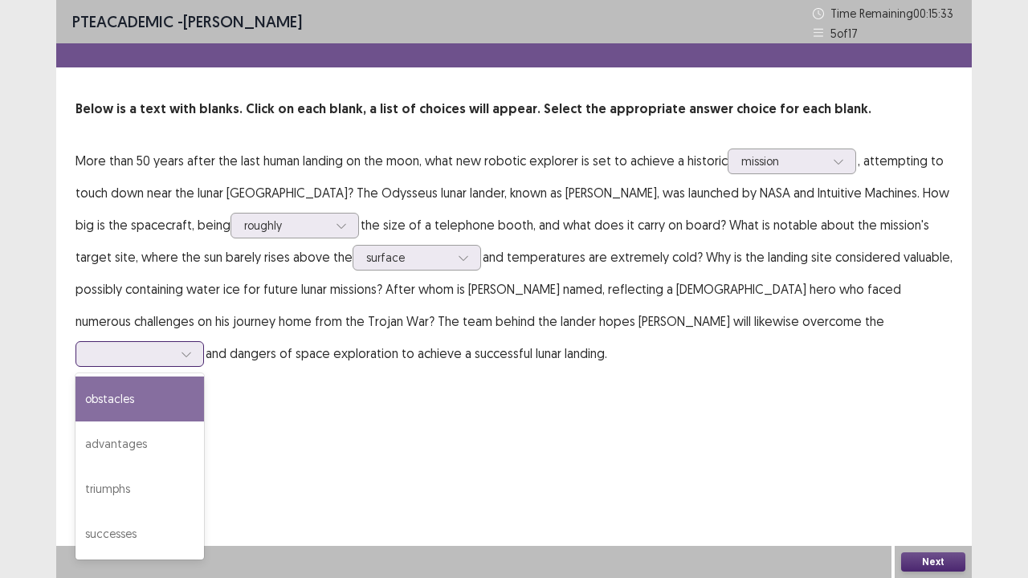
click at [173, 346] on div at bounding box center [131, 353] width 84 height 15
click at [204, 377] on div "obstacles" at bounding box center [140, 399] width 129 height 45
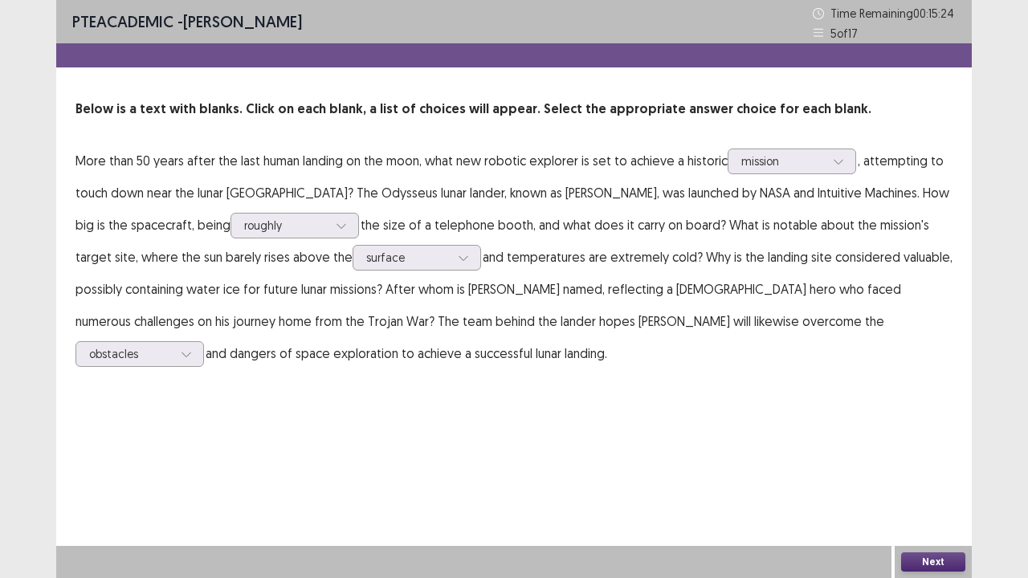
click at [912, 507] on button "Next" at bounding box center [933, 562] width 64 height 19
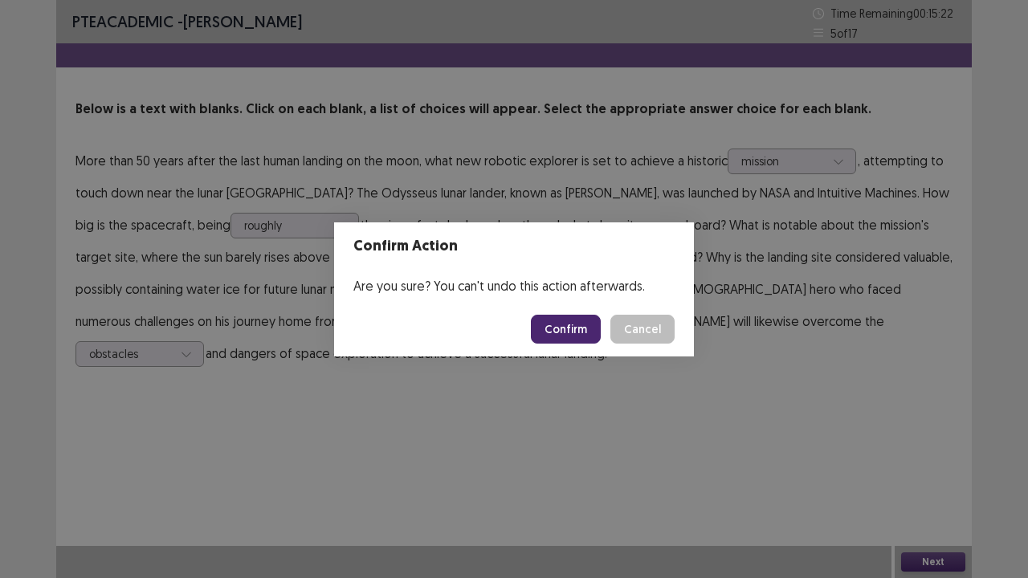
click at [574, 342] on button "Confirm" at bounding box center [566, 329] width 70 height 29
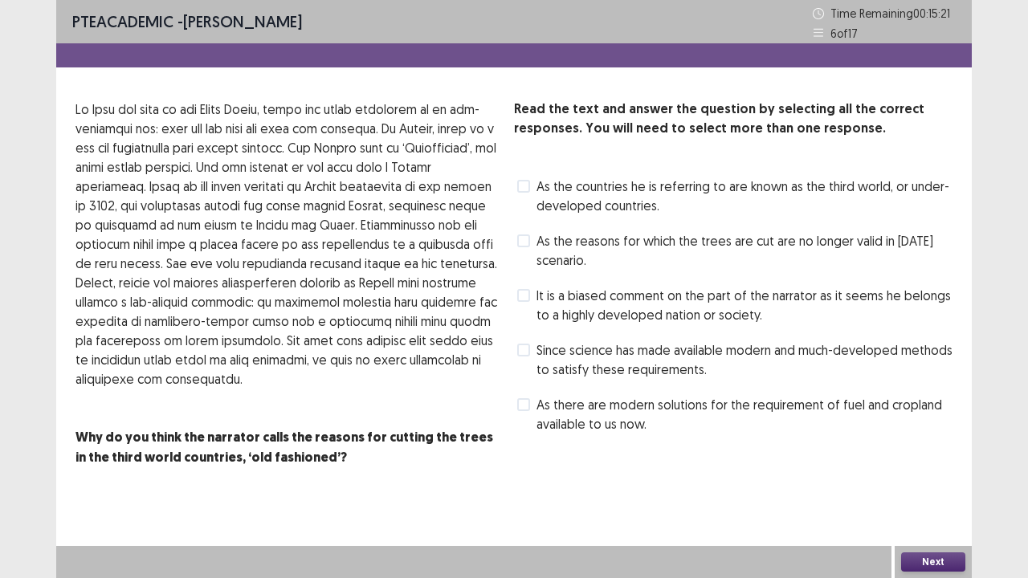
click at [525, 189] on span at bounding box center [523, 186] width 13 height 13
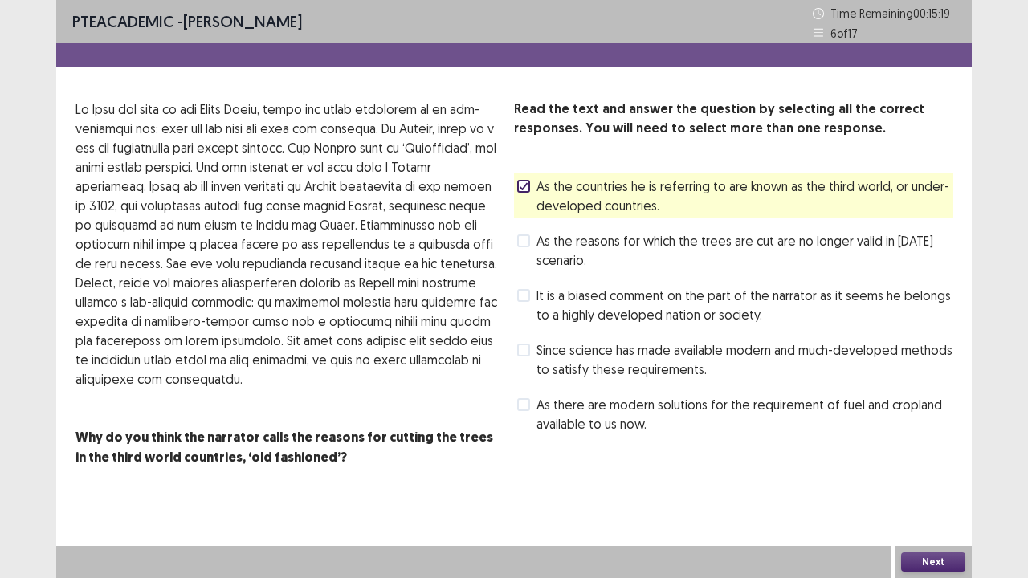
click at [922, 507] on button "Next" at bounding box center [933, 562] width 64 height 19
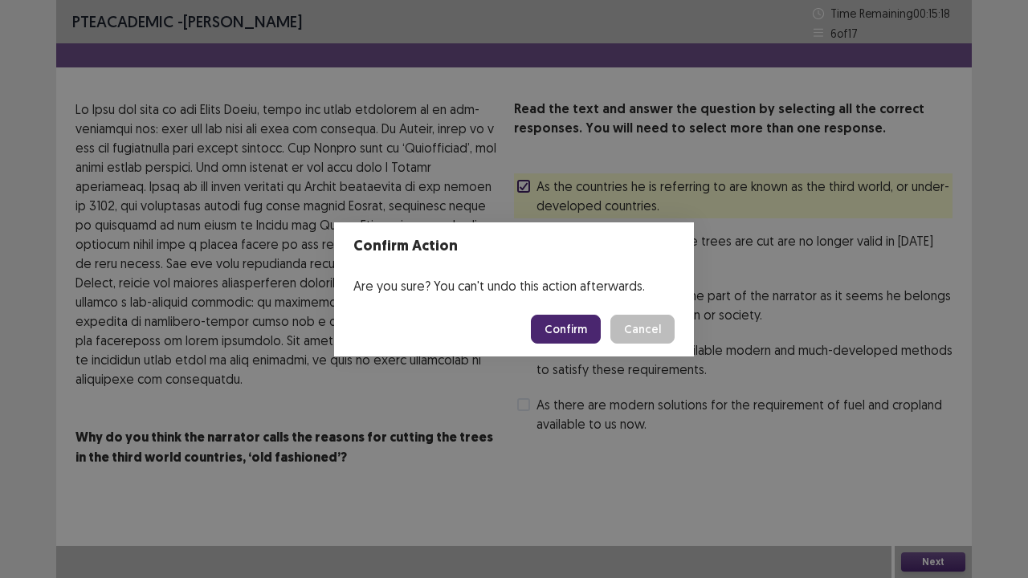
click at [572, 329] on button "Confirm" at bounding box center [566, 329] width 70 height 29
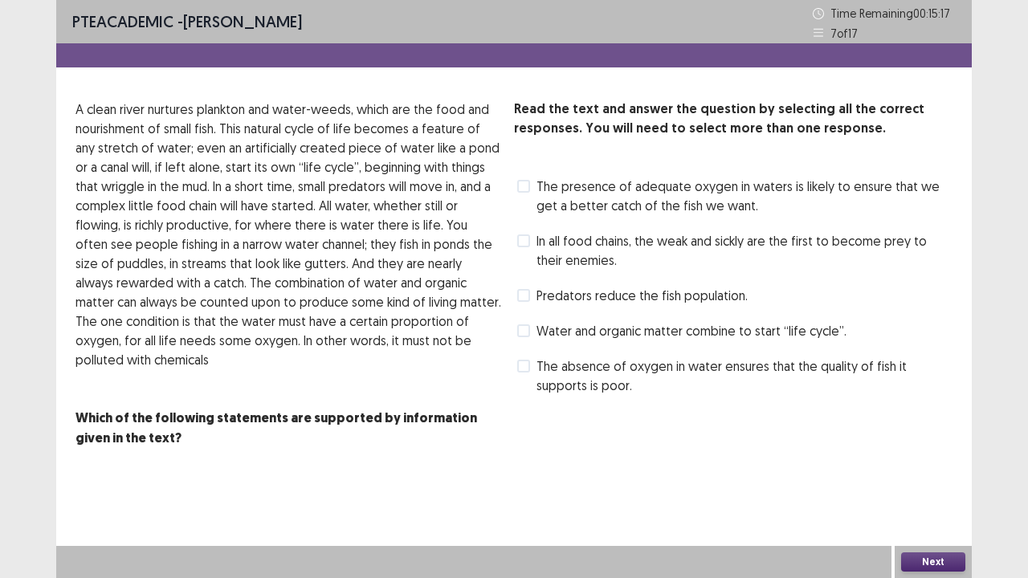
click at [522, 179] on label "The presence of adequate oxygen in waters is likely to ensure that we get a bet…" at bounding box center [734, 196] width 435 height 39
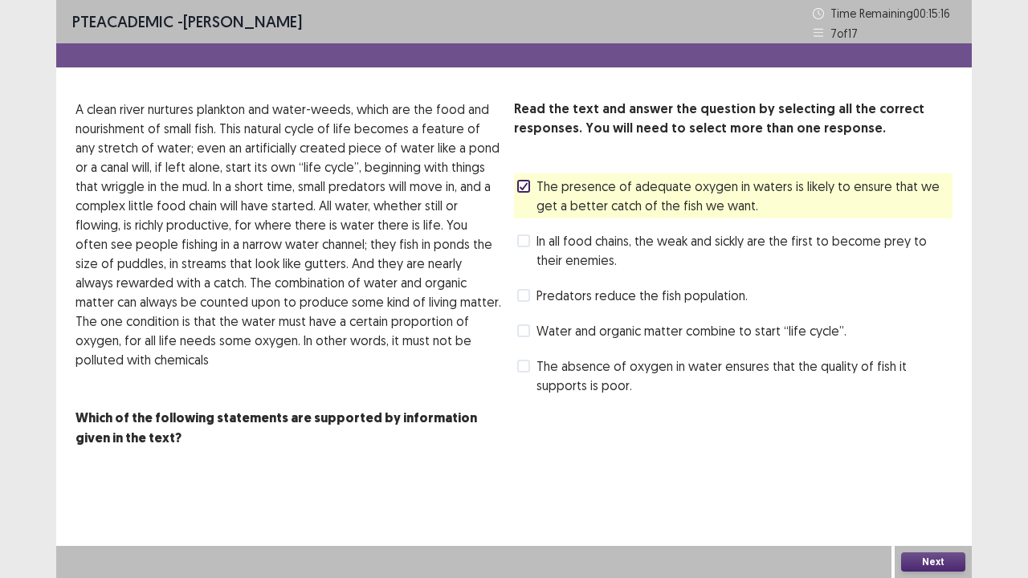
click at [934, 507] on button "Next" at bounding box center [933, 562] width 64 height 19
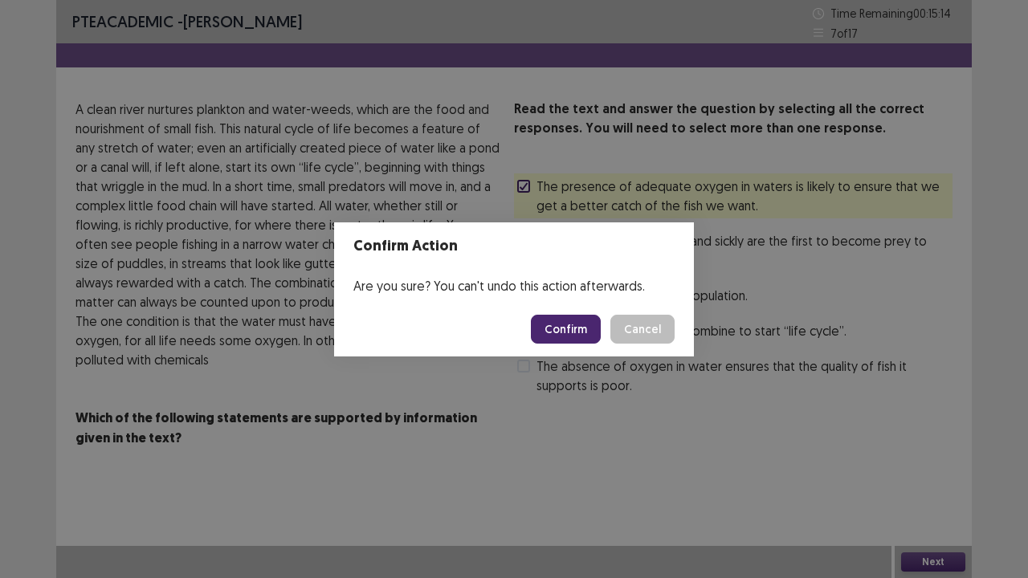
click at [577, 339] on button "Confirm" at bounding box center [566, 329] width 70 height 29
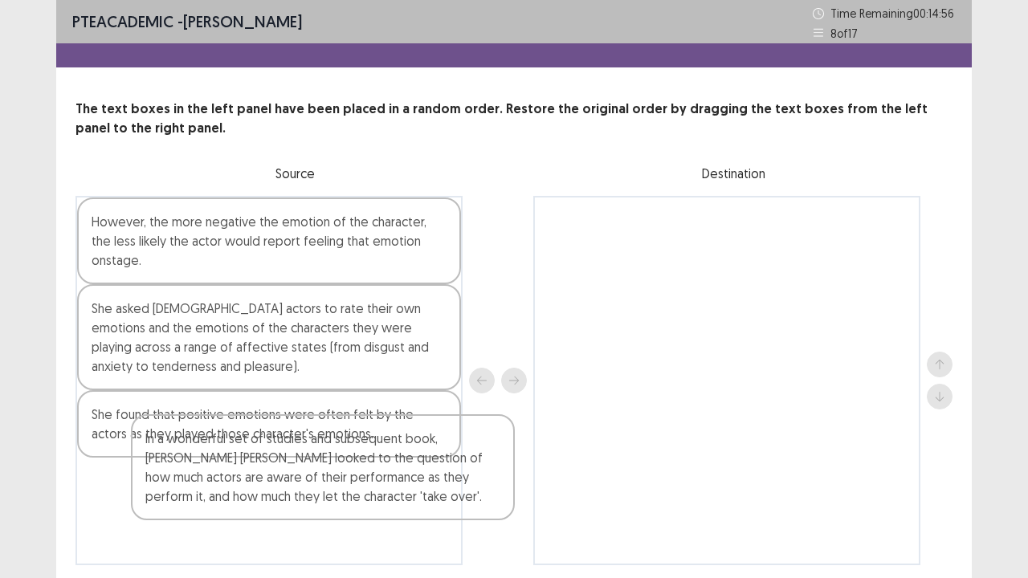
scroll to position [4, 0]
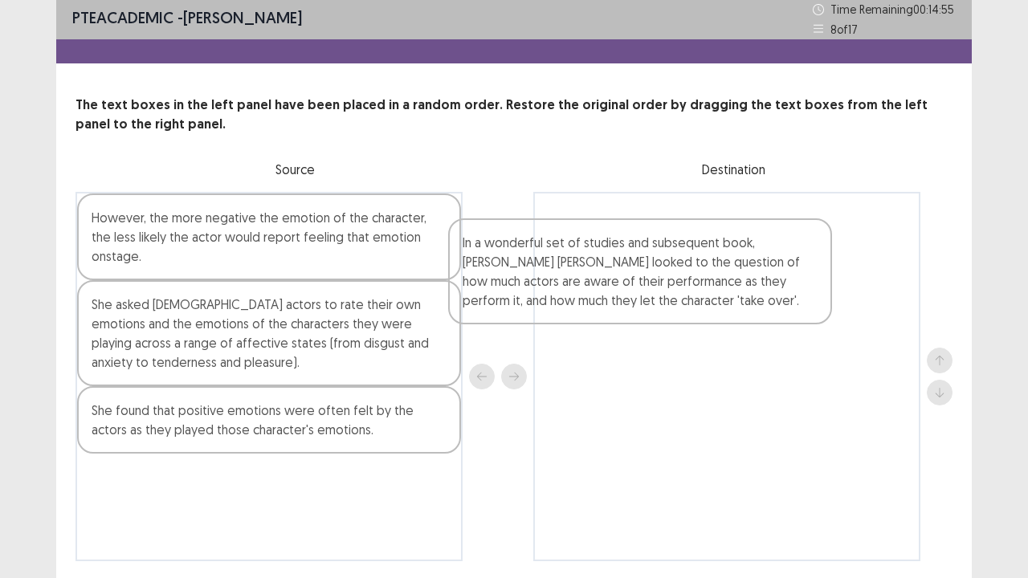
drag, startPoint x: 246, startPoint y: 502, endPoint x: 645, endPoint y: 269, distance: 462.3
click at [645, 269] on div "However, the more negative the emotion of the character, the less likely the ac…" at bounding box center [514, 377] width 877 height 370
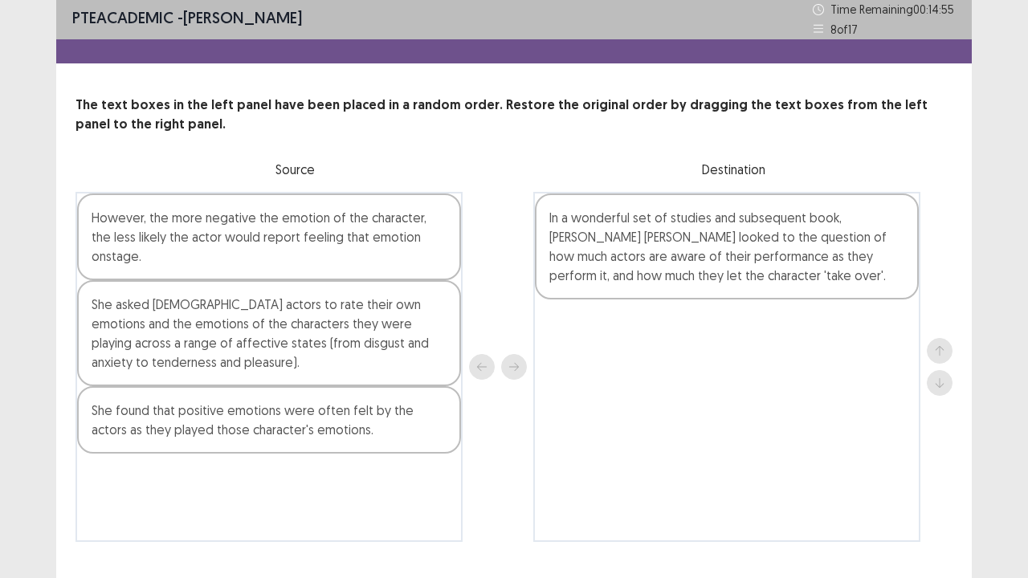
click at [645, 269] on div "In a wonderful set of studies and subsequent book, [PERSON_NAME] [PERSON_NAME] …" at bounding box center [726, 367] width 387 height 350
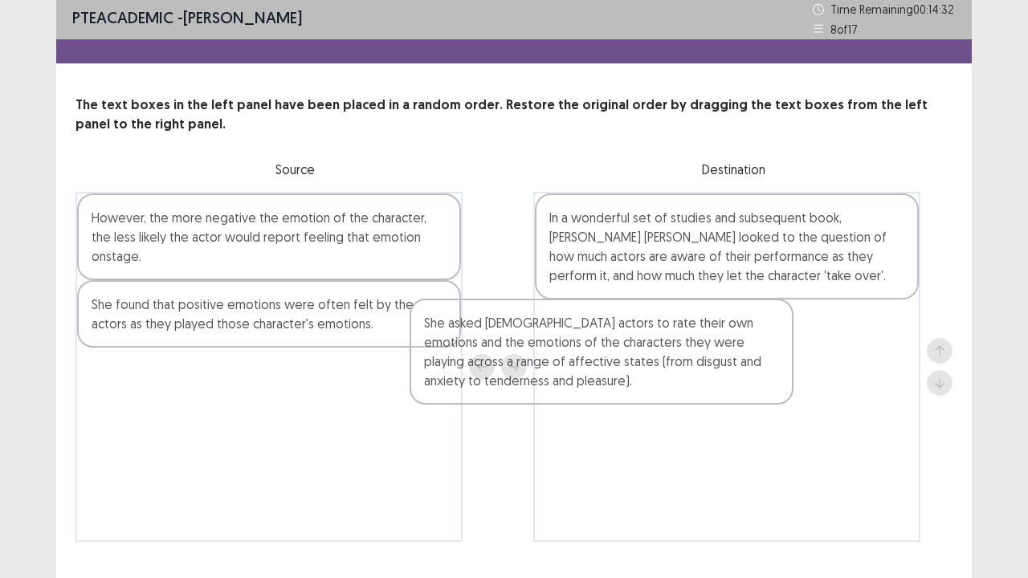
drag, startPoint x: 197, startPoint y: 319, endPoint x: 538, endPoint y: 357, distance: 343.5
click at [538, 357] on div "However, the more negative the emotion of the character, the less likely the ac…" at bounding box center [514, 367] width 877 height 350
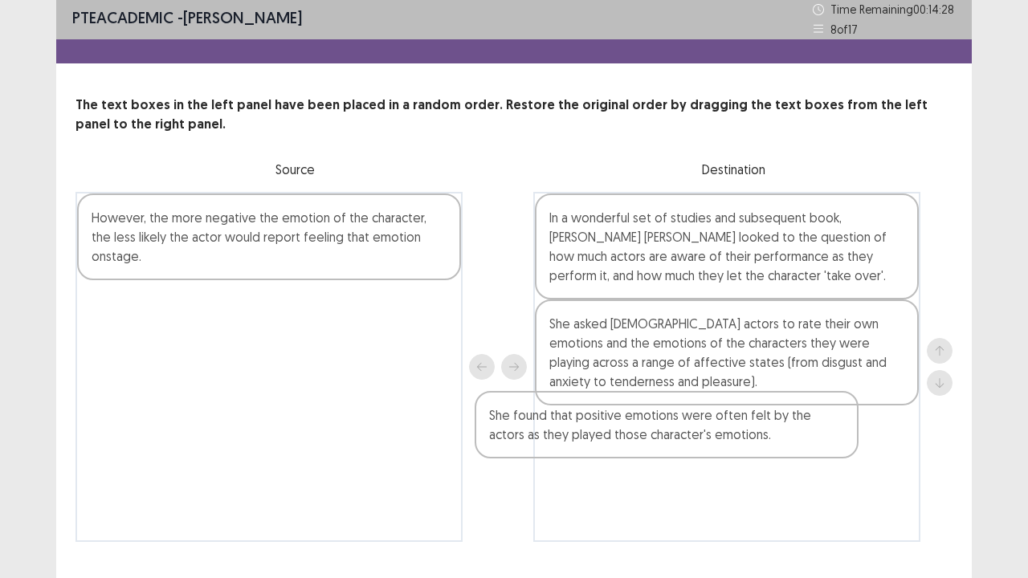
drag, startPoint x: 189, startPoint y: 304, endPoint x: 593, endPoint y: 439, distance: 426.1
click at [593, 439] on div "However, the more negative the emotion of the character, the less likely the ac…" at bounding box center [514, 367] width 877 height 350
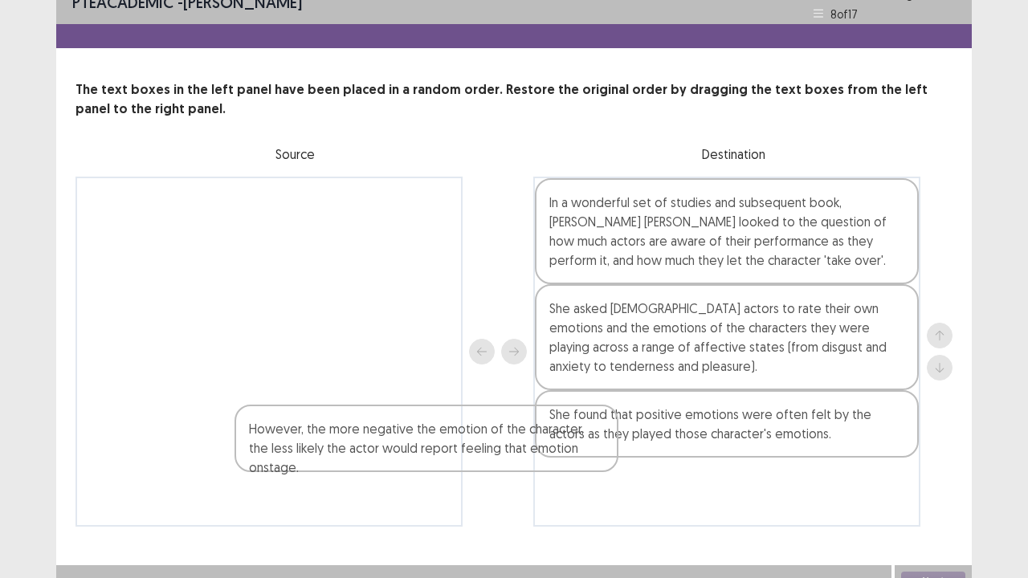
scroll to position [39, 0]
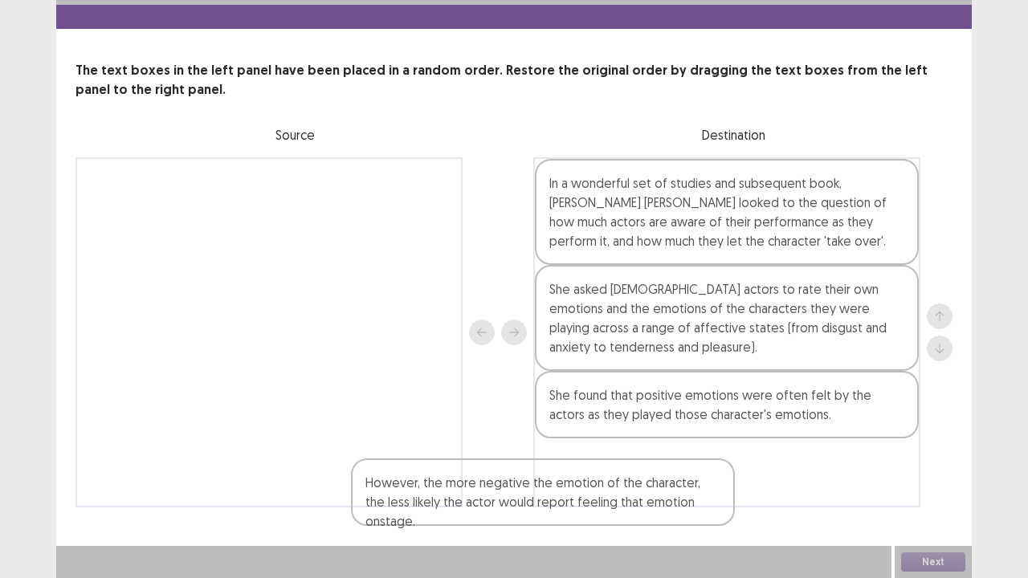
drag, startPoint x: 370, startPoint y: 243, endPoint x: 660, endPoint y: 514, distance: 396.8
click at [660, 507] on div "PTE academic - [PERSON_NAME] Time Remaining 00 : 14 : 26 8 of 17 The text boxes…" at bounding box center [514, 250] width 916 height 578
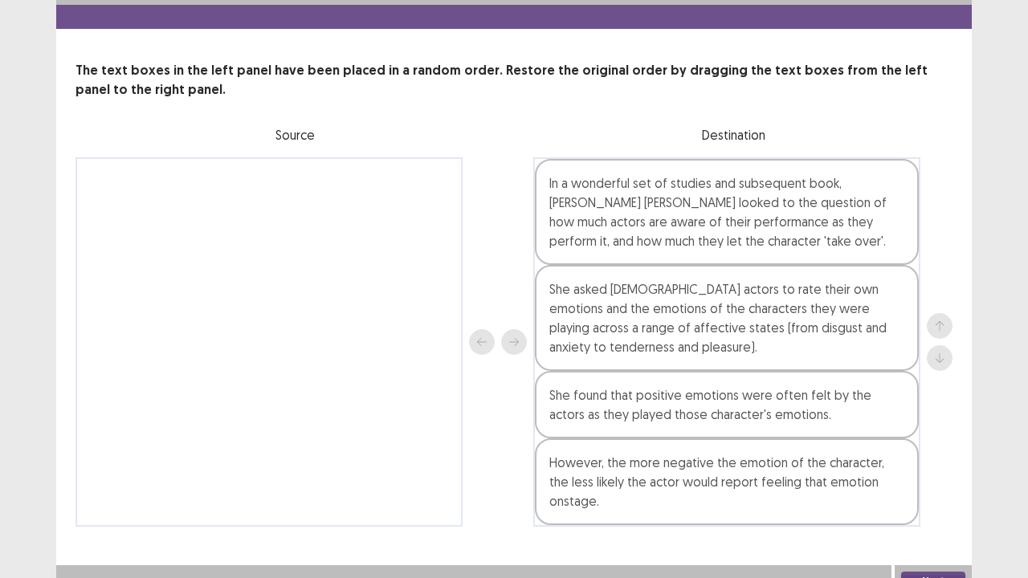
click at [932, 507] on button "Next" at bounding box center [933, 581] width 64 height 19
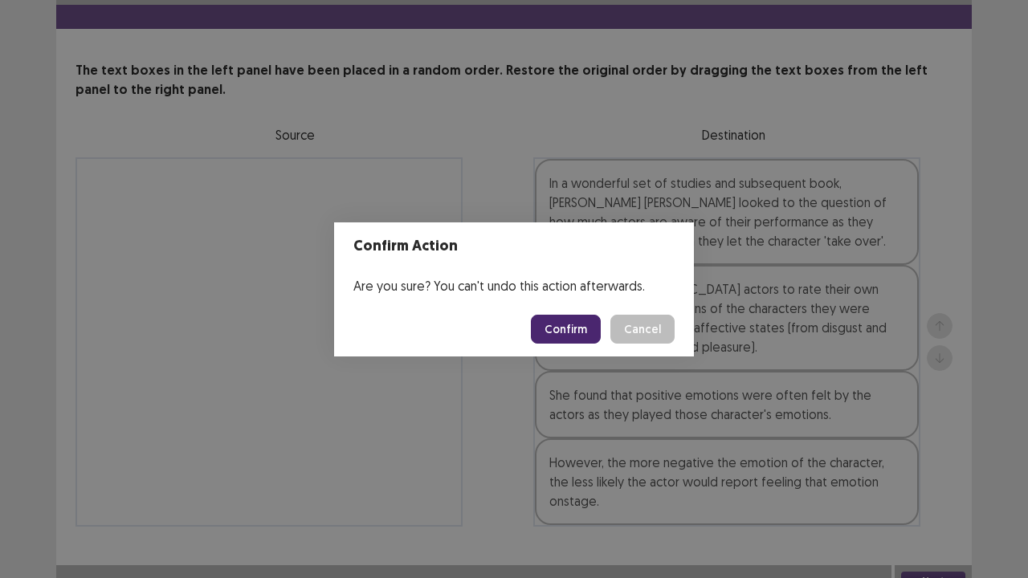
click at [574, 329] on button "Confirm" at bounding box center [566, 329] width 70 height 29
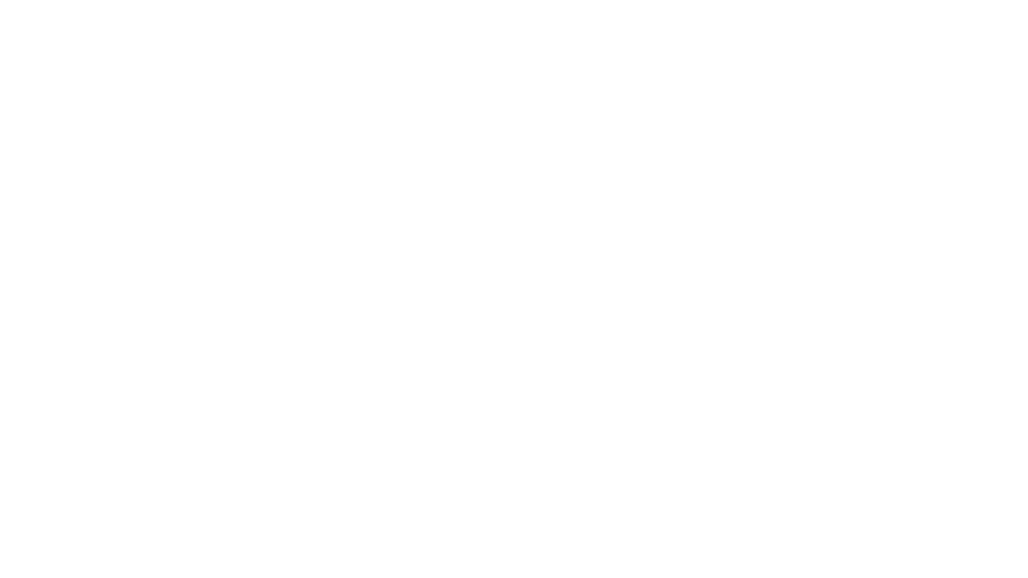
scroll to position [0, 0]
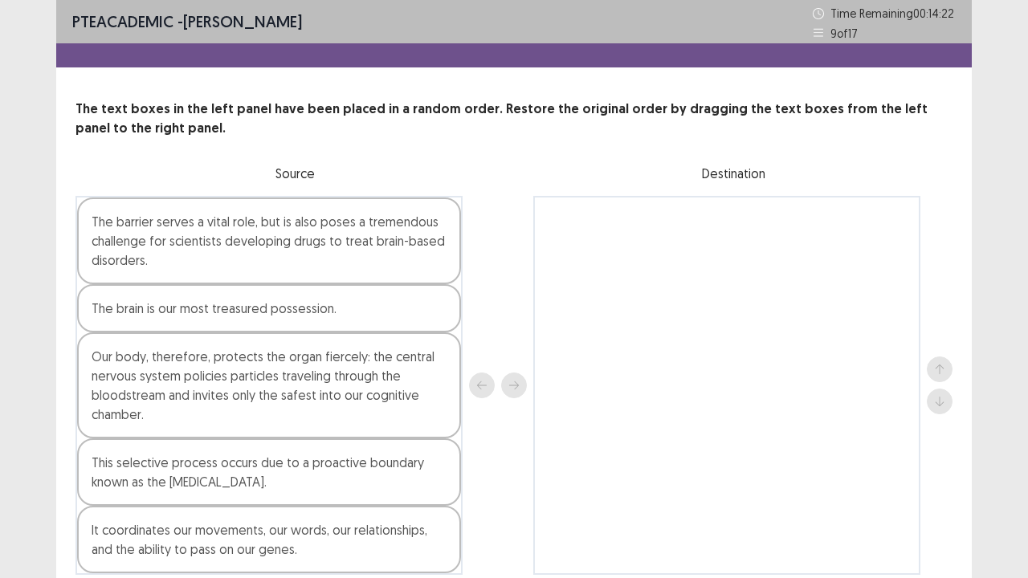
click at [509, 219] on div at bounding box center [498, 385] width 58 height 379
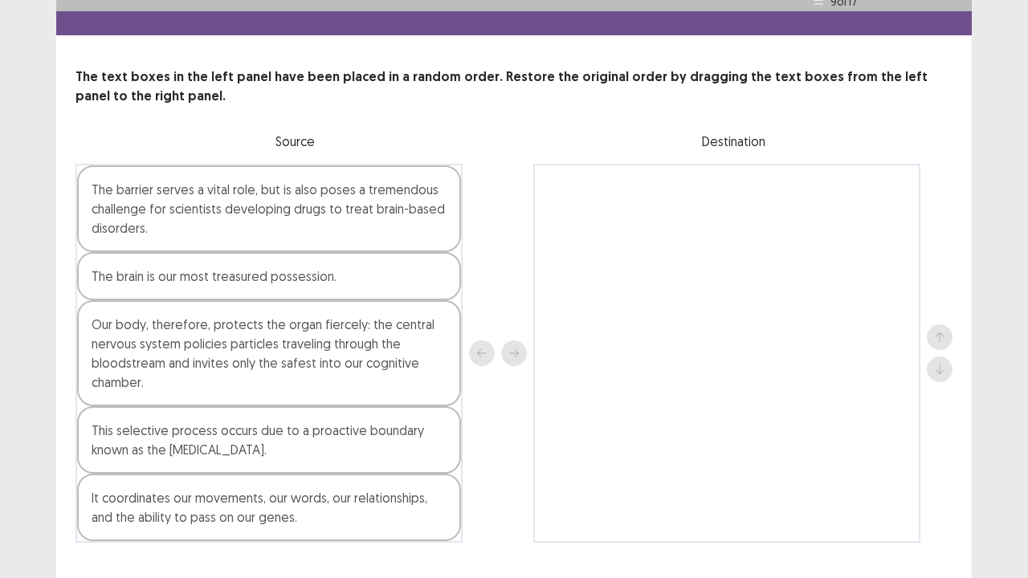
scroll to position [64, 0]
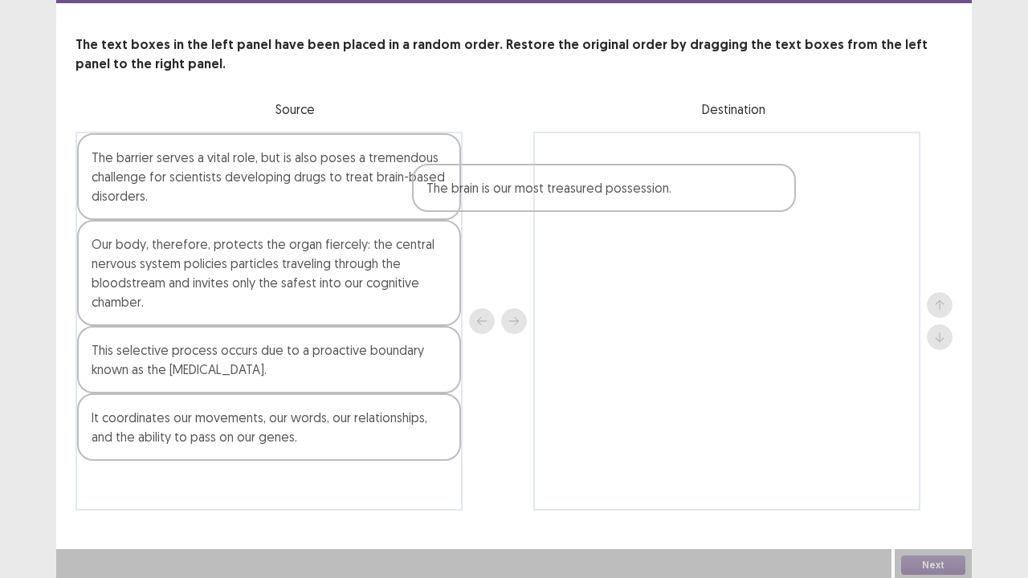
drag, startPoint x: 272, startPoint y: 245, endPoint x: 627, endPoint y: 188, distance: 359.7
click at [627, 188] on div "The barrier serves a vital role, but is also poses a tremendous challenge for s…" at bounding box center [514, 321] width 877 height 379
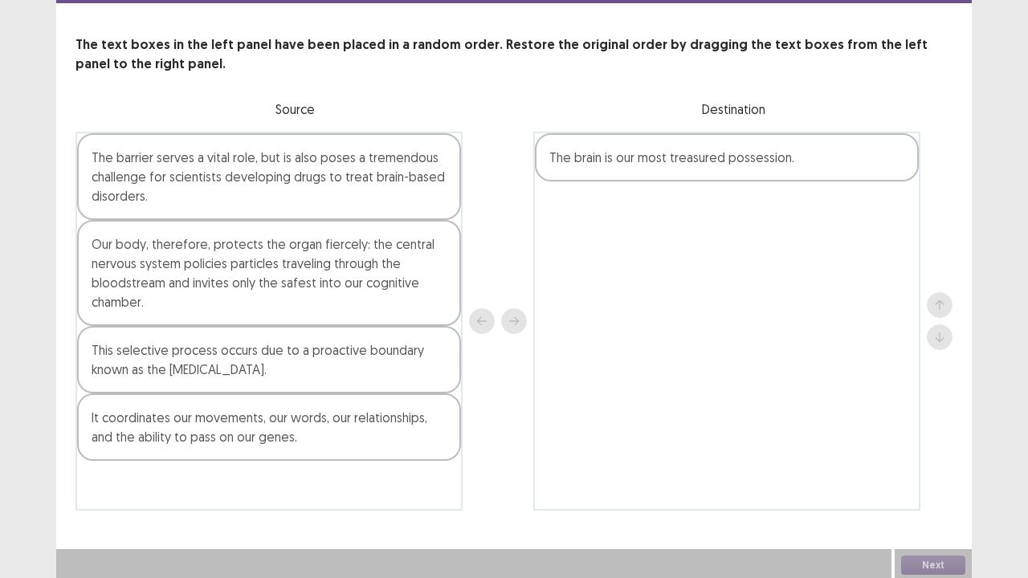
scroll to position [65, 0]
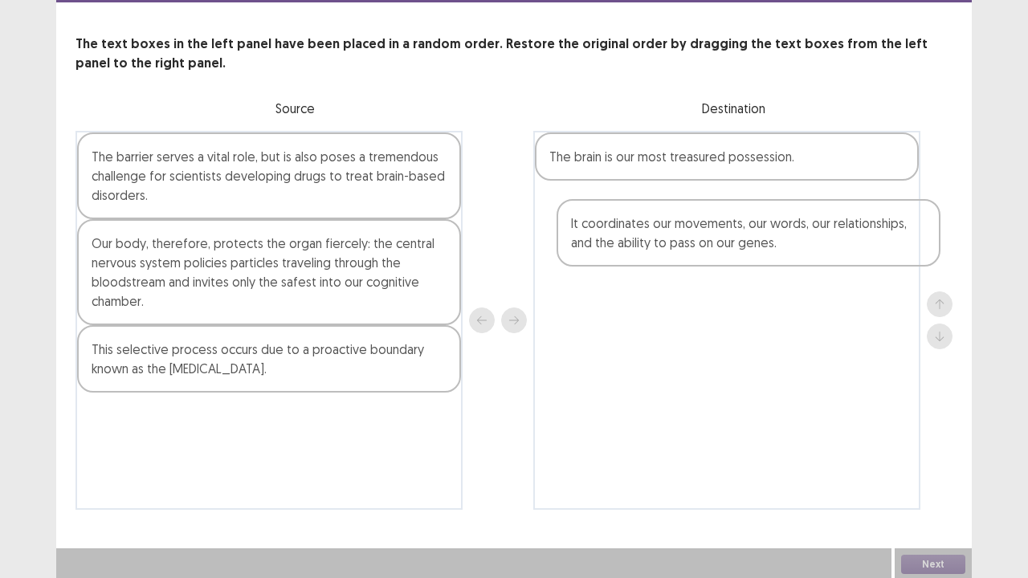
drag, startPoint x: 148, startPoint y: 440, endPoint x: 634, endPoint y: 243, distance: 524.7
click at [634, 243] on div "The barrier serves a vital role, but is also poses a tremendous challenge for s…" at bounding box center [514, 320] width 877 height 379
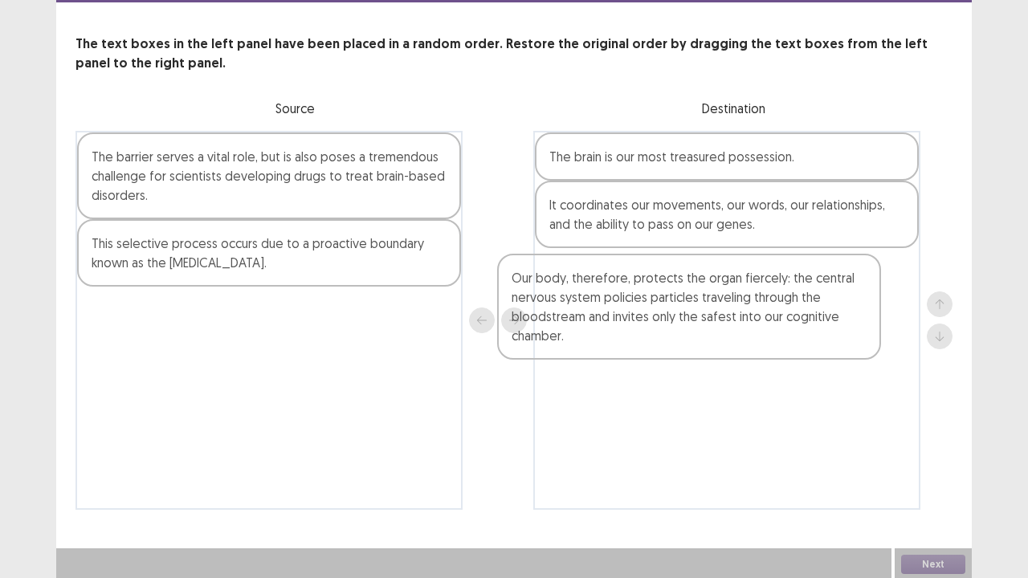
drag, startPoint x: 214, startPoint y: 288, endPoint x: 667, endPoint y: 322, distance: 454.4
click at [667, 322] on div "The barrier serves a vital role, but is also poses a tremendous challenge for s…" at bounding box center [514, 320] width 877 height 379
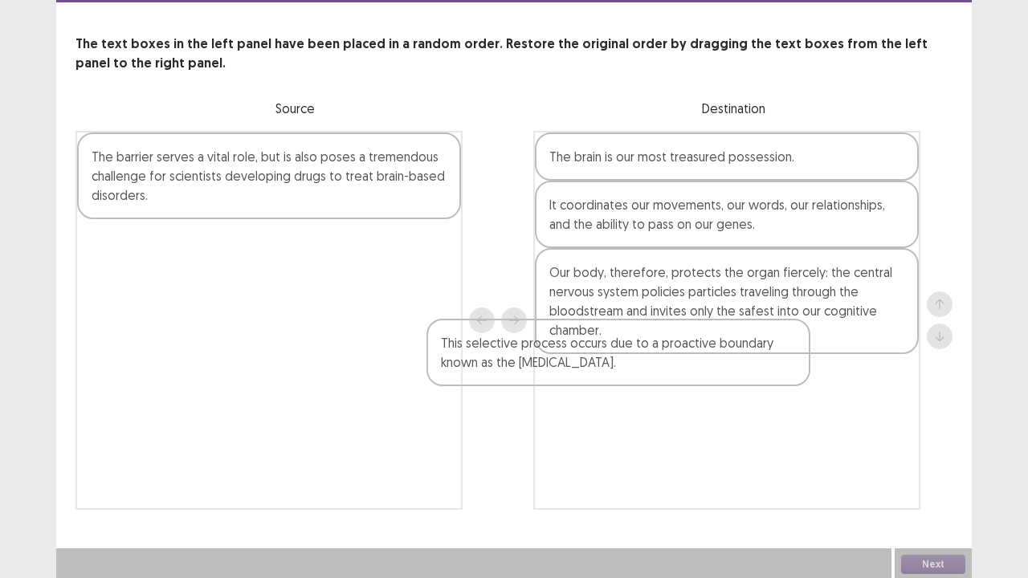
drag, startPoint x: 356, startPoint y: 275, endPoint x: 723, endPoint y: 392, distance: 385.4
click at [723, 392] on div "The barrier serves a vital role, but is also poses a tremendous challenge for s…" at bounding box center [514, 320] width 877 height 379
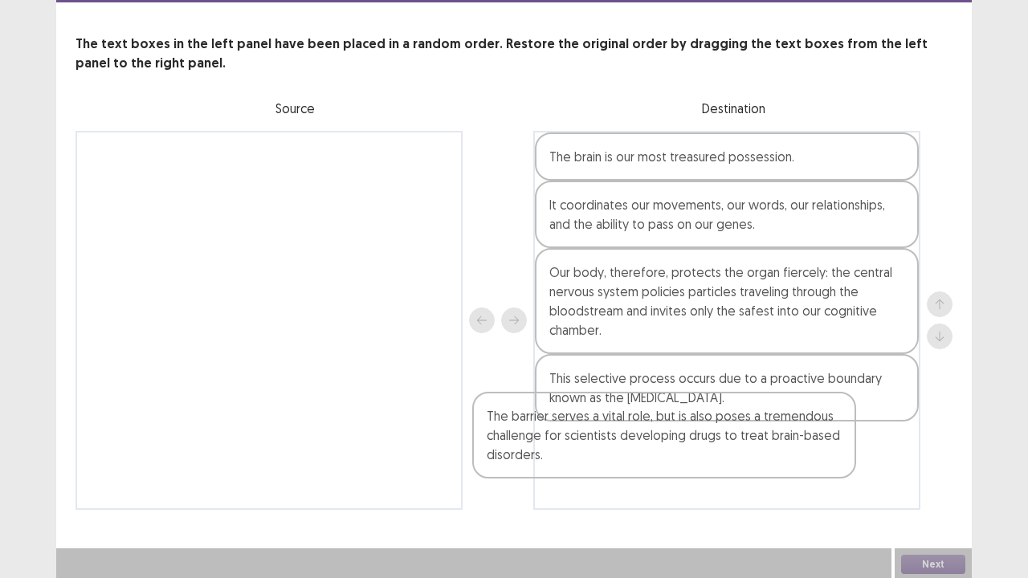
scroll to position [67, 0]
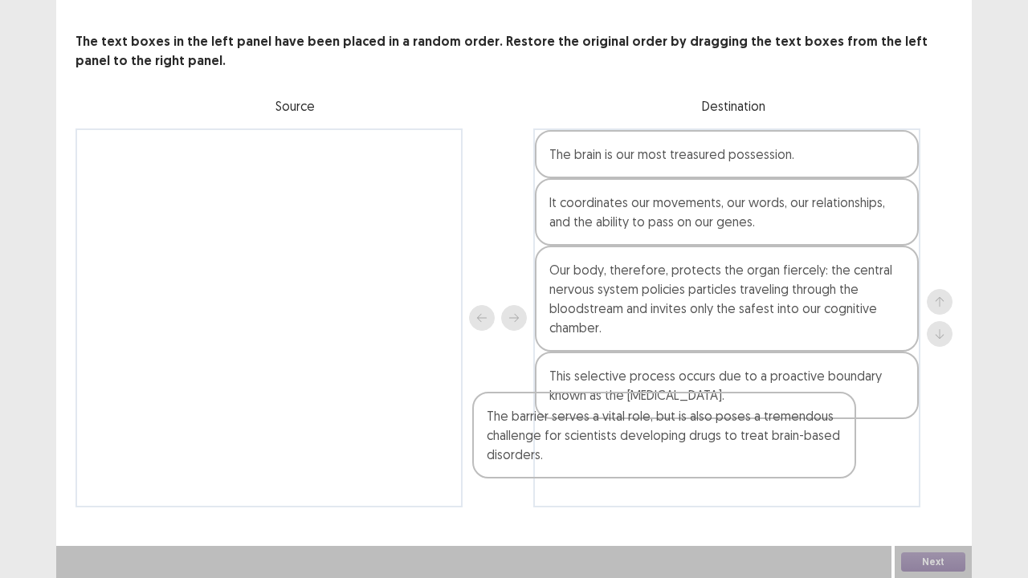
drag, startPoint x: 265, startPoint y: 180, endPoint x: 663, endPoint y: 443, distance: 477.1
click at [663, 443] on div "The barrier serves a vital role, but is also poses a tremendous challenge for s…" at bounding box center [514, 318] width 877 height 379
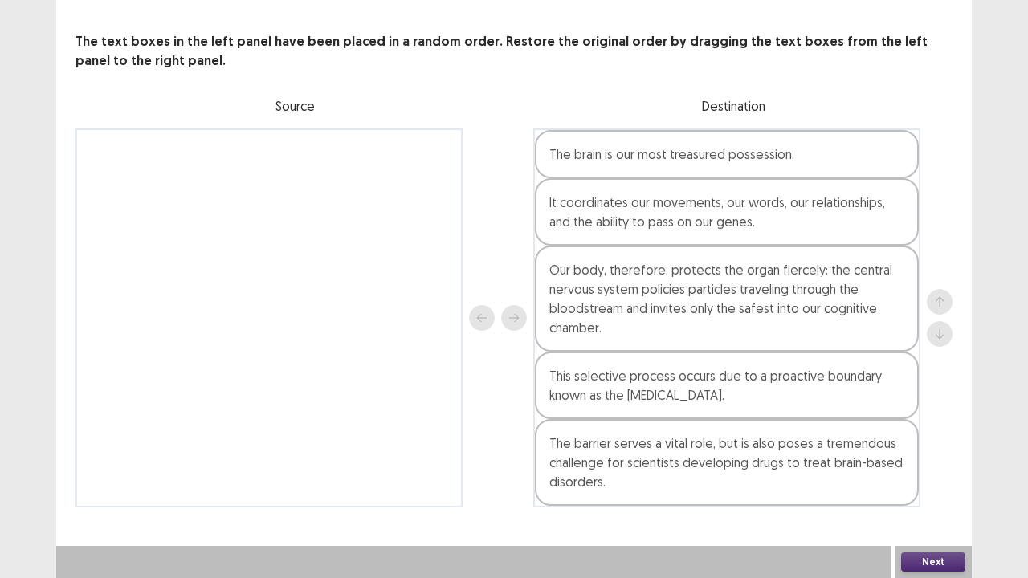
click at [932, 507] on button "Next" at bounding box center [933, 562] width 64 height 19
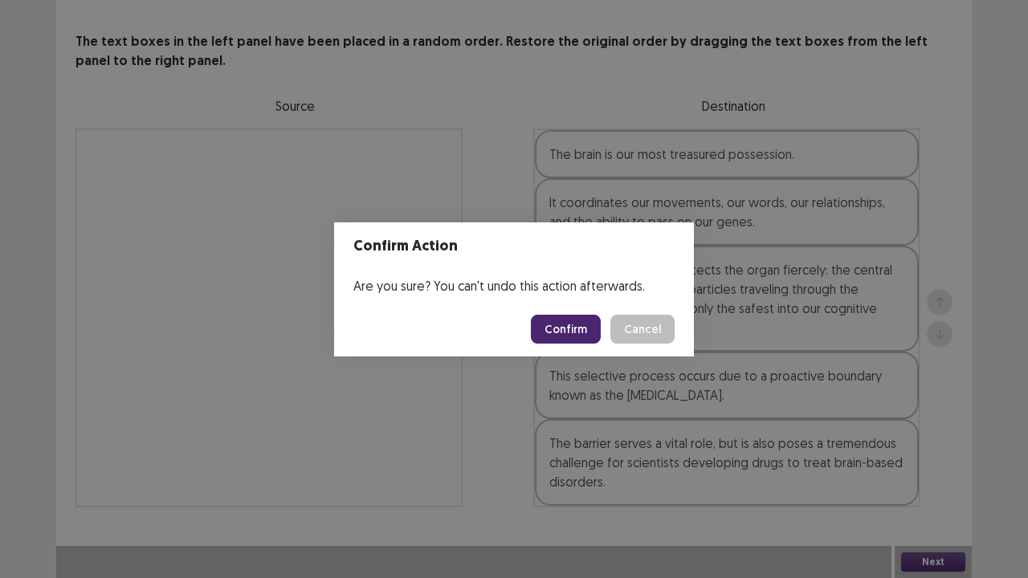
click at [580, 320] on button "Confirm" at bounding box center [566, 329] width 70 height 29
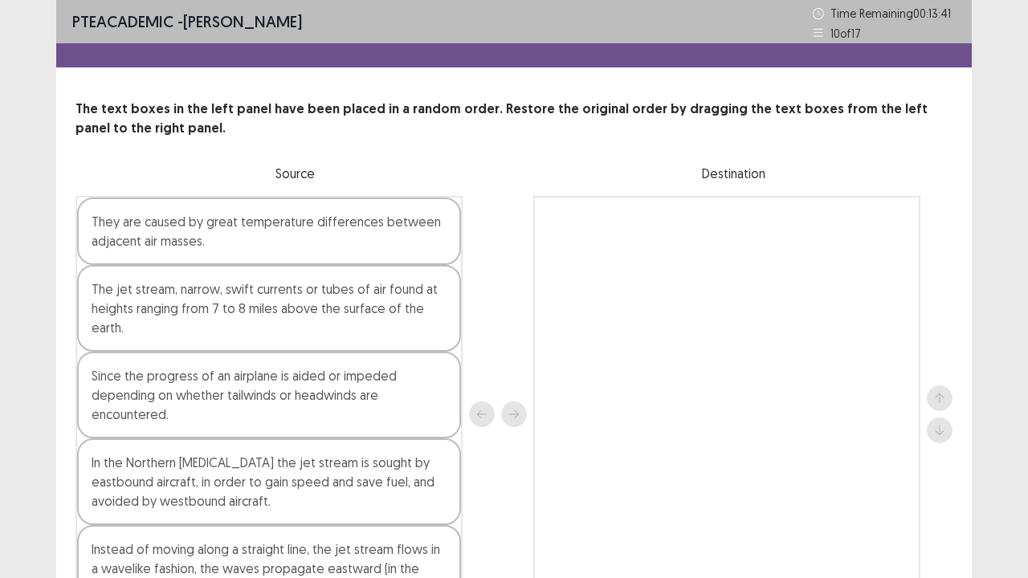
click at [482, 182] on p "Source" at bounding box center [295, 173] width 439 height 19
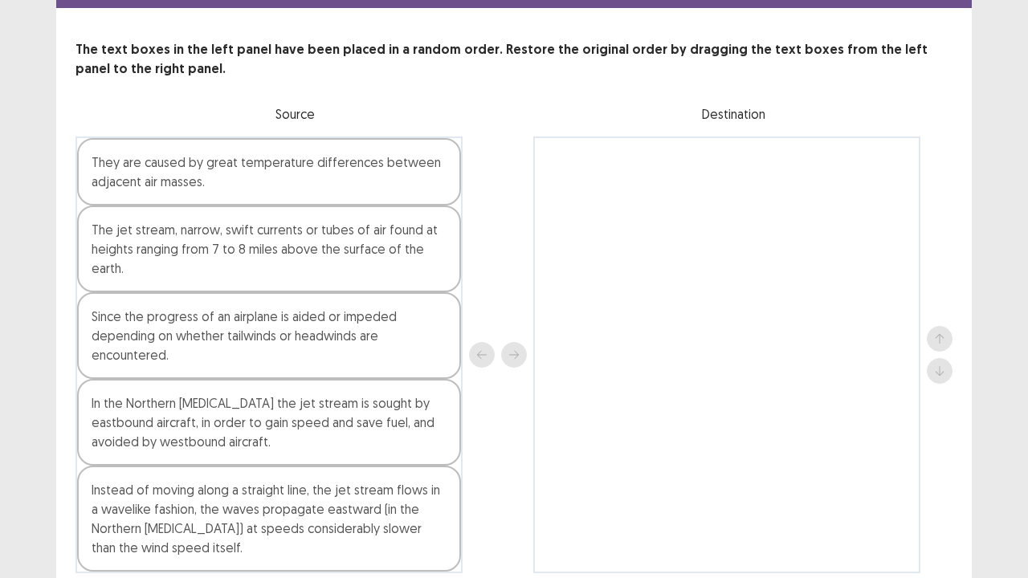
scroll to position [64, 0]
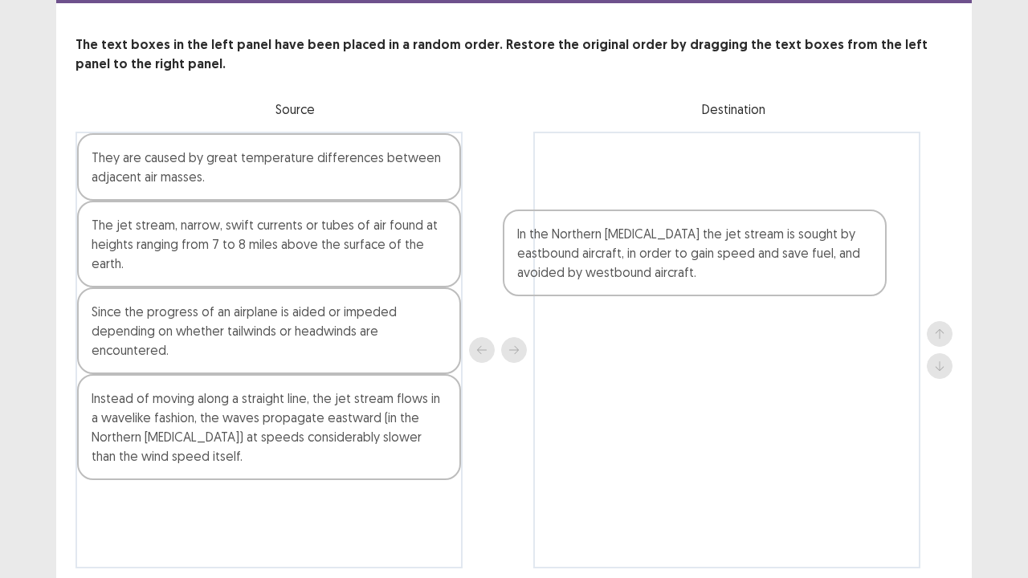
drag, startPoint x: 182, startPoint y: 432, endPoint x: 628, endPoint y: 256, distance: 480.1
click at [628, 256] on div "They are caused by great temperature differences between adjacent air masses. T…" at bounding box center [514, 350] width 877 height 437
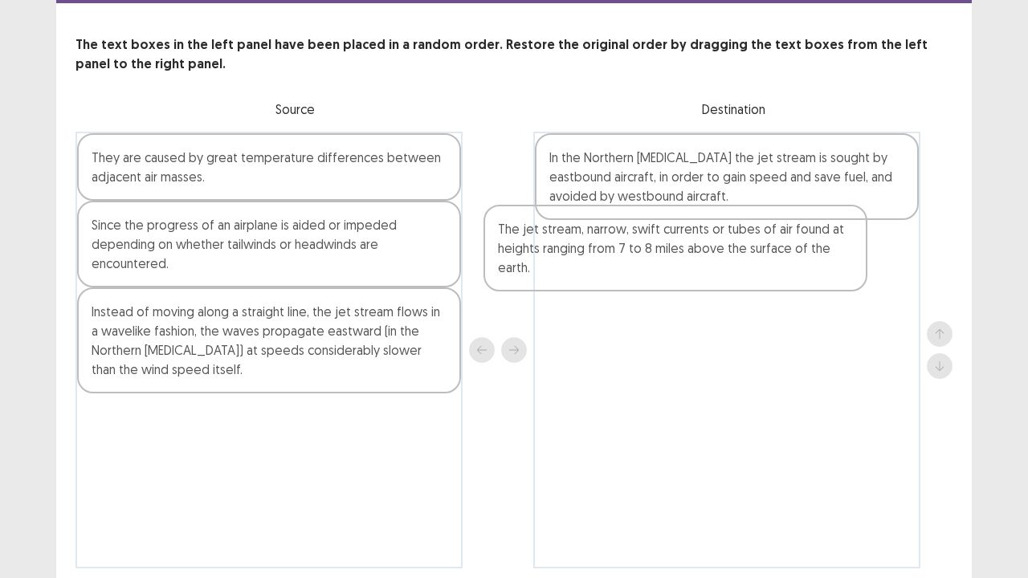
drag, startPoint x: 264, startPoint y: 243, endPoint x: 688, endPoint y: 250, distance: 424.3
click at [688, 250] on div "They are caused by great temperature differences between adjacent air masses. T…" at bounding box center [514, 350] width 877 height 437
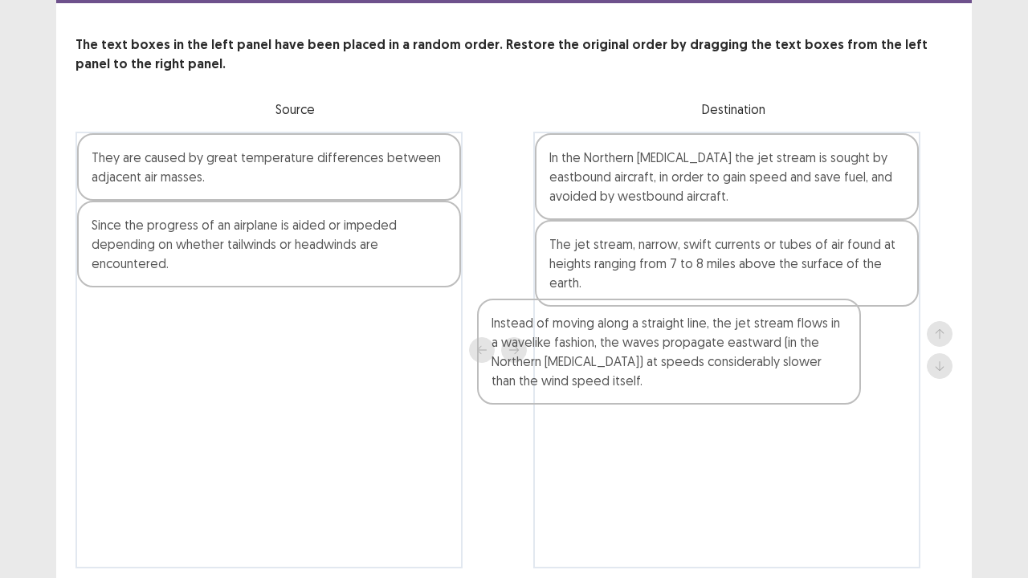
drag, startPoint x: 195, startPoint y: 358, endPoint x: 619, endPoint y: 378, distance: 423.9
click at [619, 378] on div "They are caused by great temperature differences between adjacent air masses. S…" at bounding box center [514, 350] width 877 height 437
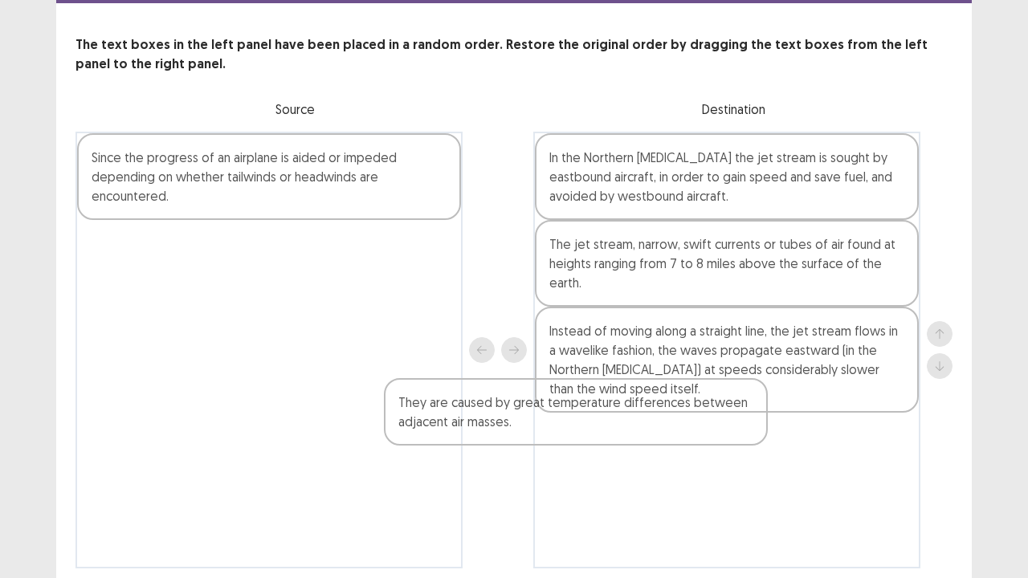
drag, startPoint x: 268, startPoint y: 164, endPoint x: 578, endPoint y: 415, distance: 398.8
click at [578, 415] on div "They are caused by great temperature differences between adjacent air masses. S…" at bounding box center [514, 350] width 877 height 437
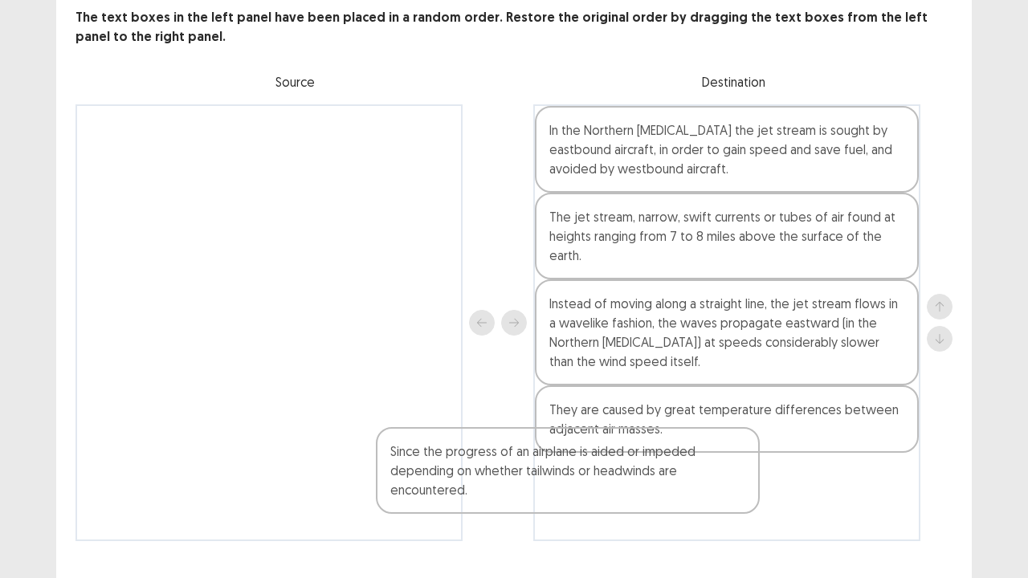
scroll to position [125, 0]
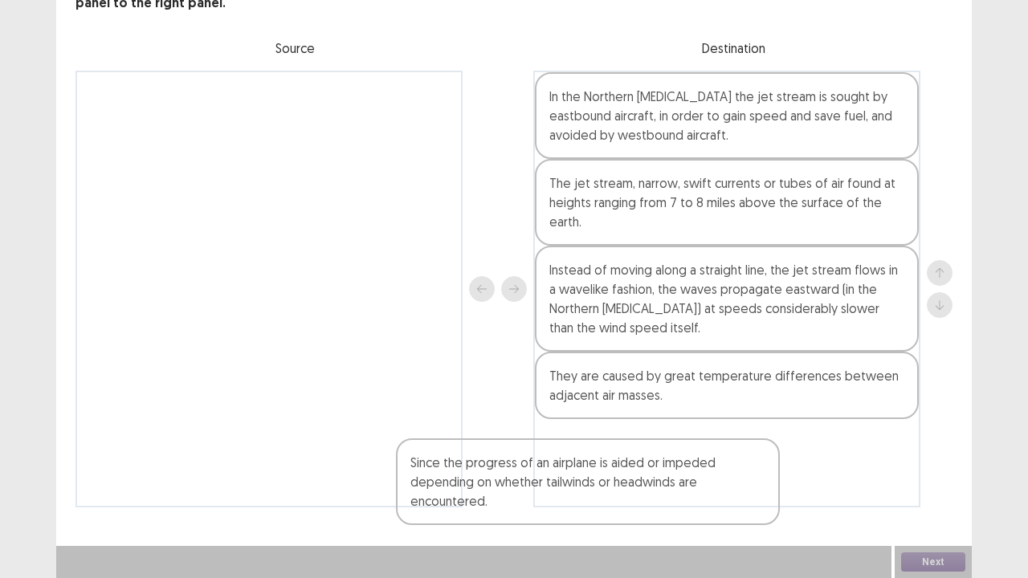
drag, startPoint x: 253, startPoint y: 185, endPoint x: 578, endPoint y: 496, distance: 449.5
click at [578, 496] on div "Since the progress of an airplane is aided or impeded depending on whether tail…" at bounding box center [514, 289] width 877 height 437
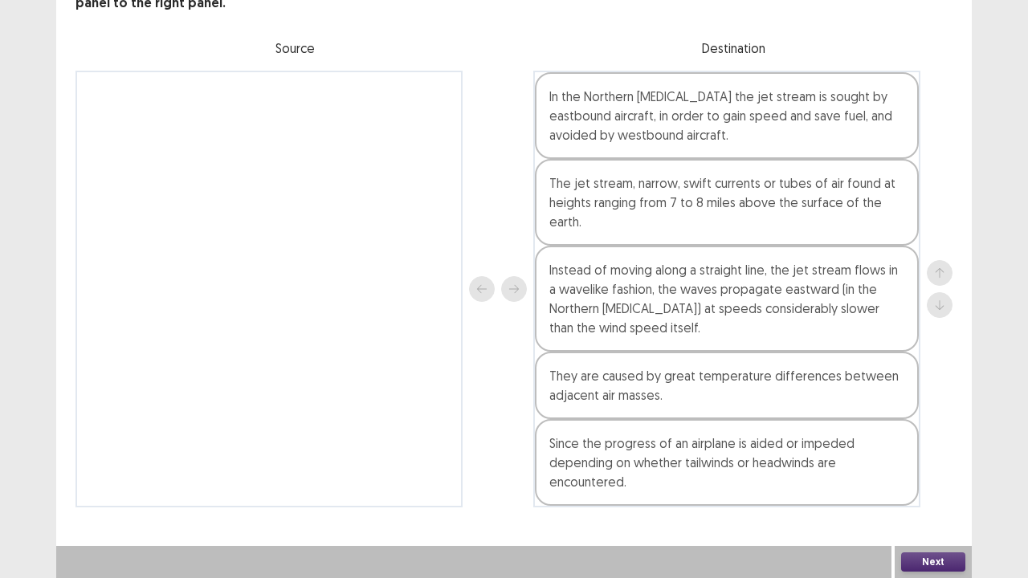
click at [929, 507] on button "Next" at bounding box center [933, 562] width 64 height 19
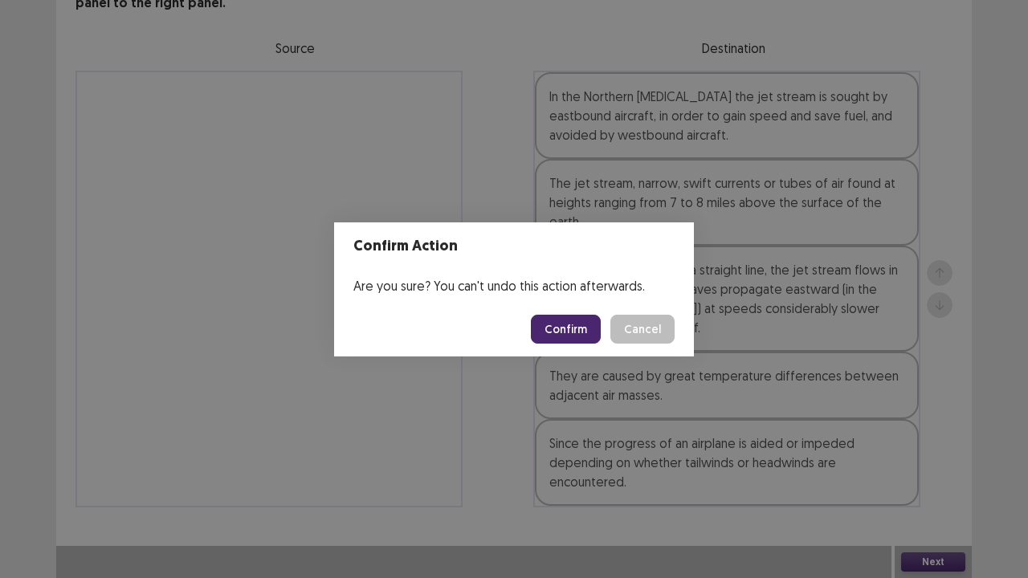
click at [564, 332] on button "Confirm" at bounding box center [566, 329] width 70 height 29
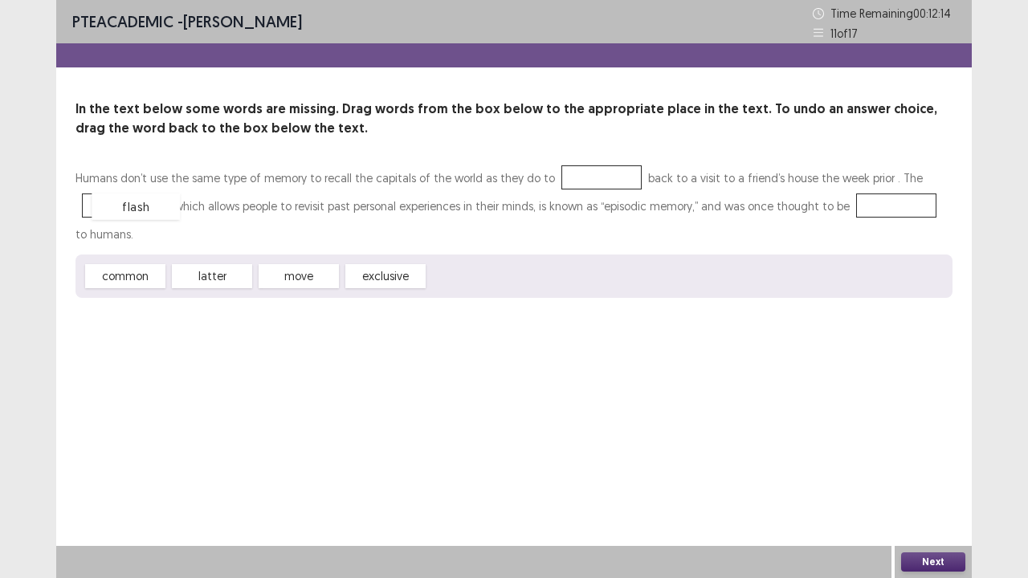
drag, startPoint x: 464, startPoint y: 278, endPoint x: 128, endPoint y: 206, distance: 344.3
drag, startPoint x: 117, startPoint y: 205, endPoint x: 577, endPoint y: 170, distance: 460.8
drag, startPoint x: 116, startPoint y: 280, endPoint x: 355, endPoint y: 280, distance: 238.6
click at [463, 280] on div "common" at bounding box center [507, 280] width 88 height 27
drag, startPoint x: 355, startPoint y: 280, endPoint x: 869, endPoint y: 207, distance: 519.4
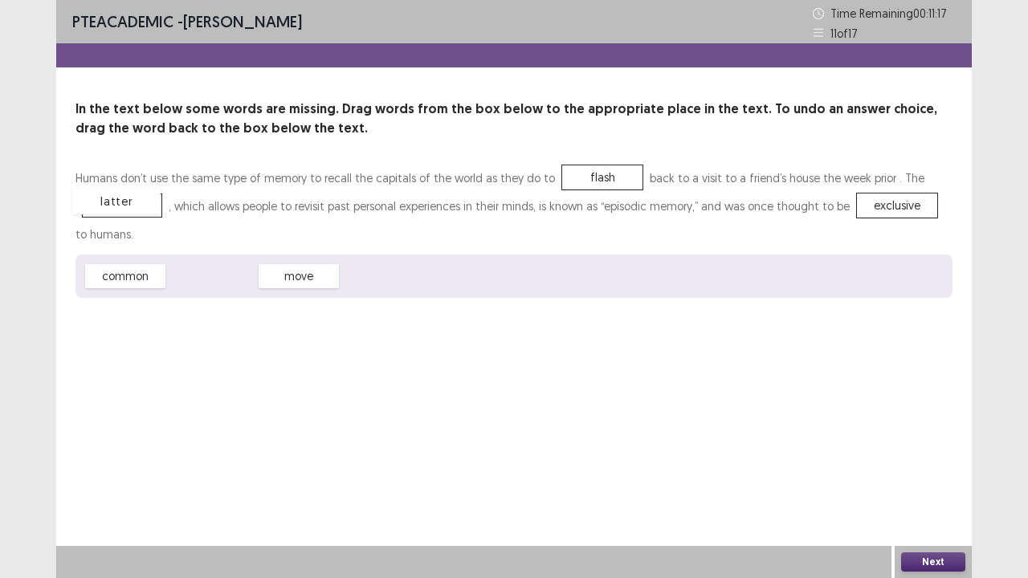
drag, startPoint x: 217, startPoint y: 284, endPoint x: 121, endPoint y: 210, distance: 121.3
click at [940, 507] on button "Next" at bounding box center [933, 562] width 64 height 19
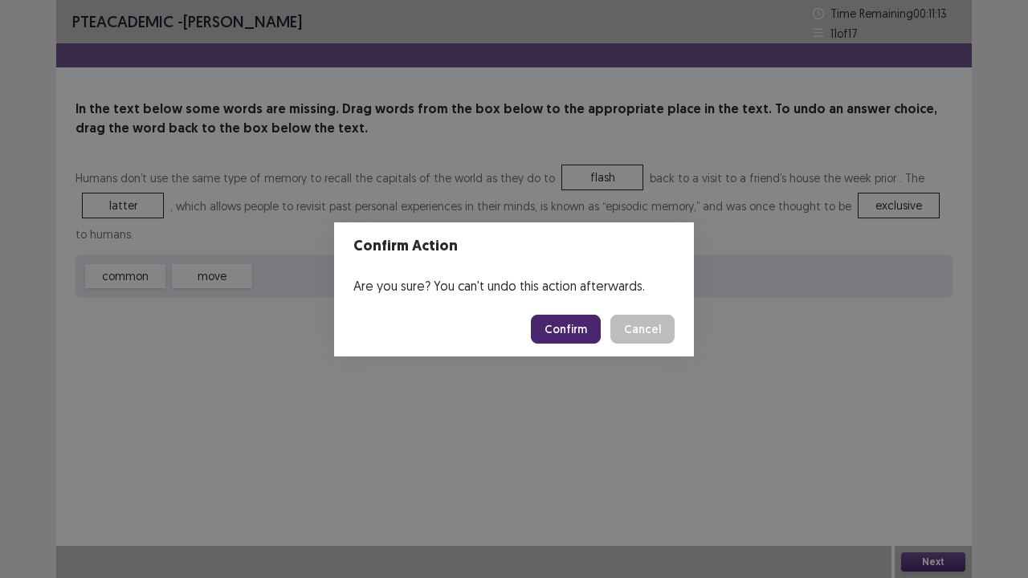
click at [562, 316] on button "Confirm" at bounding box center [566, 329] width 70 height 29
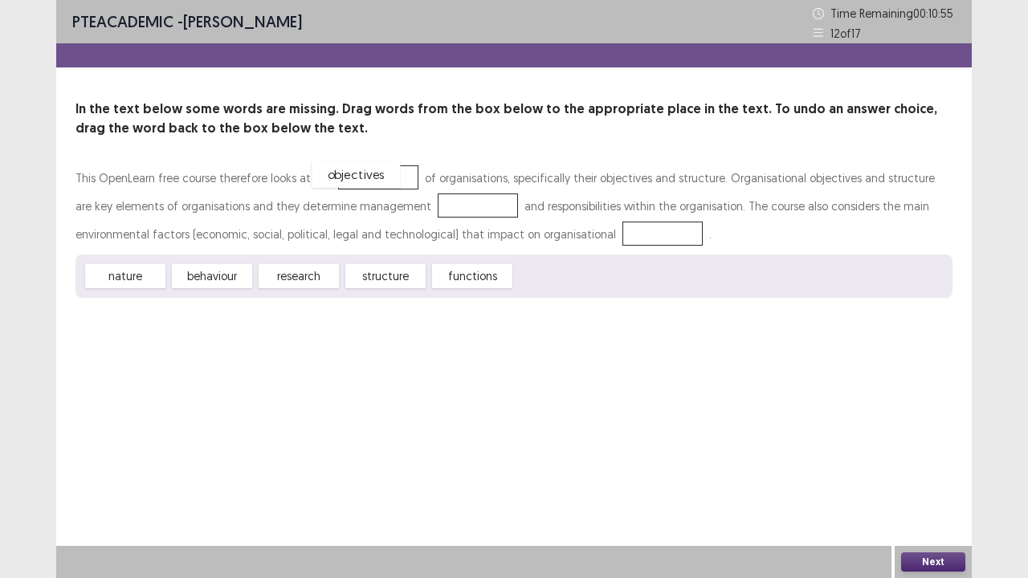
drag, startPoint x: 577, startPoint y: 281, endPoint x: 374, endPoint y: 180, distance: 226.4
drag, startPoint x: 398, startPoint y: 274, endPoint x: 418, endPoint y: 207, distance: 69.4
drag, startPoint x: 138, startPoint y: 279, endPoint x: 591, endPoint y: 231, distance: 455.6
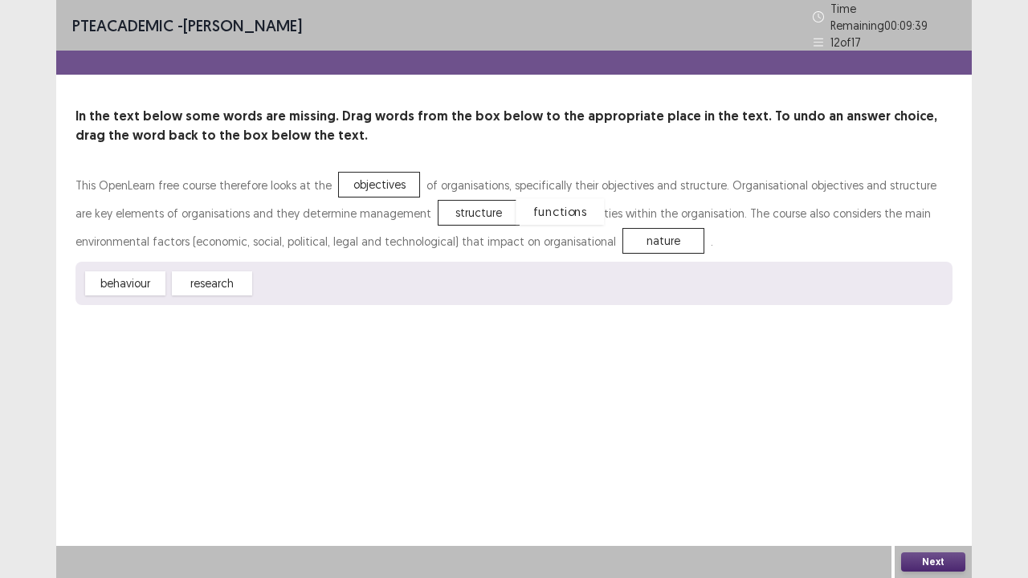
drag, startPoint x: 307, startPoint y: 275, endPoint x: 569, endPoint y: 203, distance: 271.5
click at [569, 203] on div "functions" at bounding box center [560, 211] width 88 height 27
drag, startPoint x: 311, startPoint y: 276, endPoint x: 564, endPoint y: 235, distance: 256.5
click at [926, 507] on button "Next" at bounding box center [933, 562] width 64 height 19
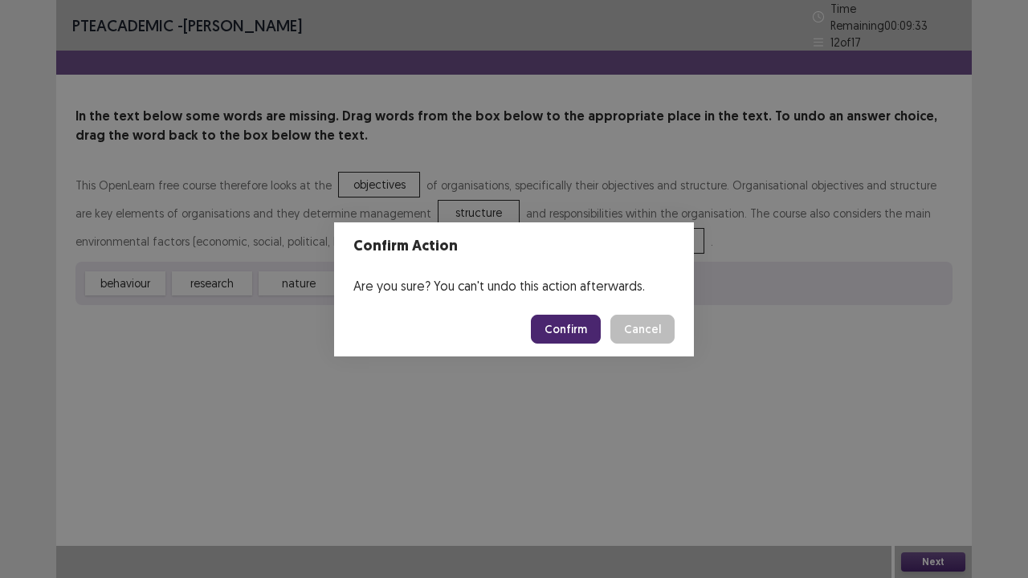
click at [570, 320] on button "Confirm" at bounding box center [566, 329] width 70 height 29
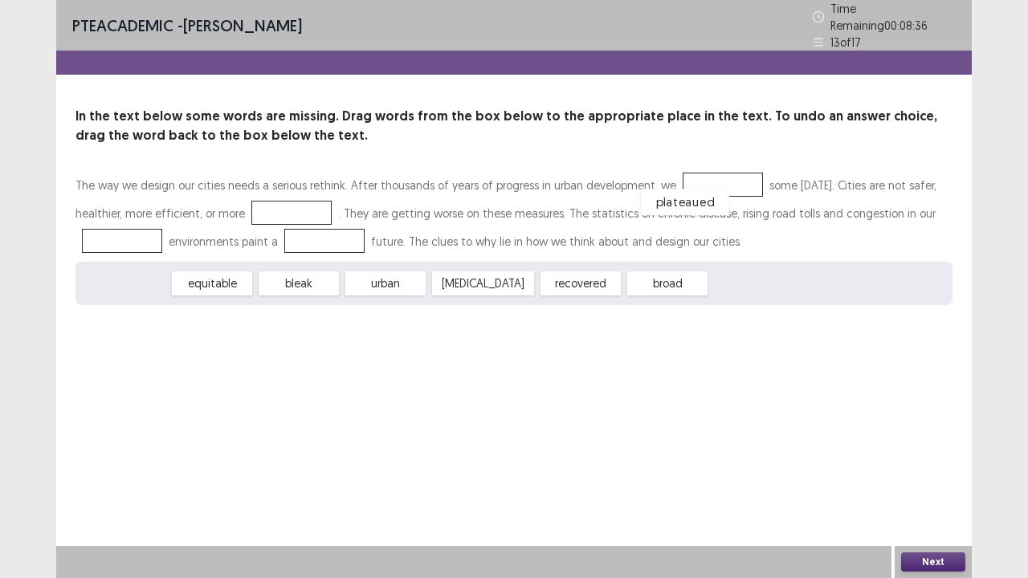
drag, startPoint x: 108, startPoint y: 280, endPoint x: 672, endPoint y: 188, distance: 571.4
drag, startPoint x: 147, startPoint y: 280, endPoint x: 274, endPoint y: 202, distance: 148.5
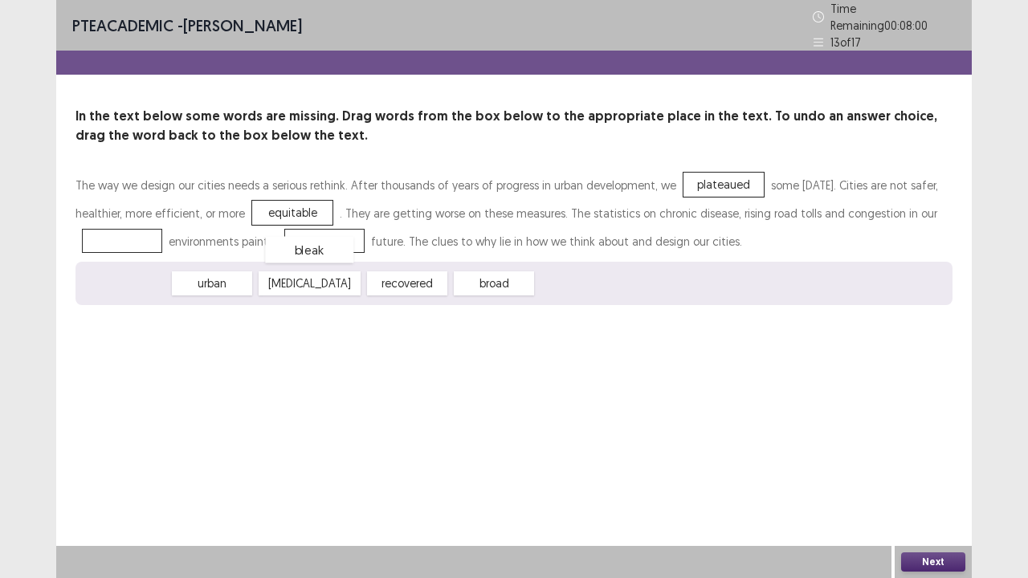
drag, startPoint x: 136, startPoint y: 278, endPoint x: 336, endPoint y: 235, distance: 204.5
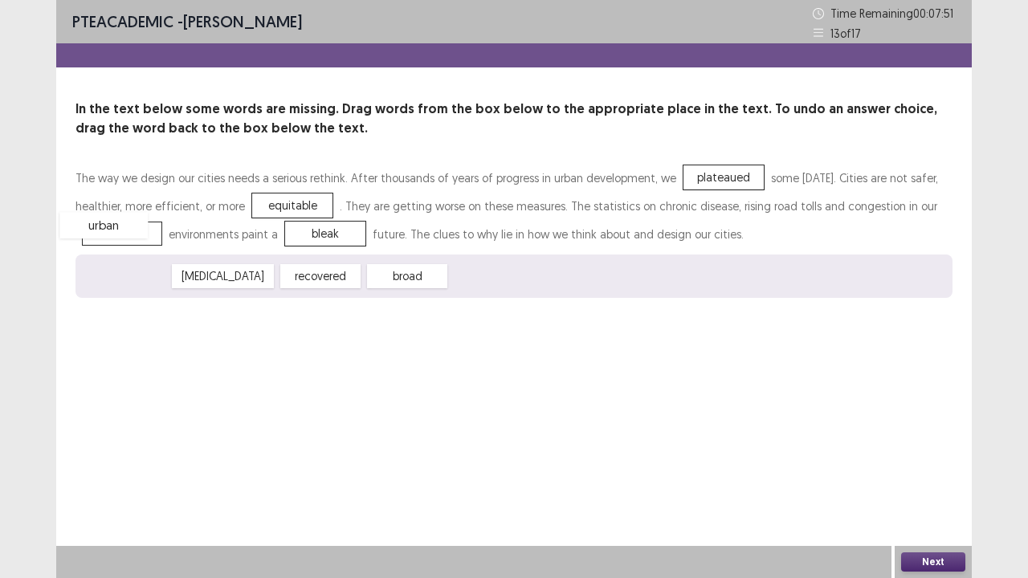
drag, startPoint x: 141, startPoint y: 277, endPoint x: 125, endPoint y: 236, distance: 44.0
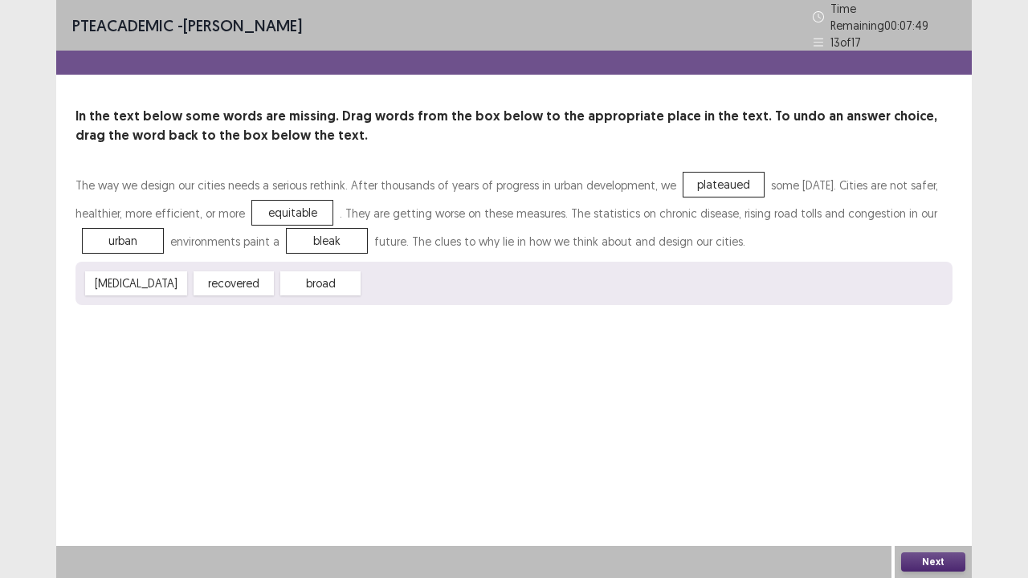
drag, startPoint x: 946, startPoint y: 551, endPoint x: 943, endPoint y: 563, distance: 12.5
click at [943, 507] on div "Next" at bounding box center [933, 562] width 77 height 32
click at [943, 507] on button "Next" at bounding box center [933, 562] width 64 height 19
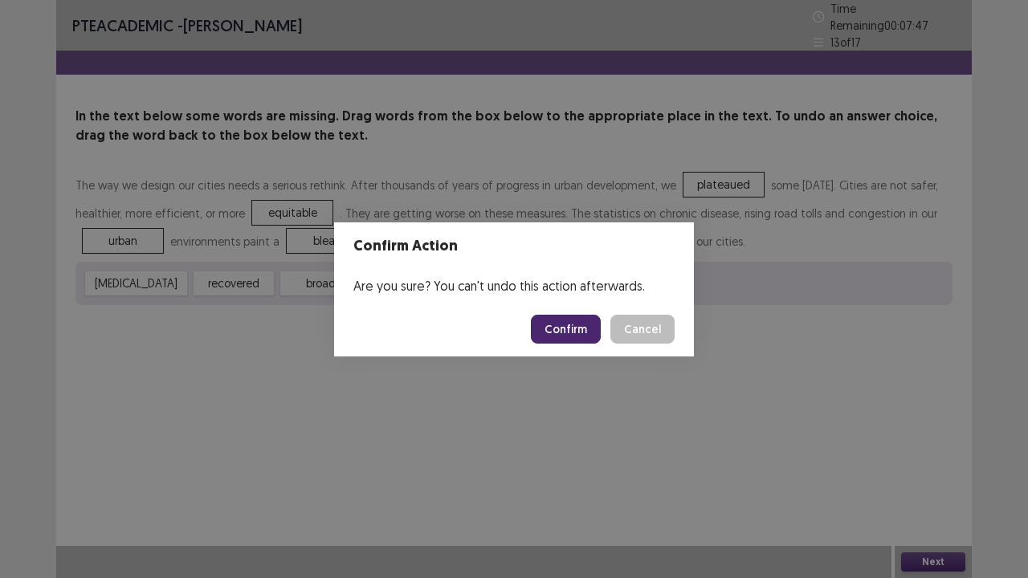
click at [574, 328] on button "Confirm" at bounding box center [566, 329] width 70 height 29
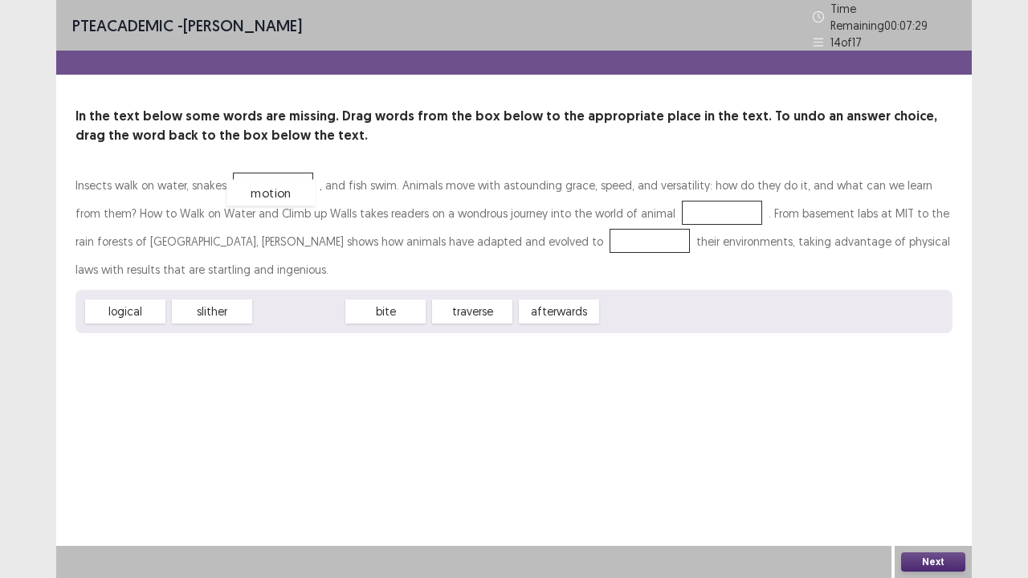
drag, startPoint x: 288, startPoint y: 312, endPoint x: 259, endPoint y: 191, distance: 123.9
drag, startPoint x: 381, startPoint y: 309, endPoint x: 658, endPoint y: 213, distance: 293.2
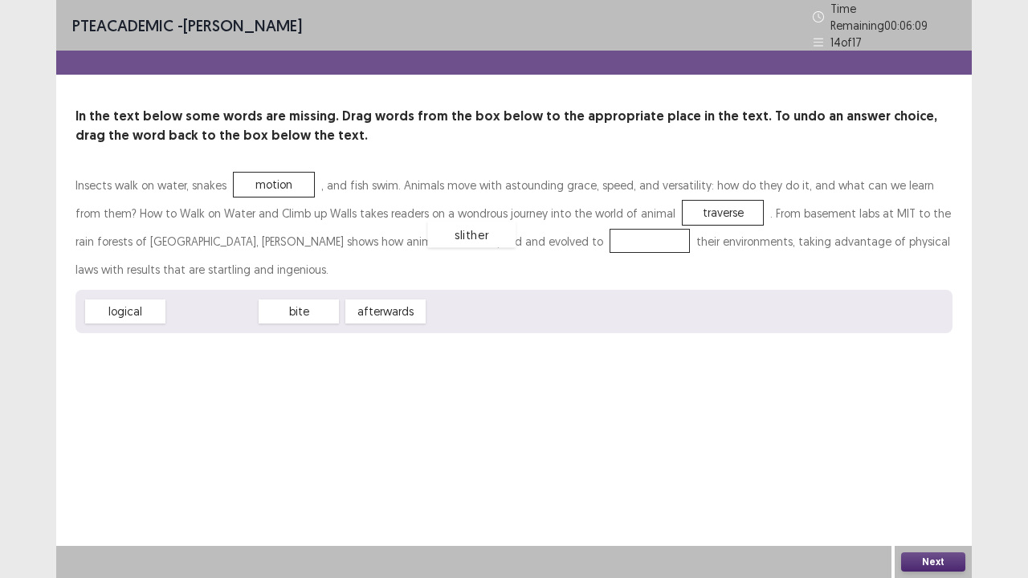
drag, startPoint x: 217, startPoint y: 308, endPoint x: 477, endPoint y: 231, distance: 271.5
click at [917, 507] on button "Next" at bounding box center [933, 562] width 64 height 19
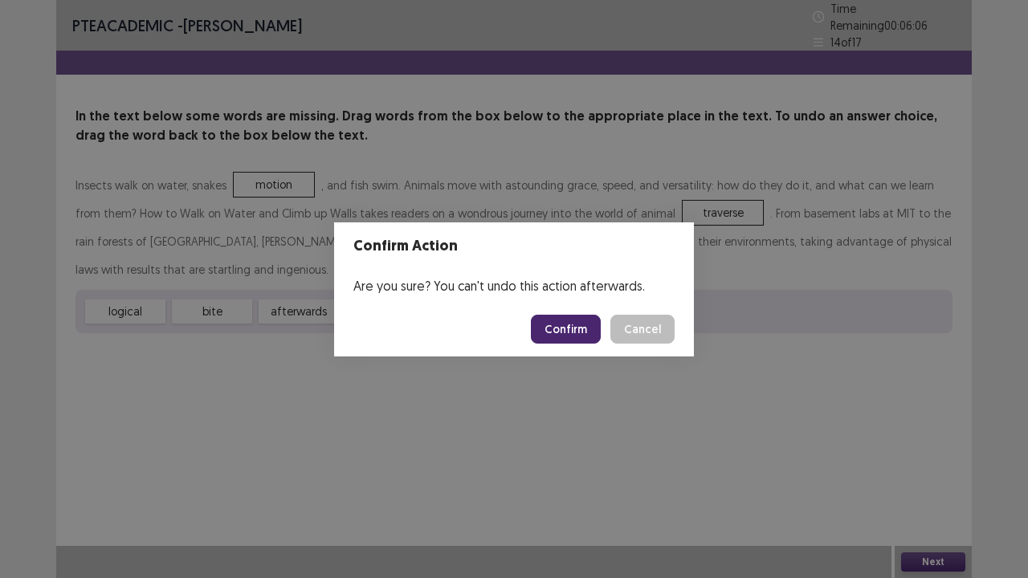
click at [577, 333] on button "Confirm" at bounding box center [566, 329] width 70 height 29
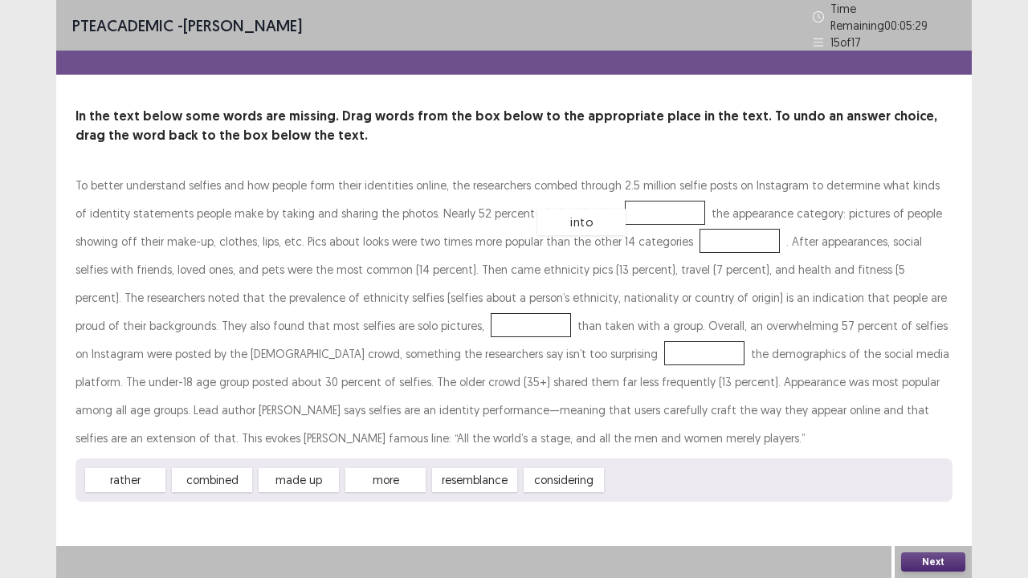
drag, startPoint x: 649, startPoint y: 478, endPoint x: 580, endPoint y: 220, distance: 267.0
drag, startPoint x: 231, startPoint y: 468, endPoint x: 276, endPoint y: 306, distance: 167.9
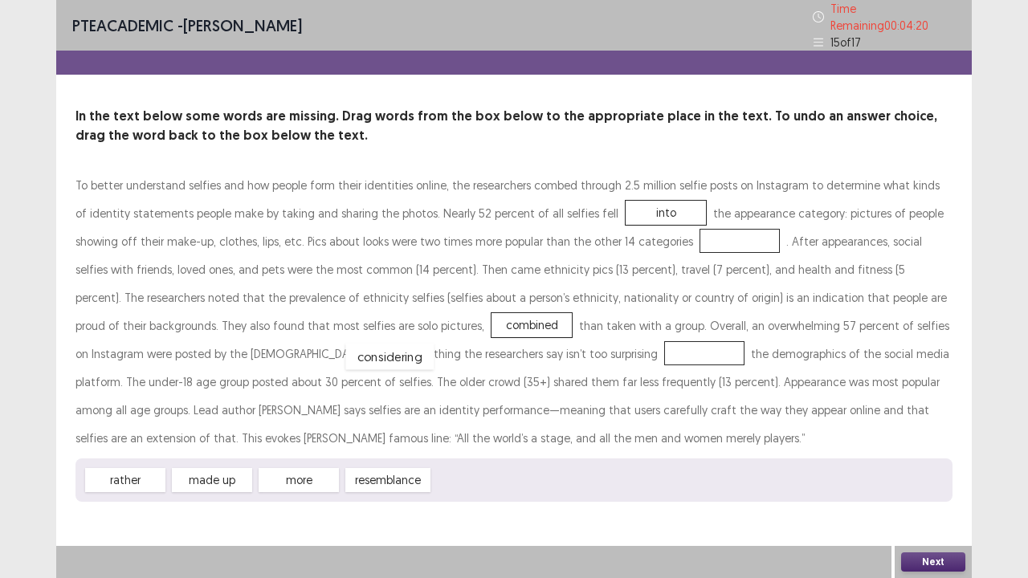
drag, startPoint x: 465, startPoint y: 472, endPoint x: 378, endPoint y: 349, distance: 151.6
click at [215, 468] on div "made up" at bounding box center [212, 480] width 80 height 24
click at [220, 472] on div "made up" at bounding box center [212, 481] width 88 height 27
drag, startPoint x: 220, startPoint y: 472, endPoint x: 275, endPoint y: 318, distance: 163.6
drag, startPoint x: 135, startPoint y: 474, endPoint x: 274, endPoint y: 313, distance: 212.5
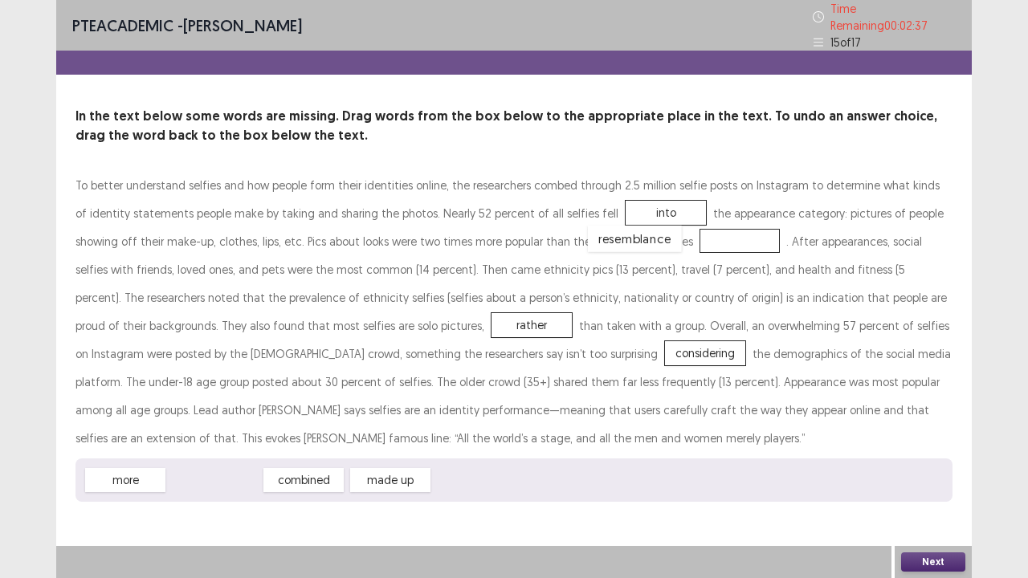
drag, startPoint x: 228, startPoint y: 472, endPoint x: 642, endPoint y: 233, distance: 478.0
click at [932, 507] on button "Next" at bounding box center [933, 562] width 64 height 19
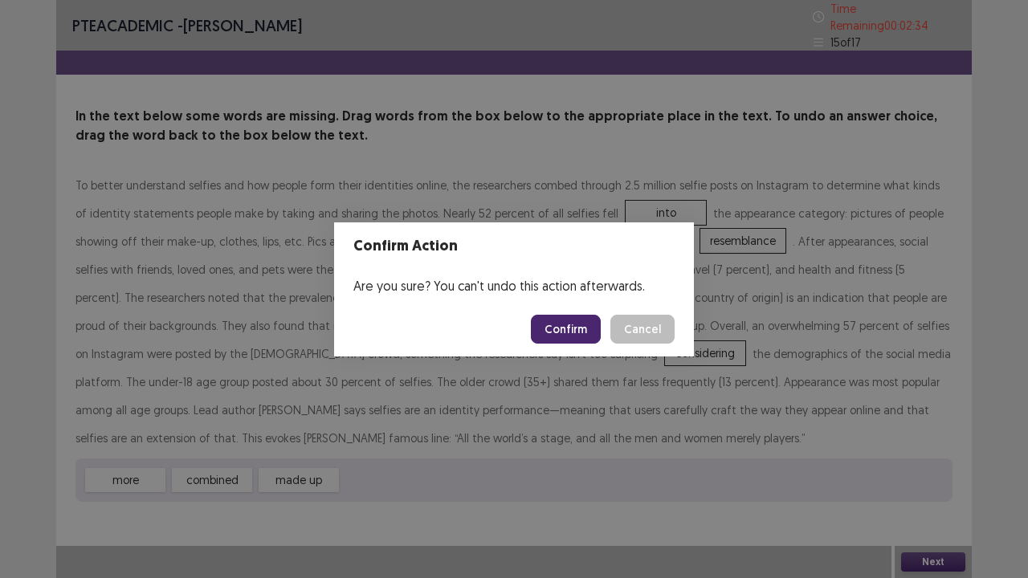
click at [578, 328] on button "Confirm" at bounding box center [566, 329] width 70 height 29
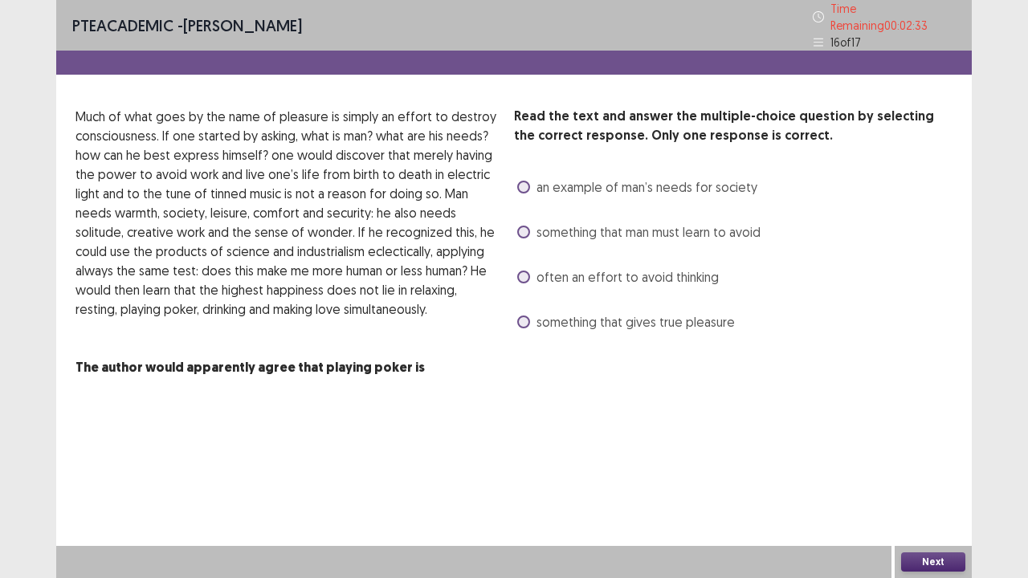
click at [525, 188] on label "an example of man’s needs for society" at bounding box center [637, 187] width 240 height 19
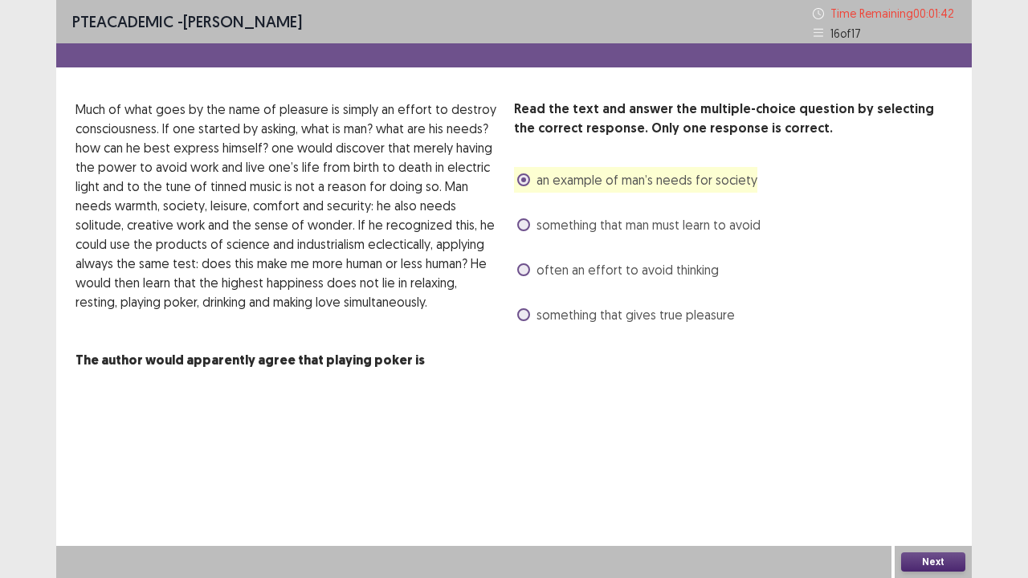
click at [920, 507] on button "Next" at bounding box center [933, 562] width 64 height 19
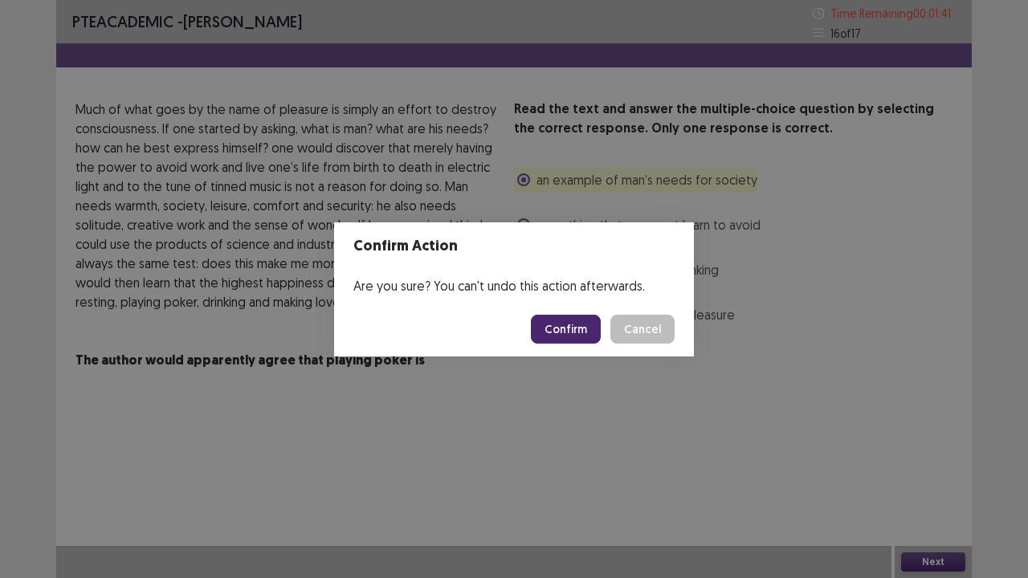
click at [590, 329] on button "Confirm" at bounding box center [566, 329] width 70 height 29
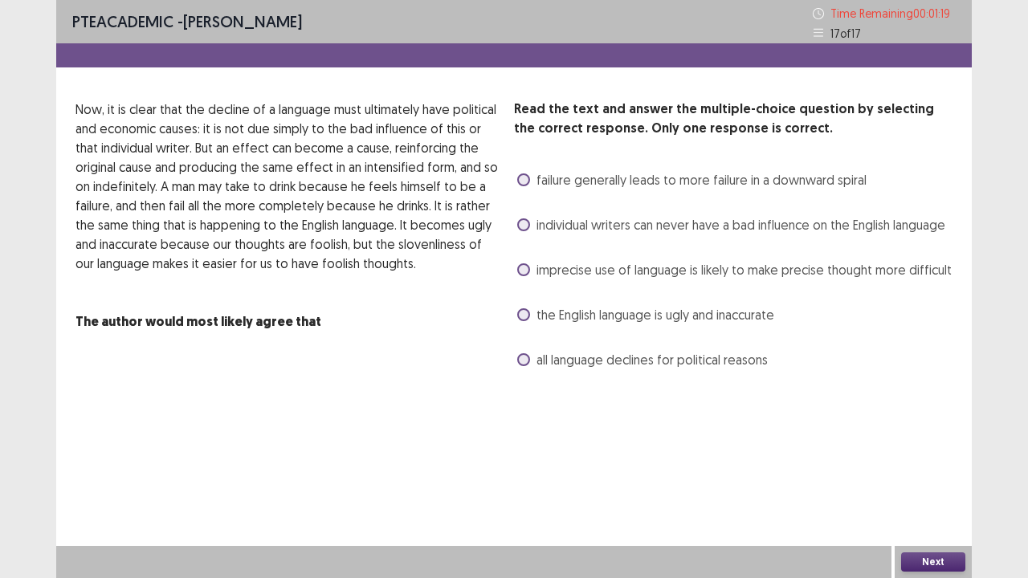
click at [525, 183] on span at bounding box center [523, 180] width 13 height 13
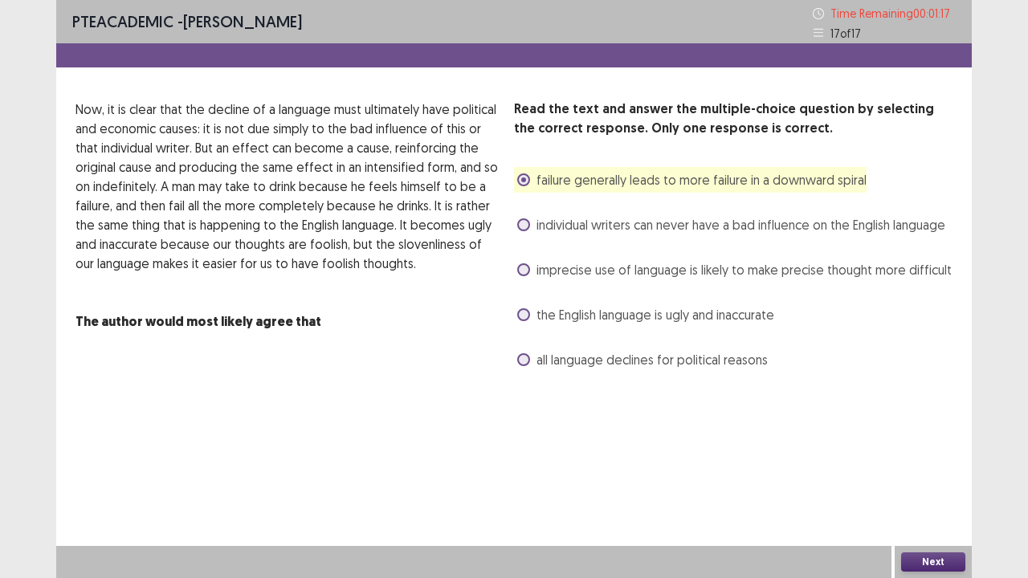
click at [925, 507] on button "Next" at bounding box center [933, 562] width 64 height 19
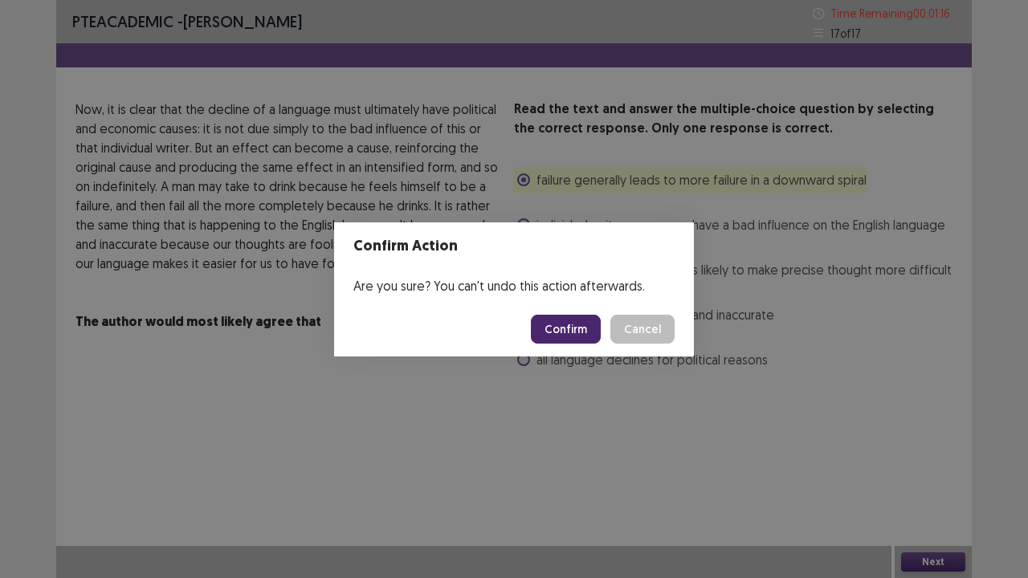
click at [575, 329] on button "Confirm" at bounding box center [566, 329] width 70 height 29
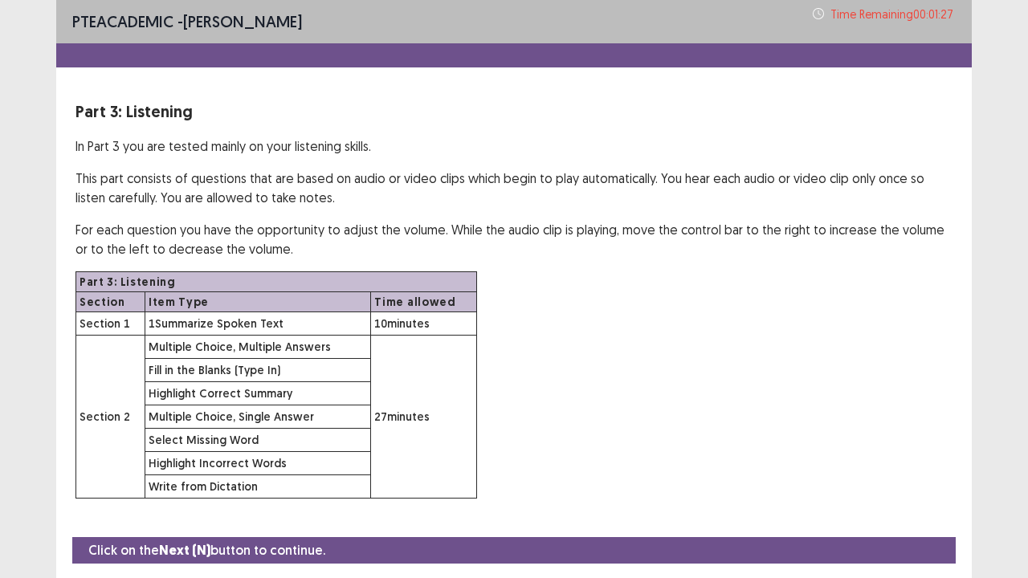
click at [640, 401] on div "Part 3: Listening Section Item Type Time allowed Section 1 1 Summarize Spoken T…" at bounding box center [514, 385] width 877 height 227
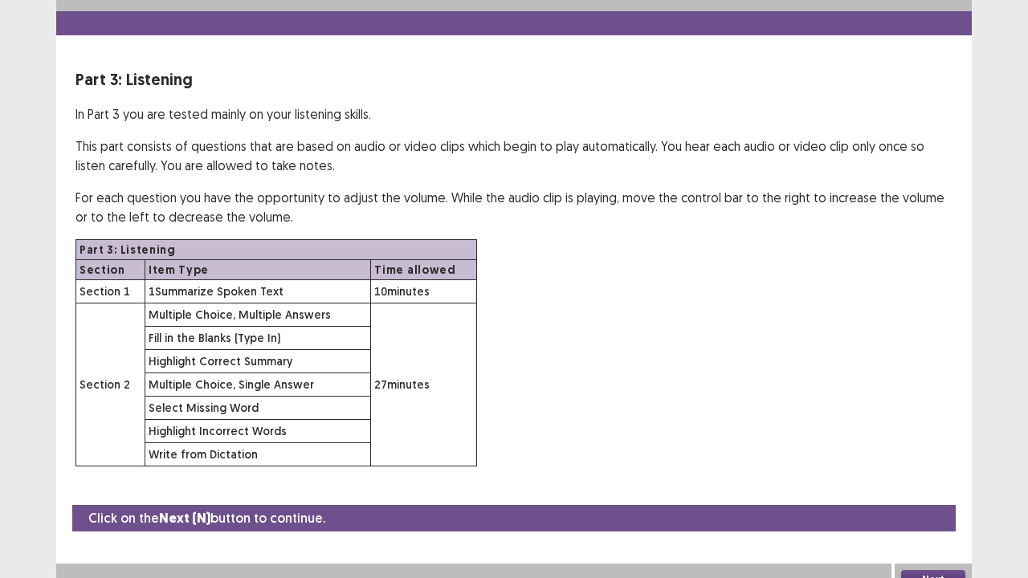
scroll to position [47, 0]
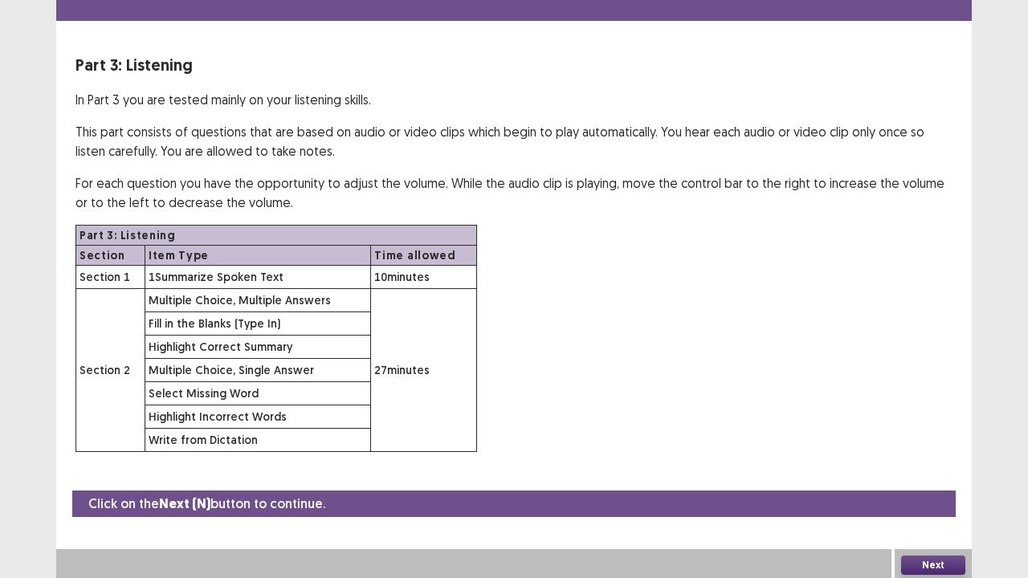
click at [922, 507] on button "Next" at bounding box center [933, 565] width 64 height 19
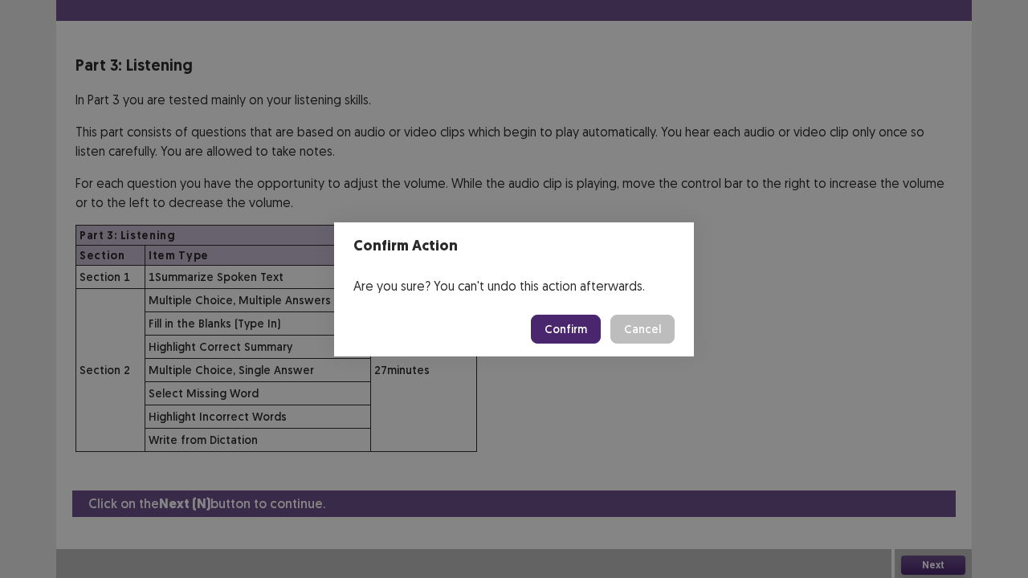
click at [570, 335] on button "Confirm" at bounding box center [566, 329] width 70 height 29
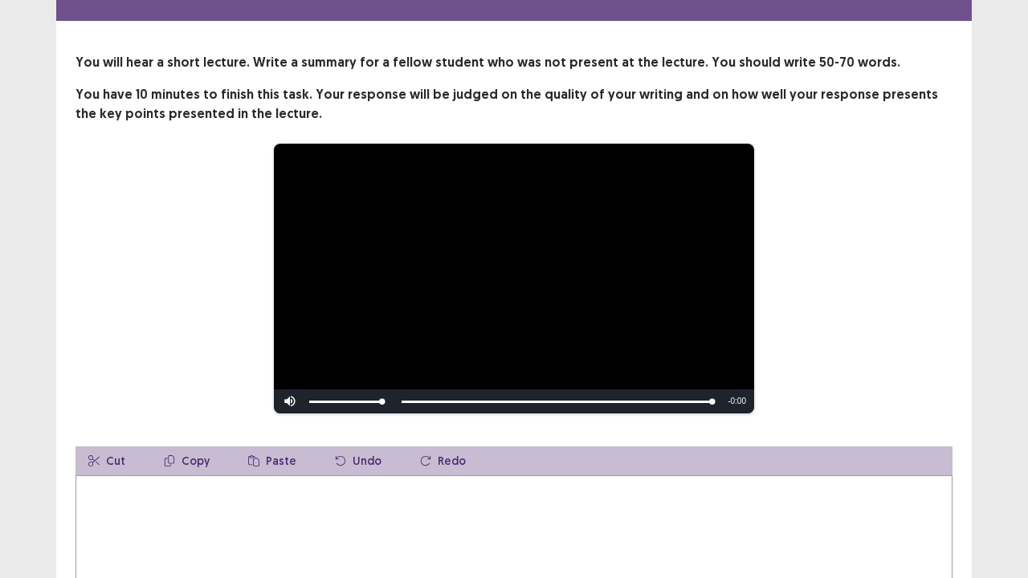
click at [175, 507] on textarea at bounding box center [514, 564] width 877 height 177
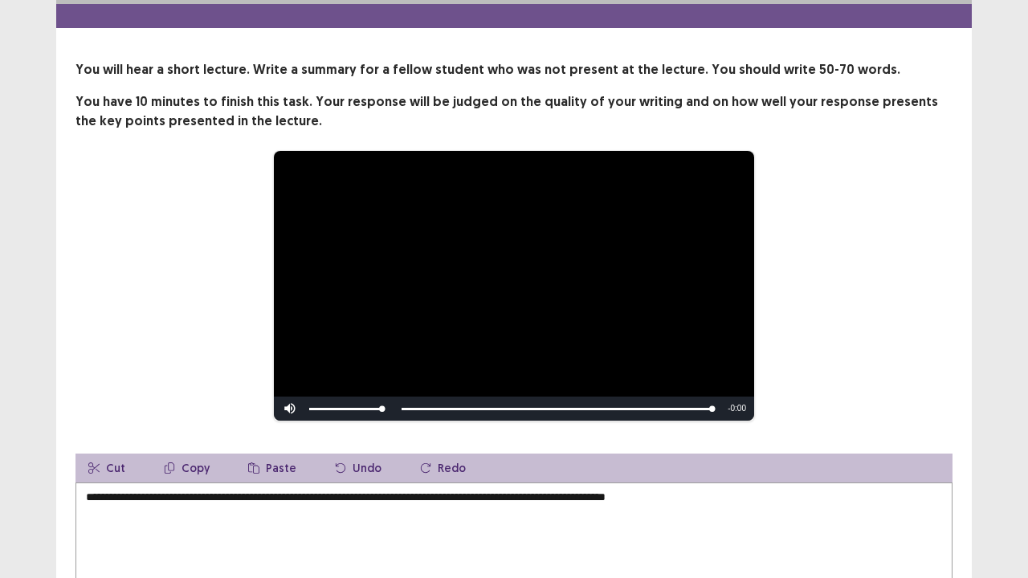
click at [467, 492] on textarea "**********" at bounding box center [514, 571] width 877 height 177
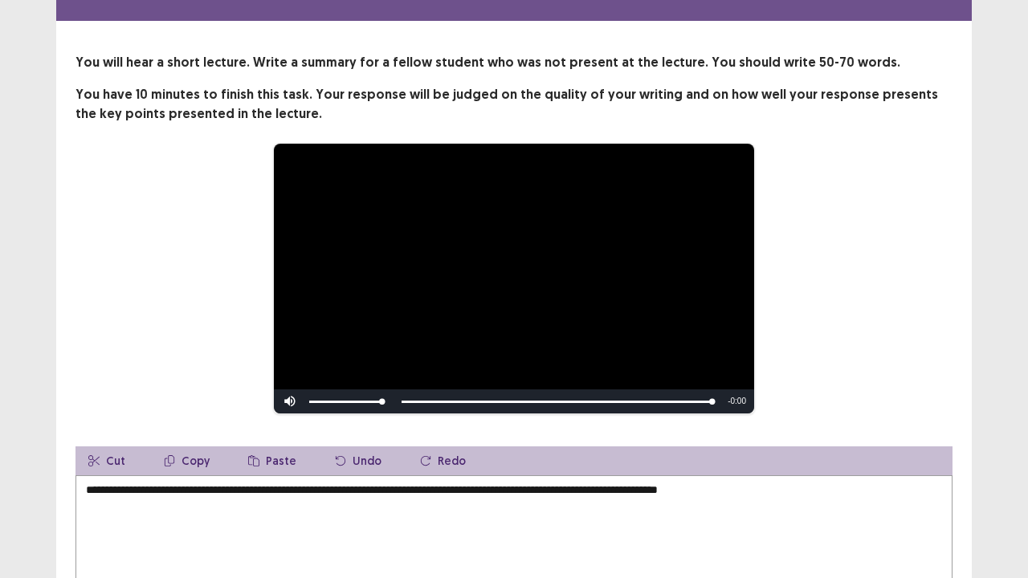
click at [800, 496] on textarea "**********" at bounding box center [514, 564] width 877 height 177
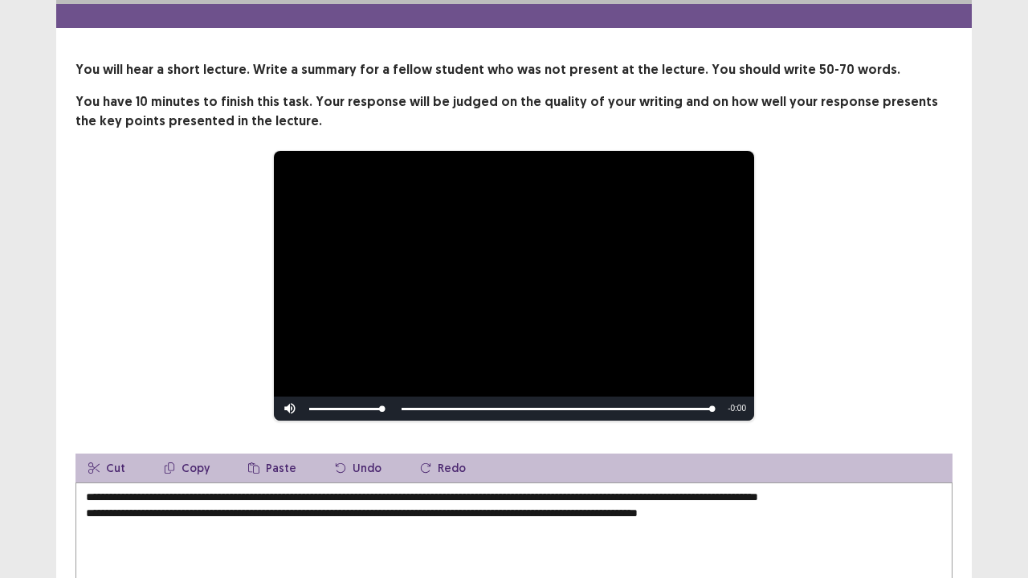
click at [719, 505] on textarea "**********" at bounding box center [514, 571] width 877 height 177
click at [713, 504] on textarea "**********" at bounding box center [514, 571] width 877 height 177
click at [763, 505] on textarea "**********" at bounding box center [514, 571] width 877 height 177
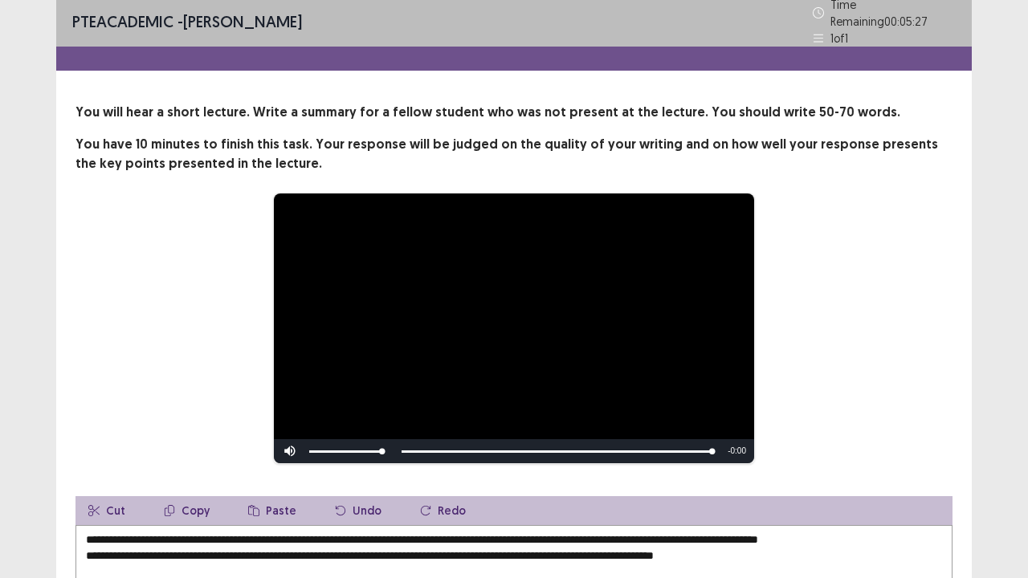
scroll to position [3, 0]
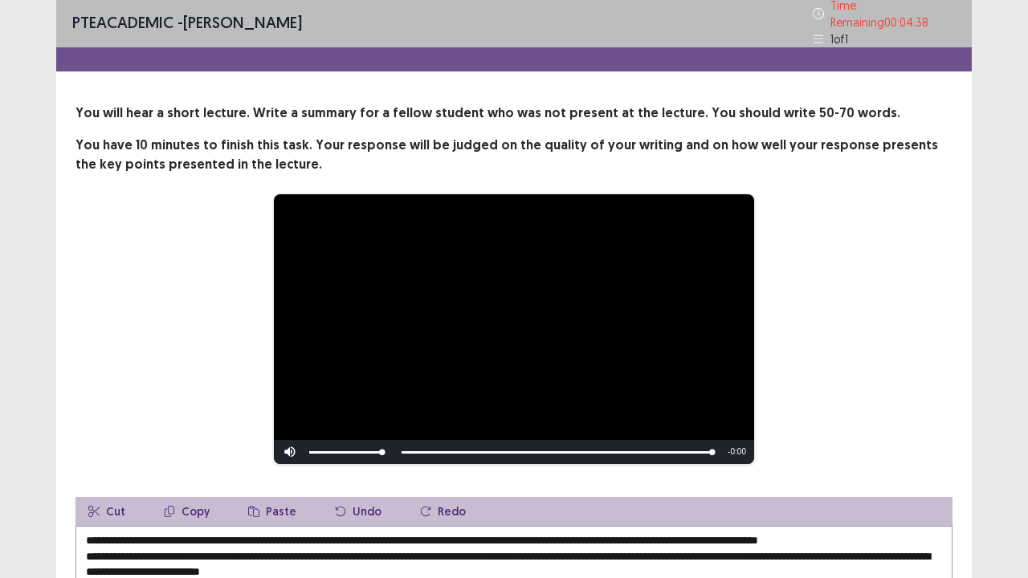
scroll to position [11, 0]
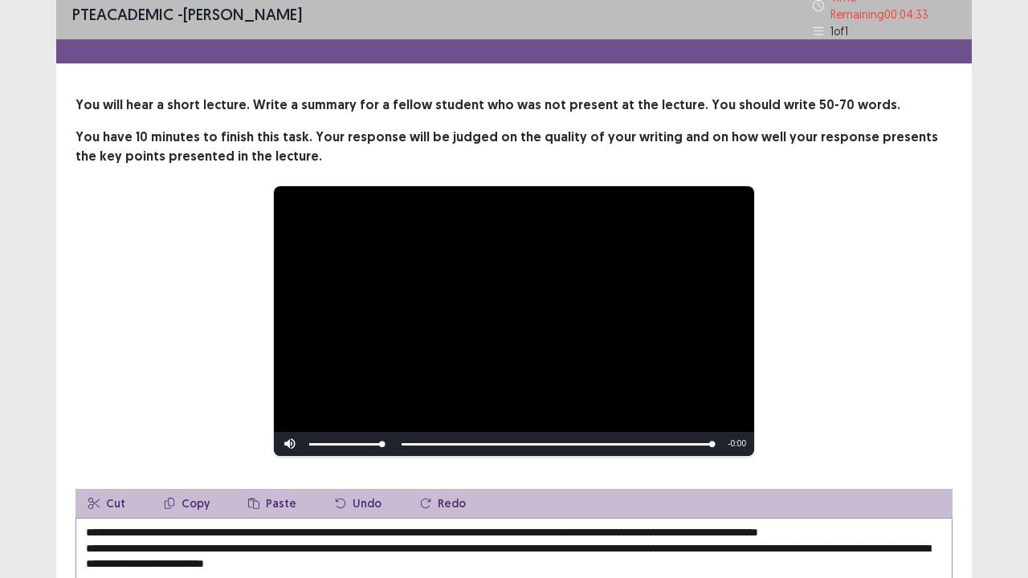
click at [855, 395] on div "**********" at bounding box center [514, 322] width 749 height 272
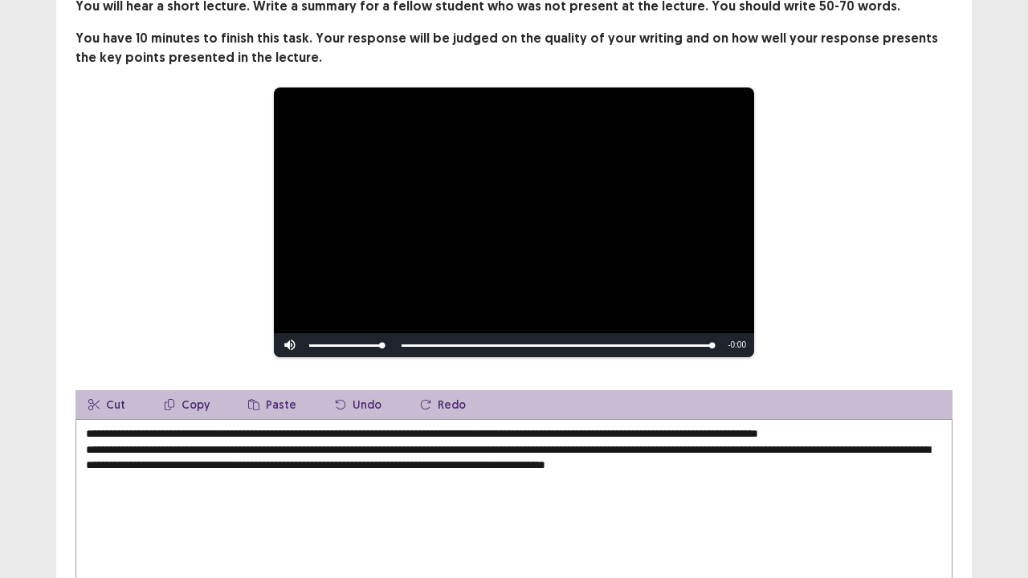
scroll to position [108, 0]
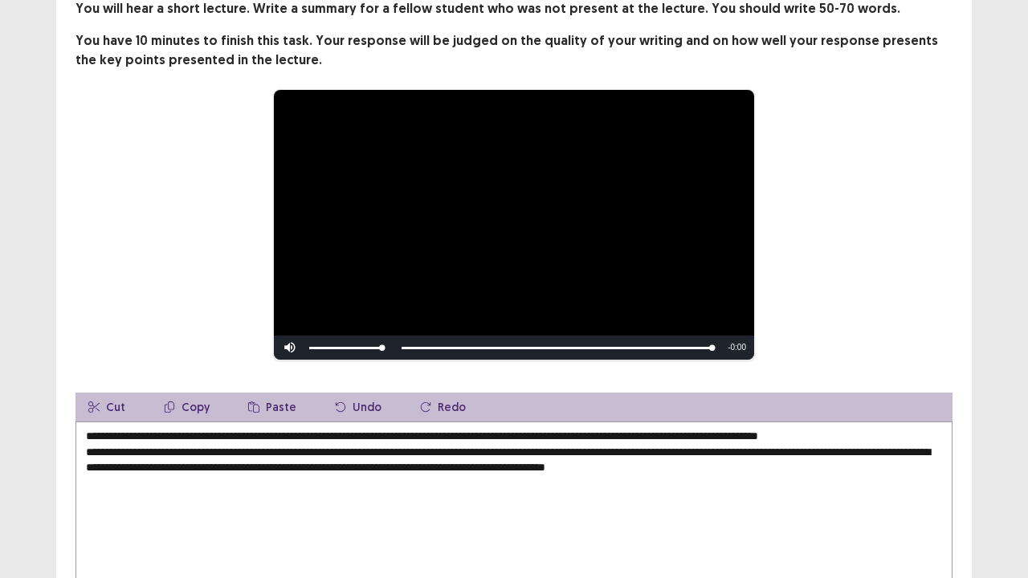
click at [831, 463] on textarea "**********" at bounding box center [514, 510] width 877 height 177
click at [828, 360] on div "**********" at bounding box center [514, 313] width 916 height 628
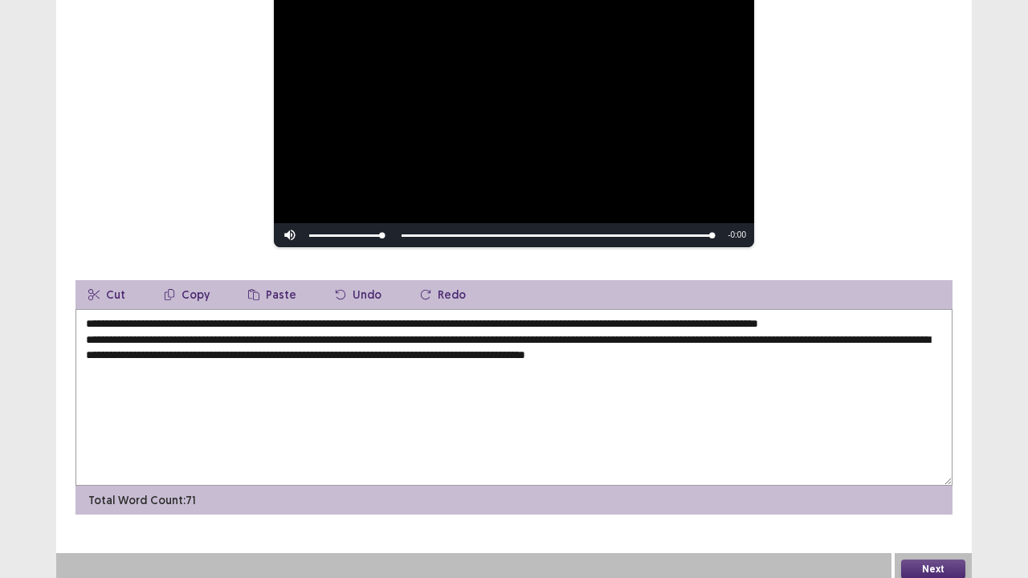
scroll to position [188, 0]
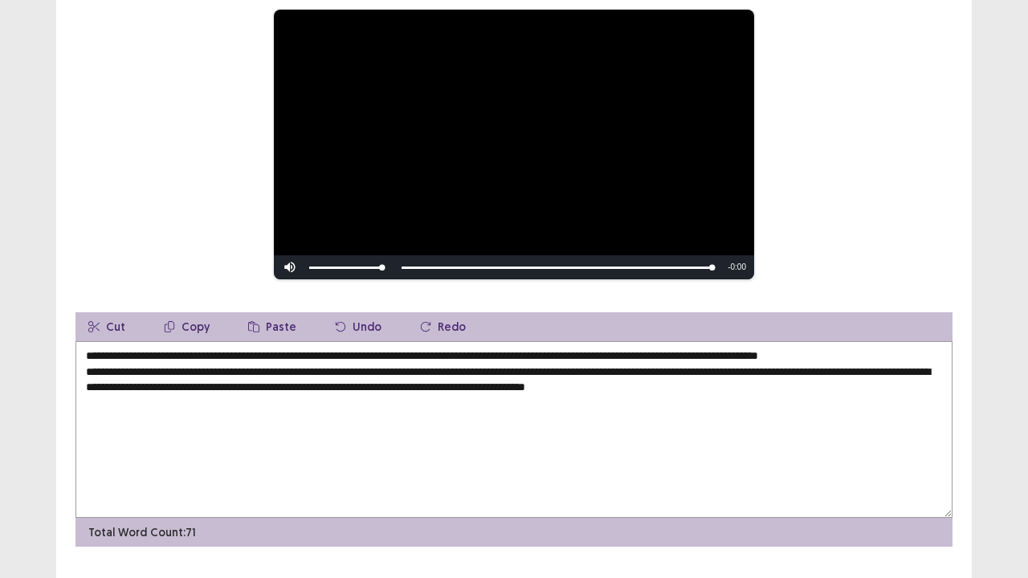
click at [759, 363] on textarea "**********" at bounding box center [514, 429] width 877 height 177
click at [525, 349] on textarea "**********" at bounding box center [514, 429] width 877 height 177
click at [536, 345] on textarea "**********" at bounding box center [514, 429] width 877 height 177
click at [232, 366] on textarea "**********" at bounding box center [514, 429] width 877 height 177
click at [278, 476] on textarea "**********" at bounding box center [514, 429] width 877 height 177
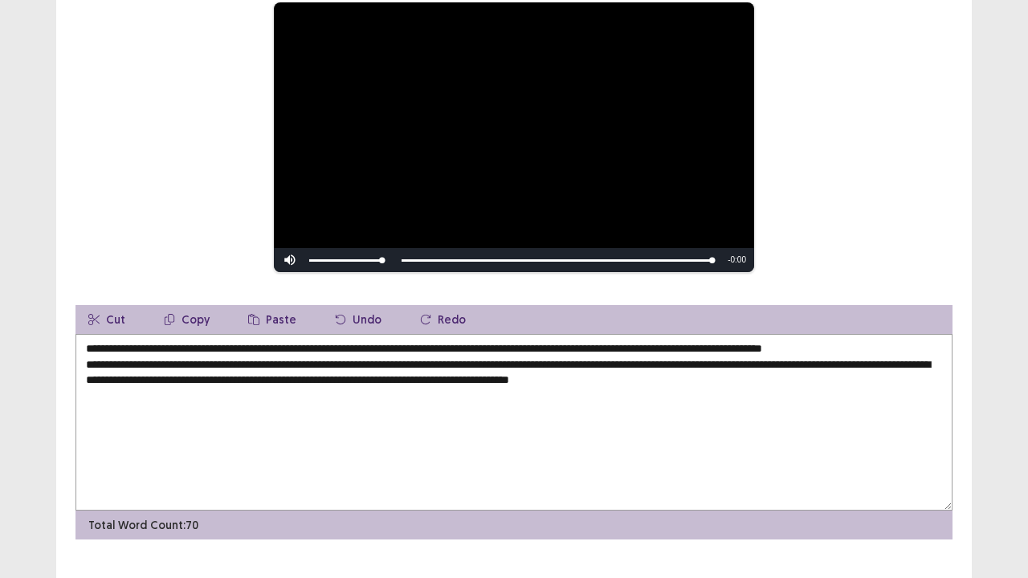
click at [190, 365] on textarea "**********" at bounding box center [514, 422] width 877 height 177
click at [252, 402] on textarea "**********" at bounding box center [514, 422] width 877 height 177
click at [170, 382] on textarea "**********" at bounding box center [514, 422] width 877 height 177
click at [172, 382] on textarea "**********" at bounding box center [514, 422] width 877 height 177
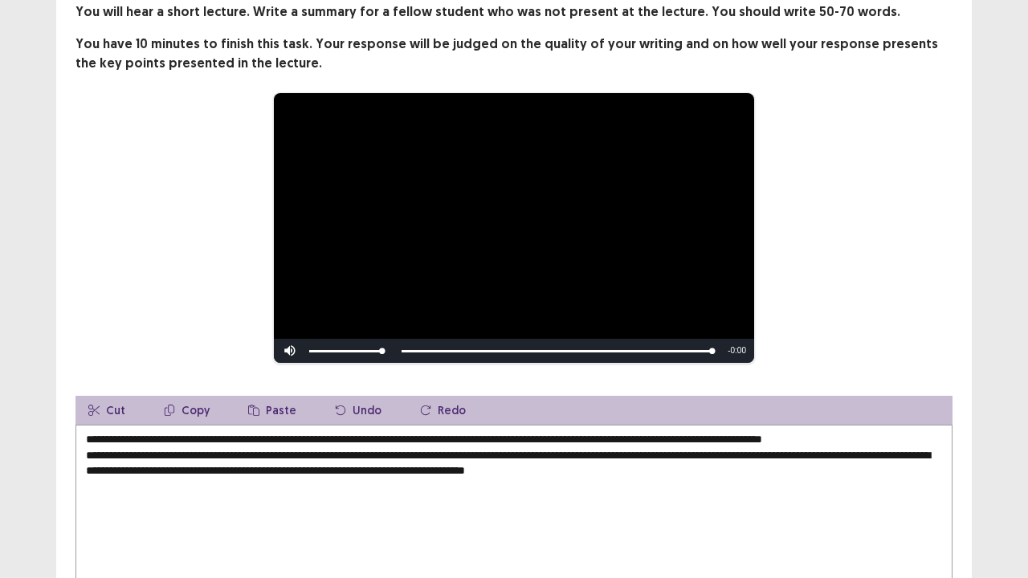
scroll to position [108, 0]
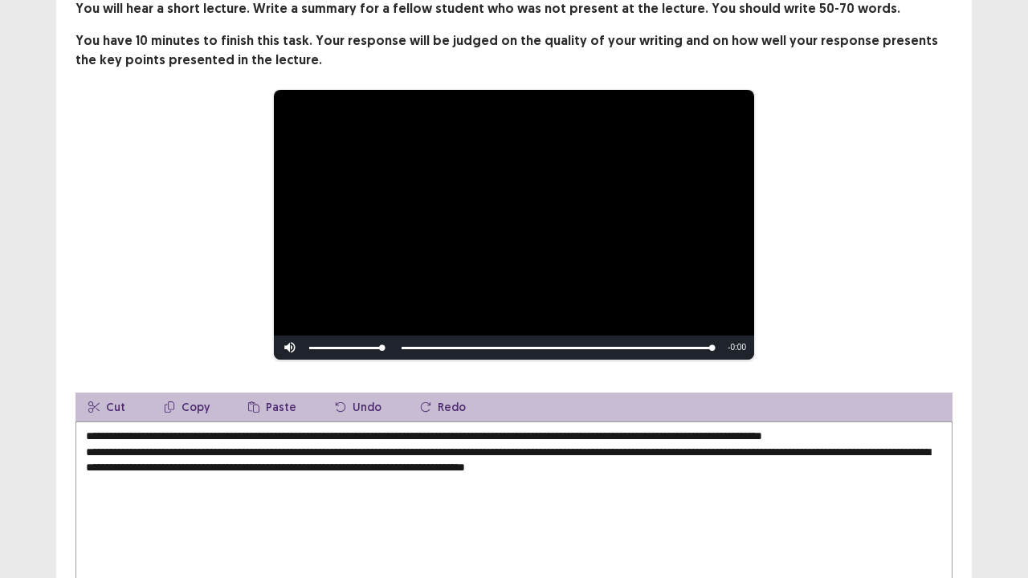
click at [887, 443] on textarea "**********" at bounding box center [514, 510] width 877 height 177
click at [92, 460] on textarea "**********" at bounding box center [514, 510] width 877 height 177
click at [174, 461] on textarea "**********" at bounding box center [514, 510] width 877 height 177
click at [779, 460] on textarea "**********" at bounding box center [514, 510] width 877 height 177
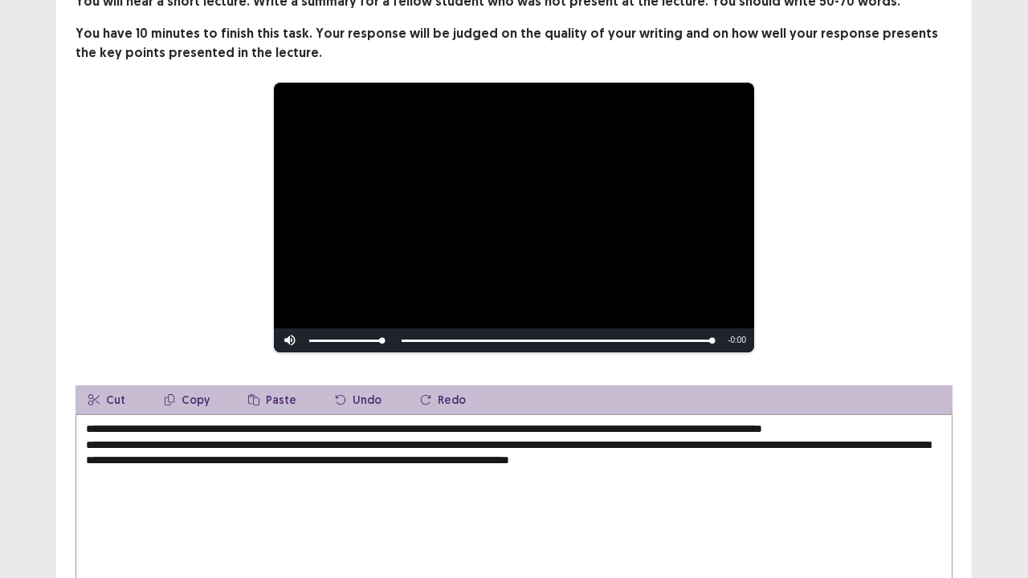
type textarea "**********"
click at [842, 305] on div "**********" at bounding box center [514, 218] width 749 height 272
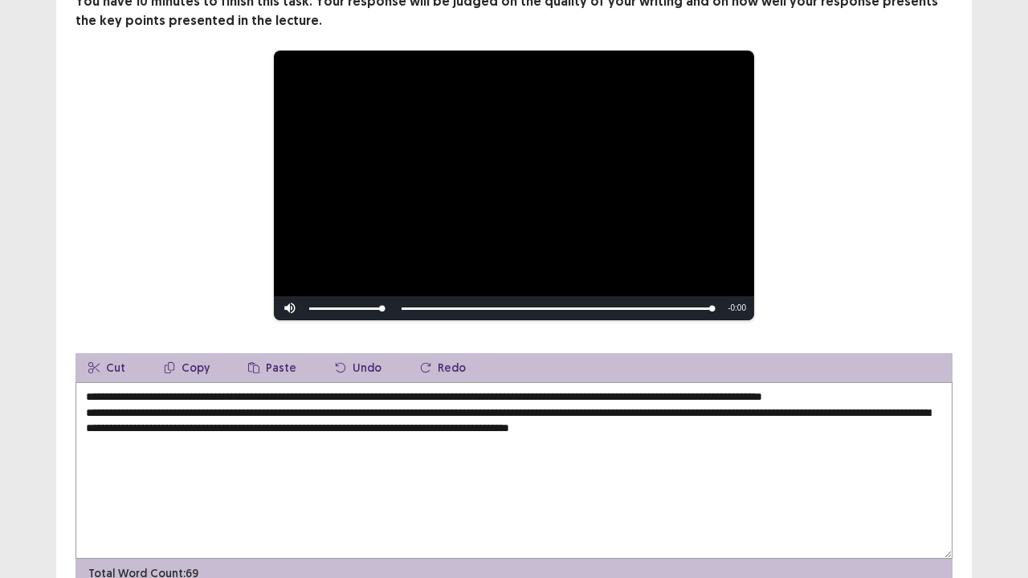
scroll to position [172, 0]
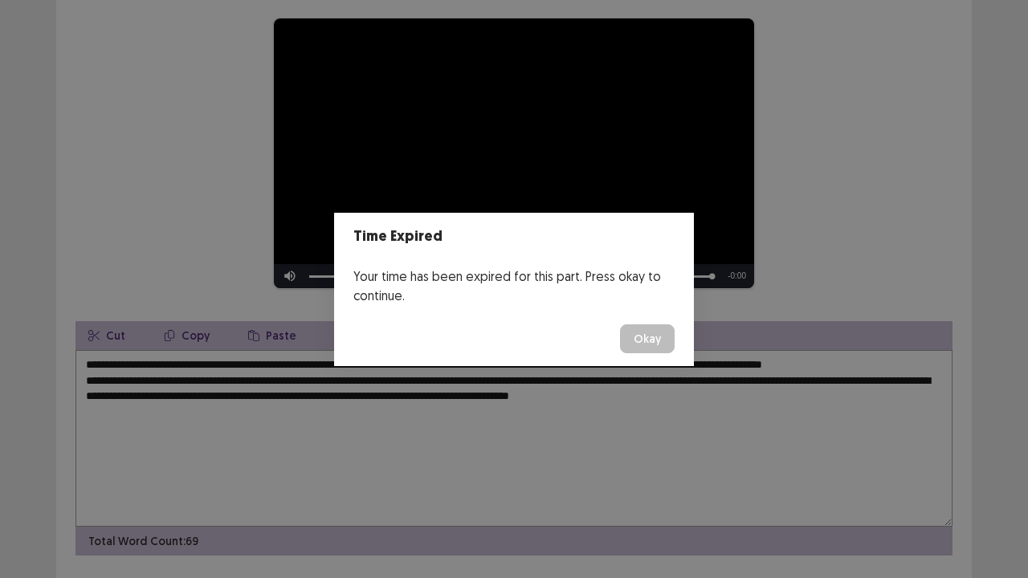
click at [664, 339] on button "Okay" at bounding box center [647, 339] width 55 height 29
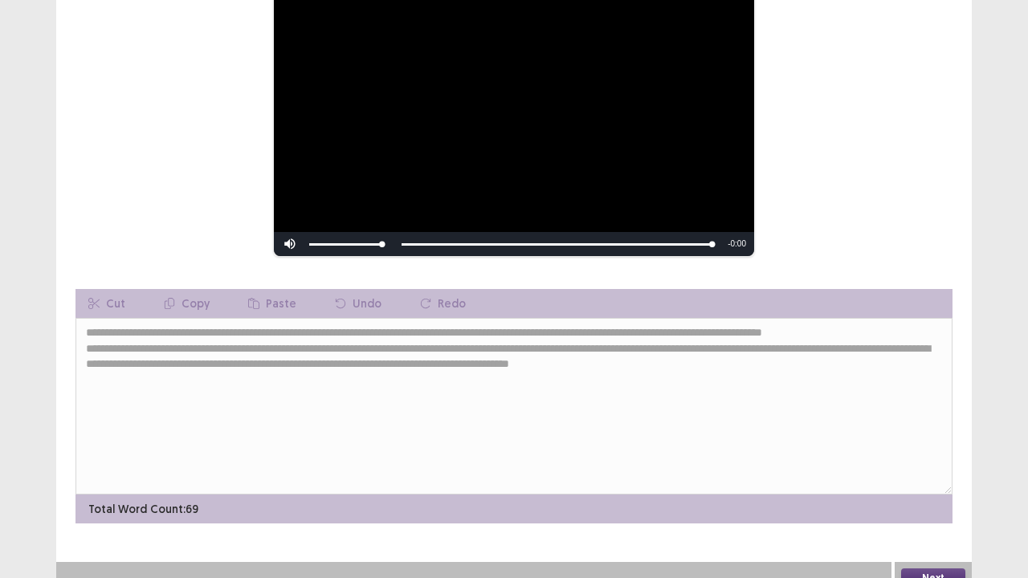
scroll to position [220, 0]
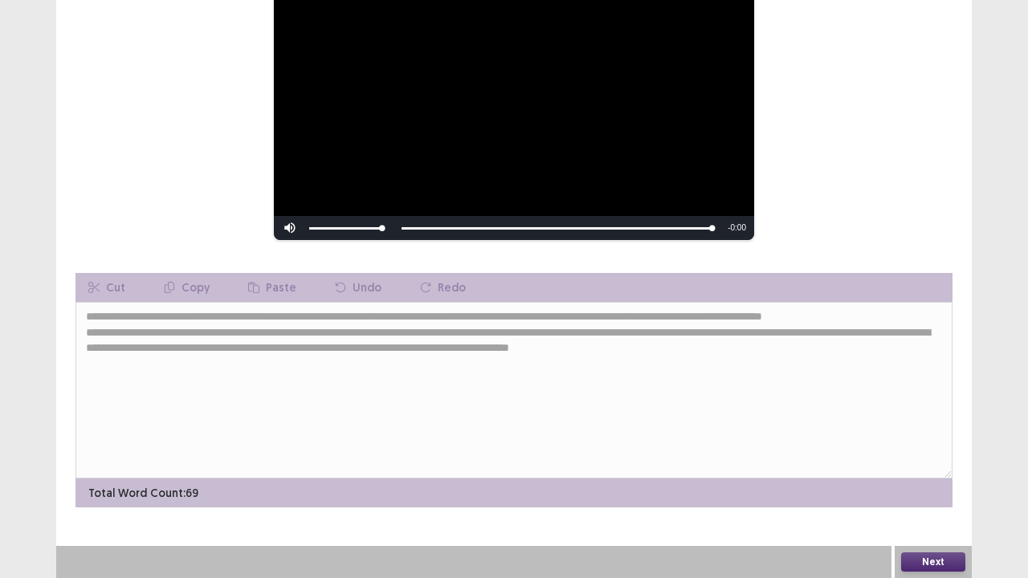
click at [932, 507] on button "Next" at bounding box center [933, 562] width 64 height 19
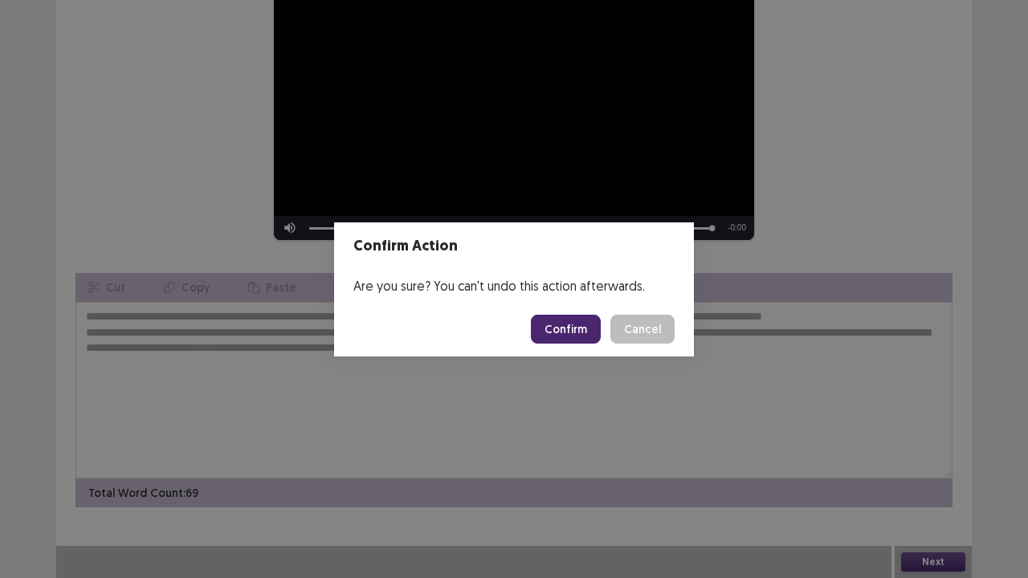
click at [577, 323] on button "Confirm" at bounding box center [566, 329] width 70 height 29
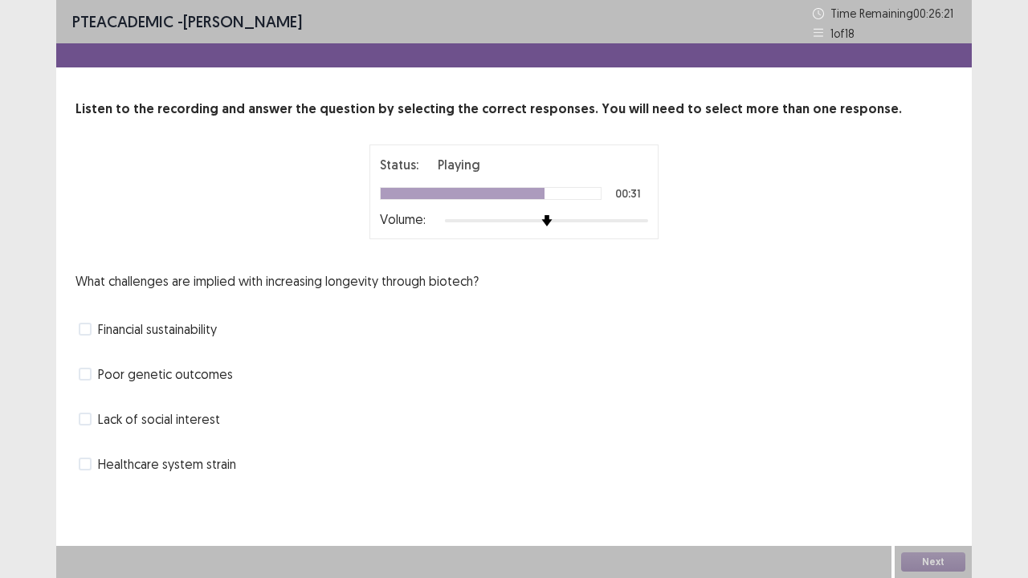
click at [84, 325] on span at bounding box center [85, 329] width 13 height 13
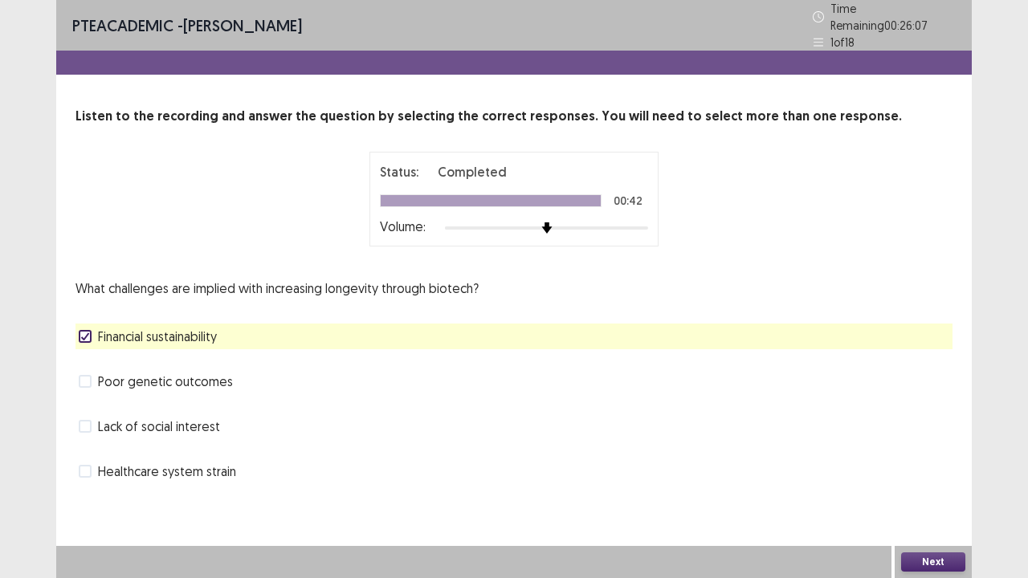
click at [930, 507] on button "Next" at bounding box center [933, 562] width 64 height 19
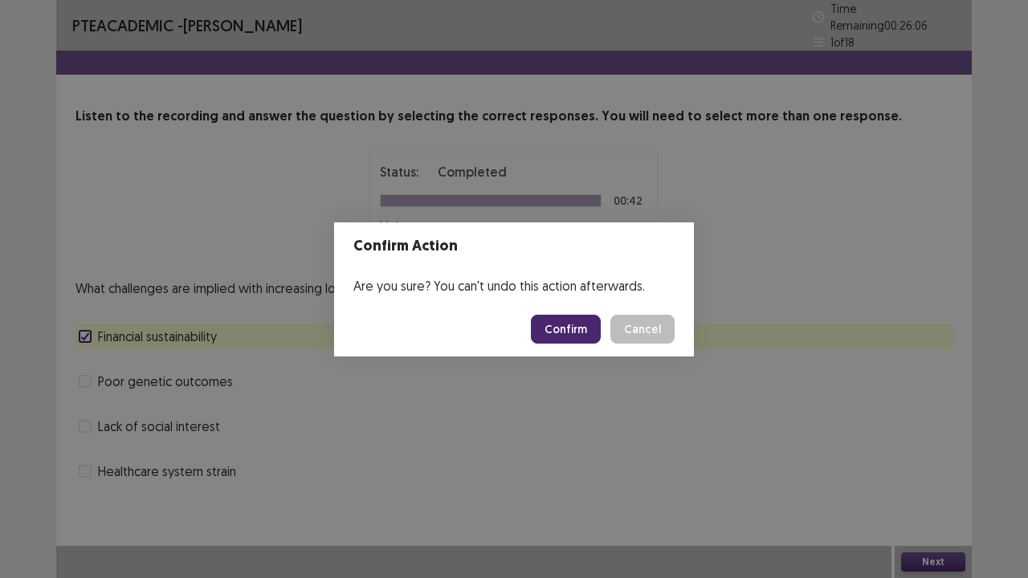
click at [572, 324] on button "Confirm" at bounding box center [566, 329] width 70 height 29
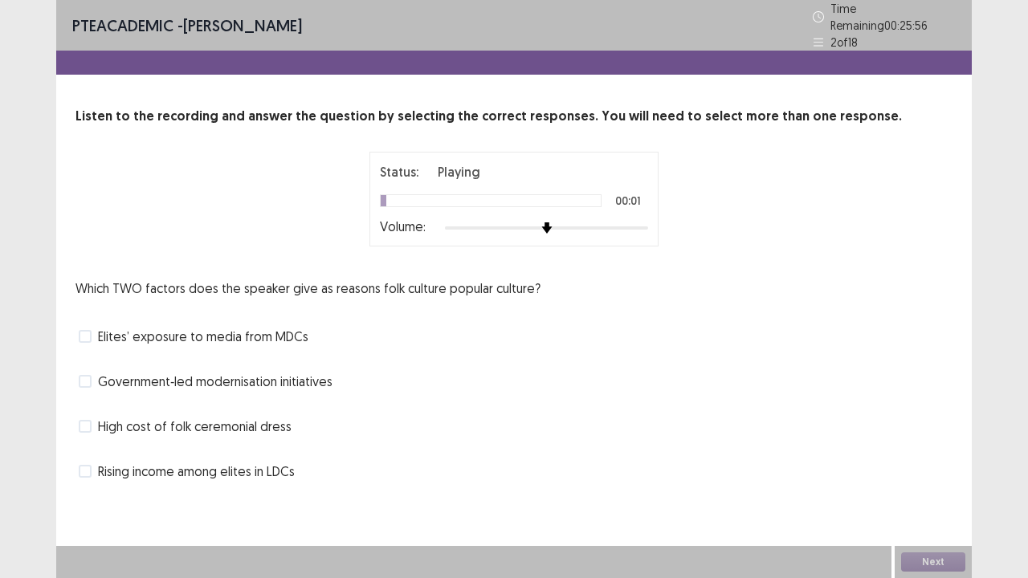
click at [88, 330] on span at bounding box center [85, 336] width 13 height 13
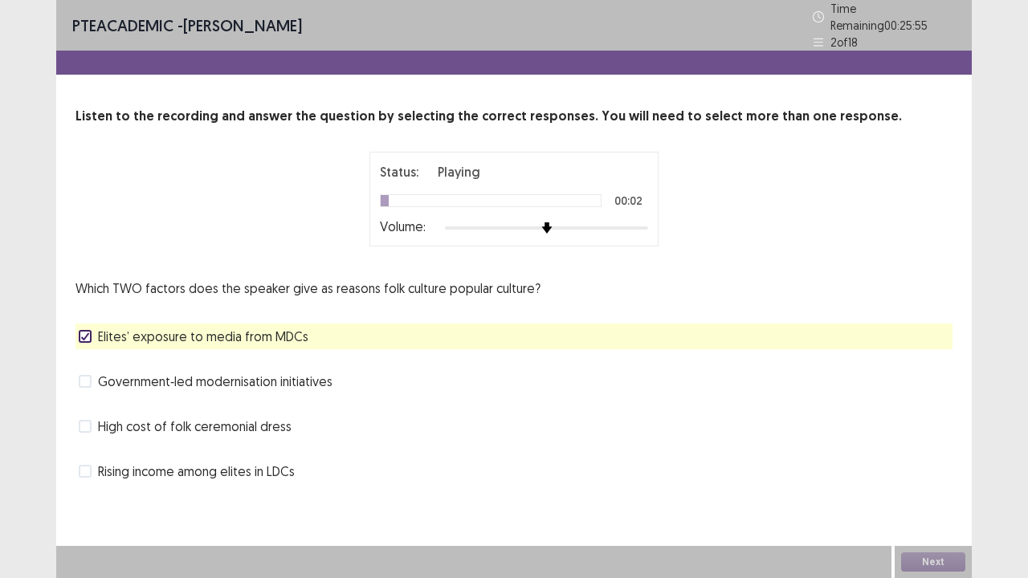
click at [84, 375] on span at bounding box center [85, 381] width 13 height 13
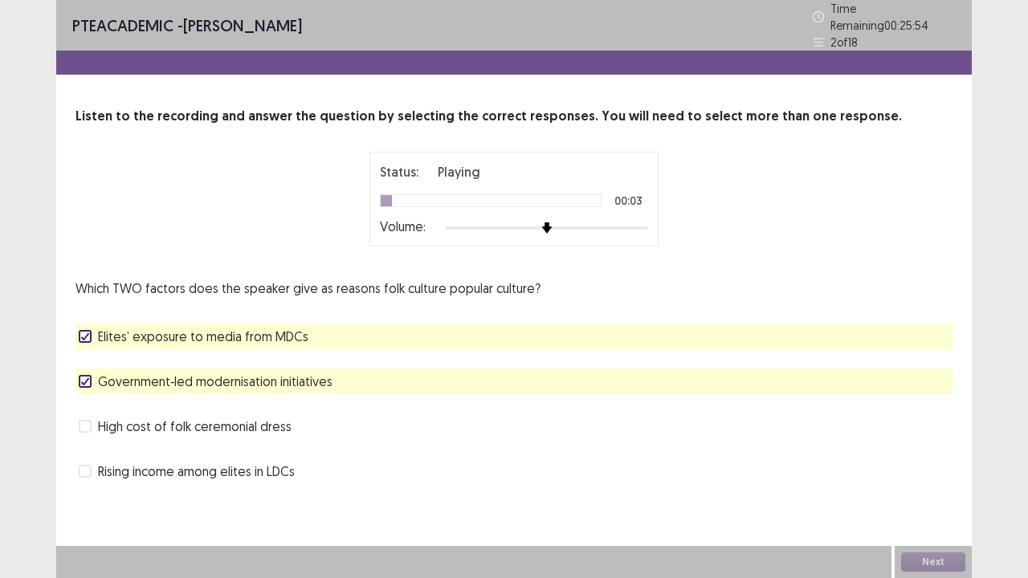
click at [84, 378] on icon at bounding box center [85, 382] width 10 height 8
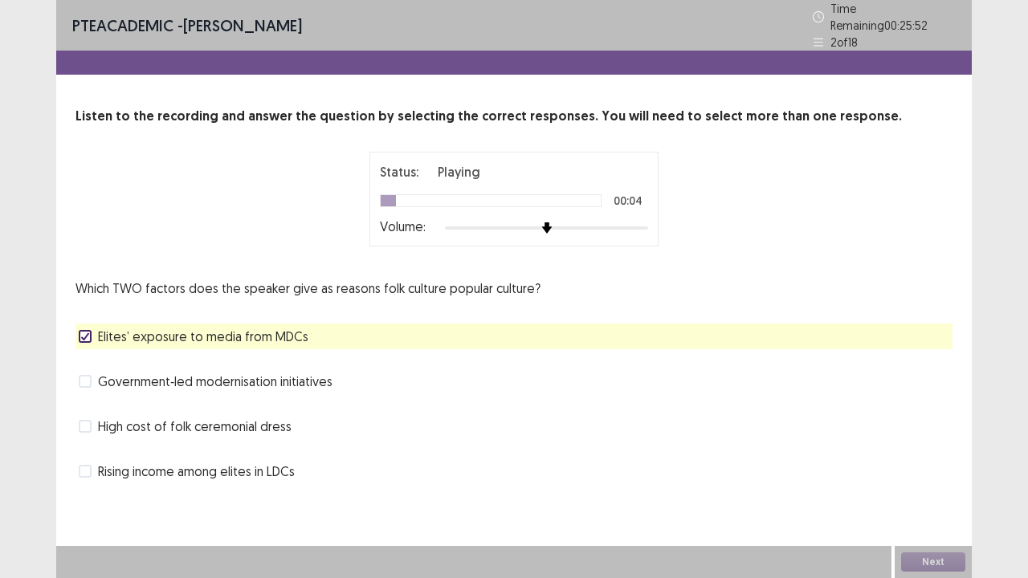
click at [86, 333] on icon at bounding box center [85, 337] width 10 height 8
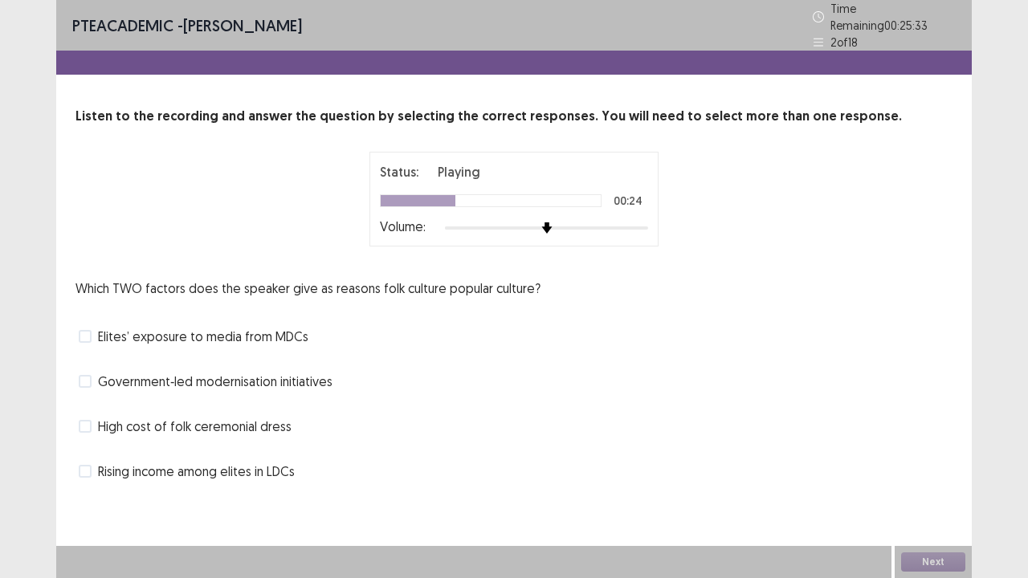
click at [87, 465] on span at bounding box center [85, 471] width 13 height 13
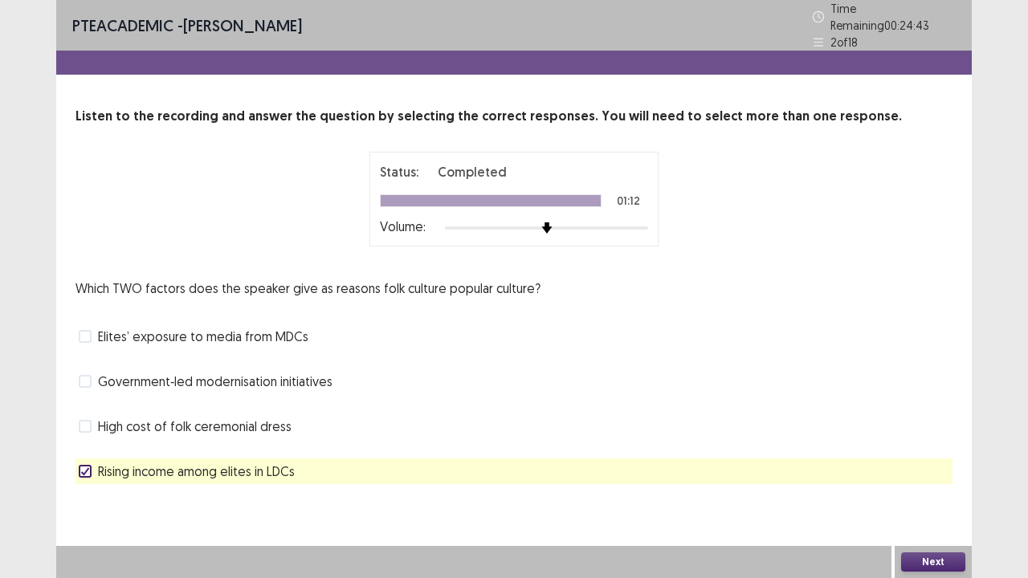
click at [927, 507] on button "Next" at bounding box center [933, 562] width 64 height 19
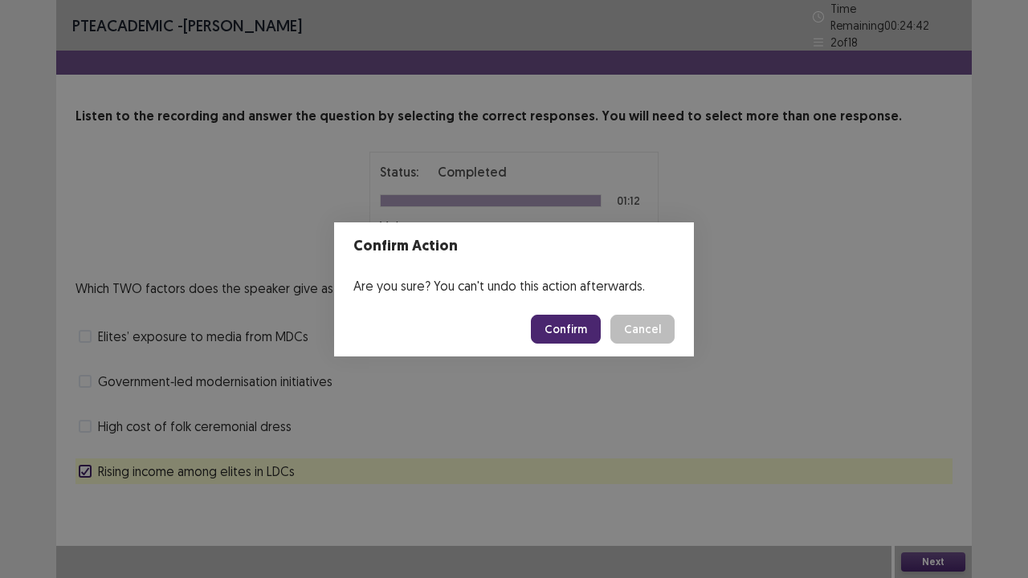
click at [579, 329] on button "Confirm" at bounding box center [566, 329] width 70 height 29
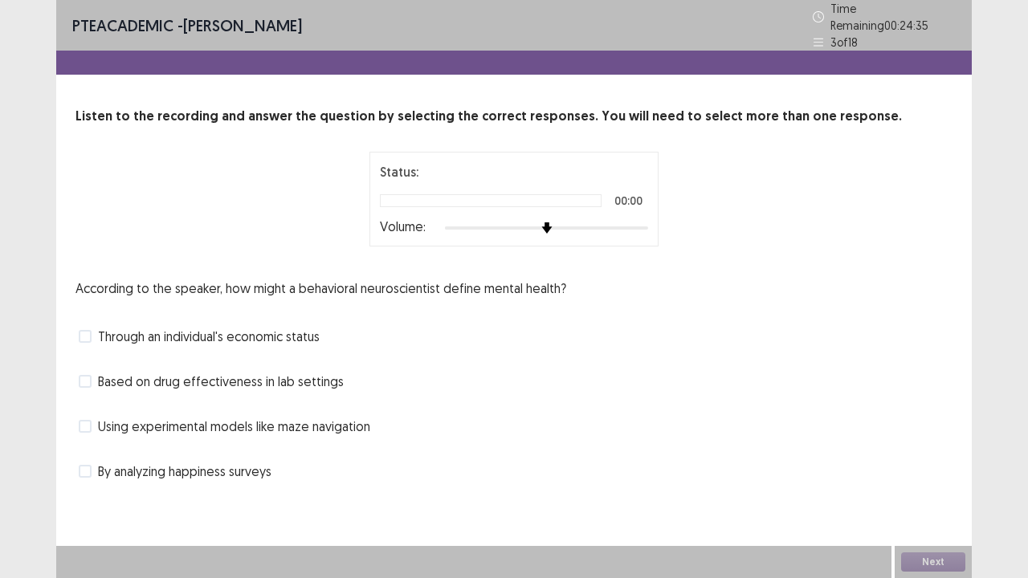
click at [82, 313] on div "According to the speaker, how might a behavioral neuroscientist define mental h…" at bounding box center [514, 382] width 877 height 206
click at [85, 375] on span at bounding box center [85, 381] width 13 height 13
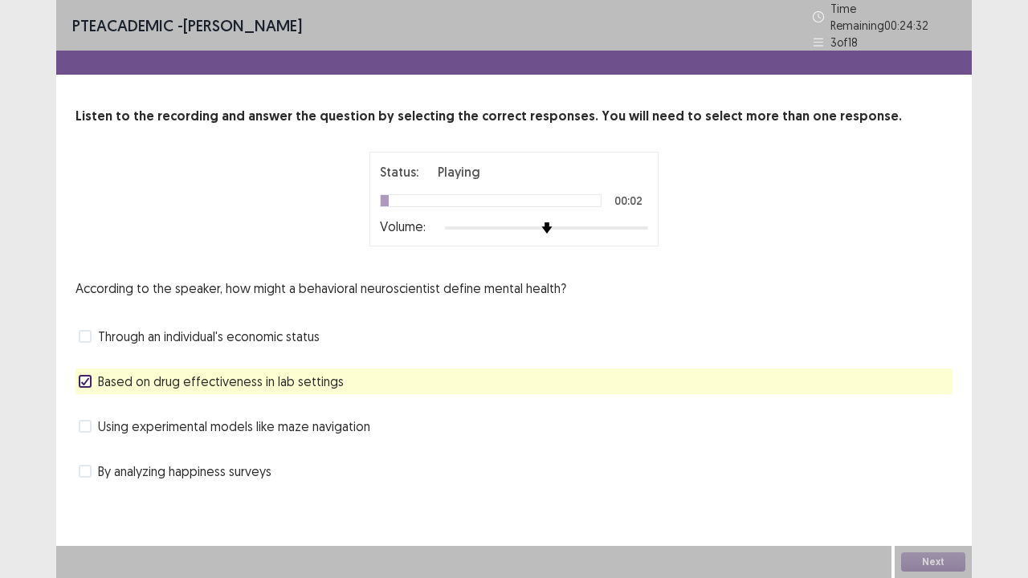
click at [85, 330] on span at bounding box center [85, 336] width 13 height 13
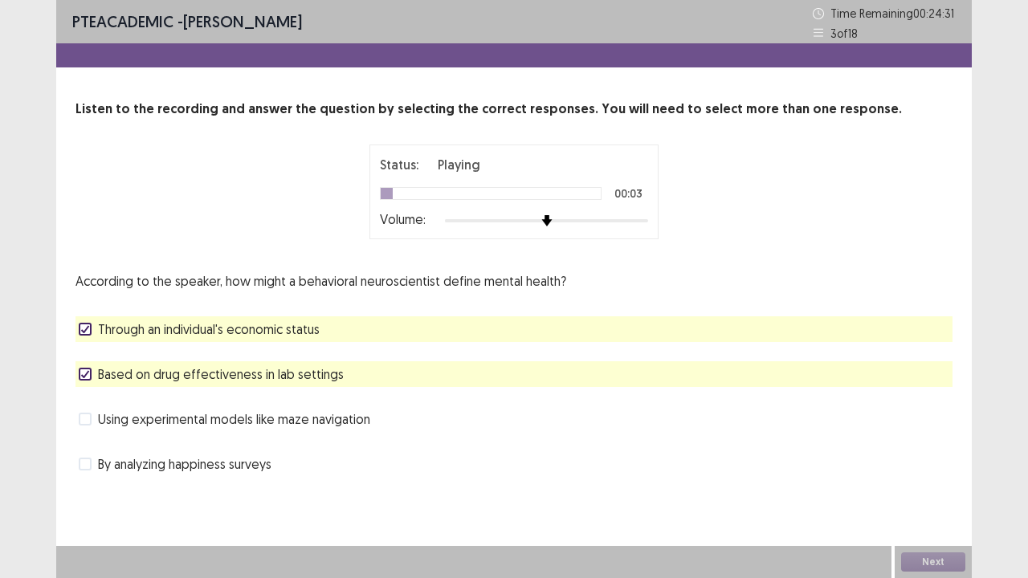
click at [85, 379] on span at bounding box center [85, 374] width 13 height 13
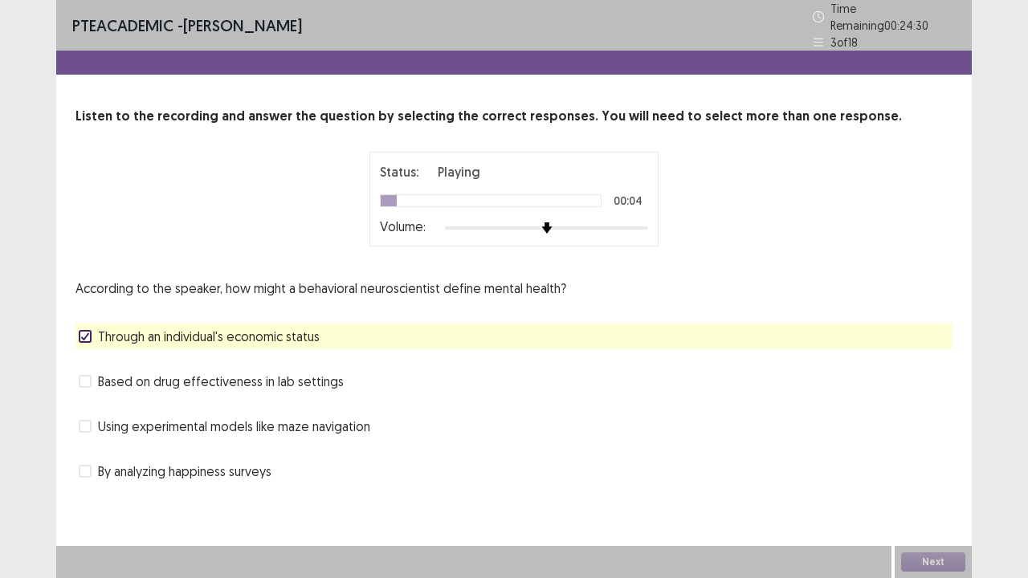
click at [82, 330] on span at bounding box center [85, 336] width 13 height 13
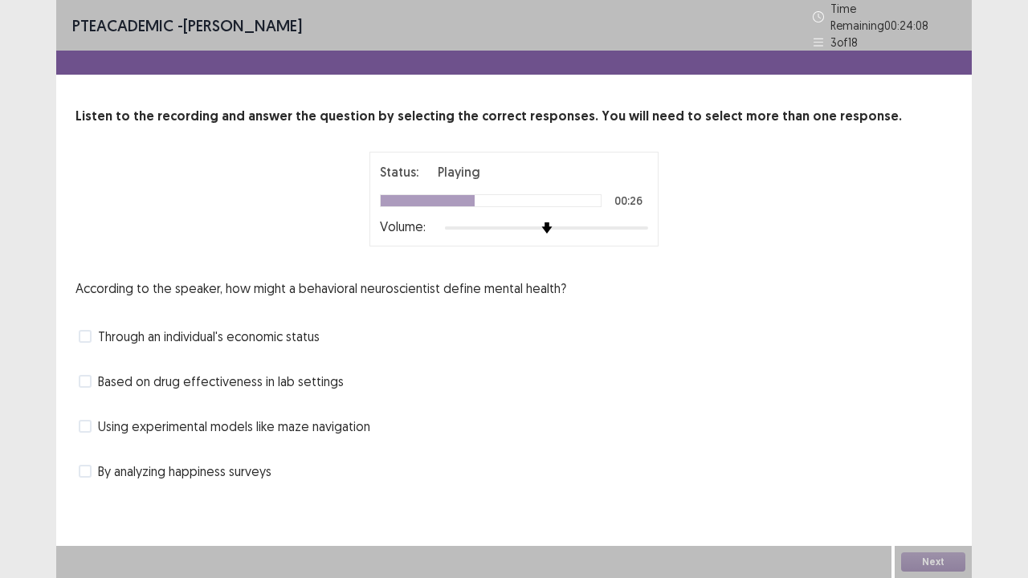
click at [87, 420] on span at bounding box center [85, 426] width 13 height 13
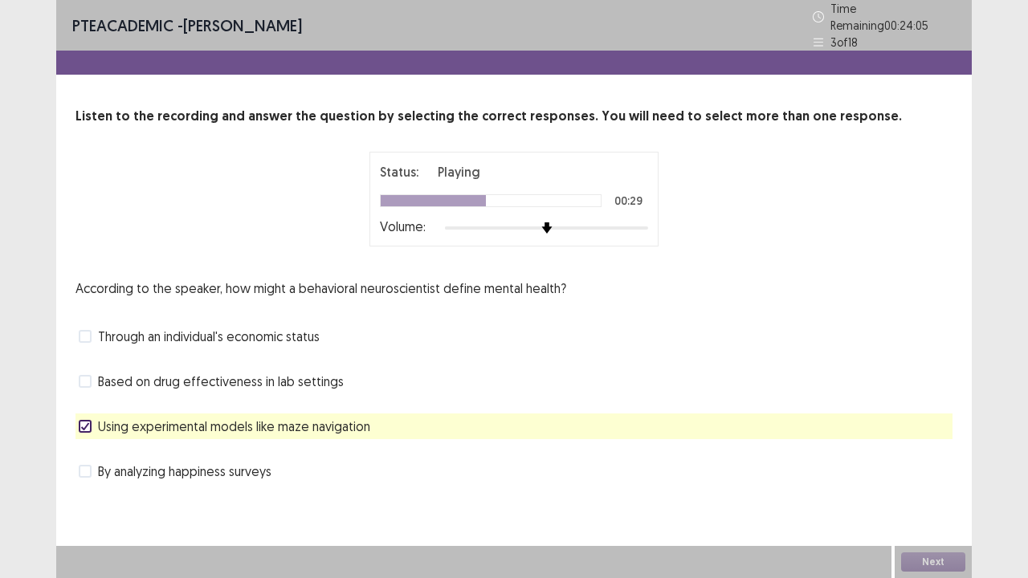
click at [87, 330] on span at bounding box center [85, 336] width 13 height 13
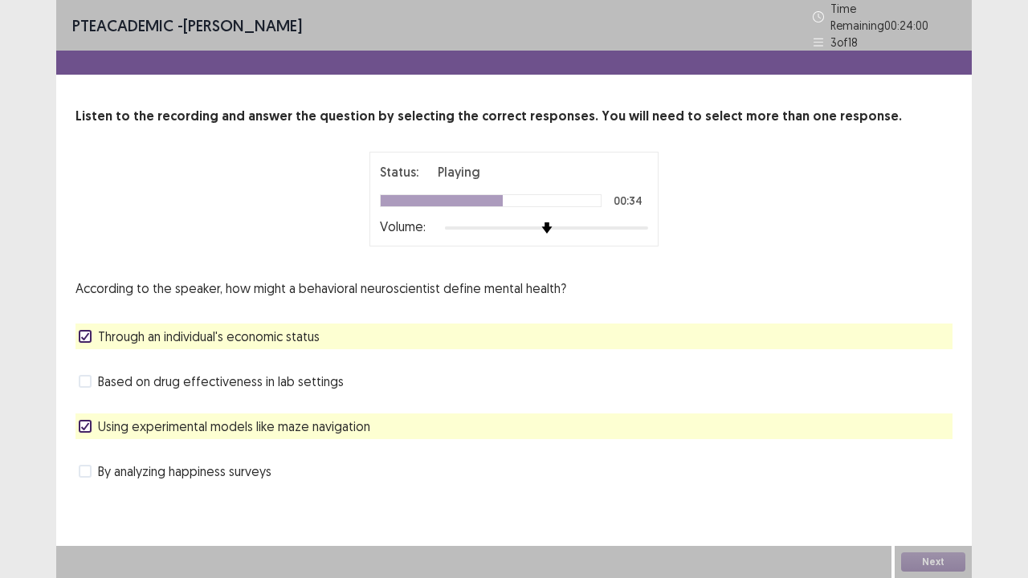
click at [87, 379] on span at bounding box center [85, 381] width 13 height 13
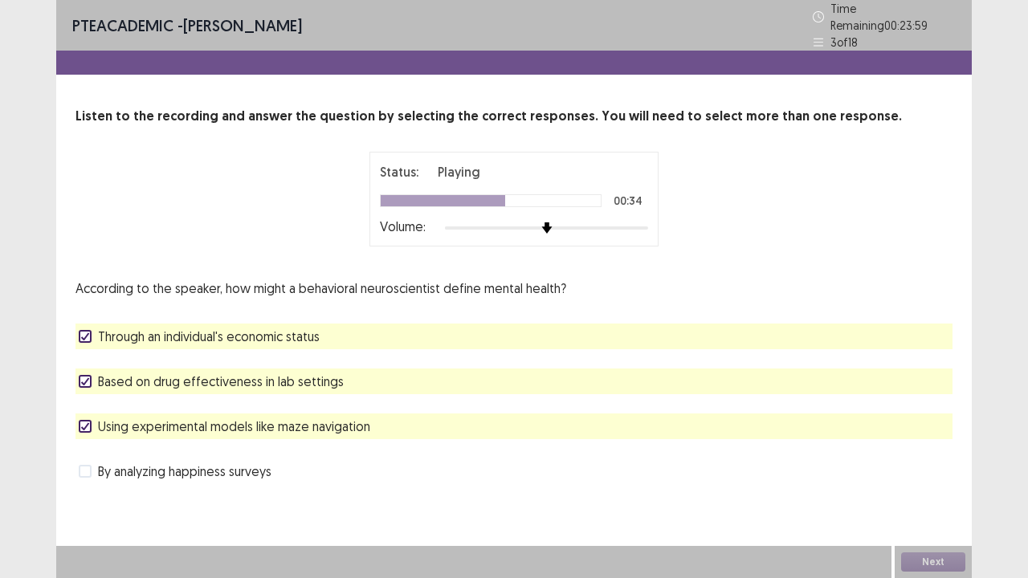
click at [87, 379] on span at bounding box center [85, 381] width 13 height 13
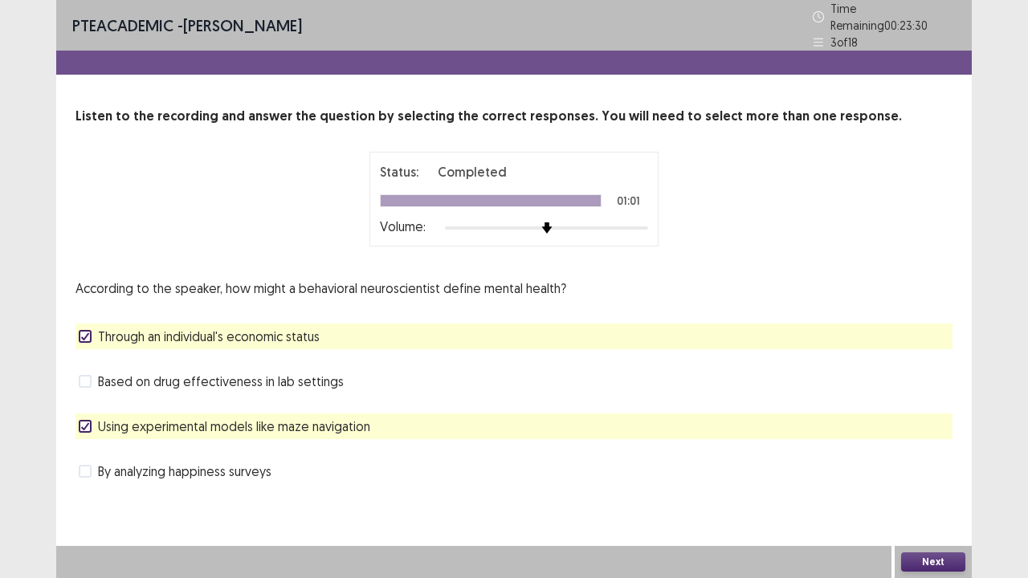
click at [941, 507] on button "Next" at bounding box center [933, 562] width 64 height 19
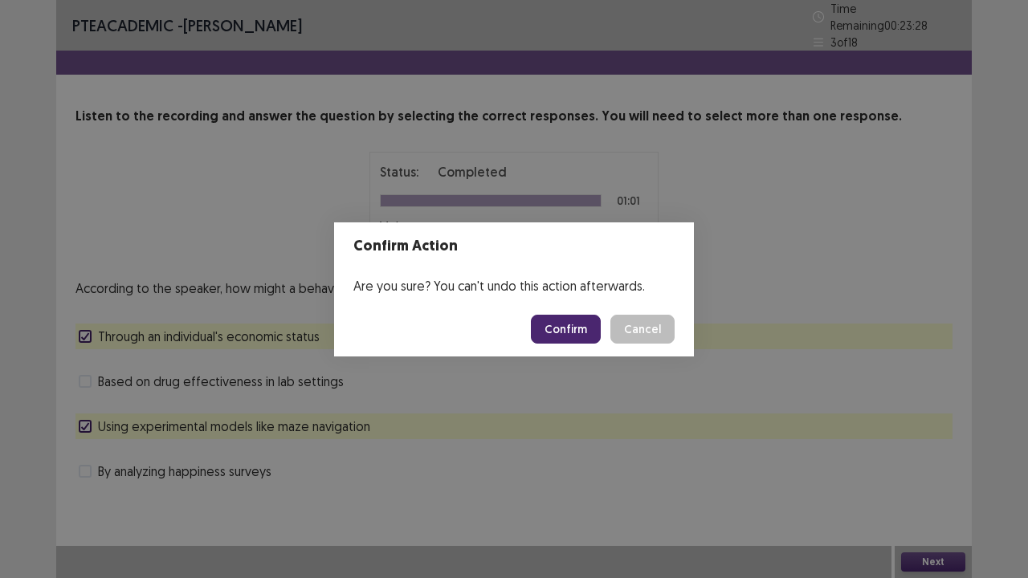
click at [582, 329] on button "Confirm" at bounding box center [566, 329] width 70 height 29
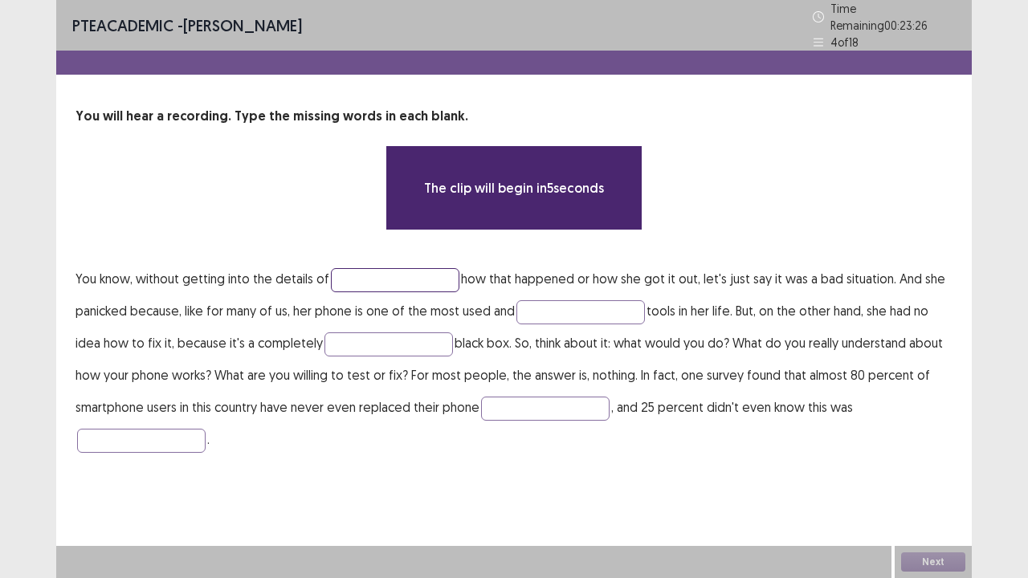
click at [388, 270] on input "text" at bounding box center [395, 280] width 129 height 24
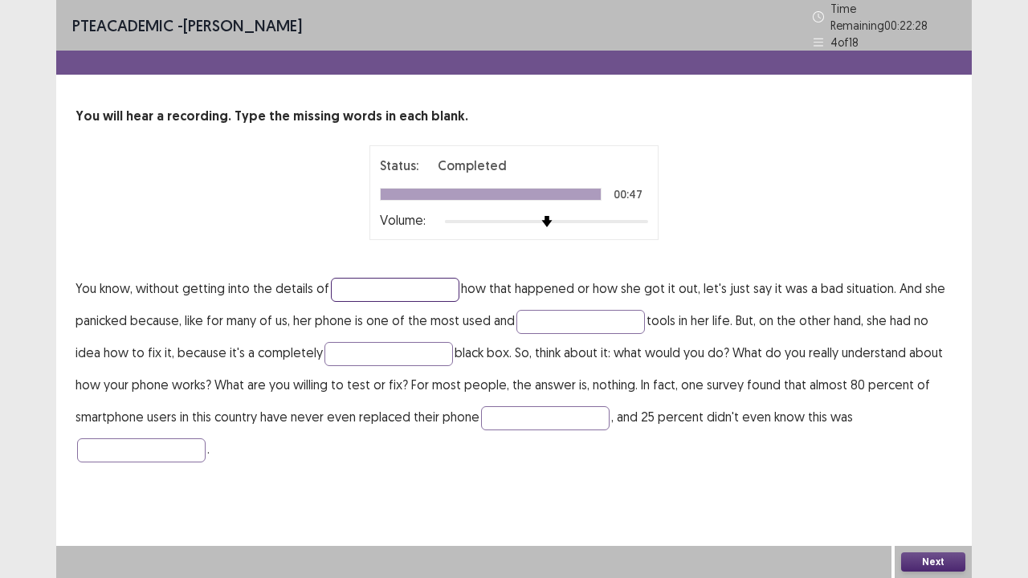
click at [375, 289] on input "text" at bounding box center [395, 290] width 129 height 24
type input "*******"
click at [548, 319] on input "text" at bounding box center [581, 322] width 129 height 24
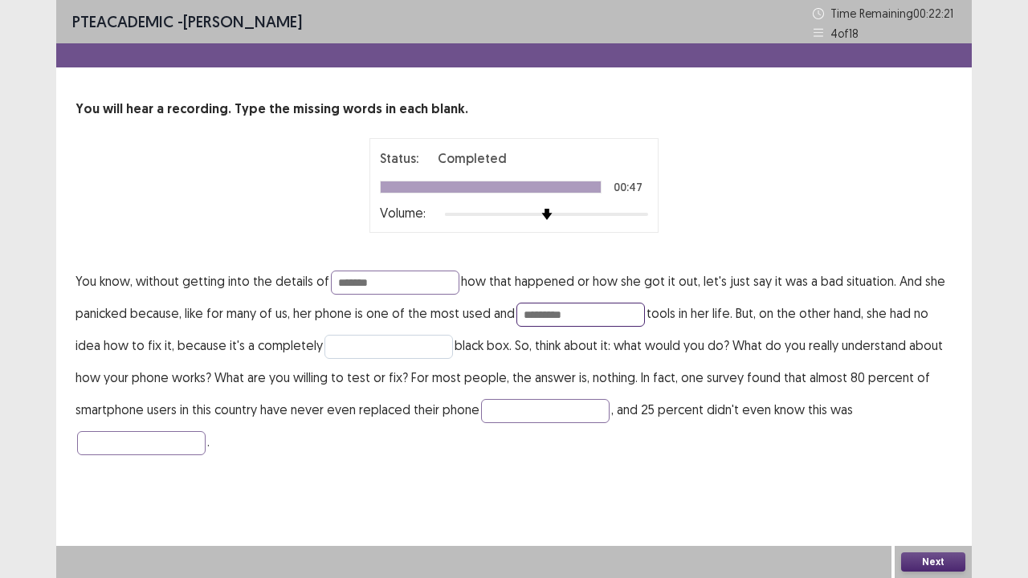
type input "*********"
click at [362, 344] on input "text" at bounding box center [389, 347] width 129 height 24
type input "**********"
click at [532, 413] on input "text" at bounding box center [545, 411] width 129 height 24
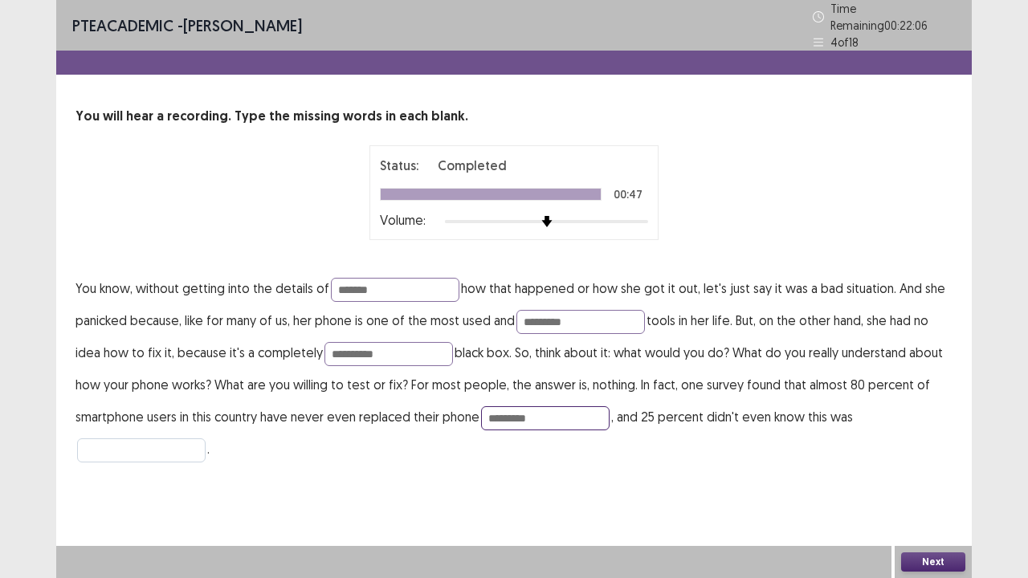
type input "*********"
click at [138, 439] on input "text" at bounding box center [141, 451] width 129 height 24
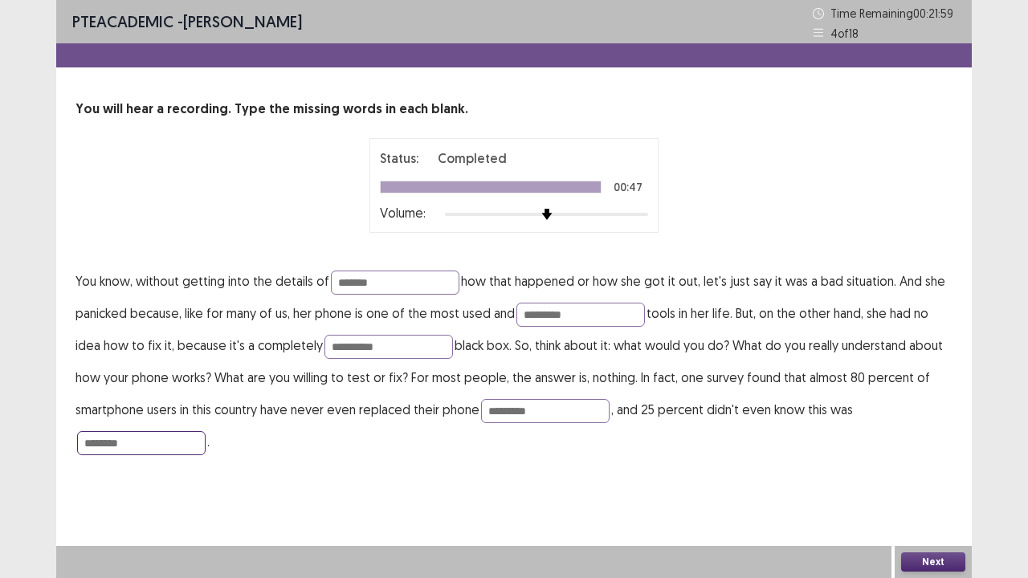
type input "********"
click at [930, 507] on button "Next" at bounding box center [933, 562] width 64 height 19
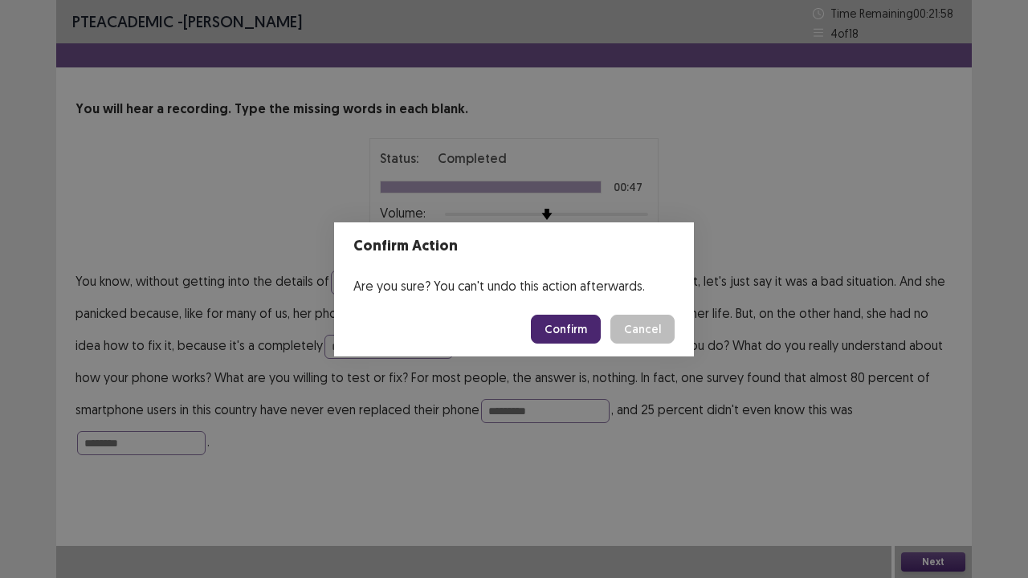
click at [557, 331] on button "Confirm" at bounding box center [566, 329] width 70 height 29
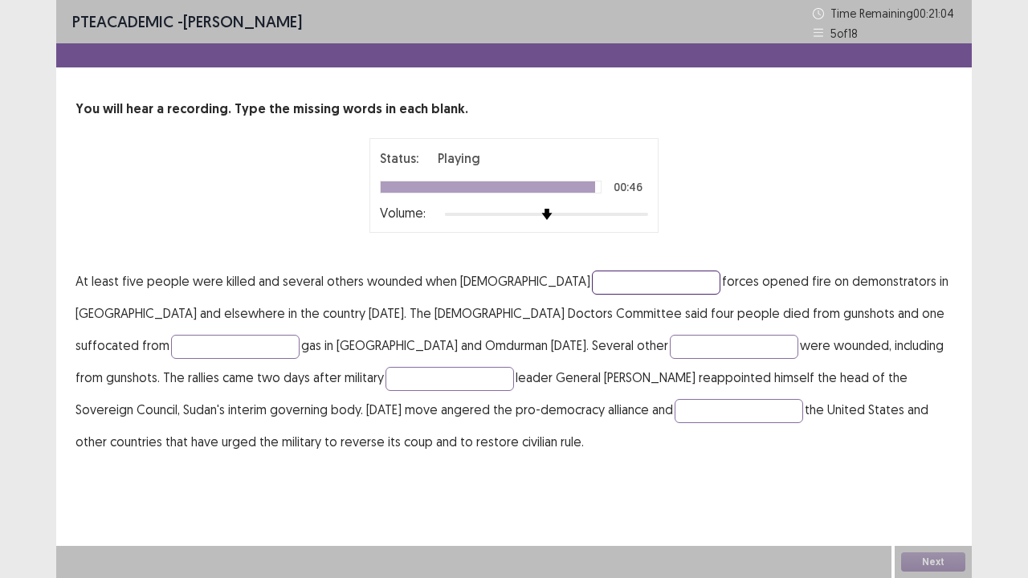
click at [592, 288] on input "text" at bounding box center [656, 283] width 129 height 24
type input "********"
click at [300, 335] on input "text" at bounding box center [235, 347] width 129 height 24
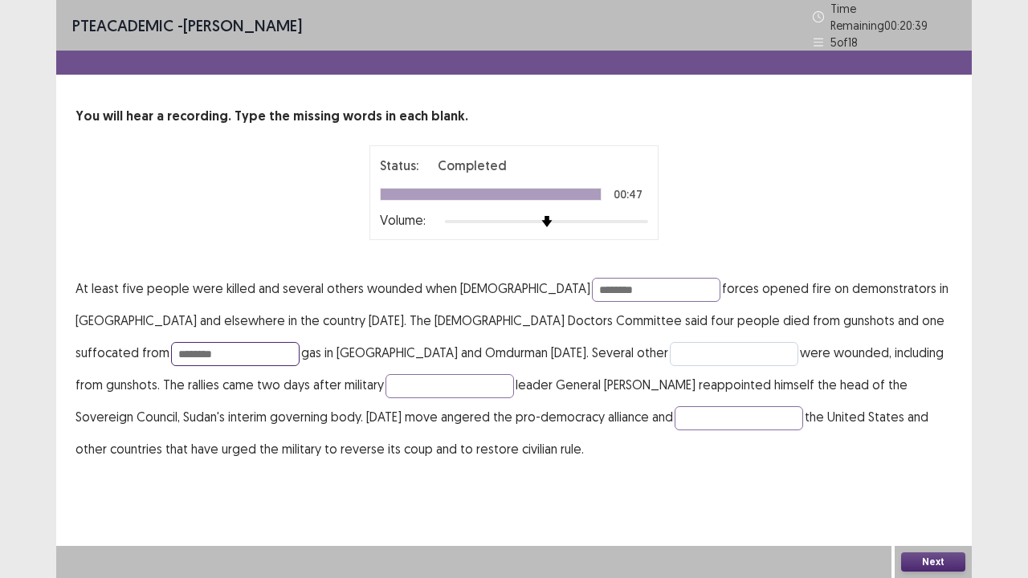
type input "********"
click at [670, 342] on input "text" at bounding box center [734, 354] width 129 height 24
type input "**********"
click at [386, 376] on input "text" at bounding box center [450, 386] width 129 height 24
type input "**"
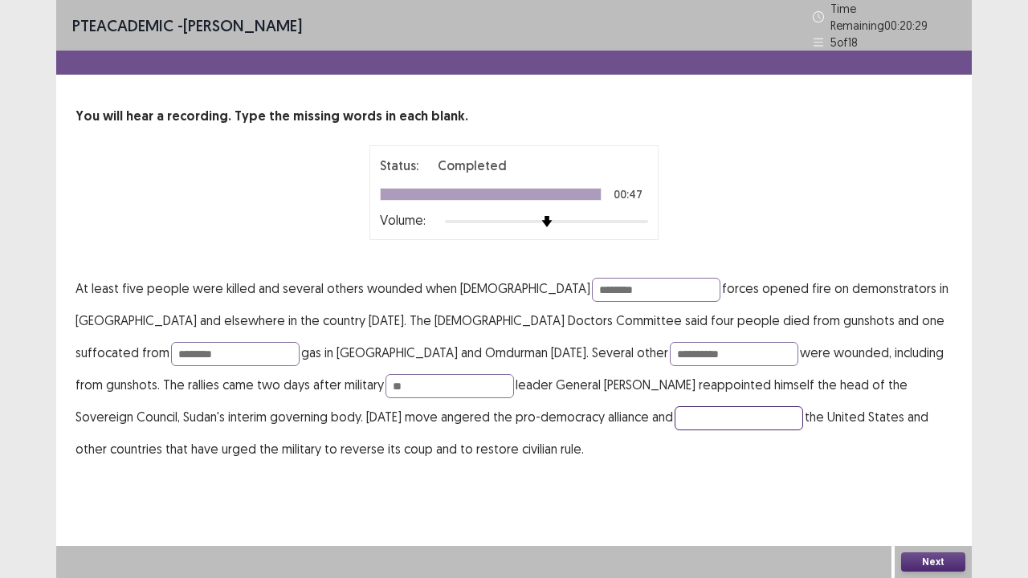
click at [675, 410] on input "text" at bounding box center [739, 419] width 129 height 24
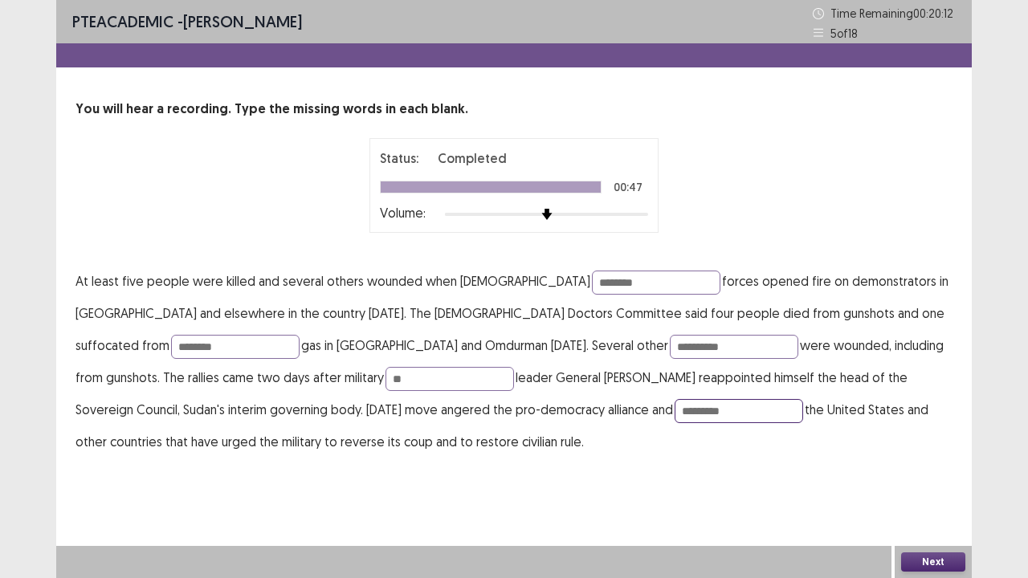
click at [675, 407] on input "*********" at bounding box center [739, 411] width 129 height 24
type input "**********"
click at [931, 507] on button "Next" at bounding box center [933, 562] width 64 height 19
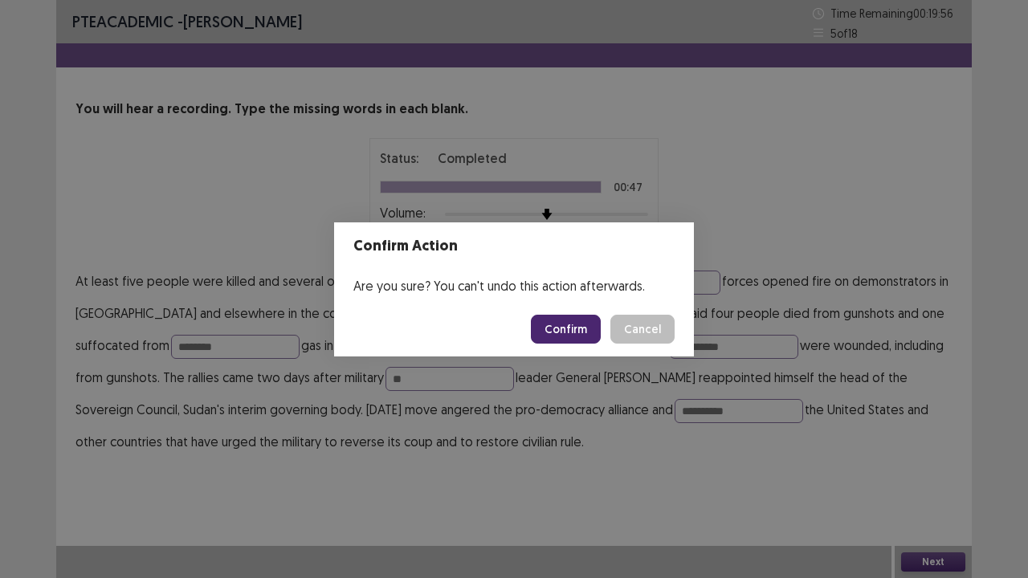
click at [570, 336] on button "Confirm" at bounding box center [566, 329] width 70 height 29
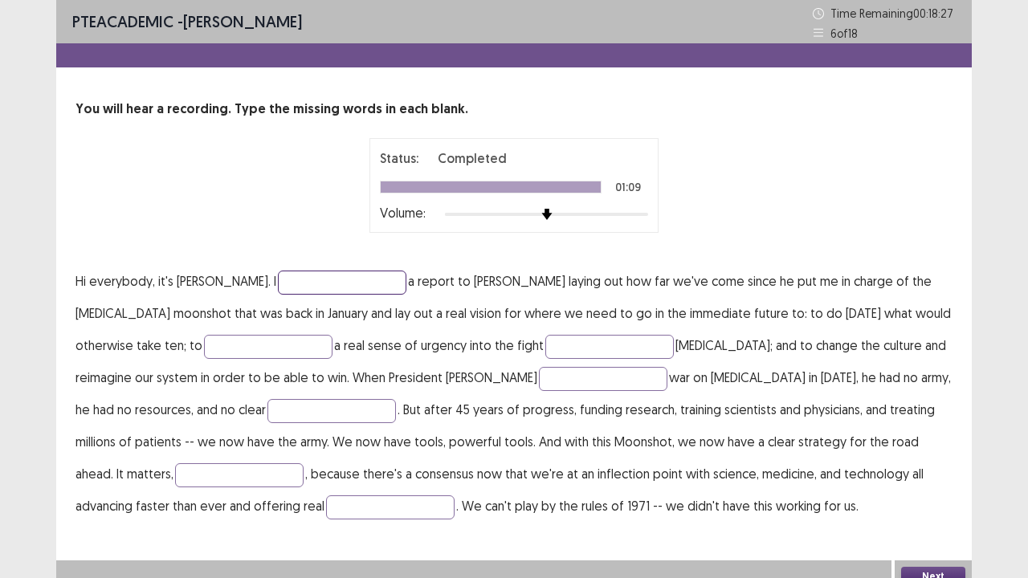
click at [278, 280] on input "text" at bounding box center [342, 283] width 129 height 24
type input "********"
click at [204, 349] on input "text" at bounding box center [268, 347] width 129 height 24
type input "******"
click at [546, 349] on input "text" at bounding box center [610, 347] width 129 height 24
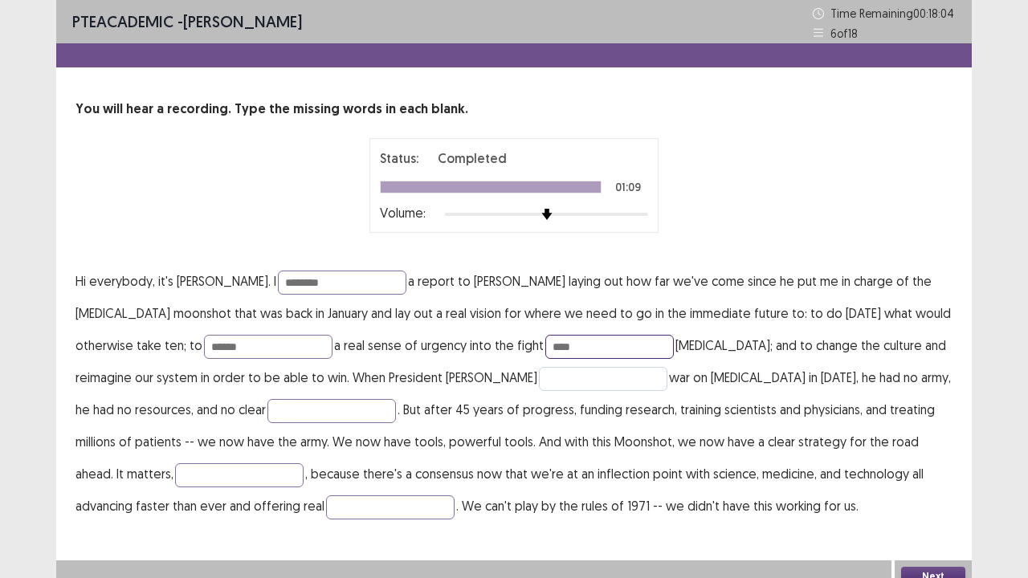
type input "****"
click at [539, 377] on input "text" at bounding box center [603, 379] width 129 height 24
type input "*******"
click at [268, 413] on input "text" at bounding box center [332, 411] width 129 height 24
type input "**********"
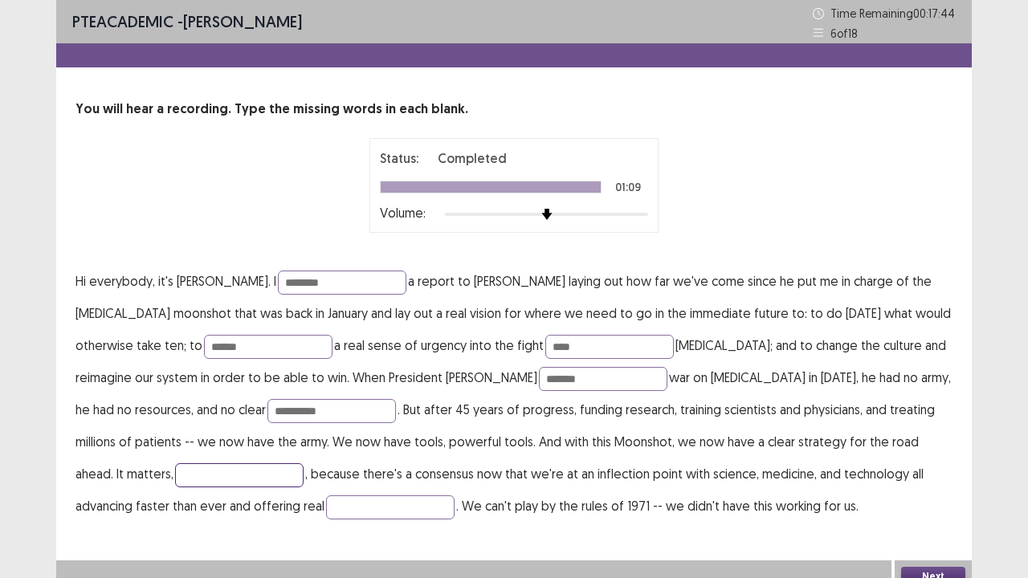
click at [304, 464] on input "text" at bounding box center [239, 476] width 129 height 24
type input "***"
click at [326, 507] on input "text" at bounding box center [390, 508] width 129 height 24
type input "********"
click at [911, 507] on button "Next" at bounding box center [933, 576] width 64 height 19
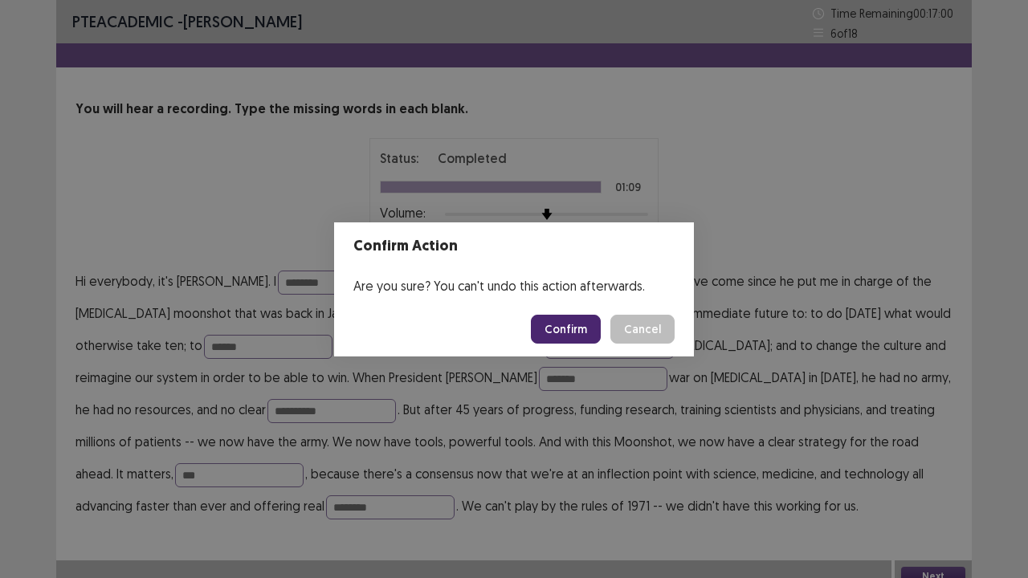
click at [575, 339] on button "Confirm" at bounding box center [566, 329] width 70 height 29
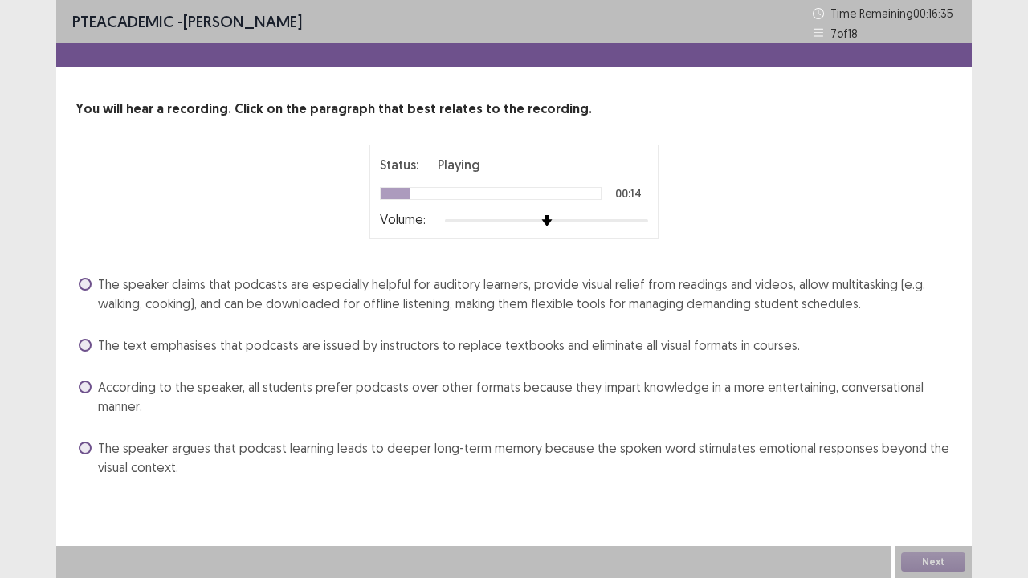
click at [77, 285] on div "The speaker claims that podcasts are especially helpful for auditory learners, …" at bounding box center [514, 294] width 877 height 45
click at [82, 285] on span at bounding box center [85, 284] width 13 height 13
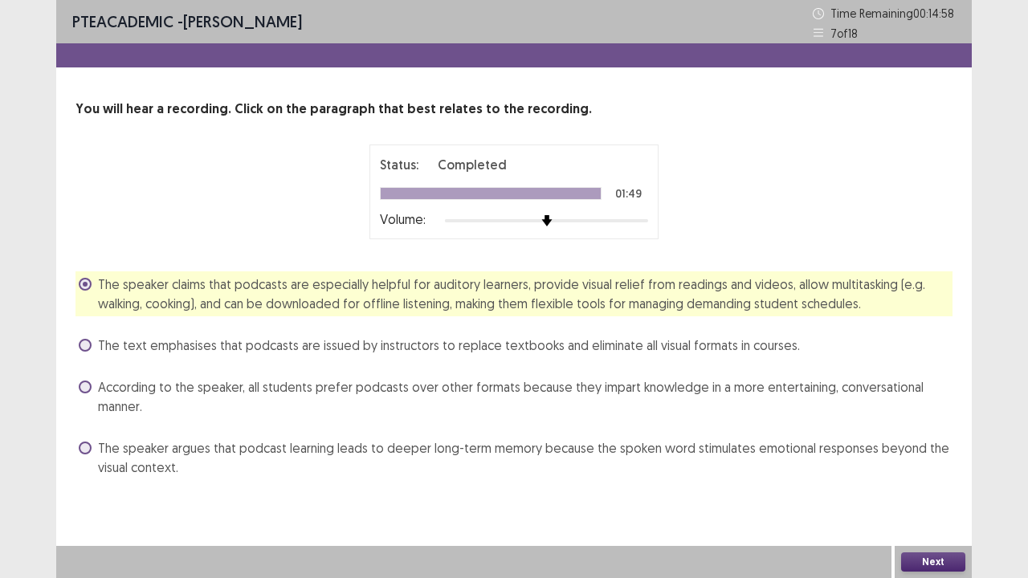
click at [902, 507] on button "Next" at bounding box center [933, 562] width 64 height 19
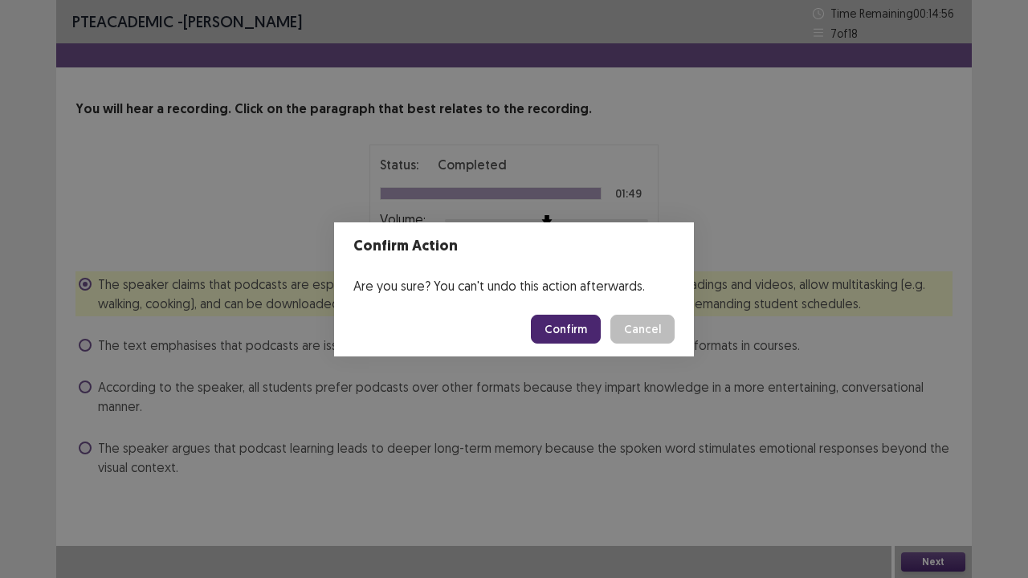
click at [586, 328] on button "Confirm" at bounding box center [566, 329] width 70 height 29
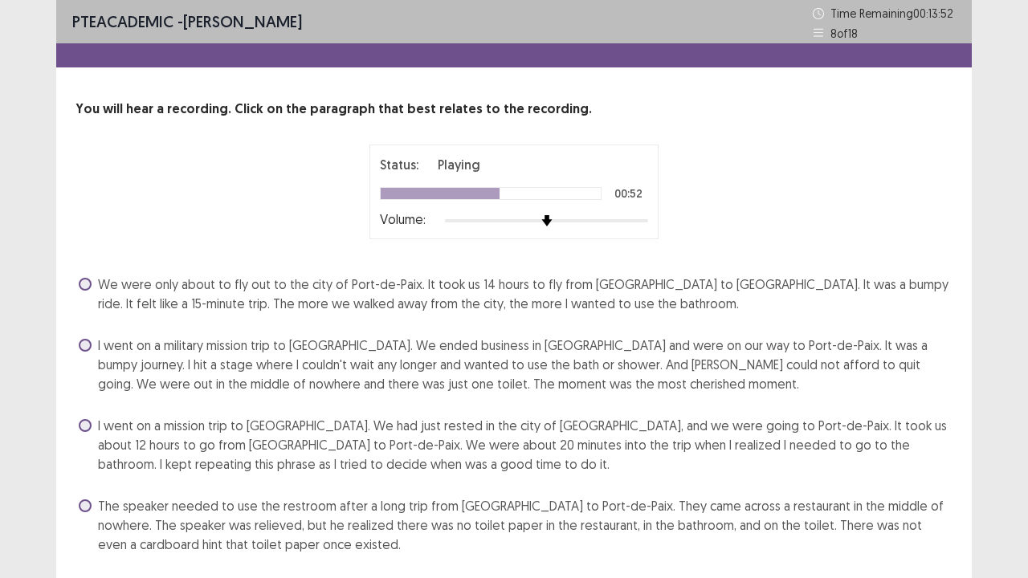
click at [85, 345] on span at bounding box center [85, 345] width 13 height 13
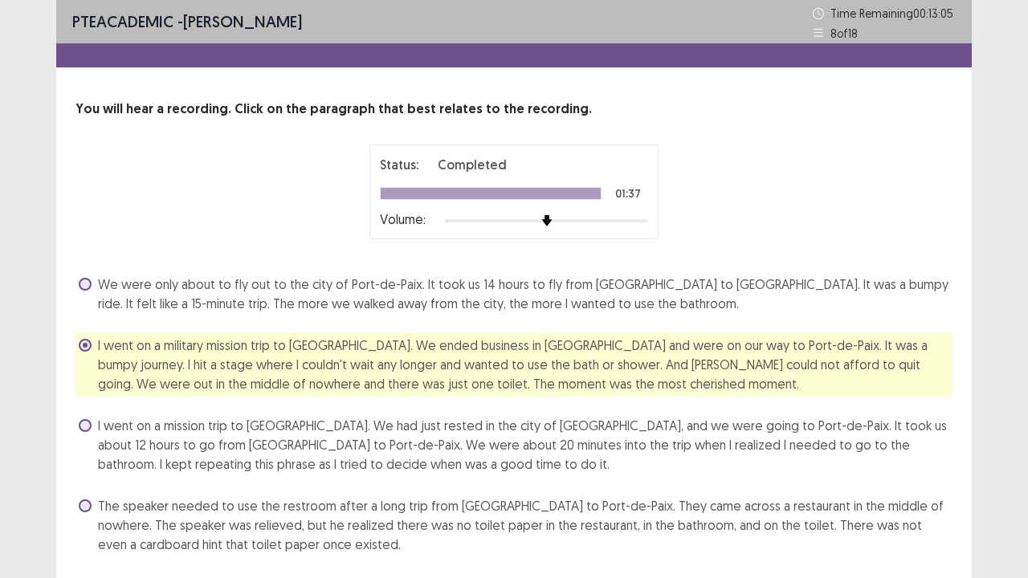
click at [661, 507] on span "The speaker needed to use the restroom after a long trip from [GEOGRAPHIC_DATA]…" at bounding box center [525, 526] width 855 height 58
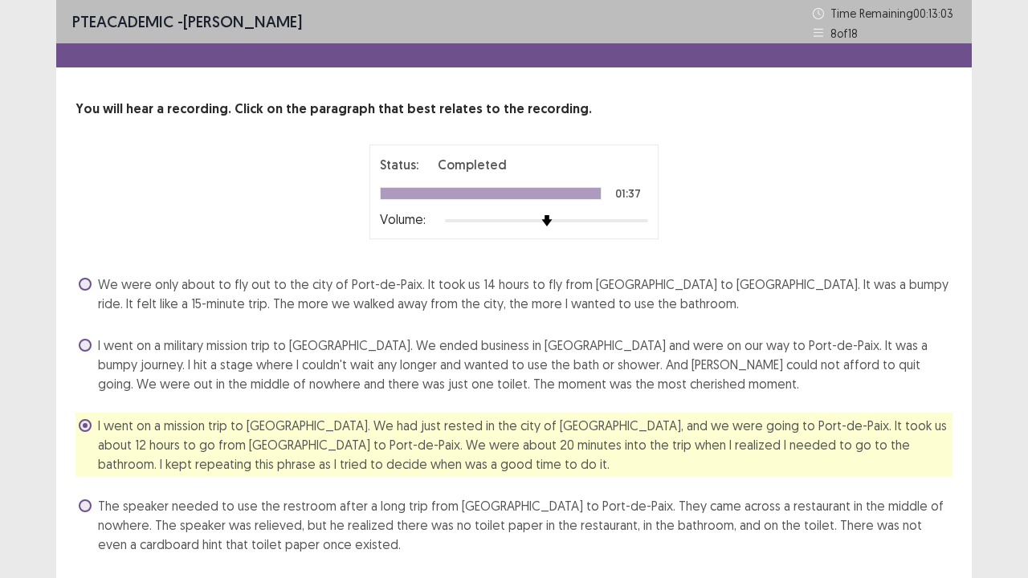
click at [661, 507] on span "The speaker needed to use the restroom after a long trip from [GEOGRAPHIC_DATA]…" at bounding box center [525, 526] width 855 height 58
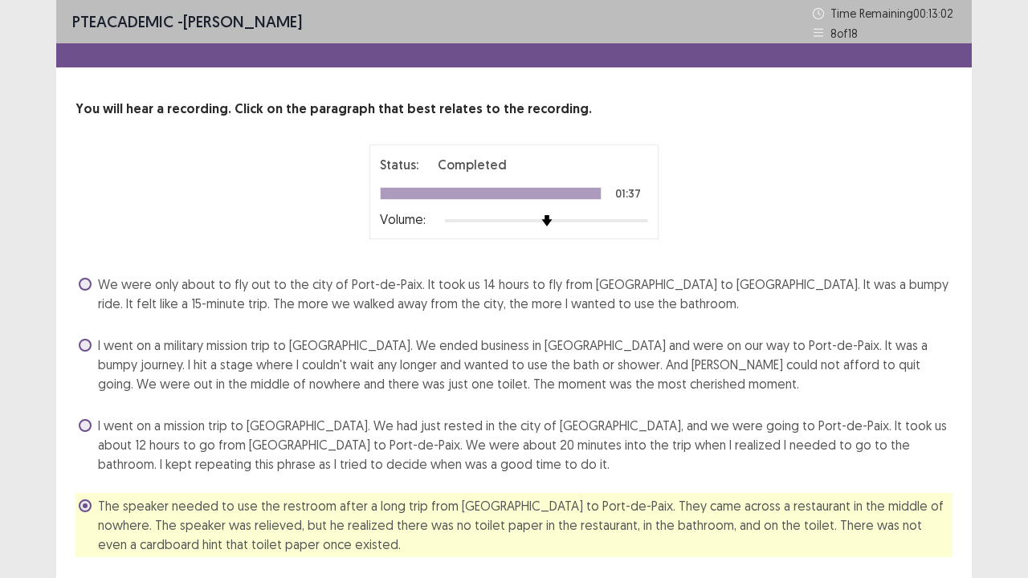
click at [636, 349] on span "I went on a military mission trip to [GEOGRAPHIC_DATA]. We ended business in [G…" at bounding box center [525, 365] width 855 height 58
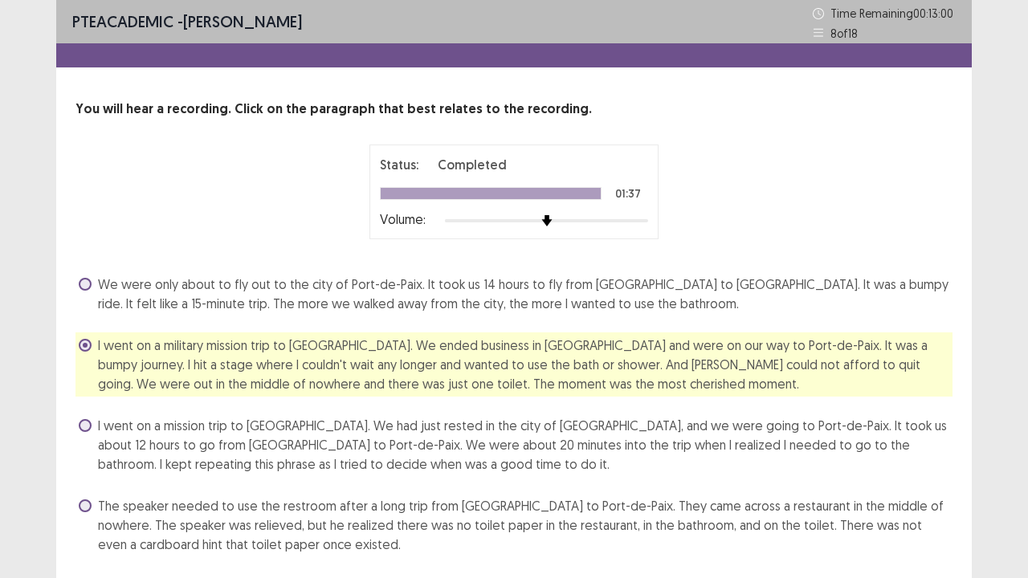
click at [897, 214] on div "Status: Completed 01:37 Volume:" at bounding box center [514, 192] width 877 height 95
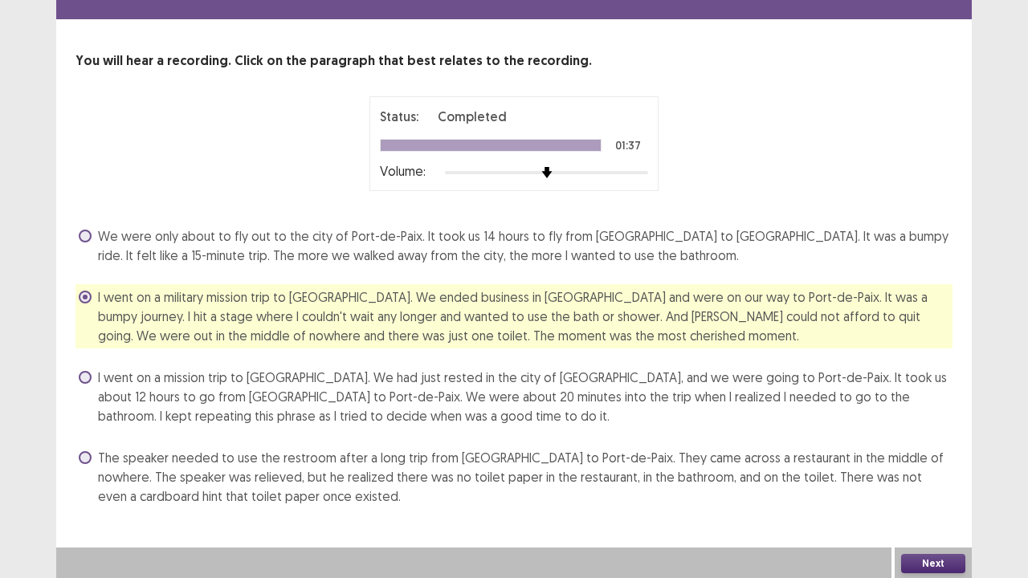
scroll to position [49, 0]
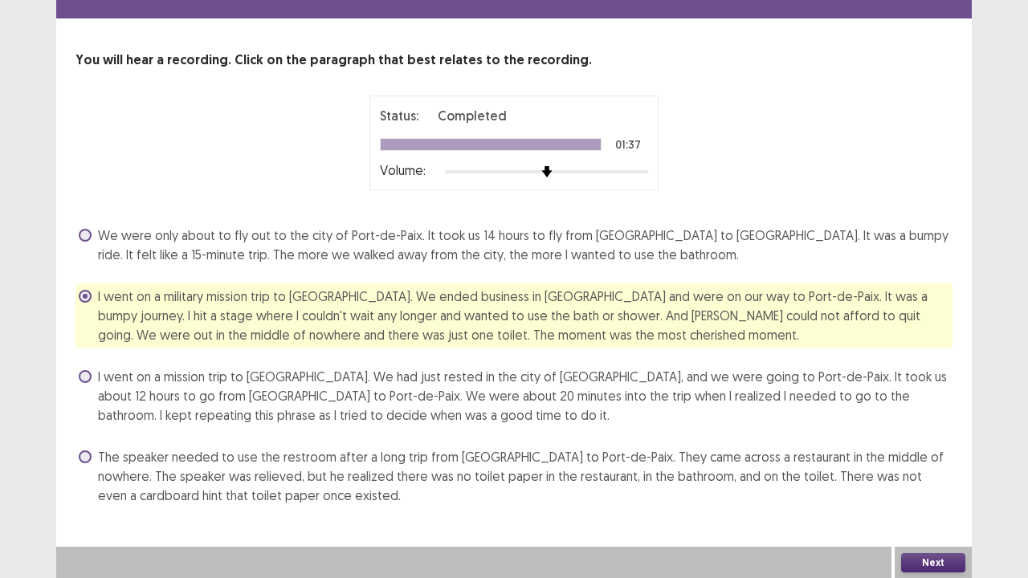
click at [923, 507] on button "Next" at bounding box center [933, 563] width 64 height 19
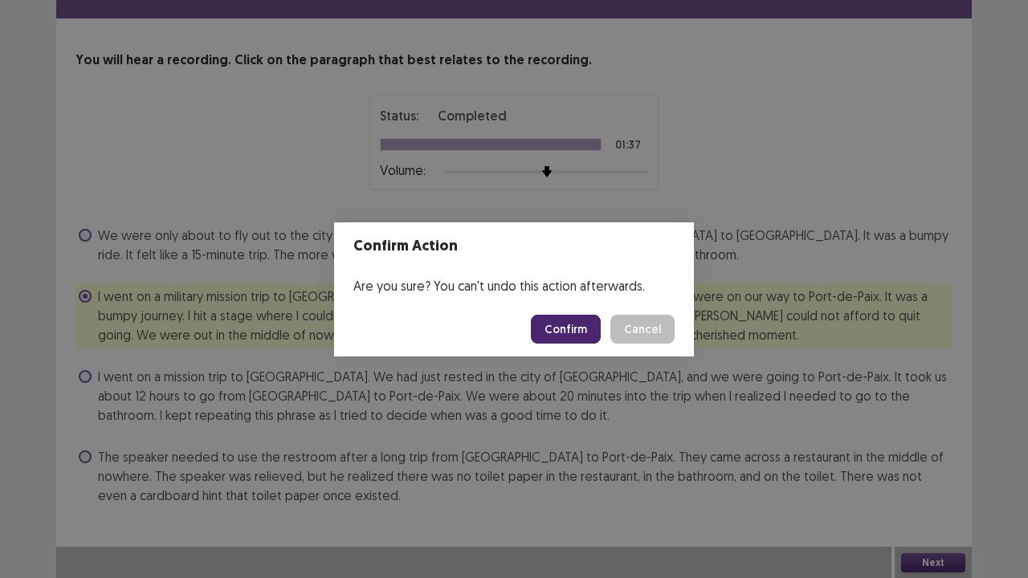
click at [574, 333] on button "Confirm" at bounding box center [566, 329] width 70 height 29
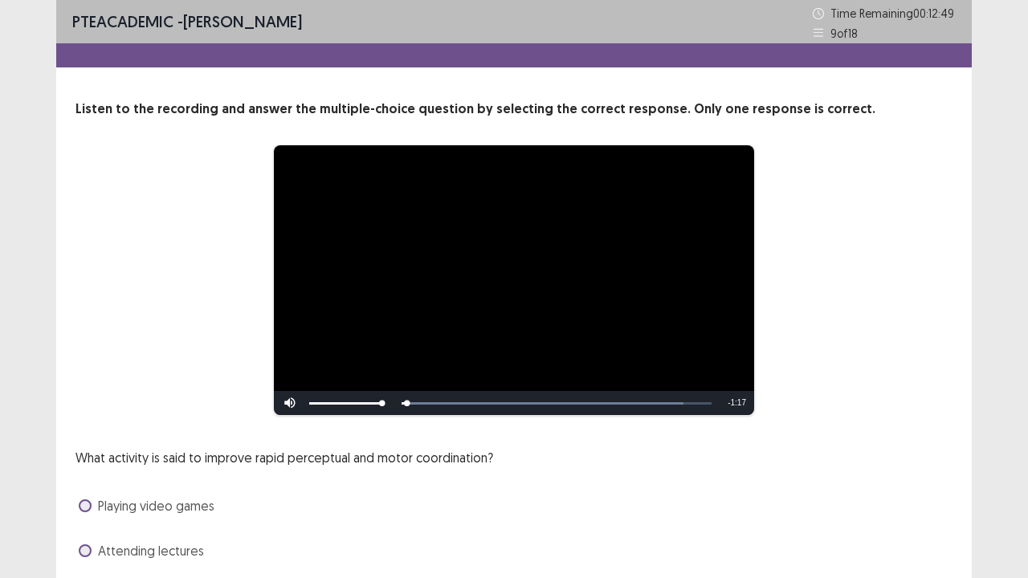
click at [625, 448] on div "What activity is said to improve rapid perceptual and motor coordination? Playi…" at bounding box center [514, 551] width 877 height 206
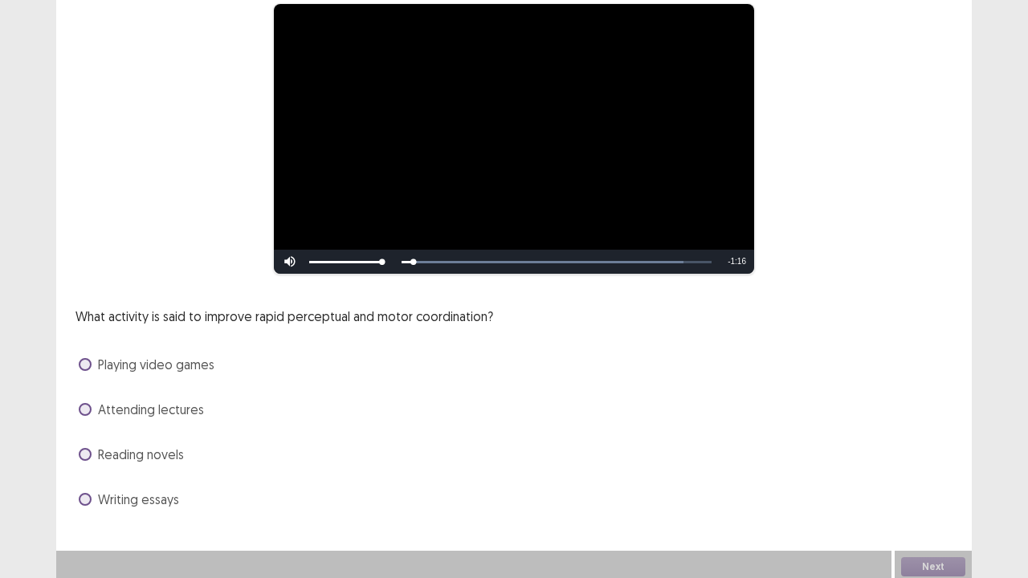
scroll to position [146, 0]
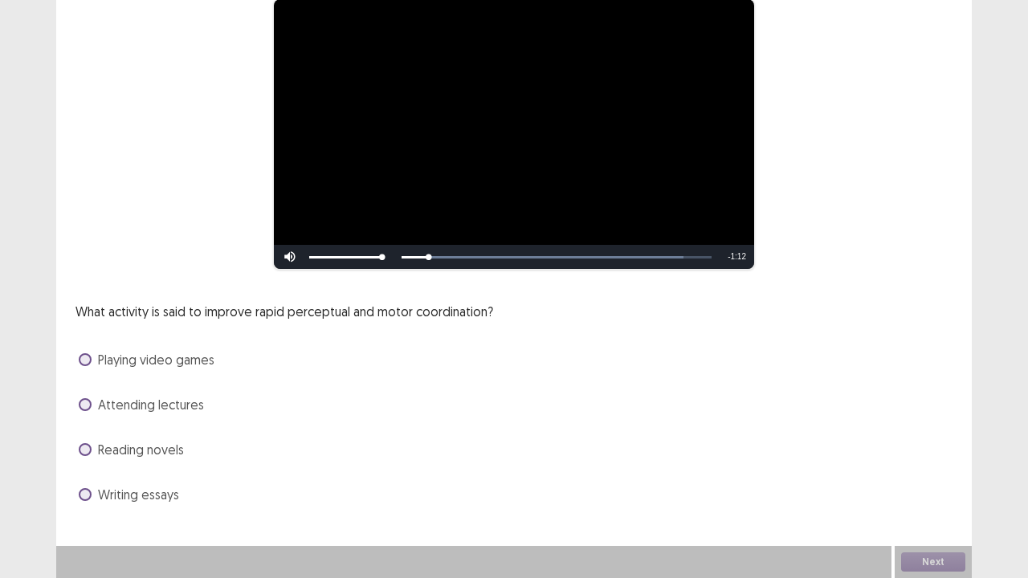
click at [93, 358] on label "Playing video games" at bounding box center [147, 359] width 136 height 19
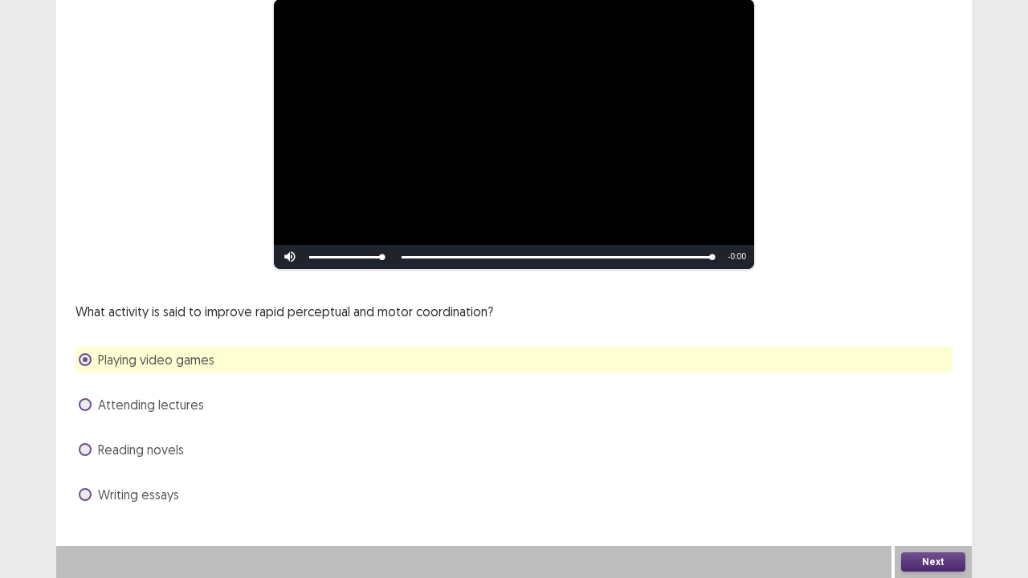
click at [922, 507] on button "Next" at bounding box center [933, 562] width 64 height 19
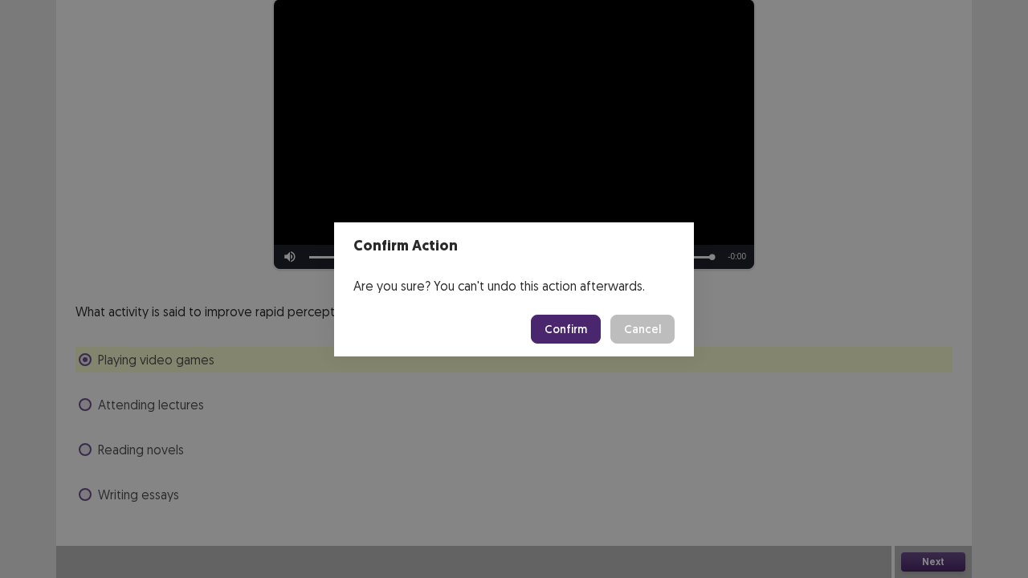
click at [572, 335] on button "Confirm" at bounding box center [566, 329] width 70 height 29
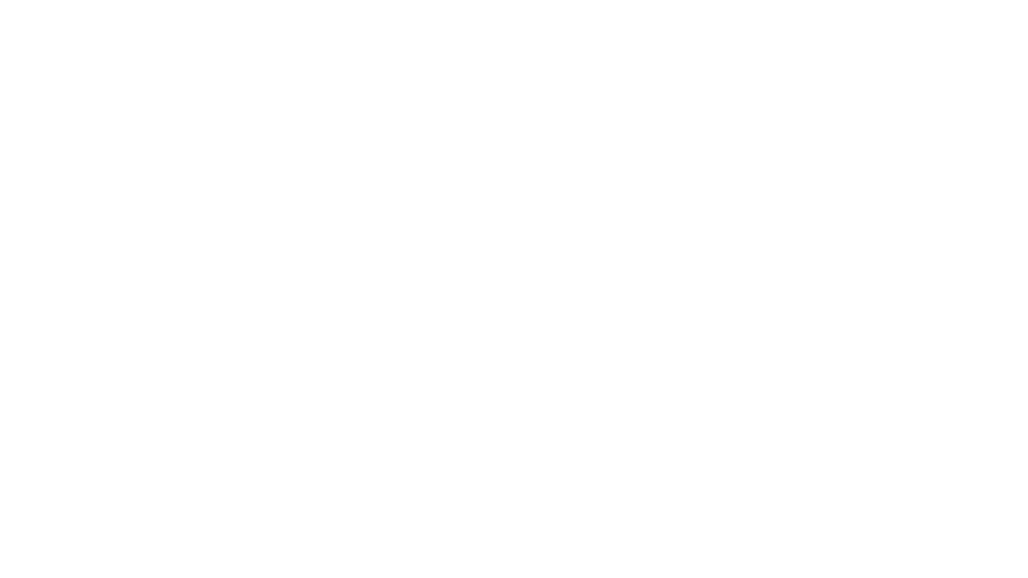
scroll to position [0, 0]
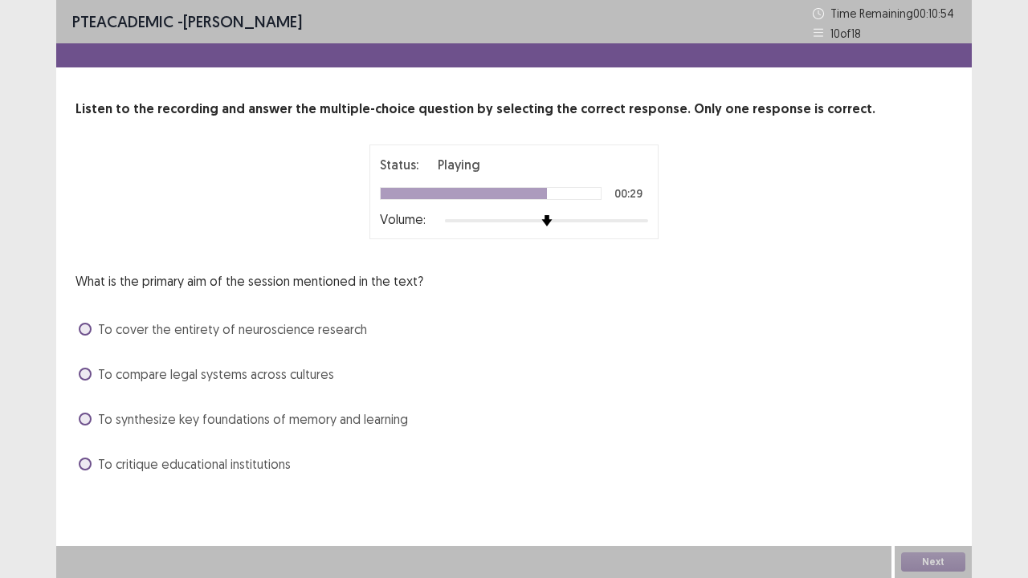
click at [85, 419] on span at bounding box center [85, 419] width 13 height 13
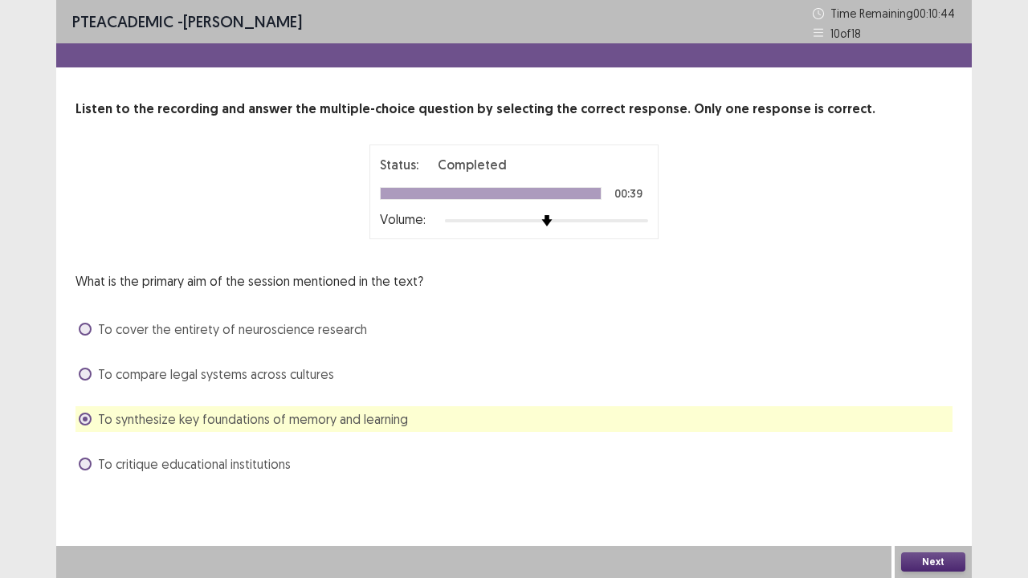
click at [926, 507] on button "Next" at bounding box center [933, 562] width 64 height 19
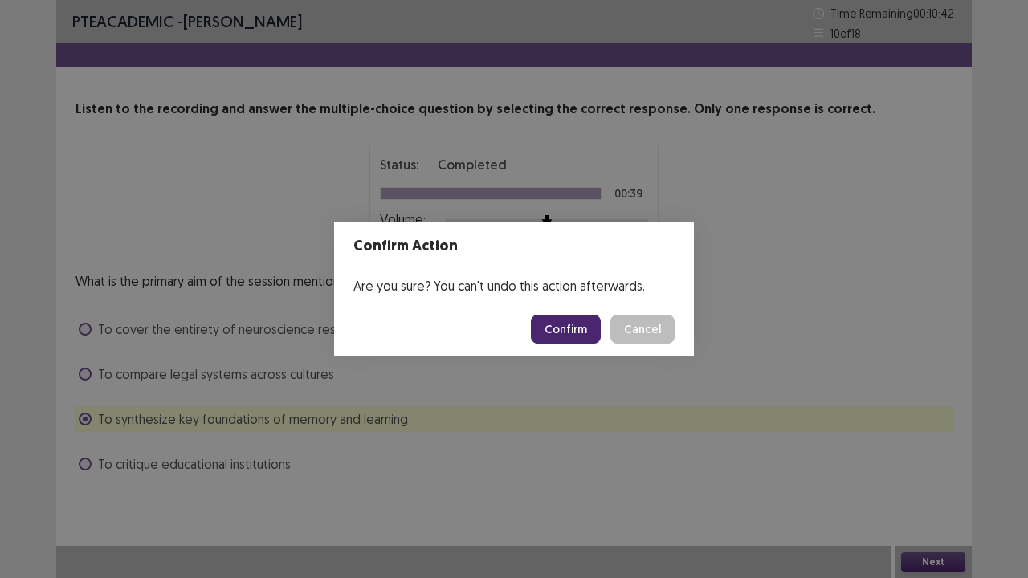
click at [577, 330] on button "Confirm" at bounding box center [566, 329] width 70 height 29
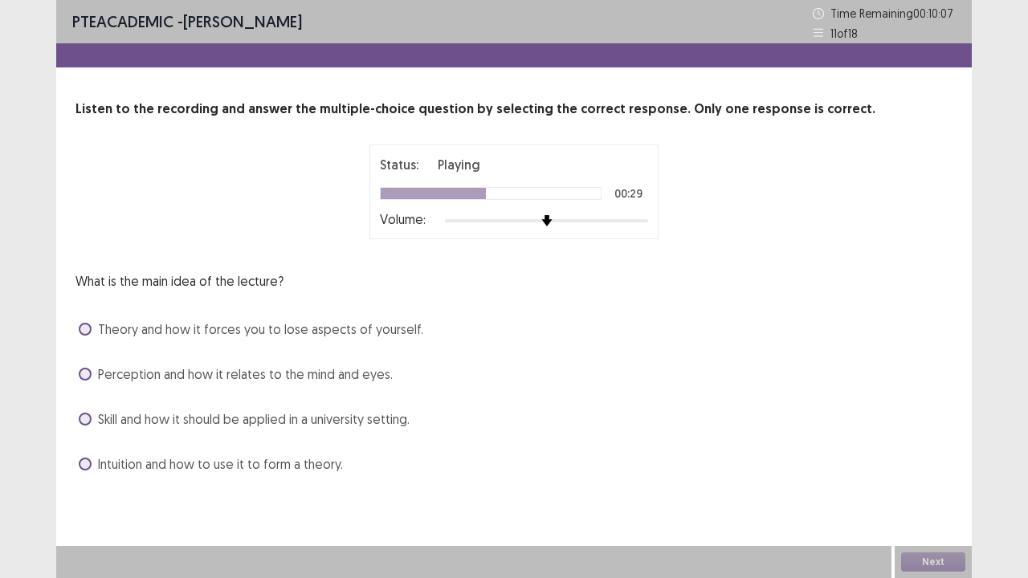
click at [91, 376] on label "Perception and how it relates to the mind and eyes." at bounding box center [236, 374] width 314 height 19
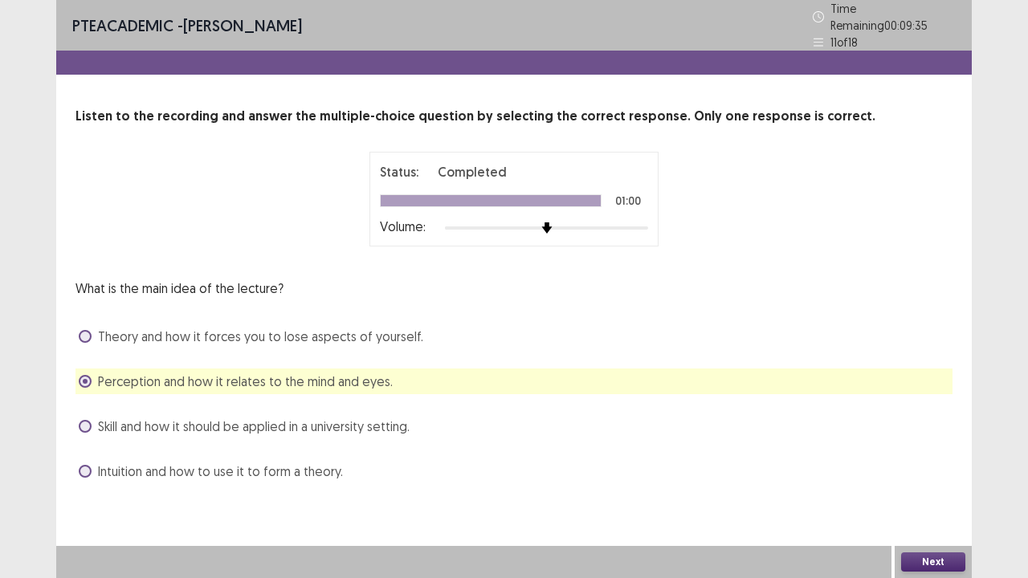
click at [935, 507] on button "Next" at bounding box center [933, 562] width 64 height 19
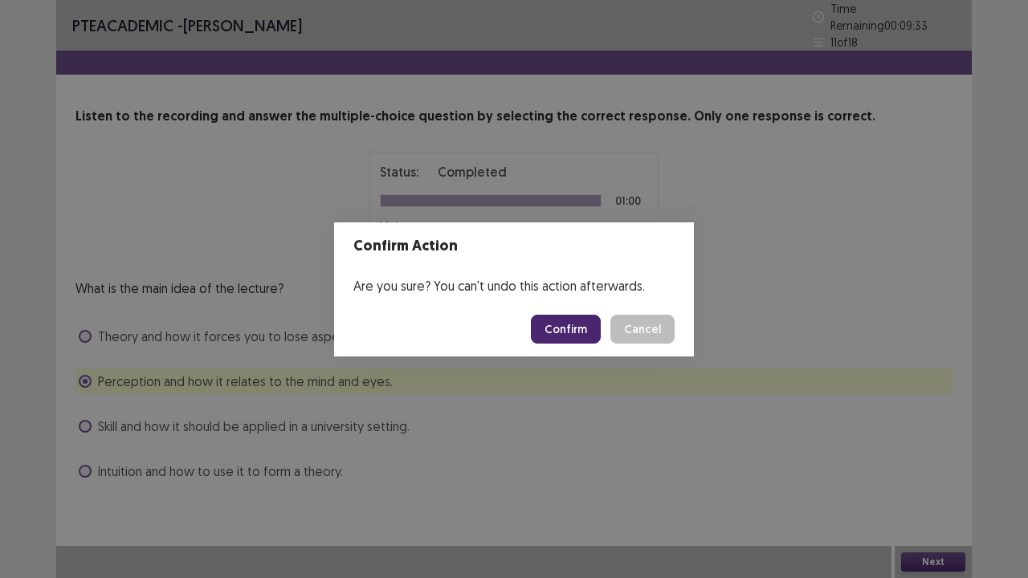
click at [566, 324] on button "Confirm" at bounding box center [566, 329] width 70 height 29
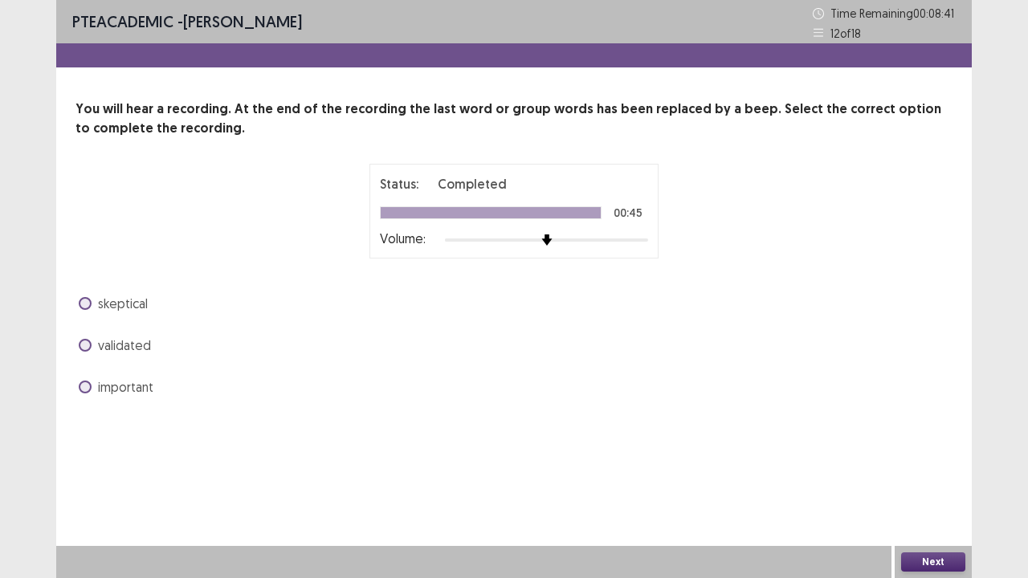
click at [85, 384] on span at bounding box center [85, 387] width 13 height 13
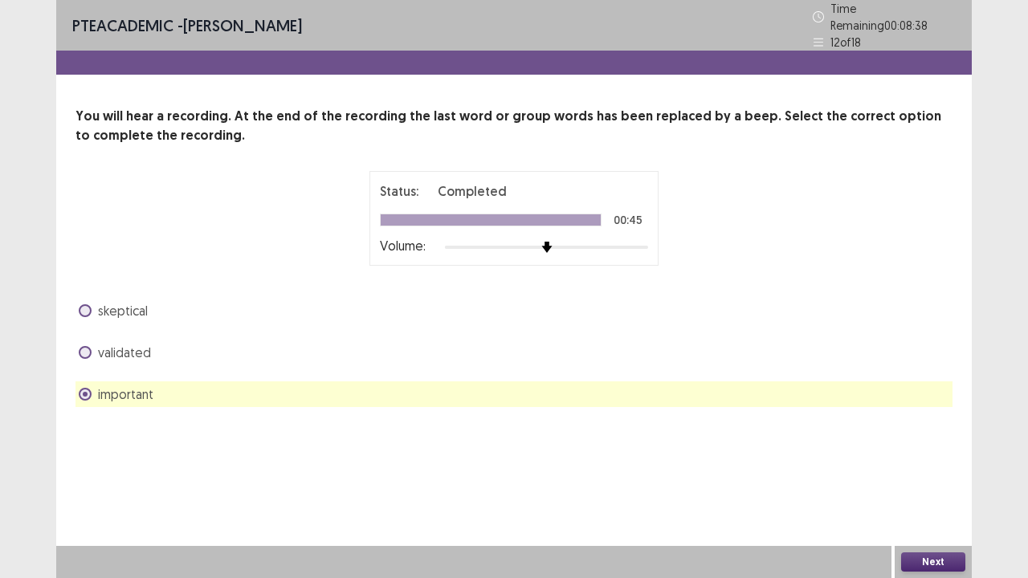
click at [935, 507] on button "Next" at bounding box center [933, 562] width 64 height 19
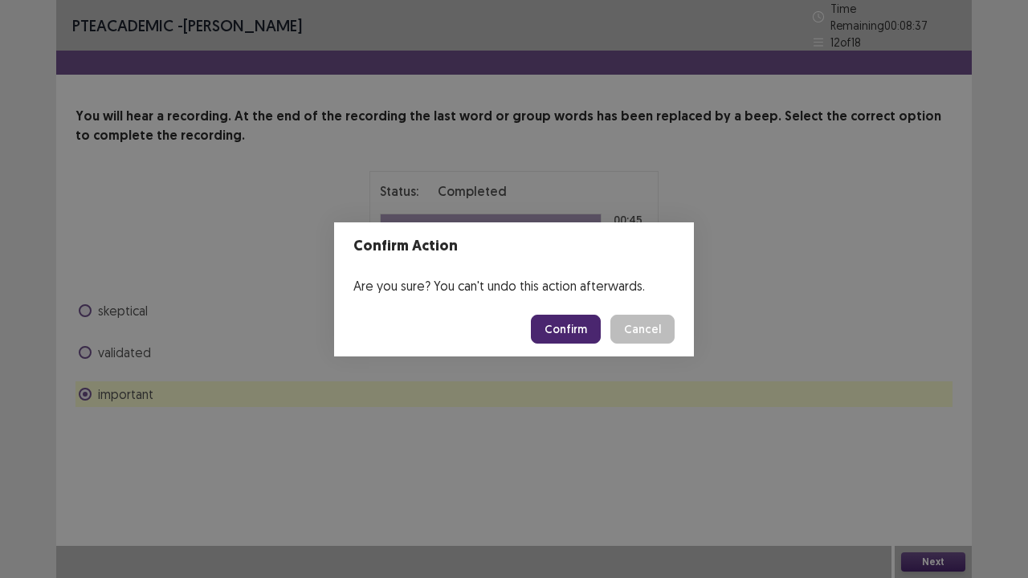
click at [564, 333] on button "Confirm" at bounding box center [566, 329] width 70 height 29
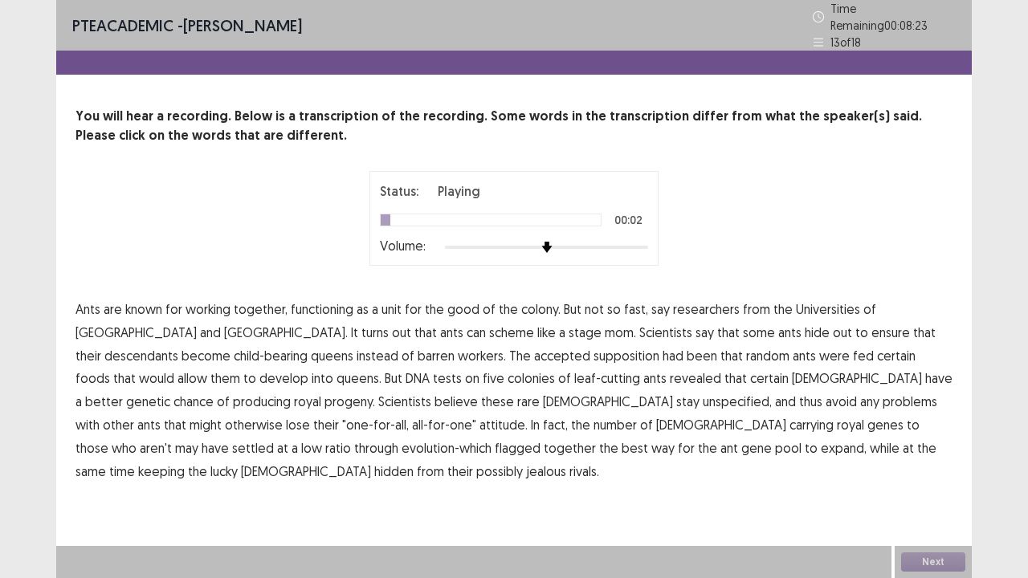
click at [336, 305] on span "functioning" at bounding box center [322, 309] width 63 height 19
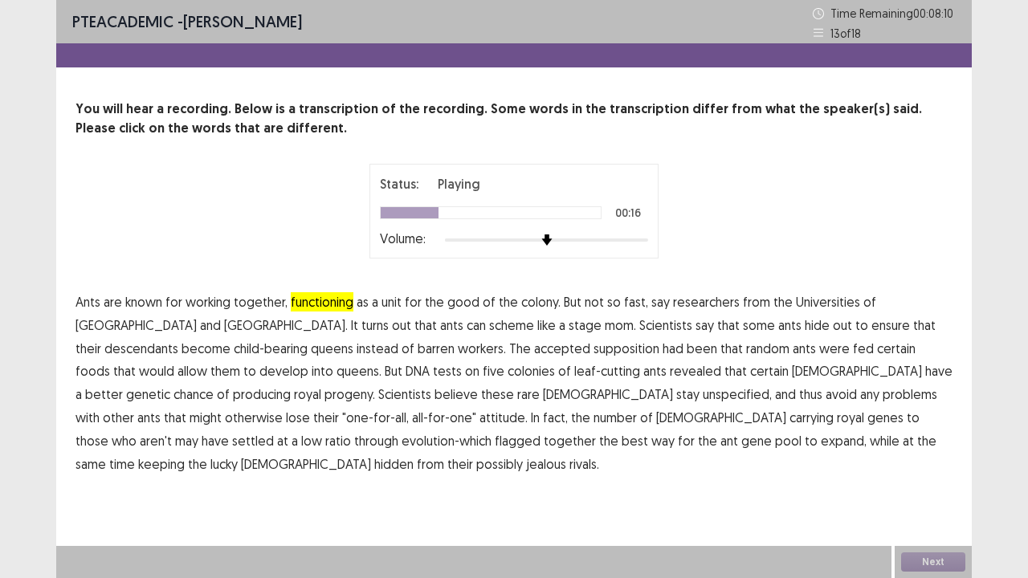
click at [178, 339] on span "descendants" at bounding box center [141, 348] width 74 height 19
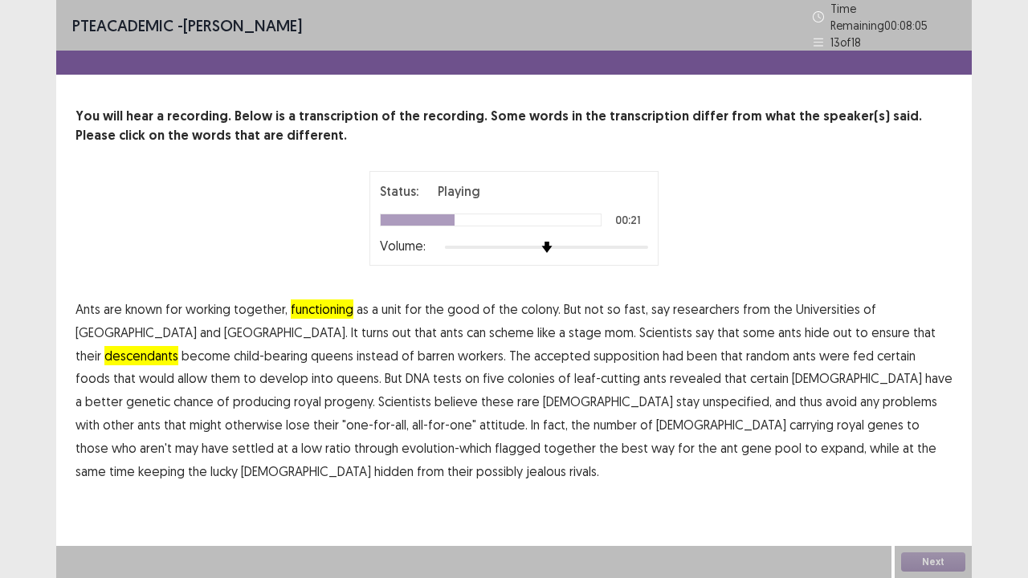
click at [594, 351] on span "supposition" at bounding box center [627, 355] width 66 height 19
click at [703, 395] on span "unspecified," at bounding box center [737, 401] width 69 height 19
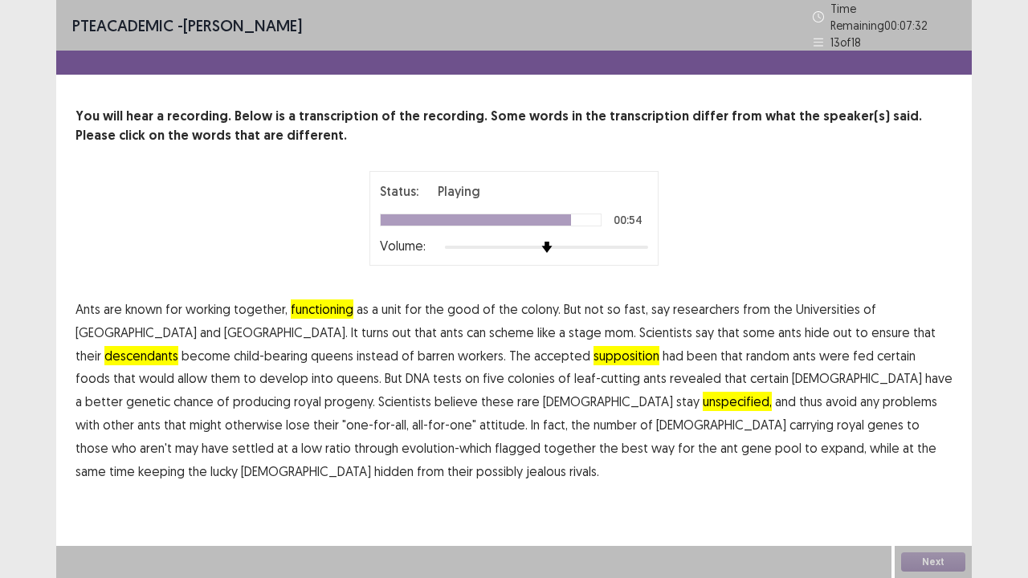
click at [541, 439] on span "flagged" at bounding box center [518, 448] width 46 height 19
click at [932, 507] on button "Next" at bounding box center [933, 562] width 64 height 19
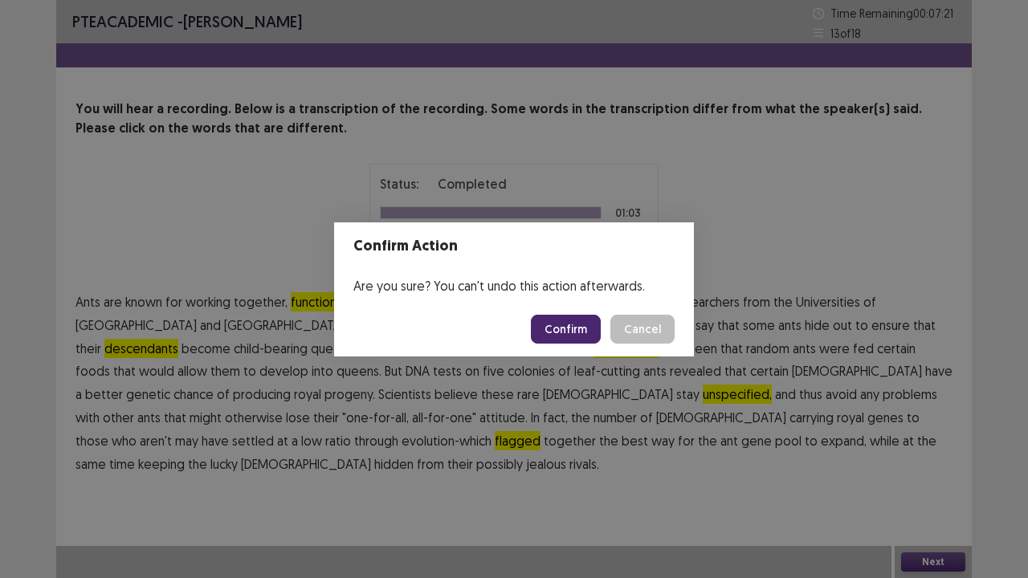
click at [582, 336] on button "Confirm" at bounding box center [566, 329] width 70 height 29
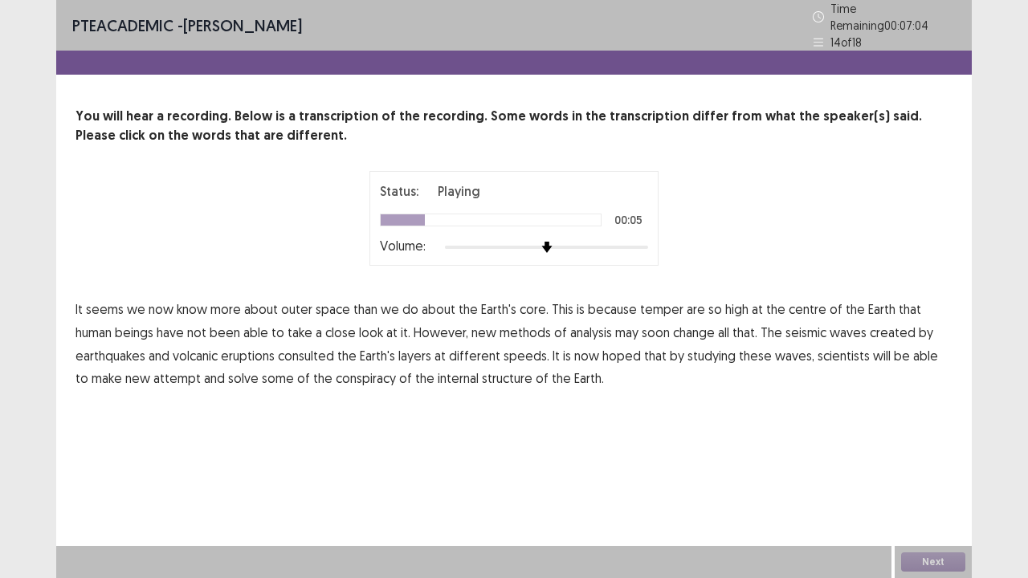
click at [661, 300] on span "temper" at bounding box center [661, 309] width 43 height 19
click at [321, 349] on span "consulted" at bounding box center [306, 355] width 56 height 19
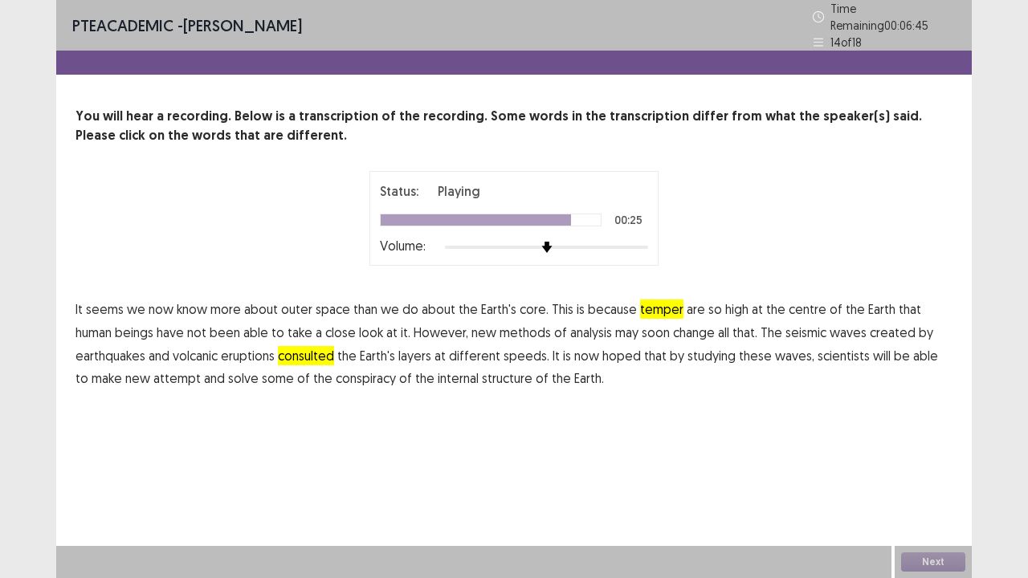
click at [154, 370] on span "attempt" at bounding box center [176, 378] width 47 height 19
click at [337, 376] on span "conspiracy" at bounding box center [366, 378] width 60 height 19
click at [926, 507] on button "Next" at bounding box center [933, 562] width 64 height 19
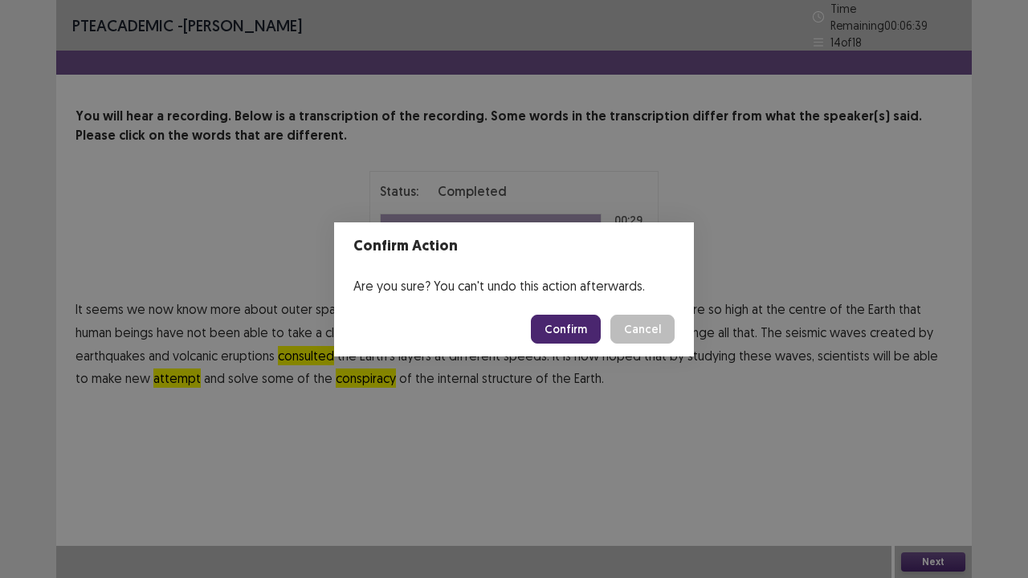
click at [588, 329] on button "Confirm" at bounding box center [566, 329] width 70 height 29
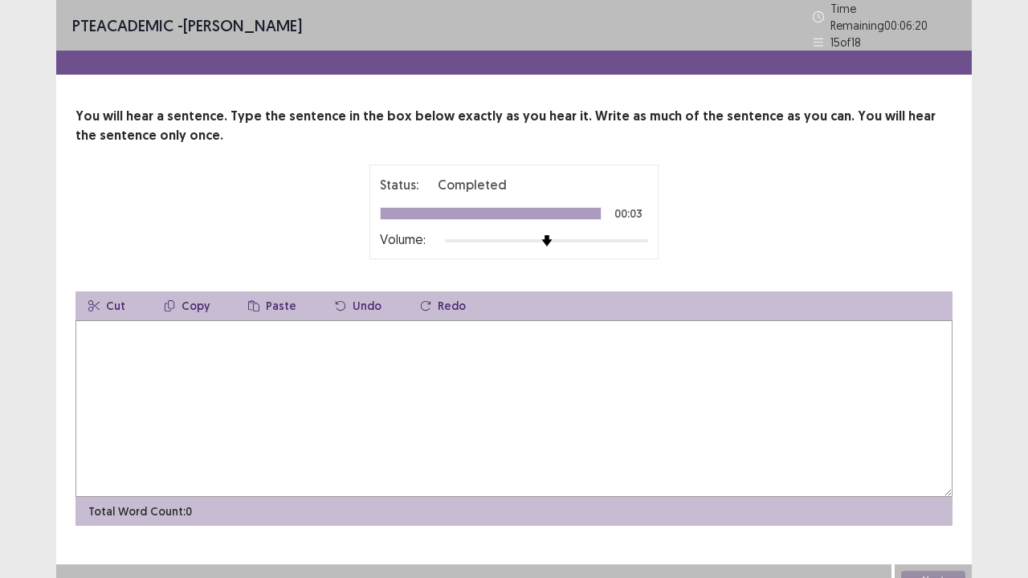
click at [281, 353] on textarea at bounding box center [514, 409] width 877 height 177
click at [198, 327] on textarea "**********" at bounding box center [514, 409] width 877 height 177
click at [298, 326] on textarea "**********" at bounding box center [514, 409] width 877 height 177
type textarea "**********"
click at [930, 507] on button "Next" at bounding box center [933, 580] width 64 height 19
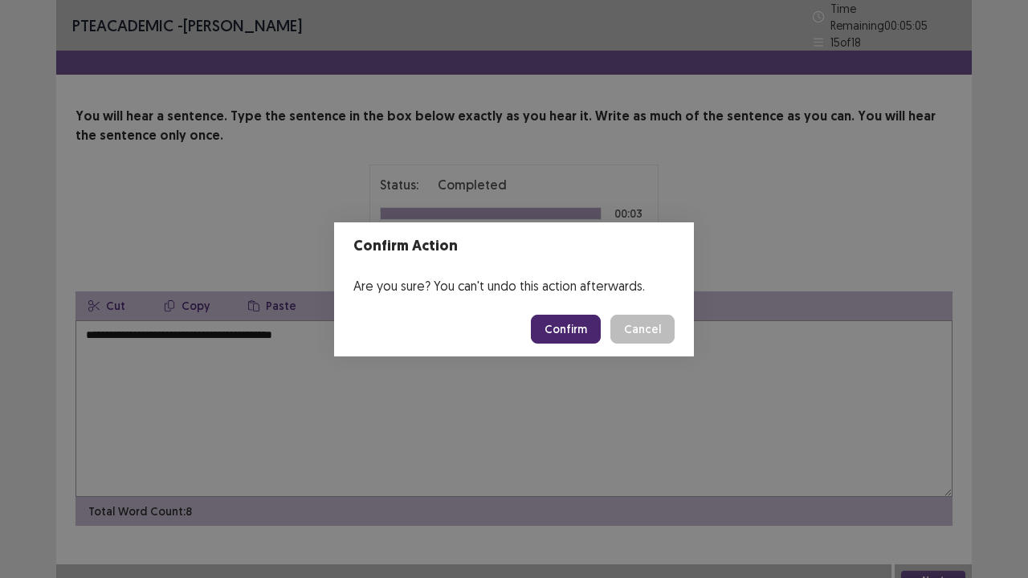
click at [570, 325] on button "Confirm" at bounding box center [566, 329] width 70 height 29
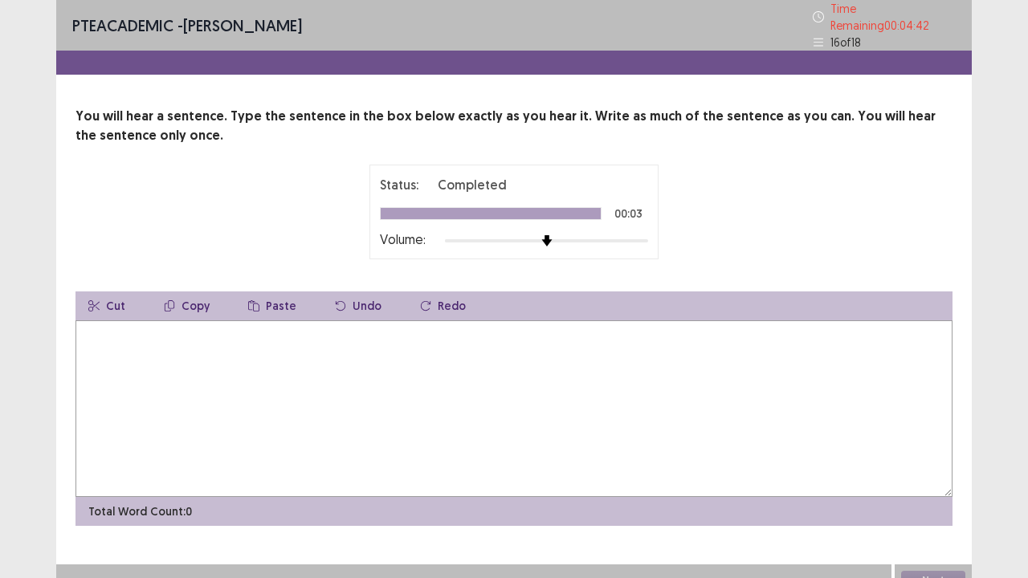
click at [190, 385] on textarea at bounding box center [514, 409] width 877 height 177
type textarea "*"
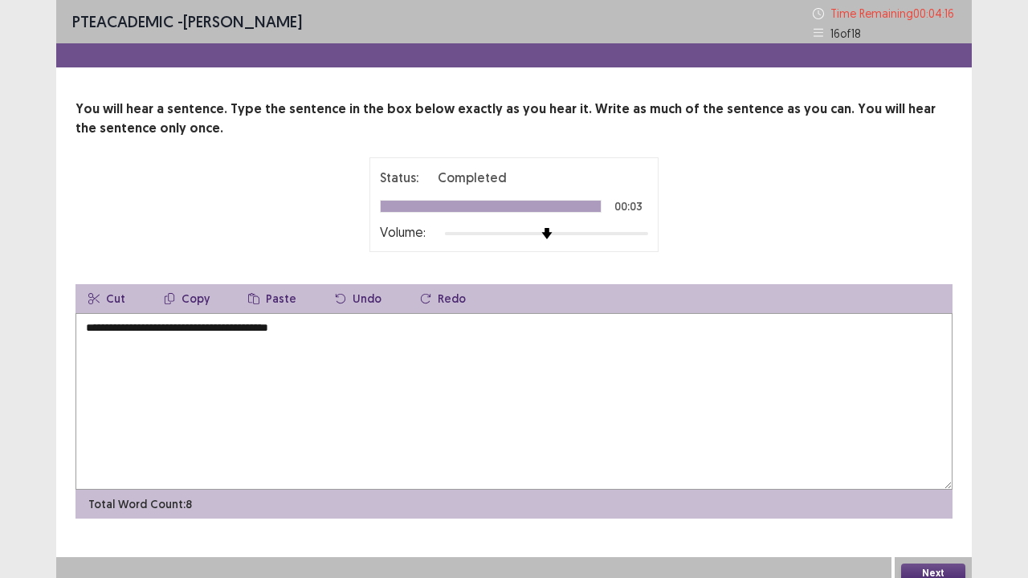
type textarea "**********"
click at [935, 507] on button "Next" at bounding box center [933, 573] width 64 height 19
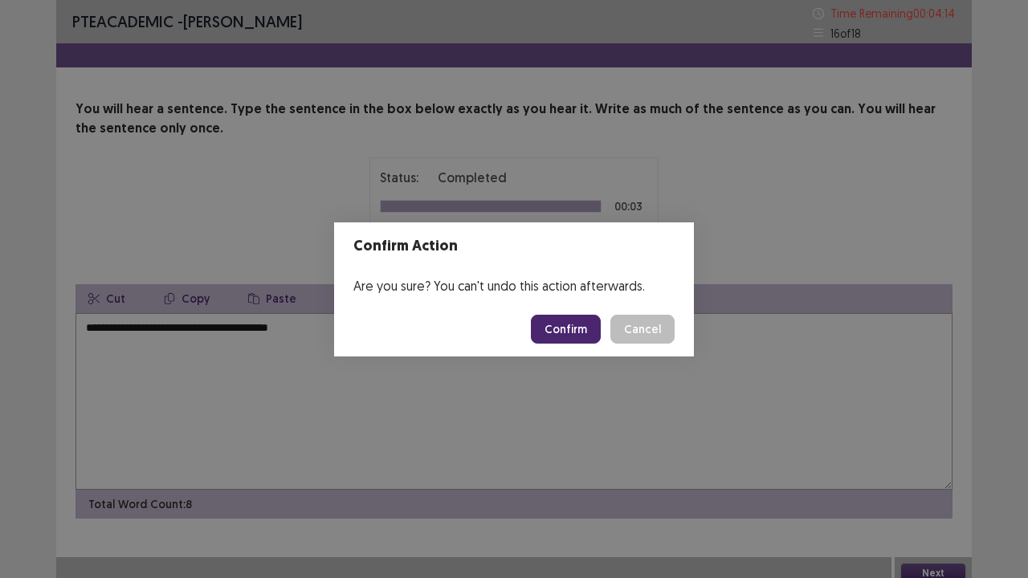
click at [559, 333] on button "Confirm" at bounding box center [566, 329] width 70 height 29
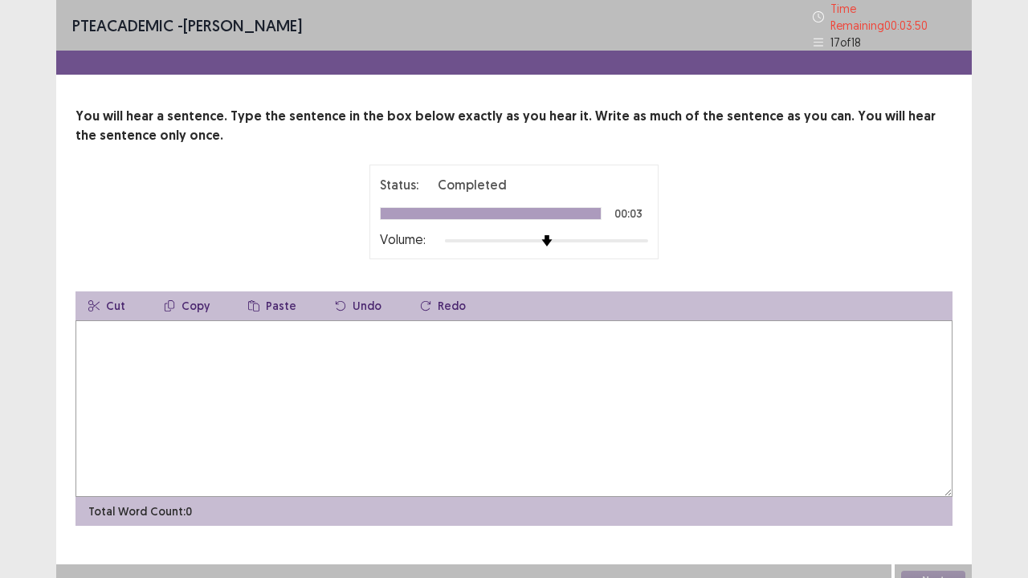
click at [363, 370] on textarea at bounding box center [514, 409] width 877 height 177
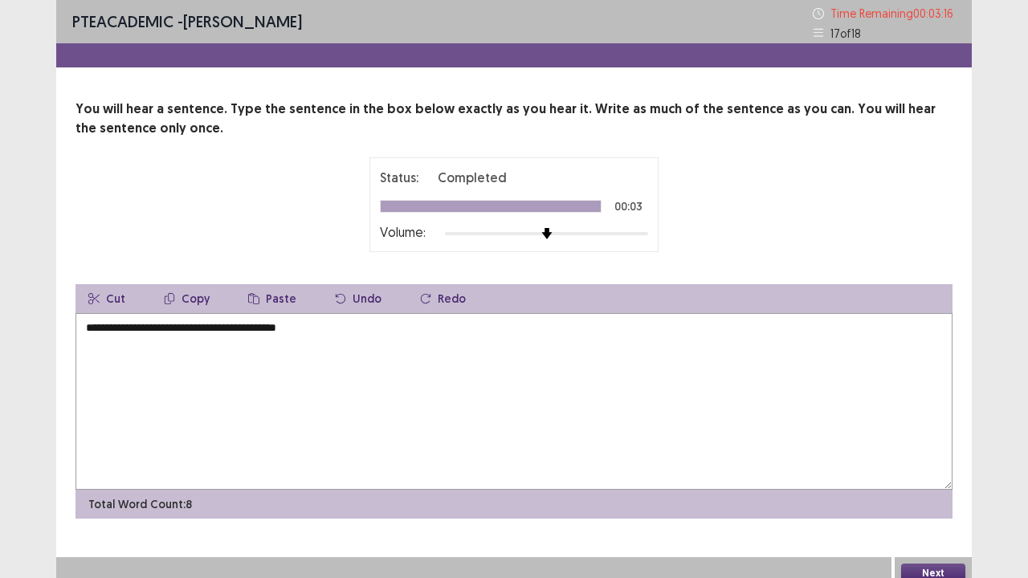
type textarea "**********"
click at [924, 507] on button "Next" at bounding box center [933, 573] width 64 height 19
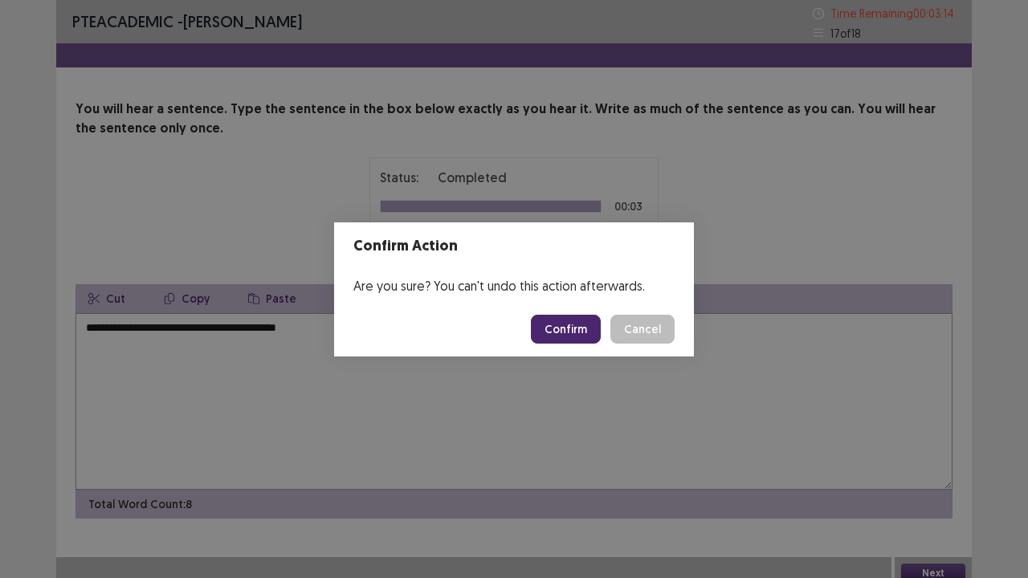
click at [570, 323] on button "Confirm" at bounding box center [566, 329] width 70 height 29
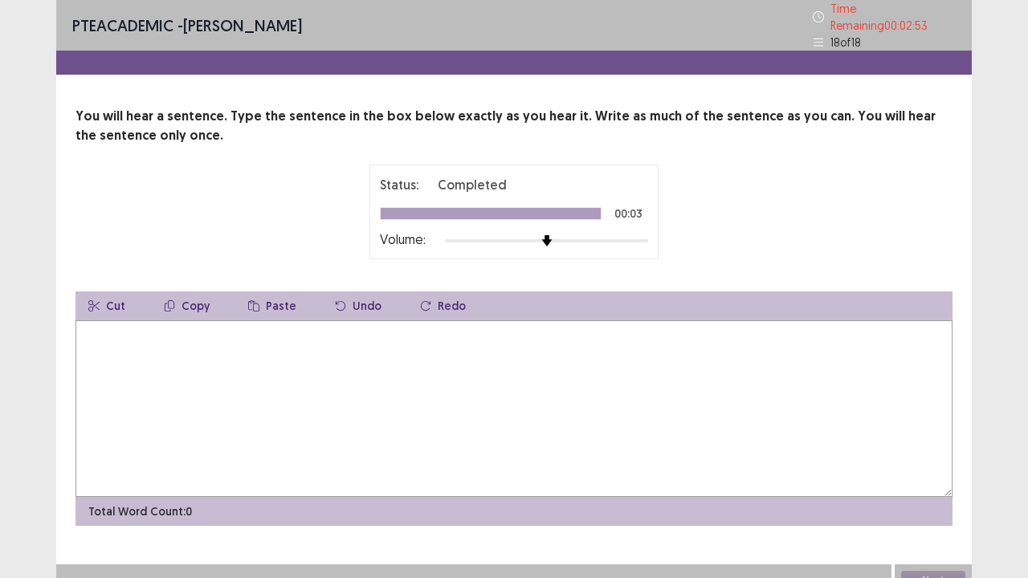
click at [382, 375] on textarea at bounding box center [514, 409] width 877 height 177
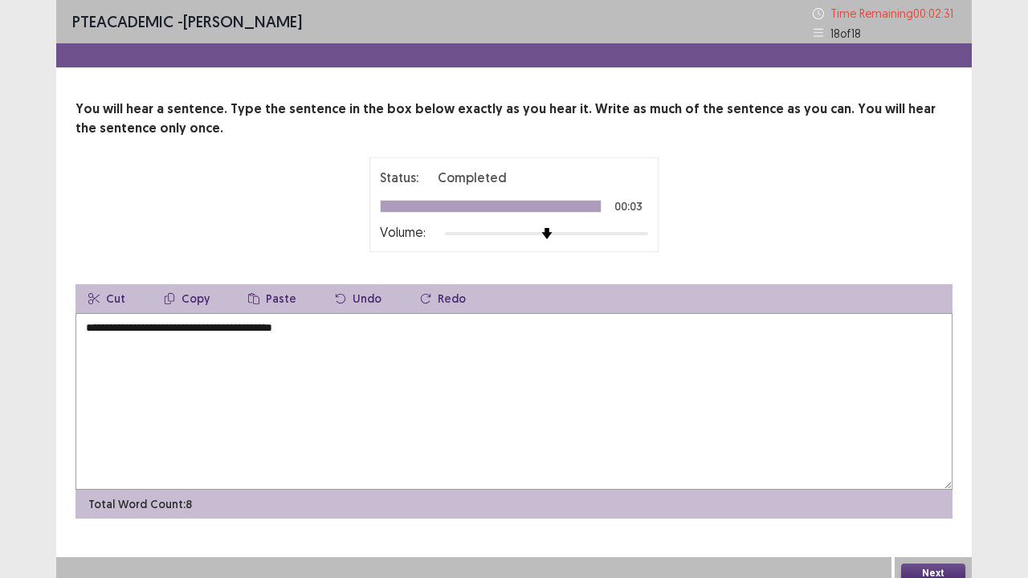
type textarea "**********"
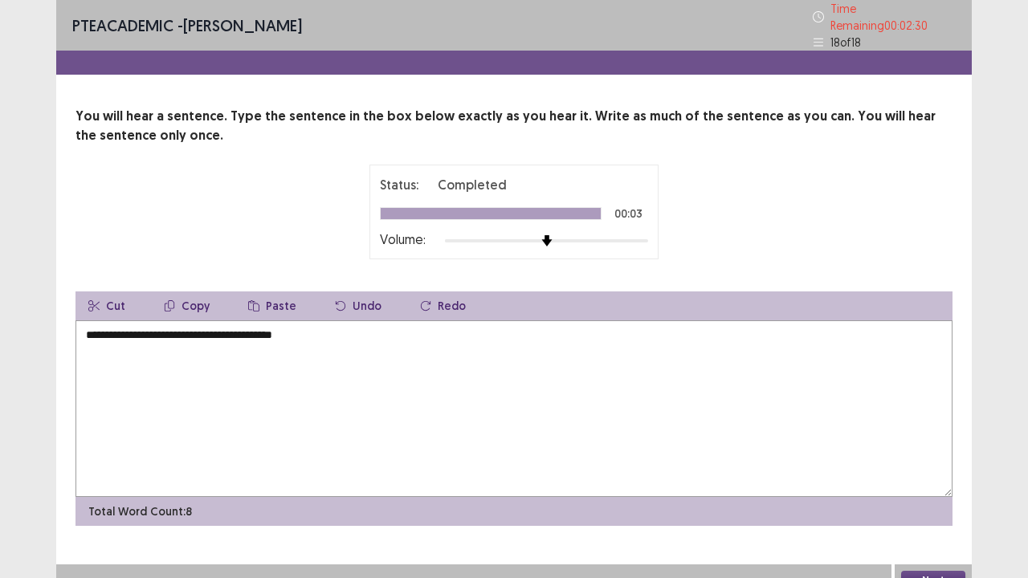
click at [932, 507] on button "Next" at bounding box center [933, 580] width 64 height 19
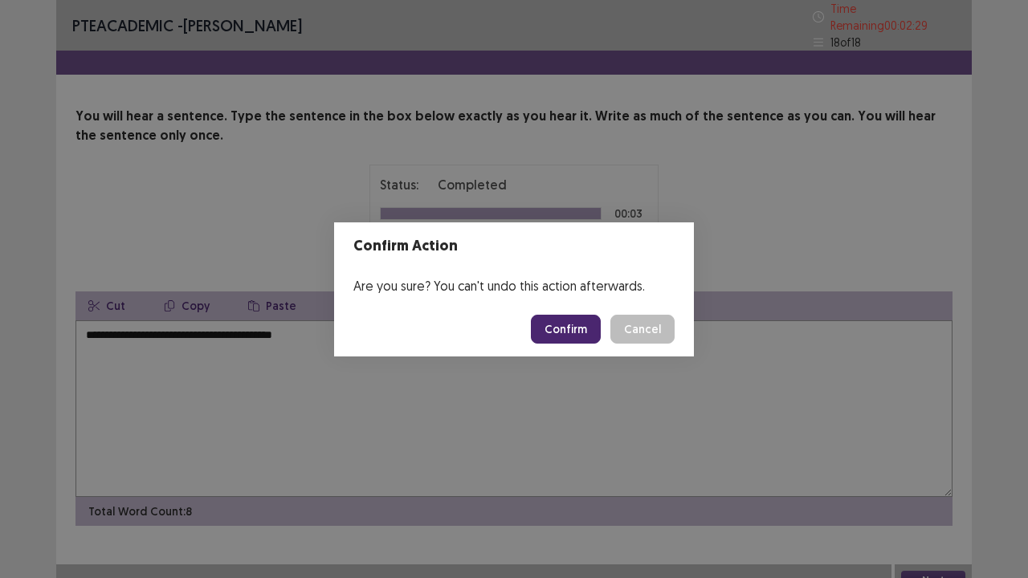
click at [571, 325] on button "Confirm" at bounding box center [566, 329] width 70 height 29
